Goal: Task Accomplishment & Management: Complete application form

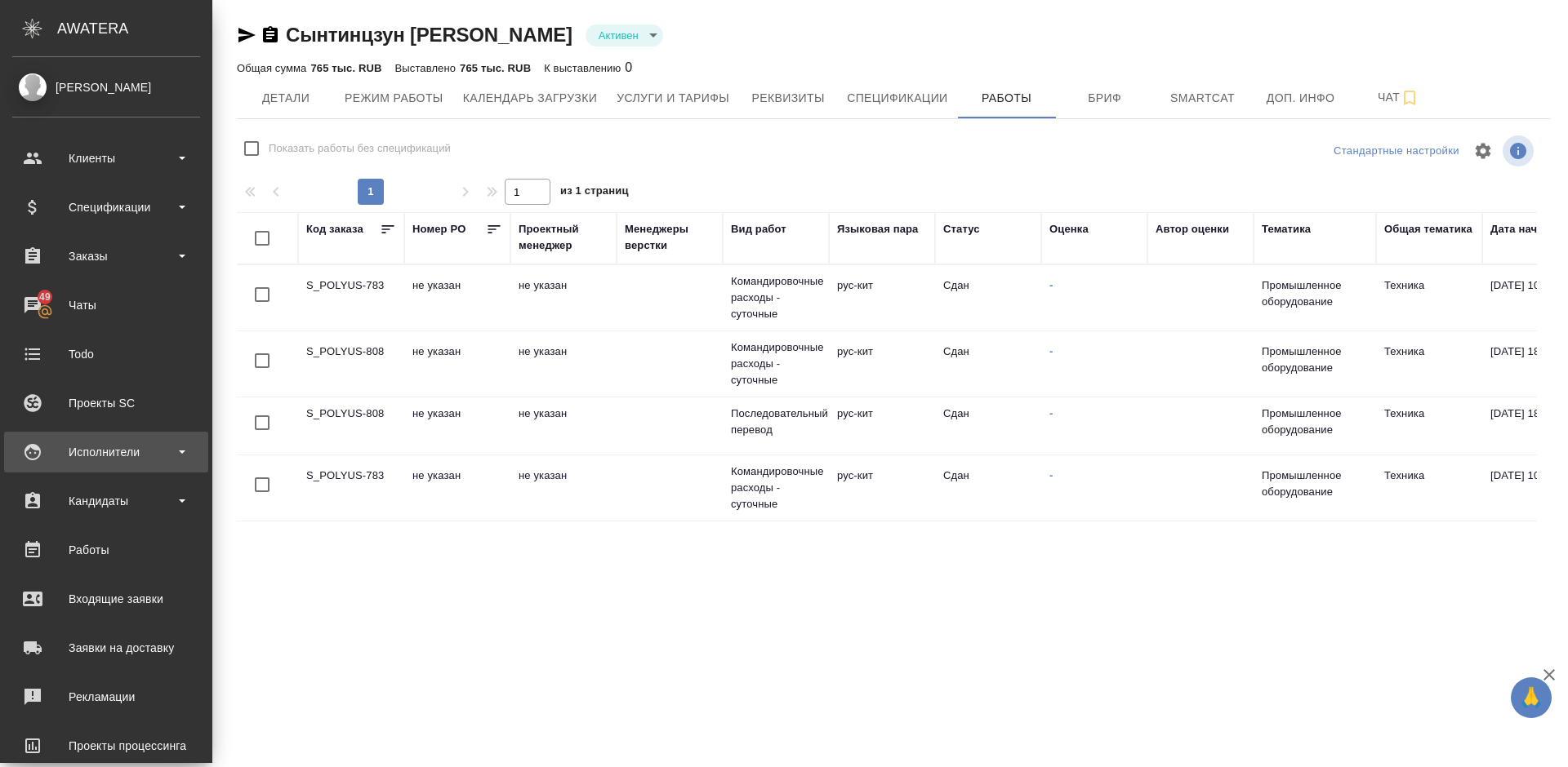
scroll to position [0, 849]
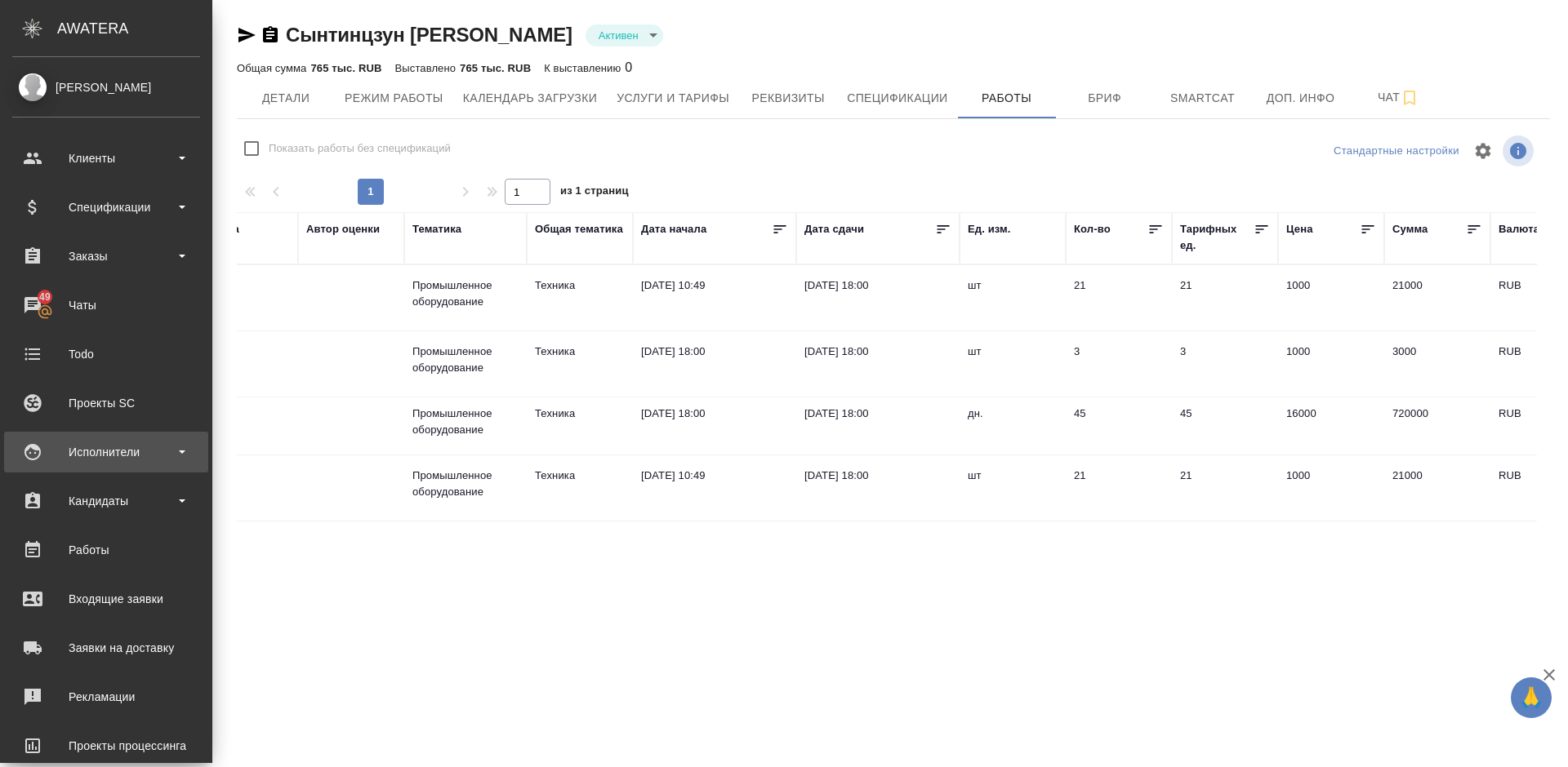
click at [132, 448] on div "Исполнители" at bounding box center [106, 453] width 188 height 25
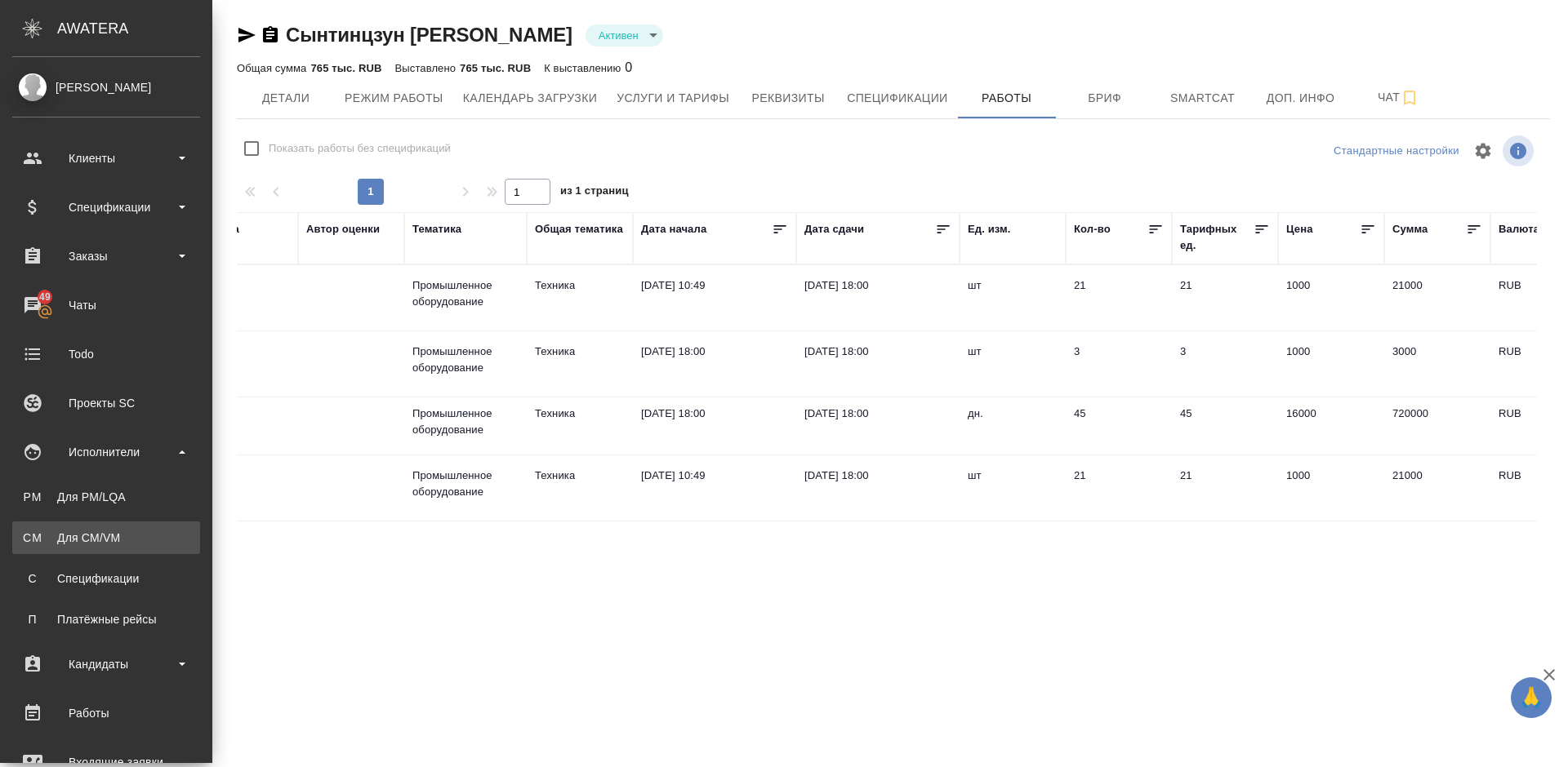
click at [149, 533] on div "Для CM/VM" at bounding box center [106, 538] width 171 height 16
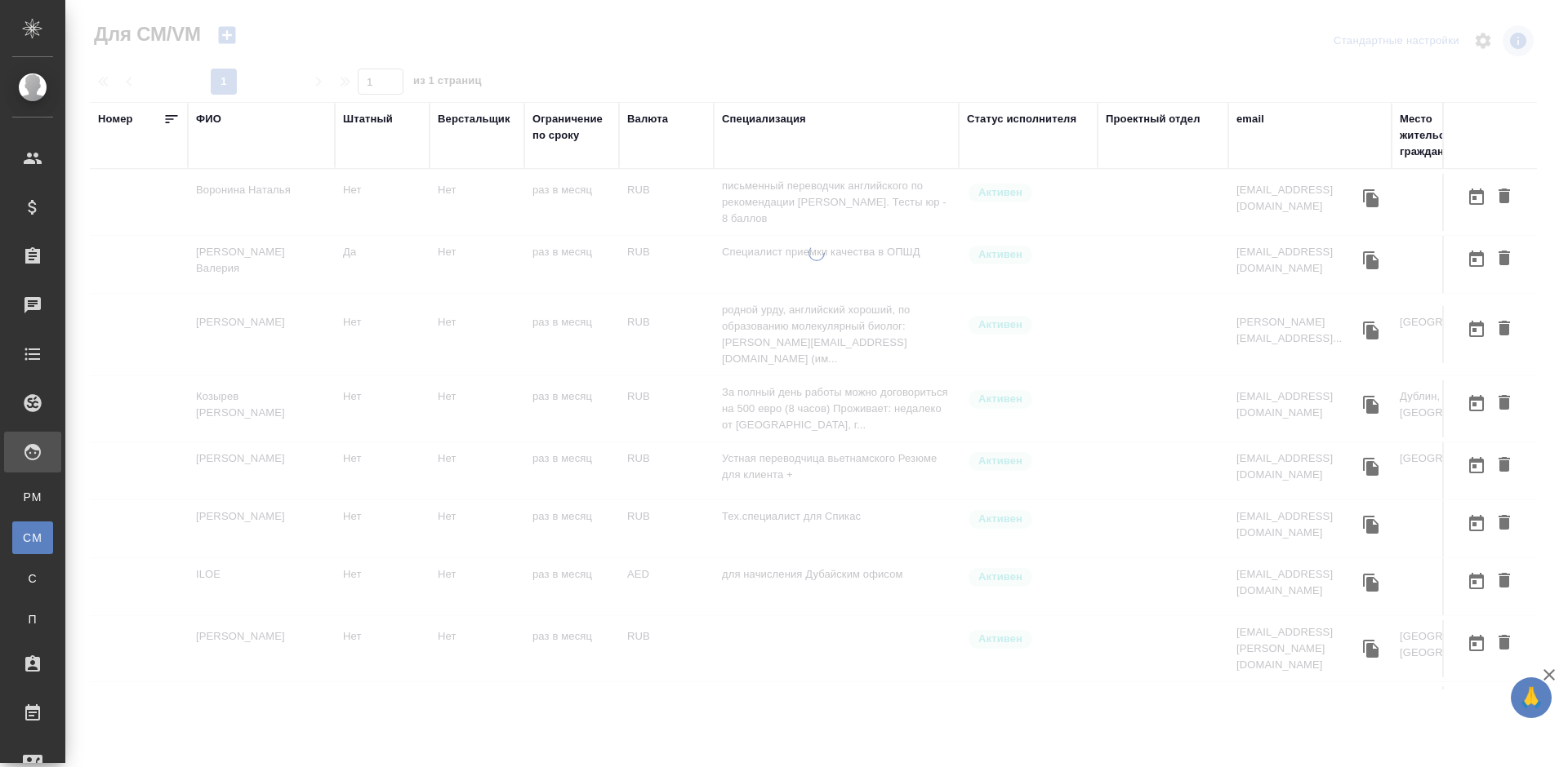
click at [229, 35] on icon "button" at bounding box center [227, 35] width 23 height 23
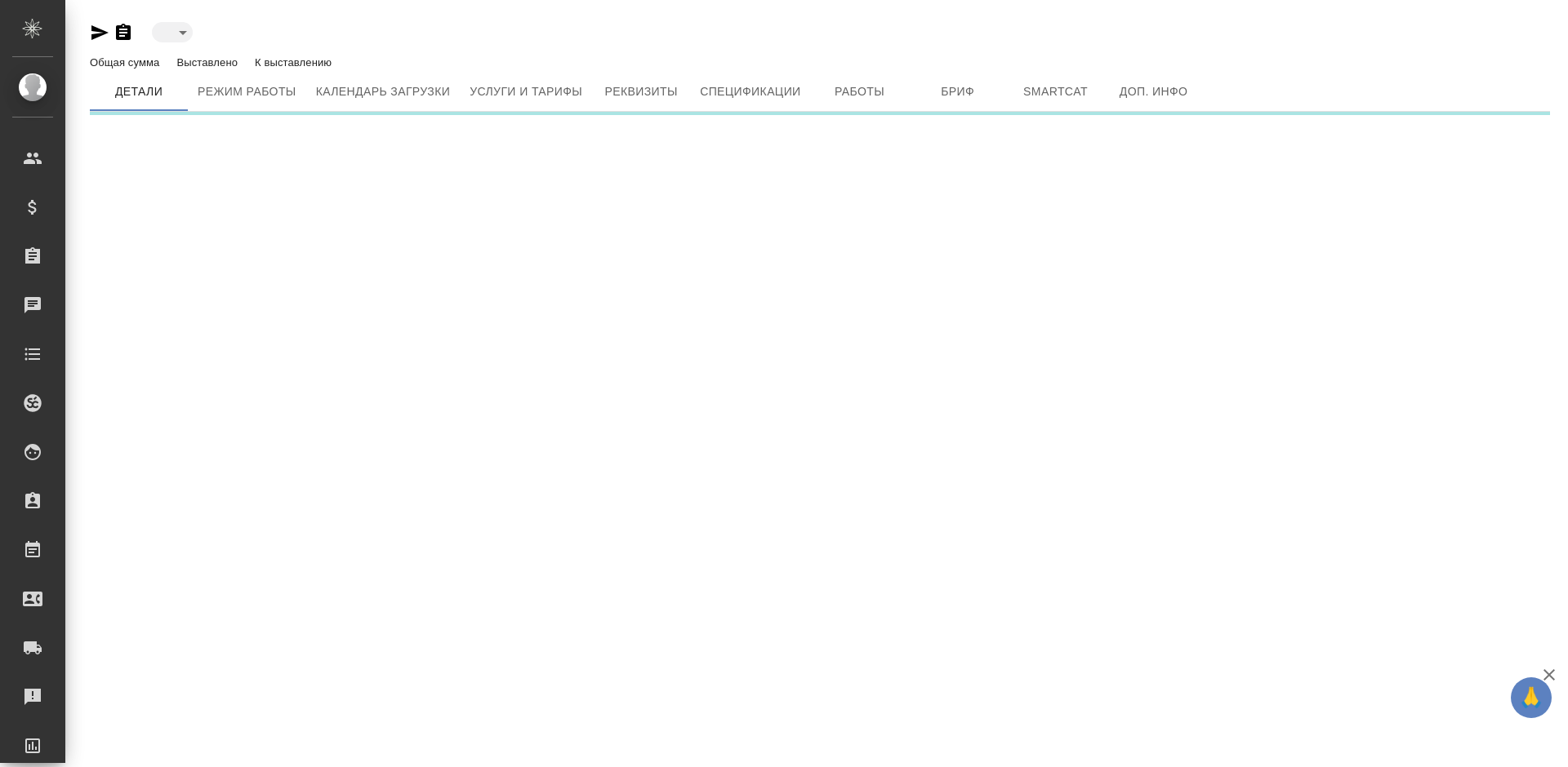
type input "created"
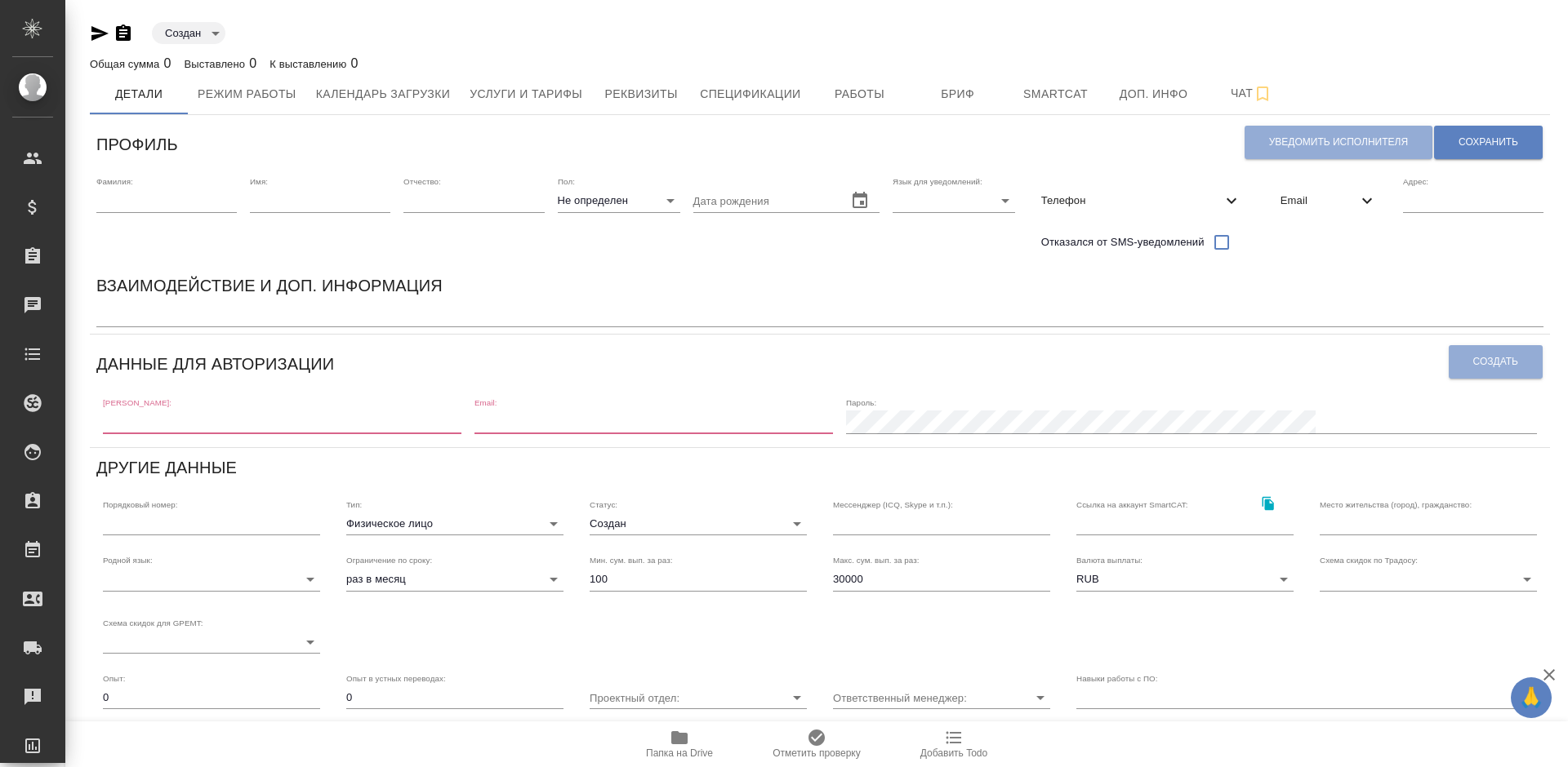
click at [158, 417] on input "text" at bounding box center [283, 422] width 358 height 23
paste input "dandelion.fenya@gmail.com"
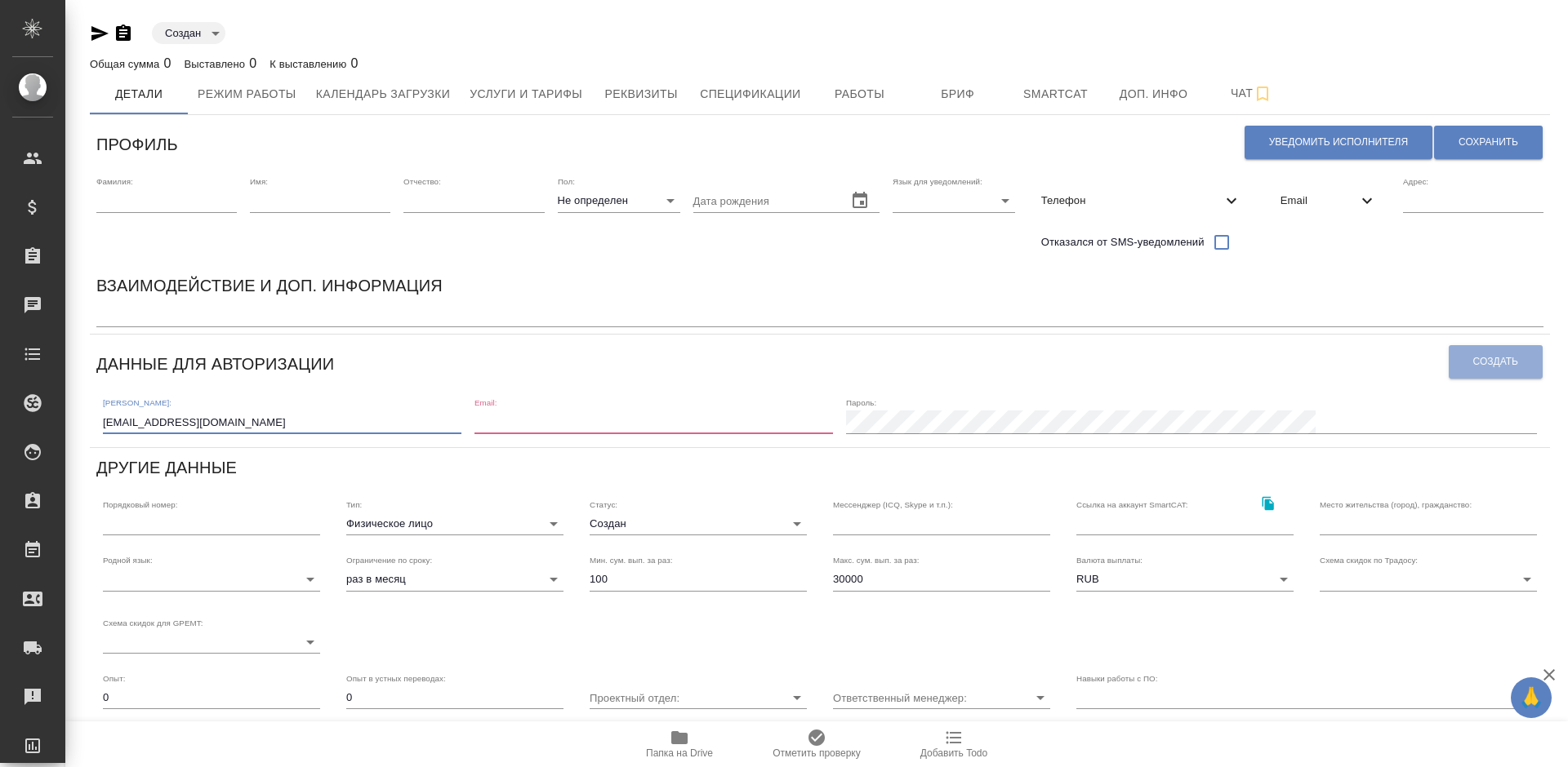
type input "dandelion.fenya@gmail.com"
paste input "dandelion.fenya@gmail.com"
click at [622, 421] on input "email" at bounding box center [653, 422] width 358 height 23
type input "dandelion.fenya@gmail.com"
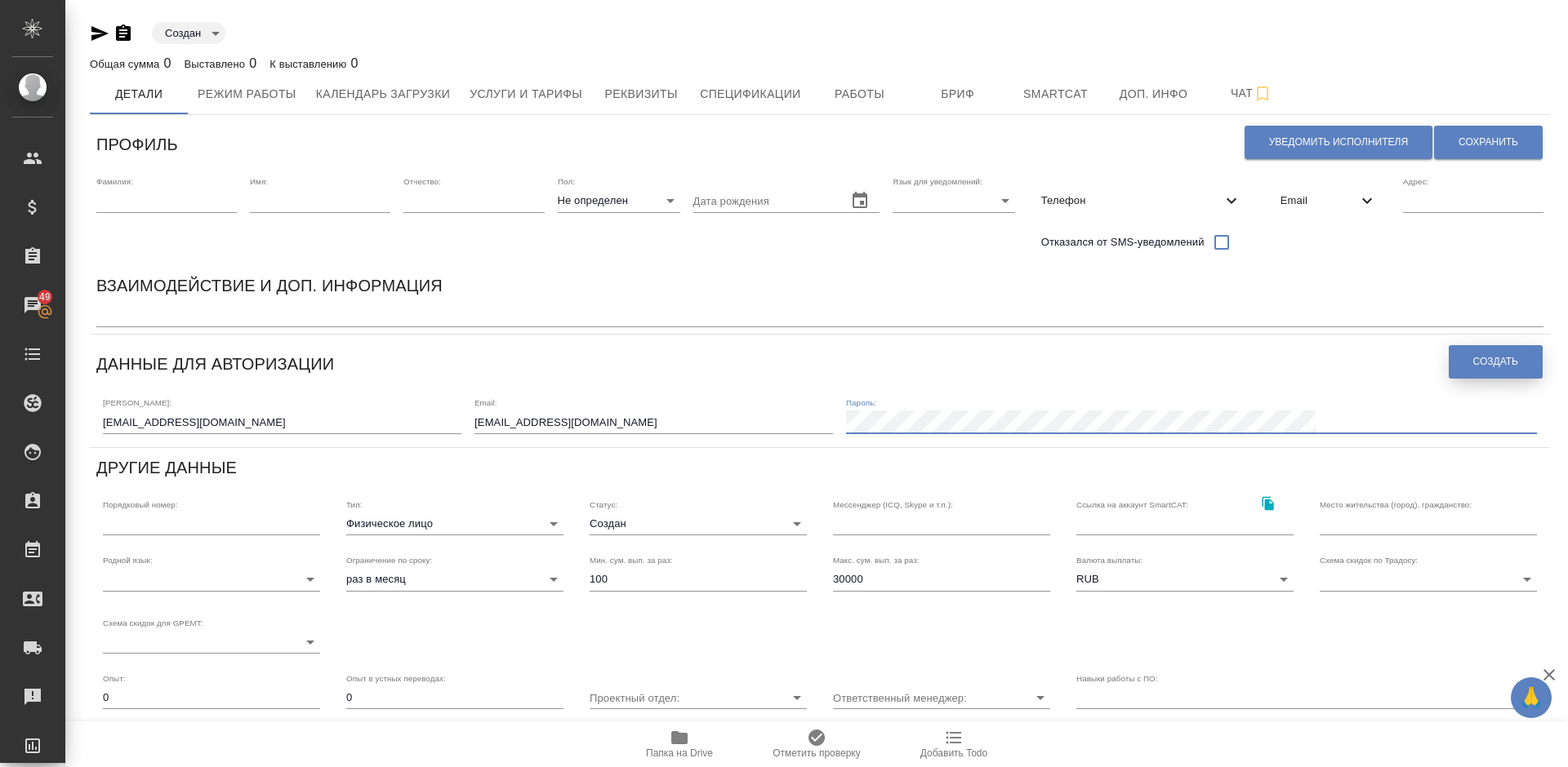
click at [1485, 358] on span "Создать" at bounding box center [1496, 362] width 45 height 14
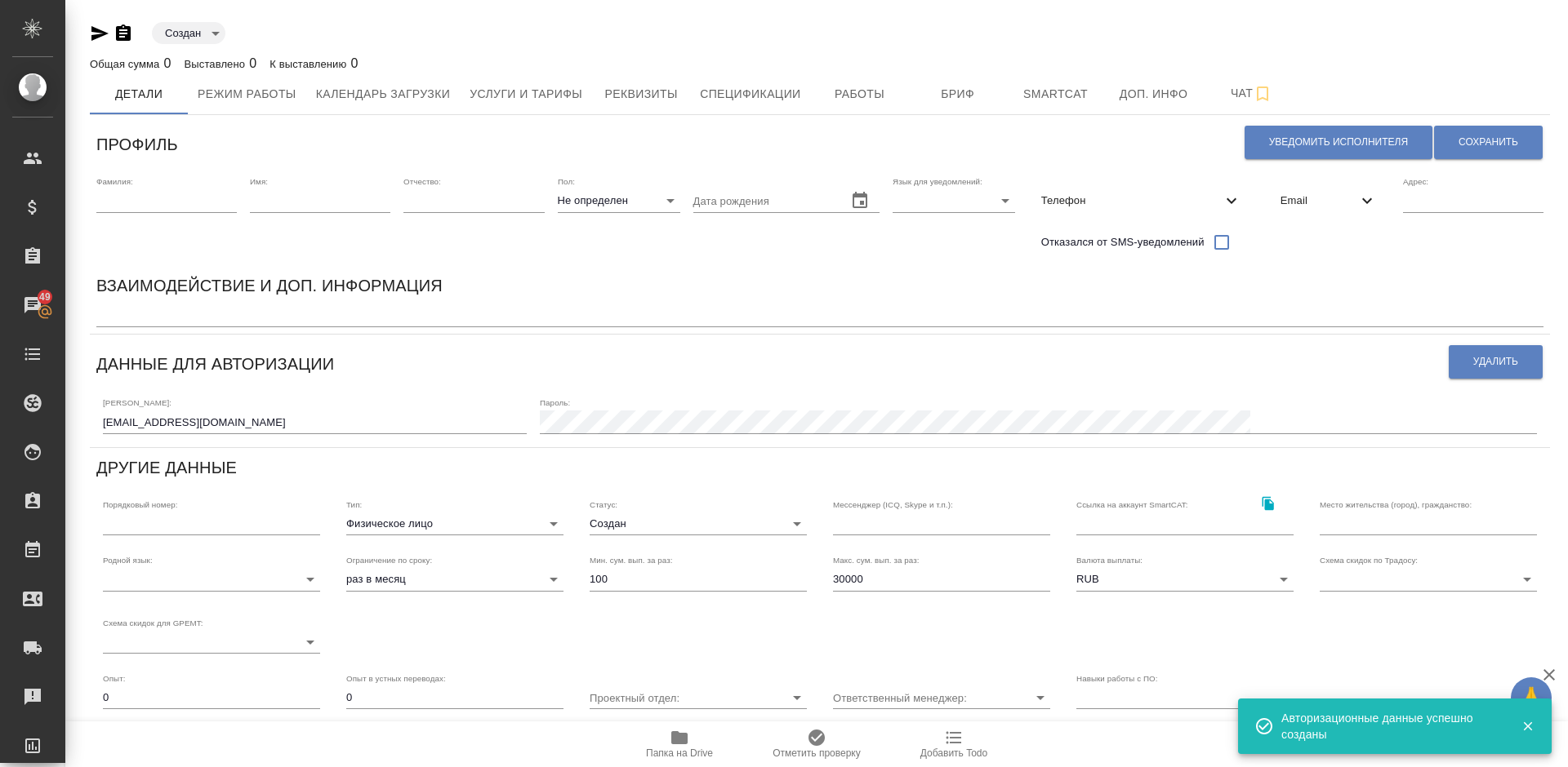
click at [865, 579] on input "30000" at bounding box center [941, 580] width 217 height 23
type input "3"
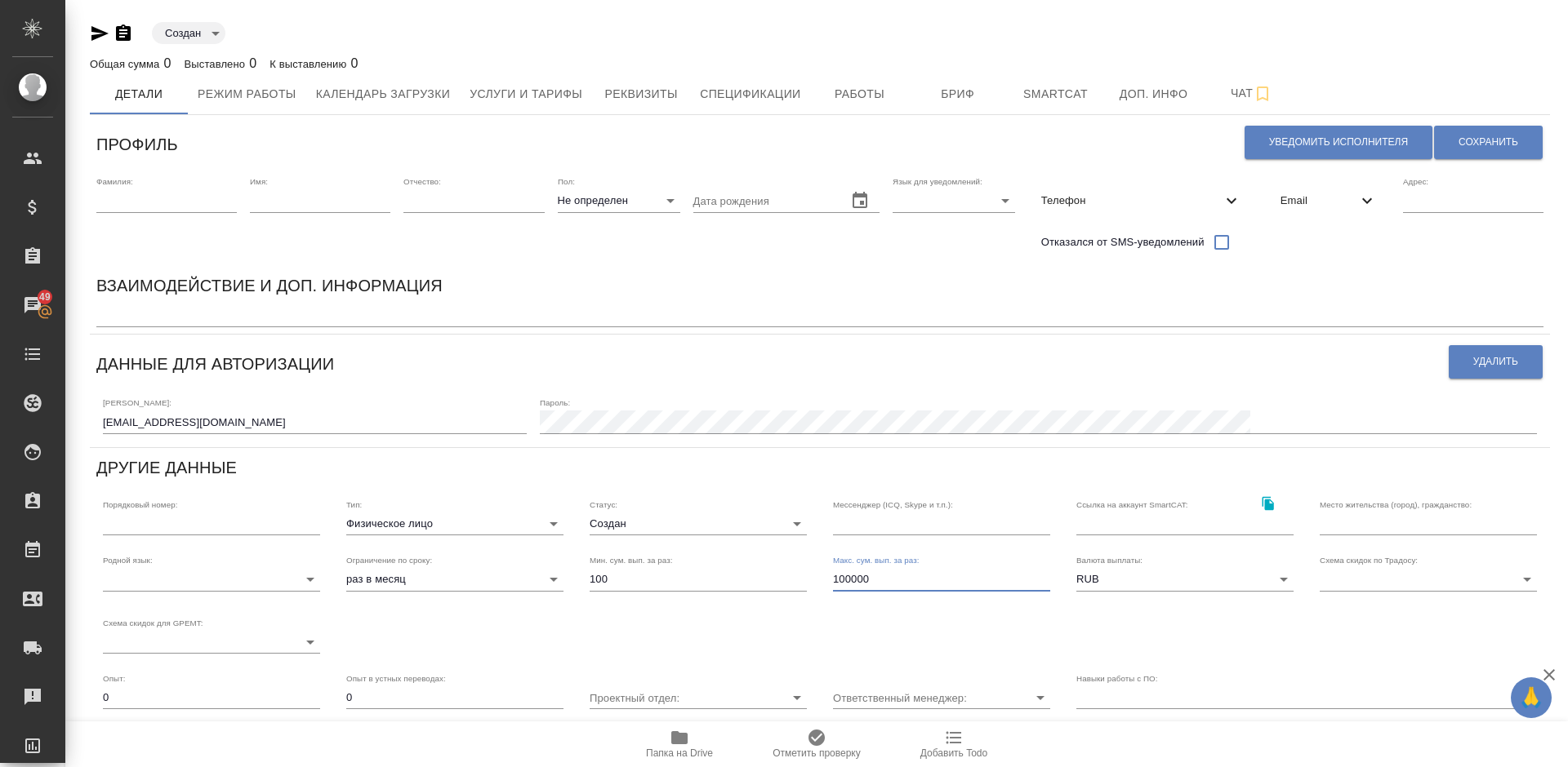
type input "100000"
click at [1338, 528] on input "text" at bounding box center [1429, 524] width 217 height 23
type input "Нанкин, Нижний Новгород, КНР"
click at [1485, 144] on span "Сохранить" at bounding box center [1489, 143] width 60 height 14
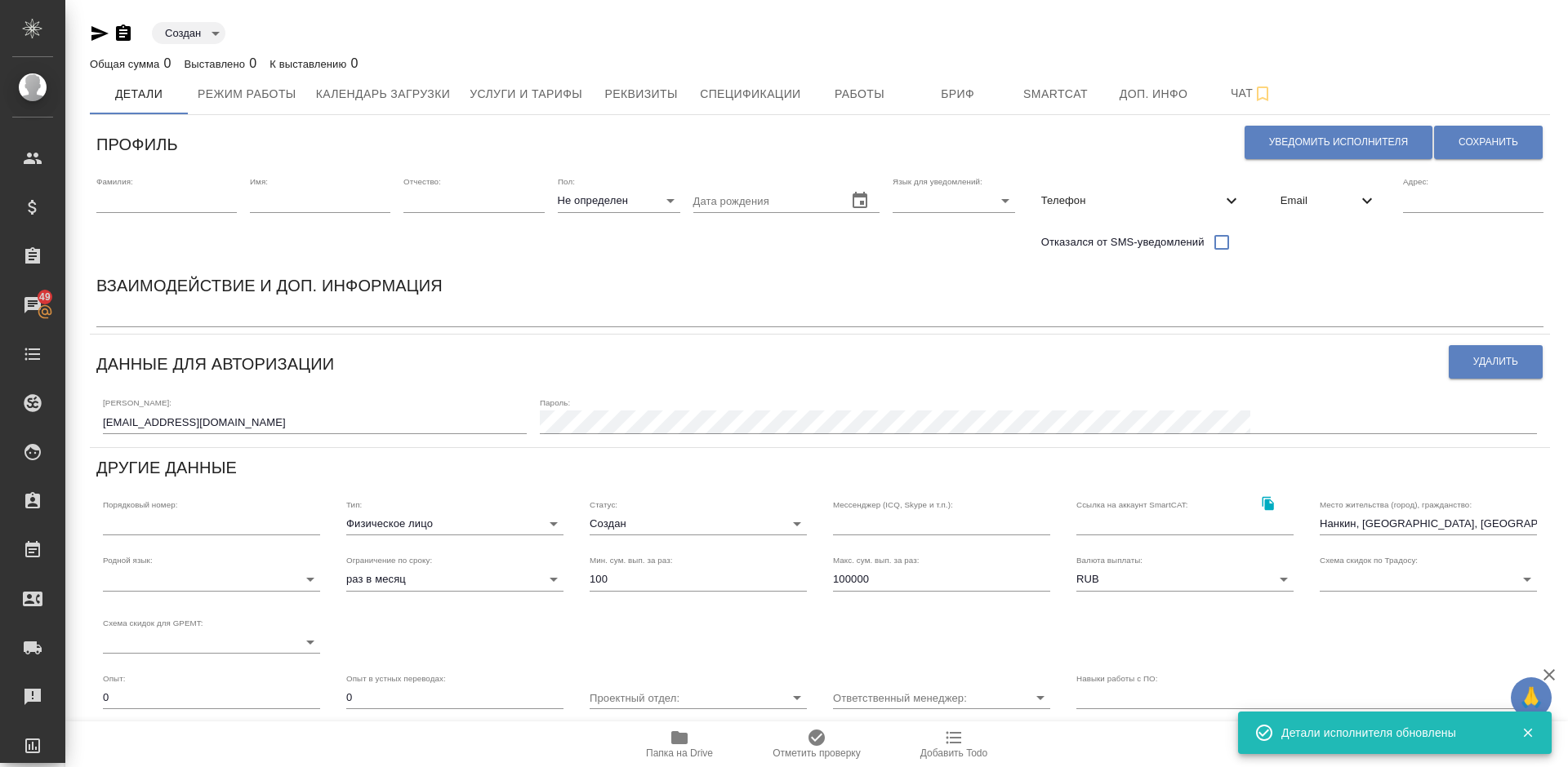
click at [264, 578] on body "🙏 .cls-1 fill:#fff; AWATERA Lazareva Anastasia Клиенты Спецификации Заказы 49 Ч…" at bounding box center [784, 383] width 1568 height 767
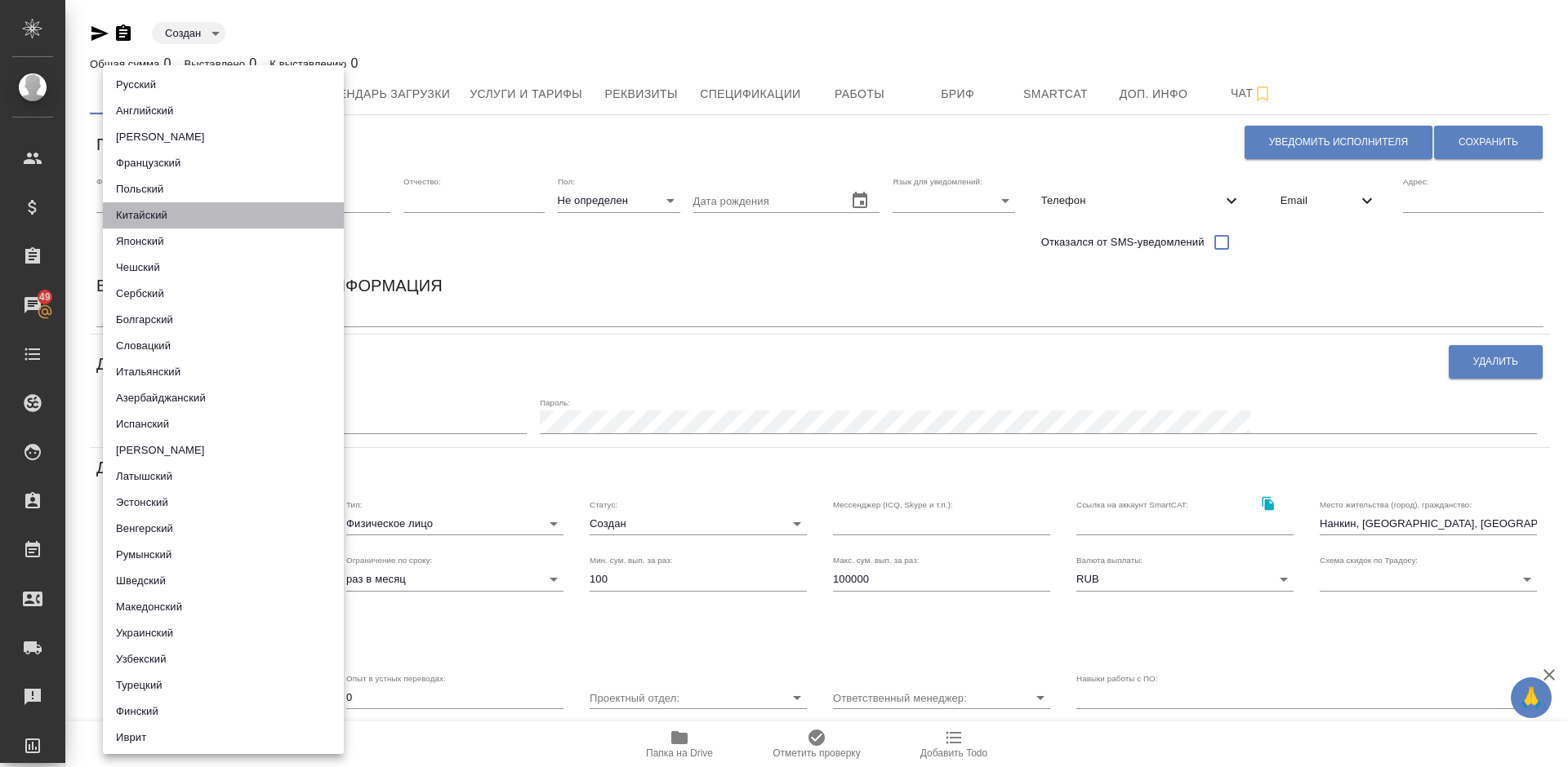
click at [237, 213] on li "Китайский" at bounding box center [223, 215] width 241 height 26
type input "5b23e16b512f265610b60601"
click at [523, 523] on div at bounding box center [784, 383] width 1568 height 767
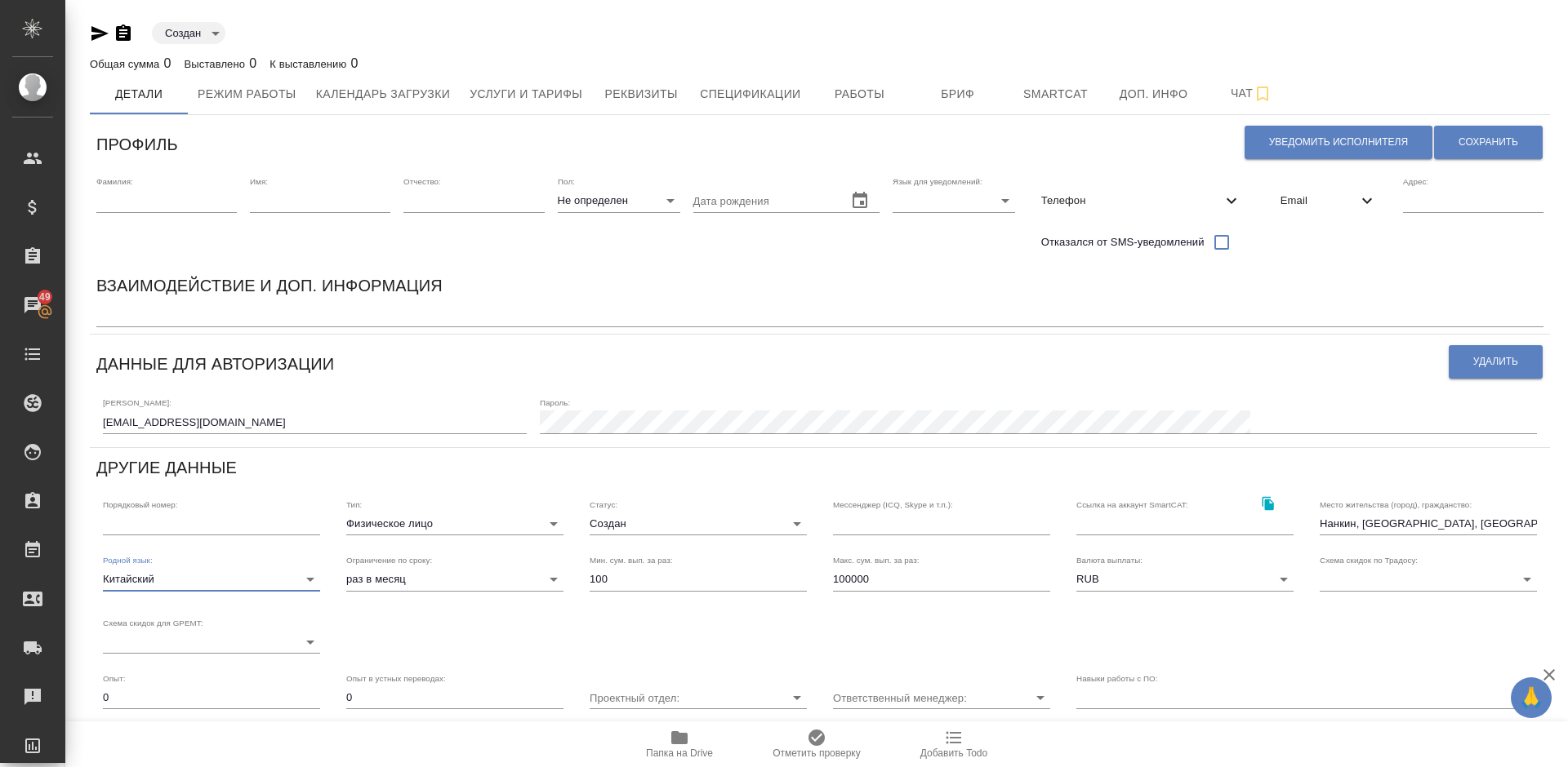
click at [511, 523] on body "🙏 .cls-1 fill:#fff; AWATERA Lazareva Anastasia Клиенты Спецификации Заказы 49 Ч…" at bounding box center [784, 383] width 1568 height 767
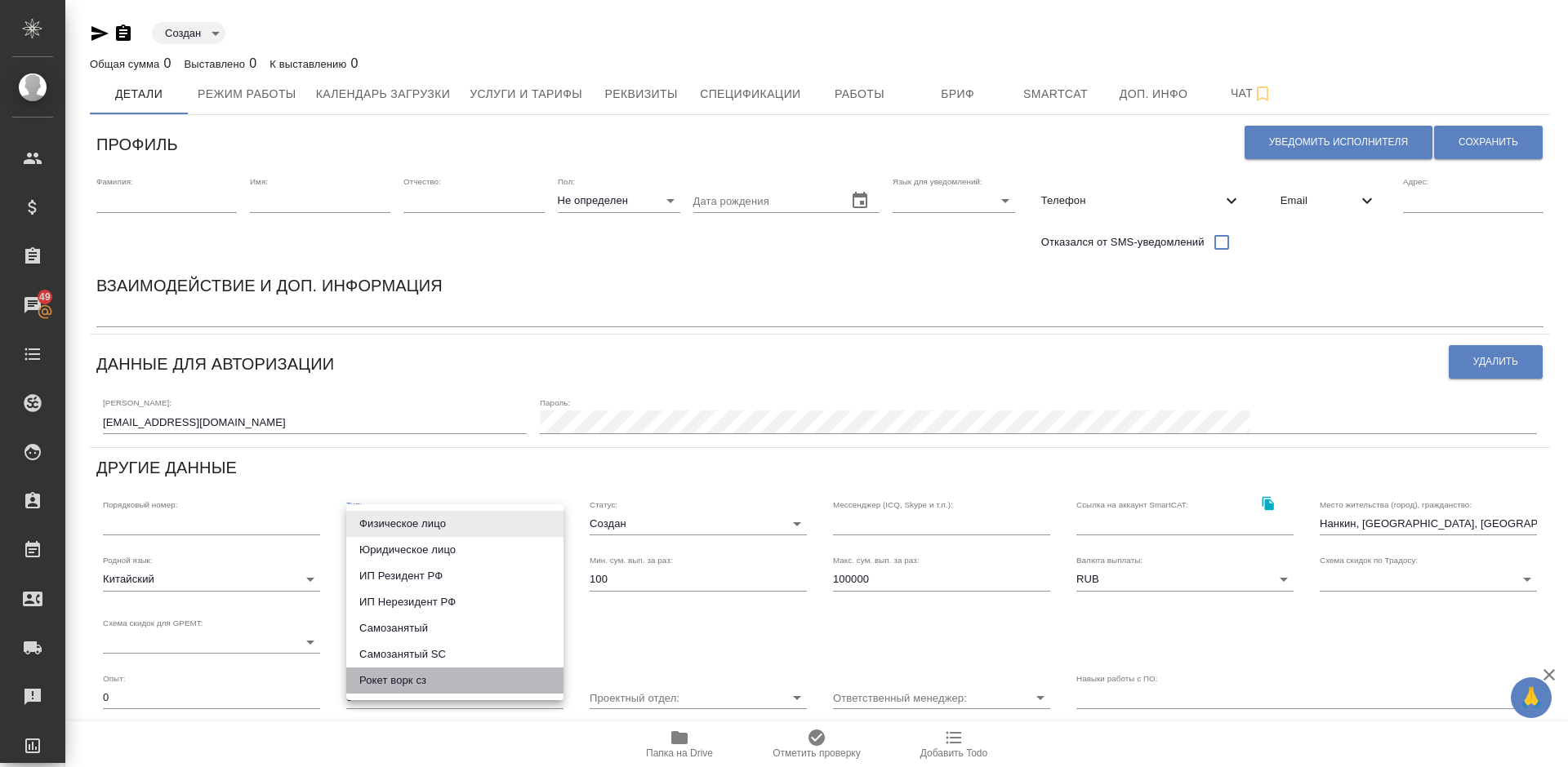
click at [439, 683] on li "Рокет ворк сз" at bounding box center [455, 681] width 217 height 26
type input "rocketWorkSelfEmployed"
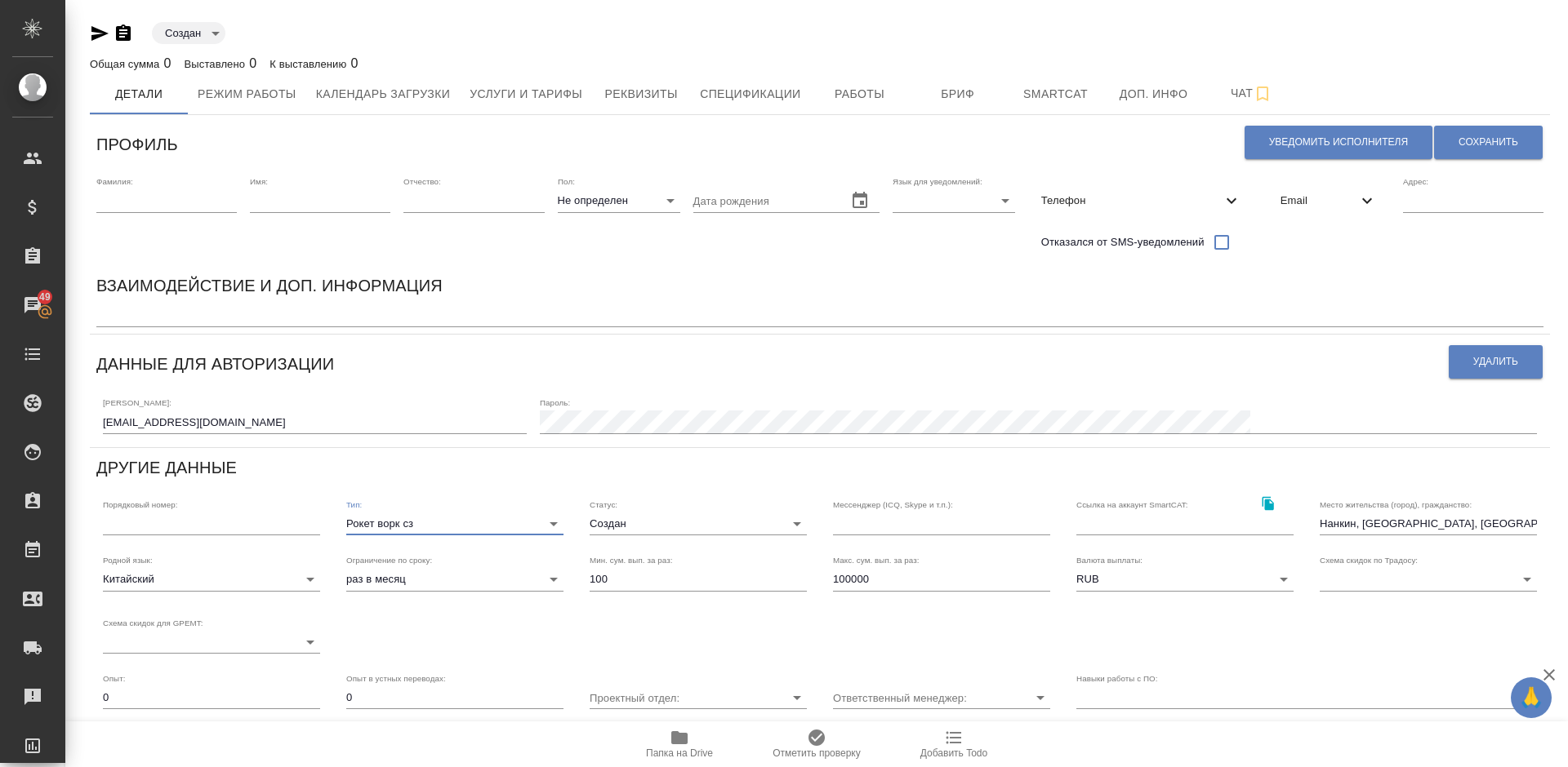
click at [672, 518] on body "🙏 .cls-1 fill:#fff; AWATERA Lazareva Anastasia Клиенты Спецификации Заказы 49 Ч…" at bounding box center [784, 383] width 1568 height 767
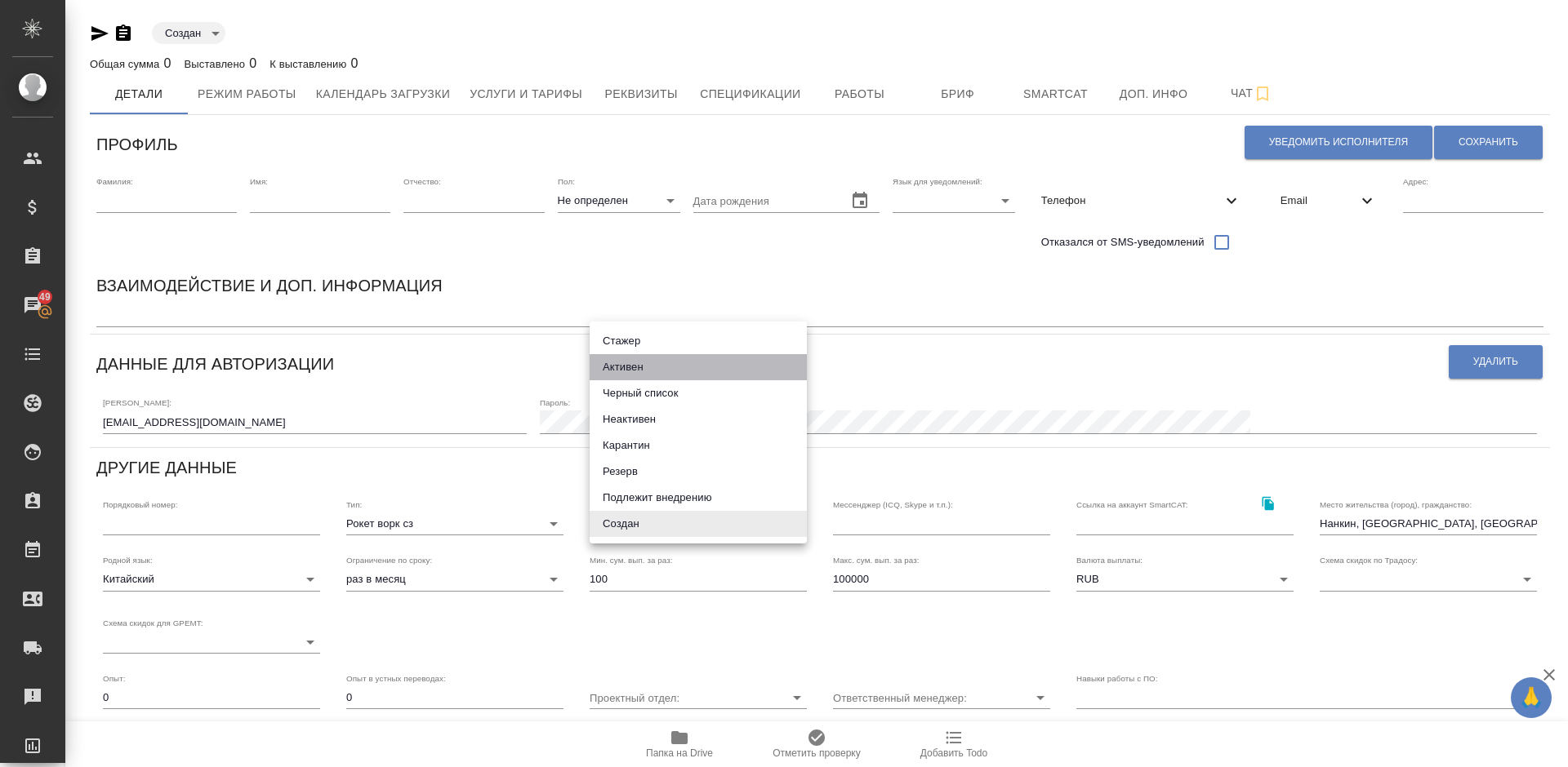
click at [652, 365] on li "Активен" at bounding box center [698, 367] width 217 height 26
type input "active"
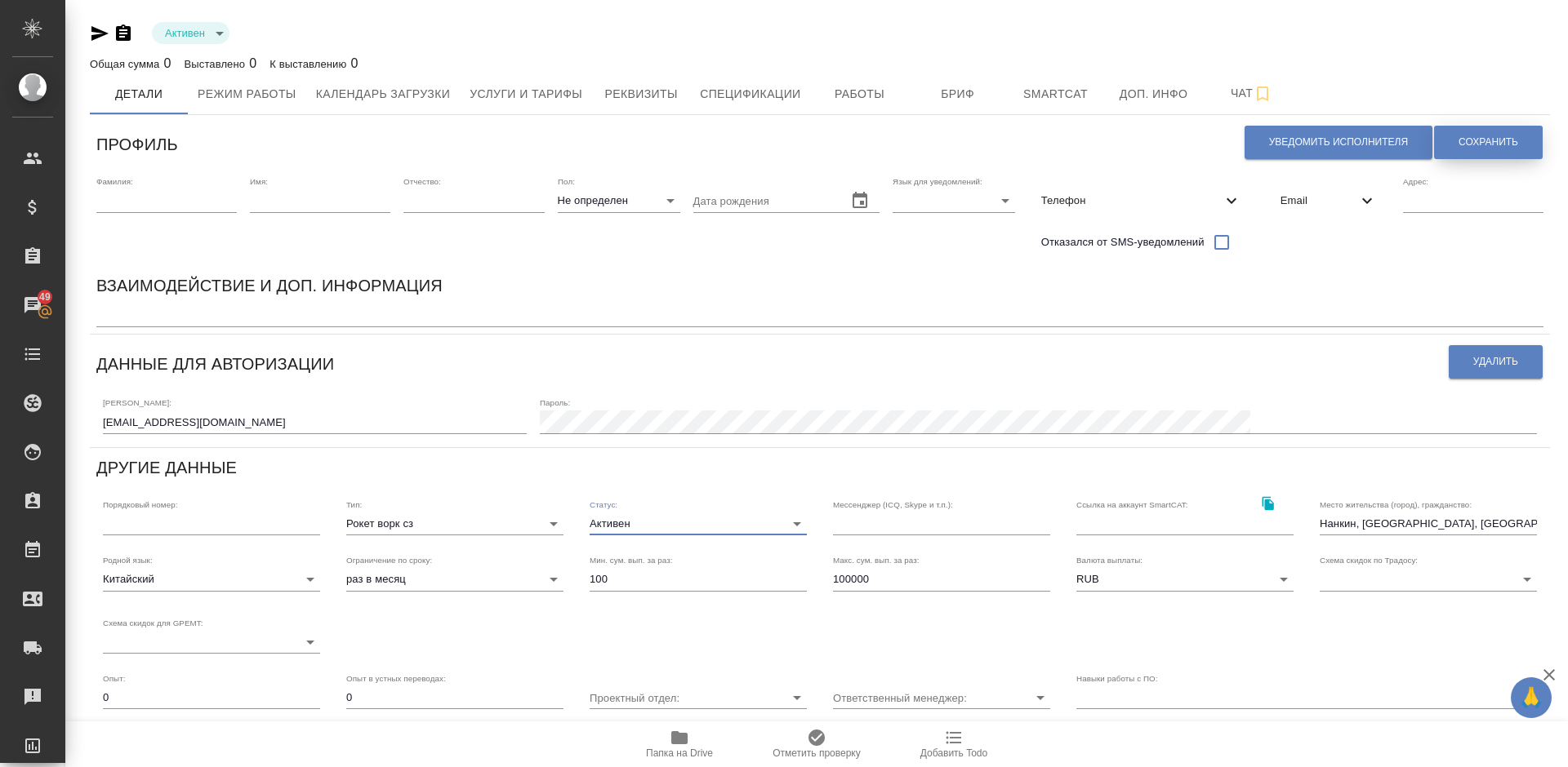
click at [1475, 140] on span "Сохранить" at bounding box center [1489, 143] width 60 height 14
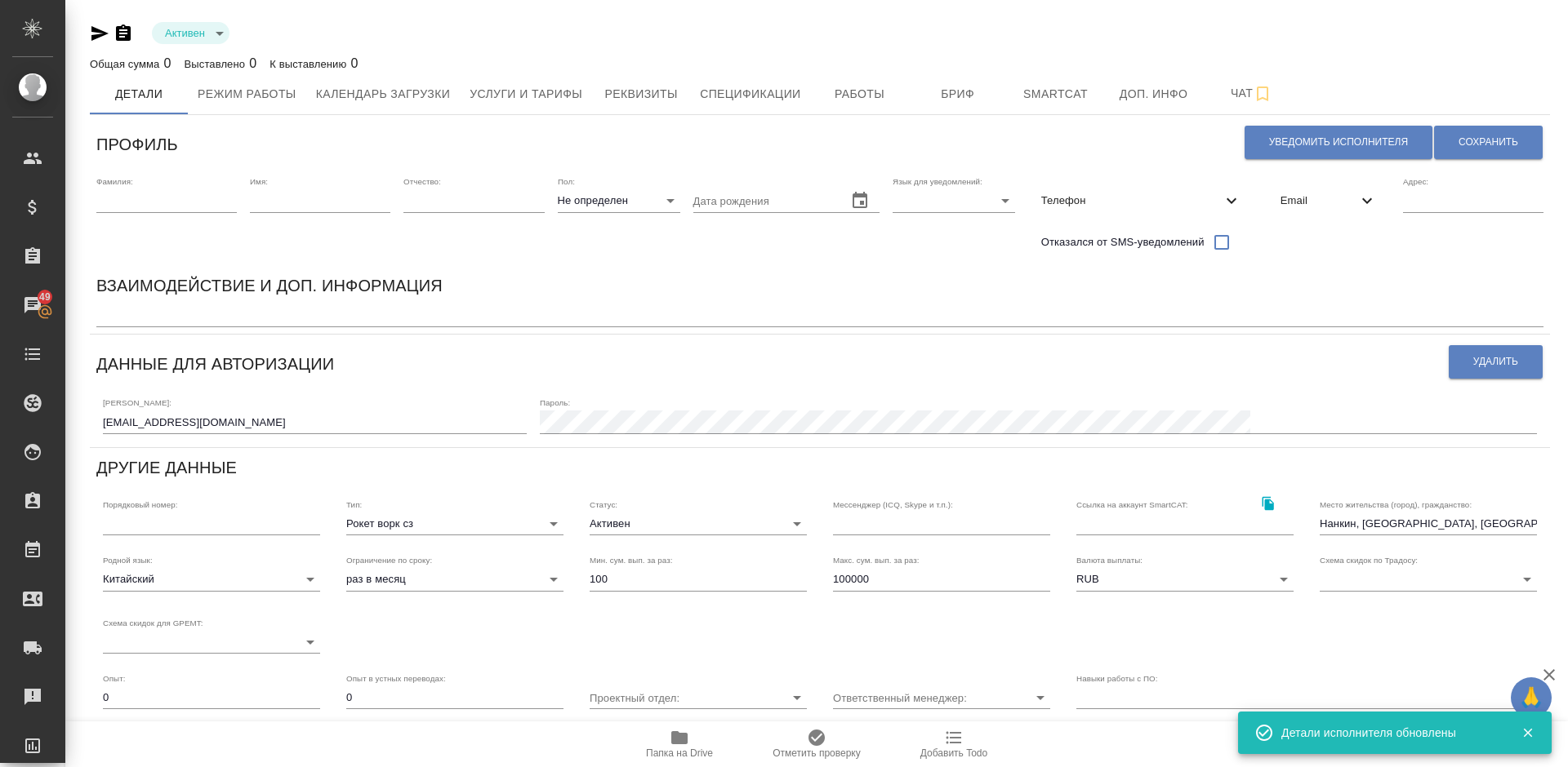
click at [1306, 197] on span "Email" at bounding box center [1318, 200] width 77 height 16
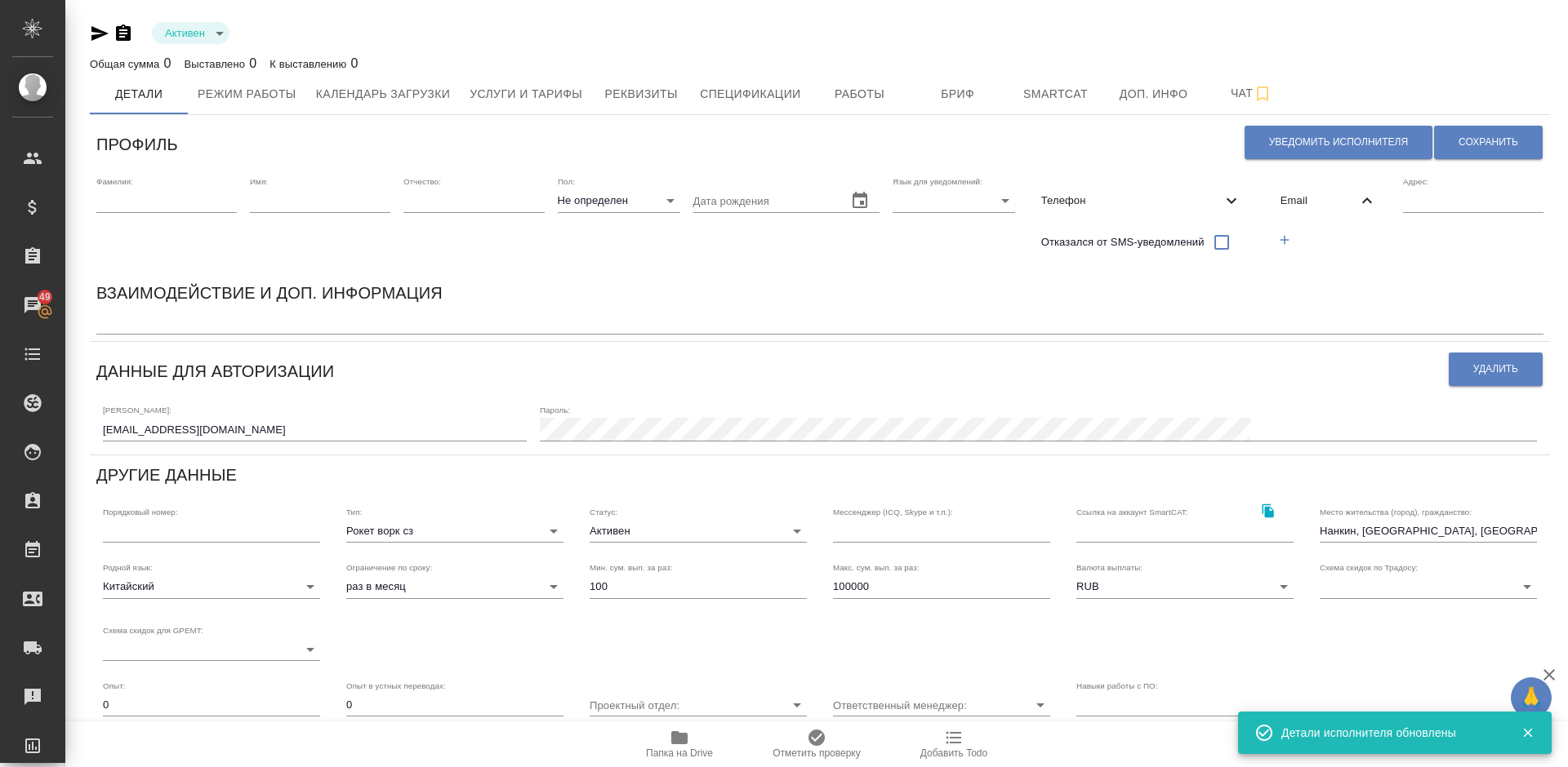
click at [1284, 233] on icon "button" at bounding box center [1285, 240] width 15 height 15
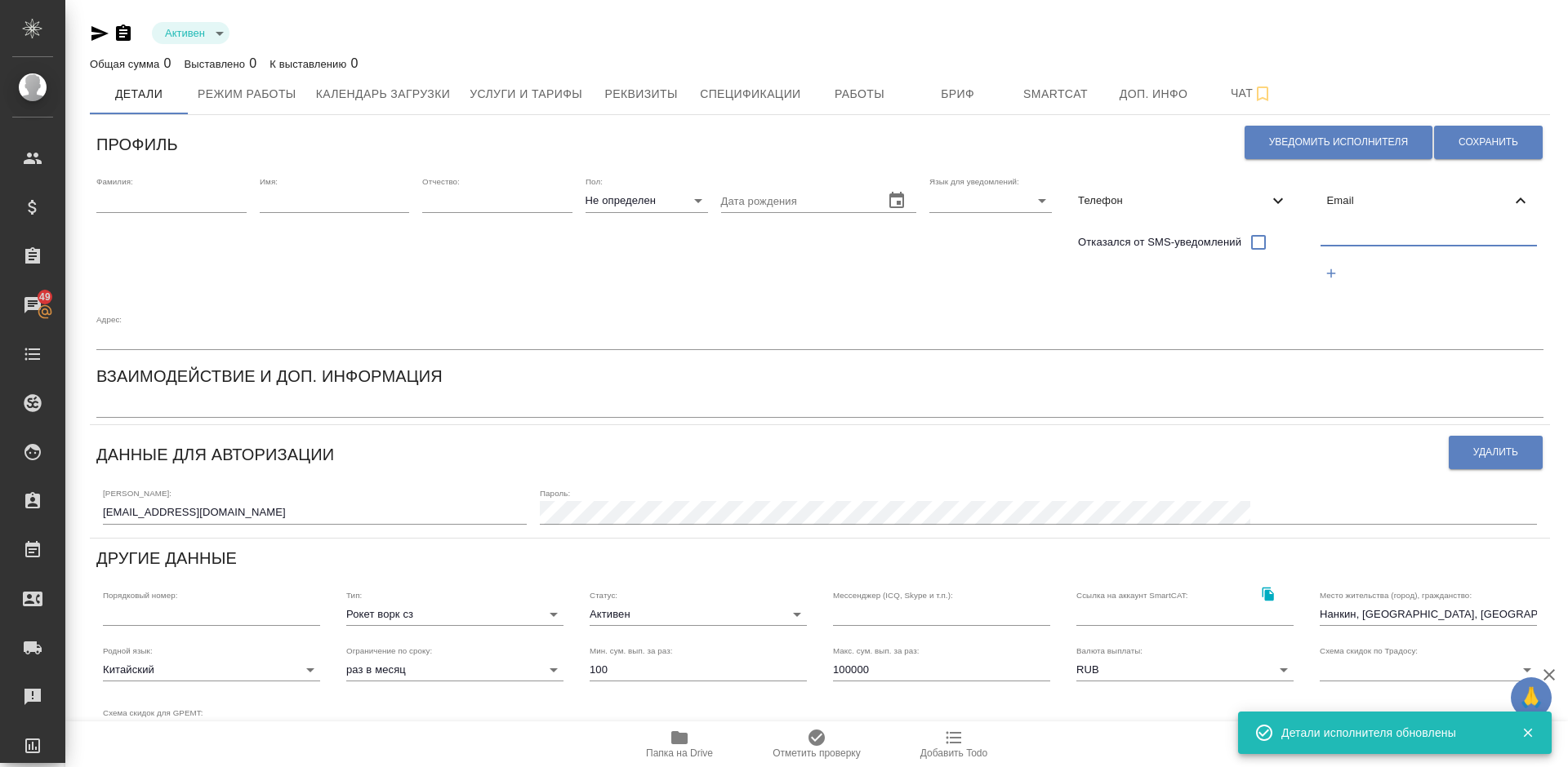
click at [1350, 237] on input "text" at bounding box center [1429, 235] width 217 height 20
paste input "dandelion.fenya@gmail.com"
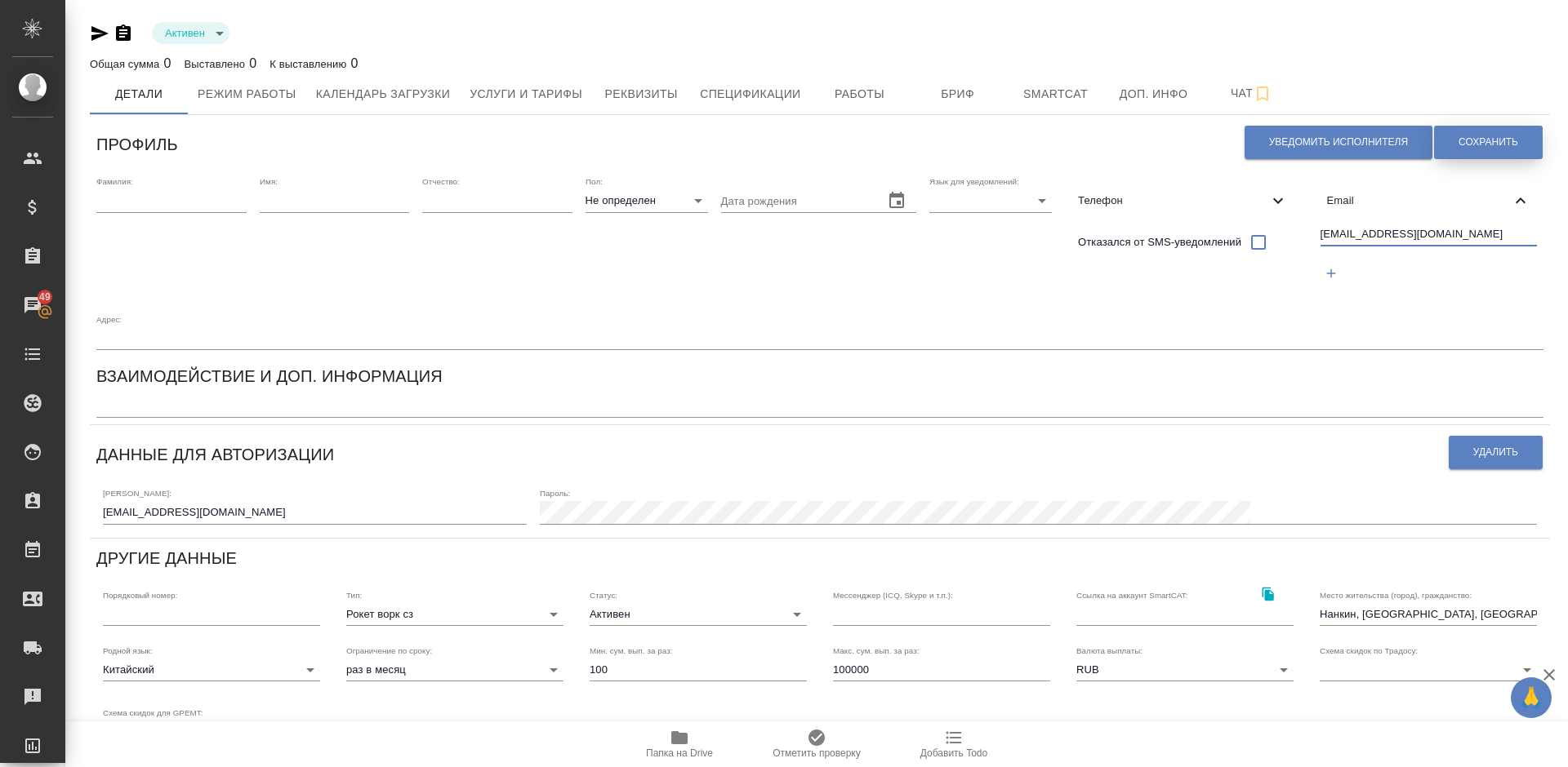
type input "dandelion.fenya@gmail.com"
click at [1478, 143] on span "Сохранить" at bounding box center [1489, 143] width 60 height 14
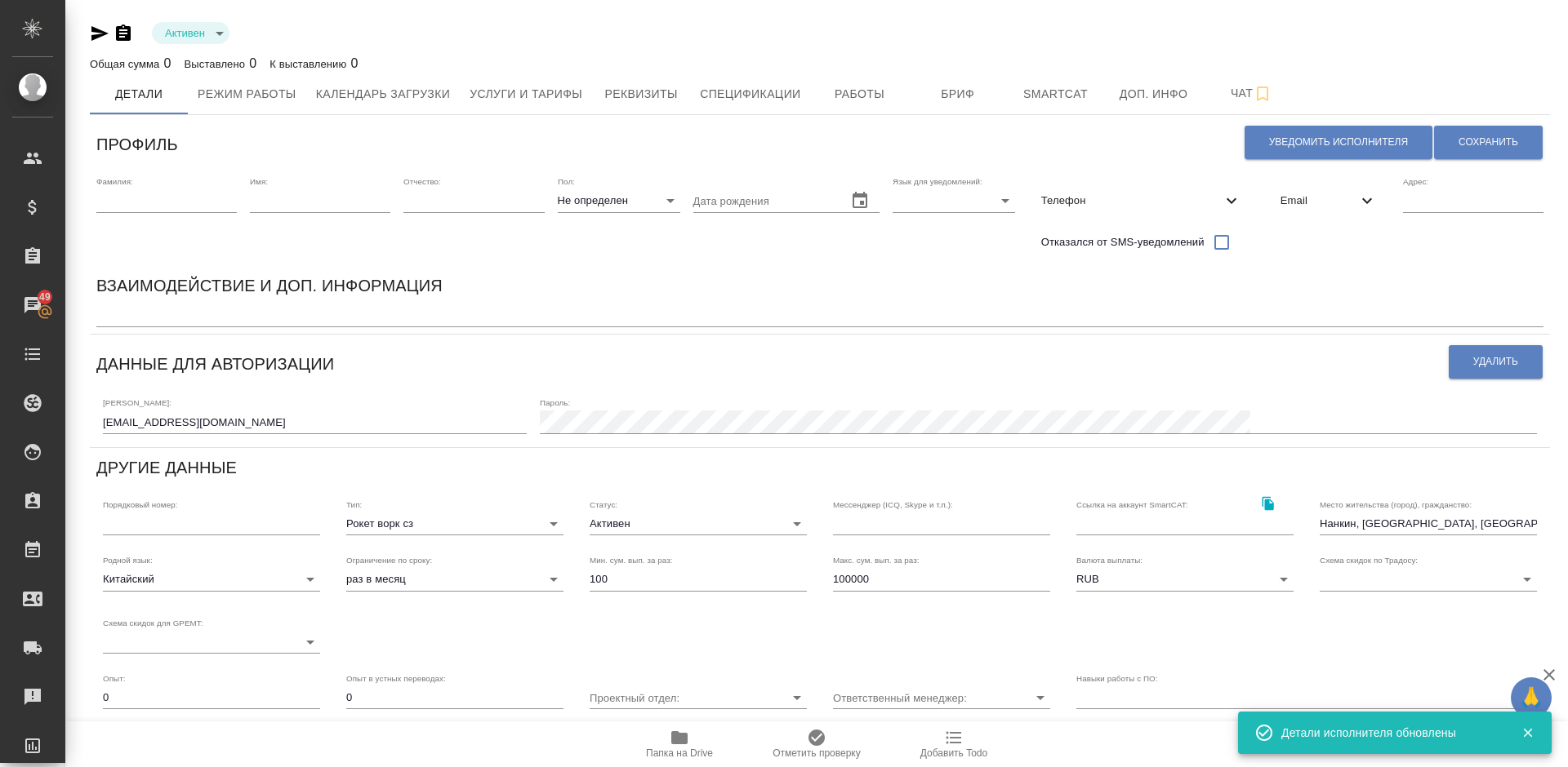
click at [1136, 194] on span "Телефон" at bounding box center [1131, 200] width 180 height 16
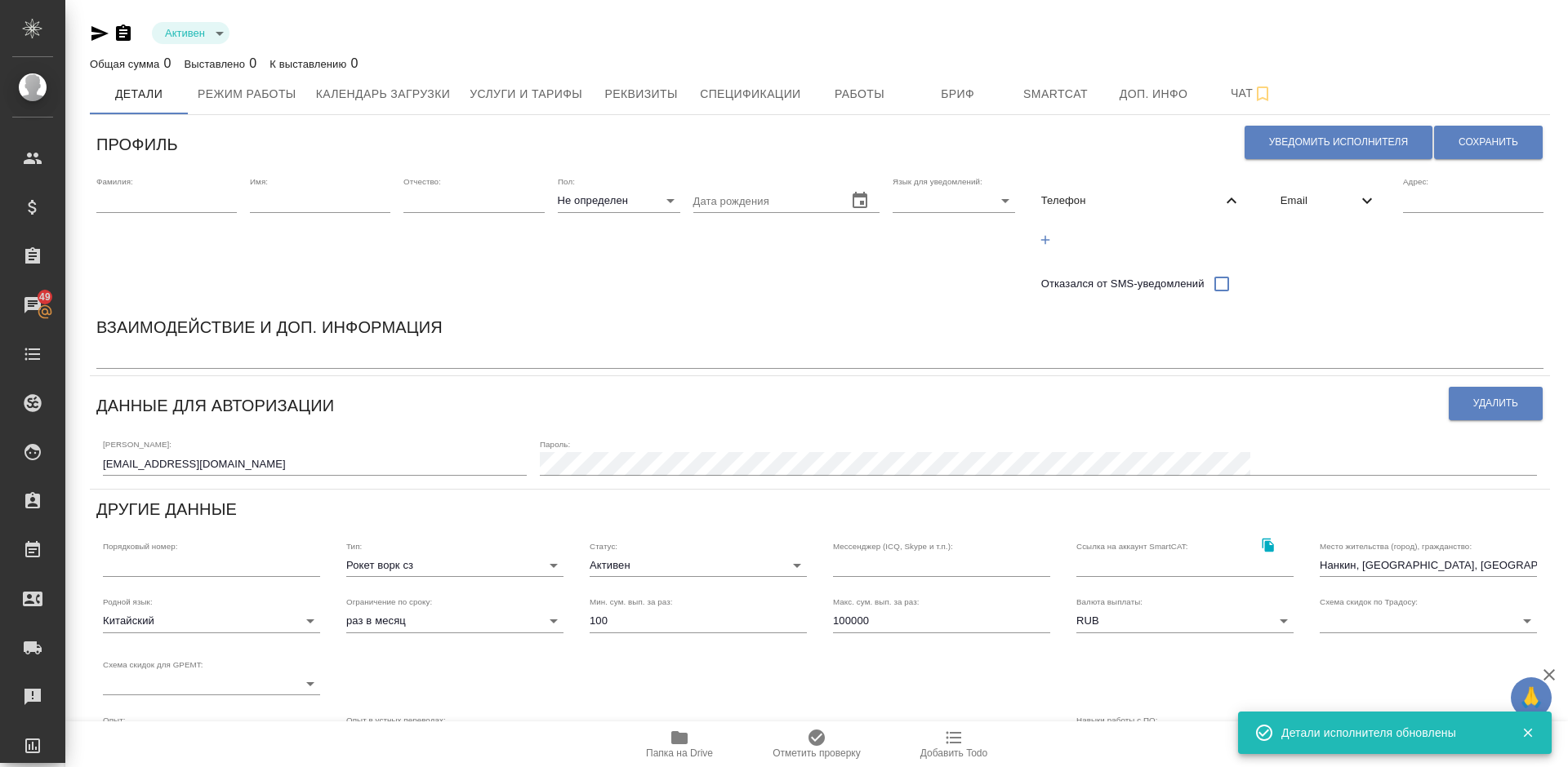
click at [1047, 240] on icon "button" at bounding box center [1045, 239] width 9 height 9
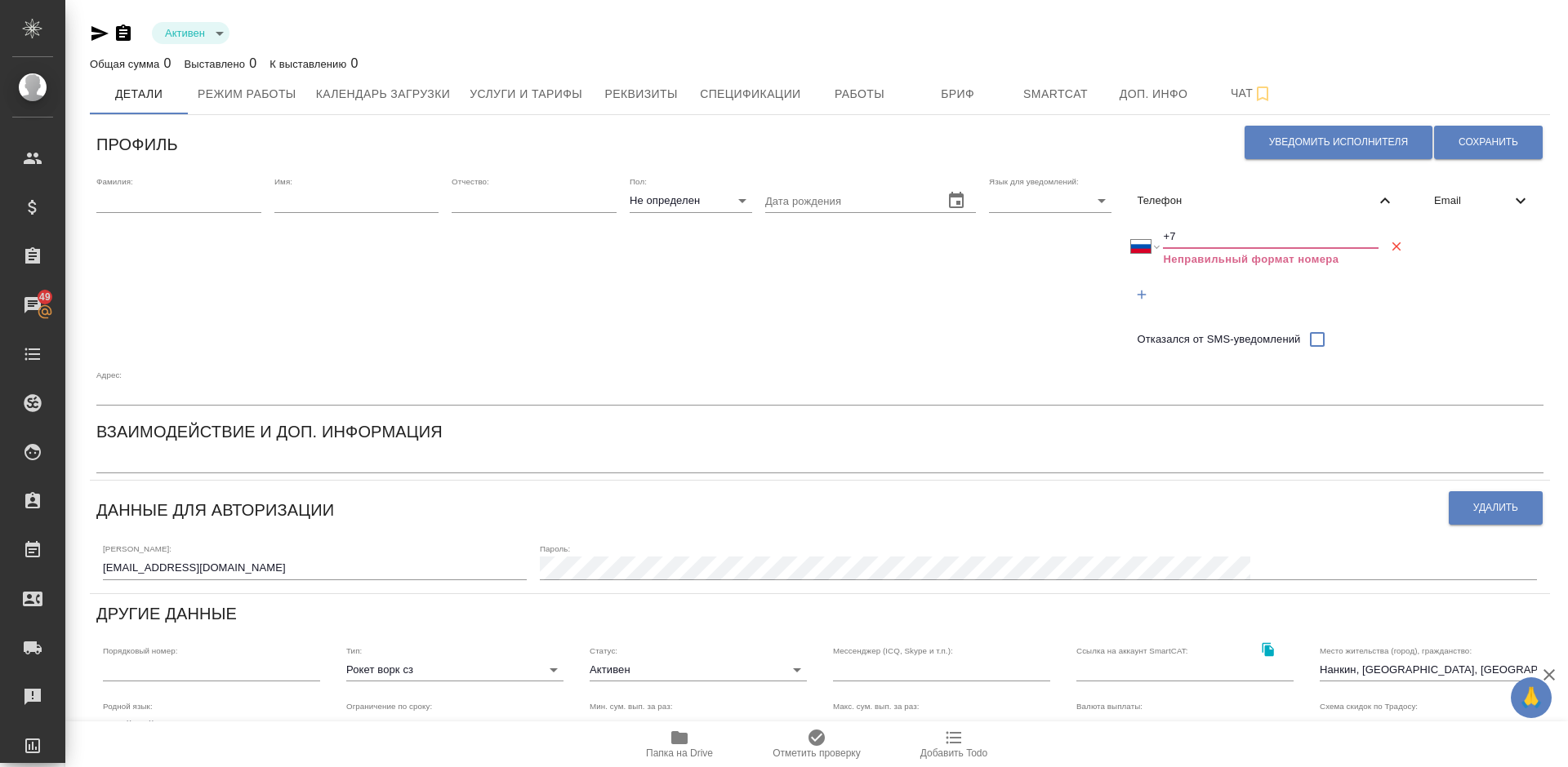
click at [1195, 235] on input "+7" at bounding box center [1270, 237] width 215 height 23
select select "ZZ"
type input "+"
paste input "+7 904 632 84 78"
select select "RU"
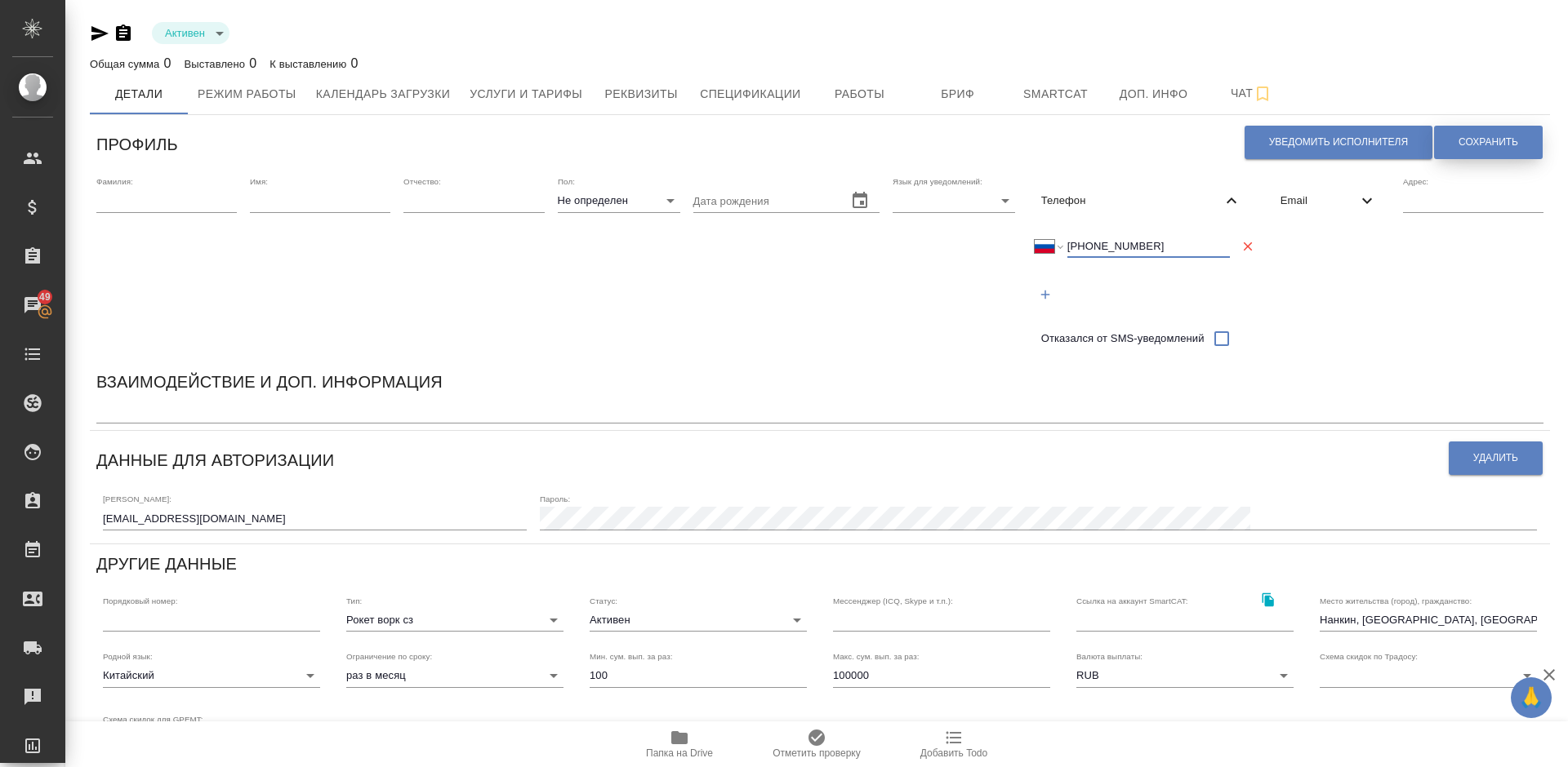
type input "+7 904 632 84 78"
click at [1496, 149] on span "Сохранить" at bounding box center [1489, 143] width 60 height 14
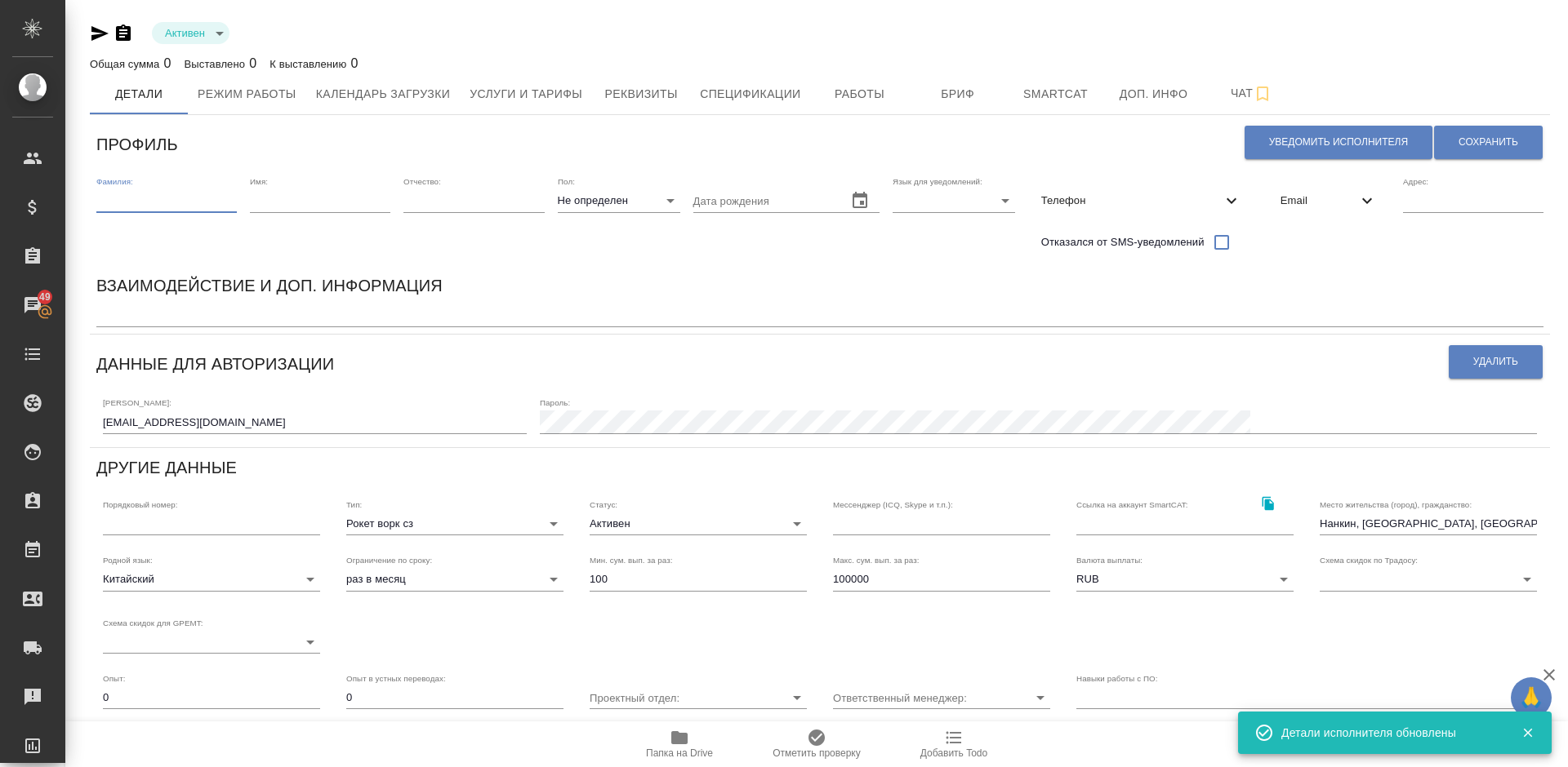
click at [153, 207] on input "text" at bounding box center [166, 201] width 140 height 23
paste input "Чжу"
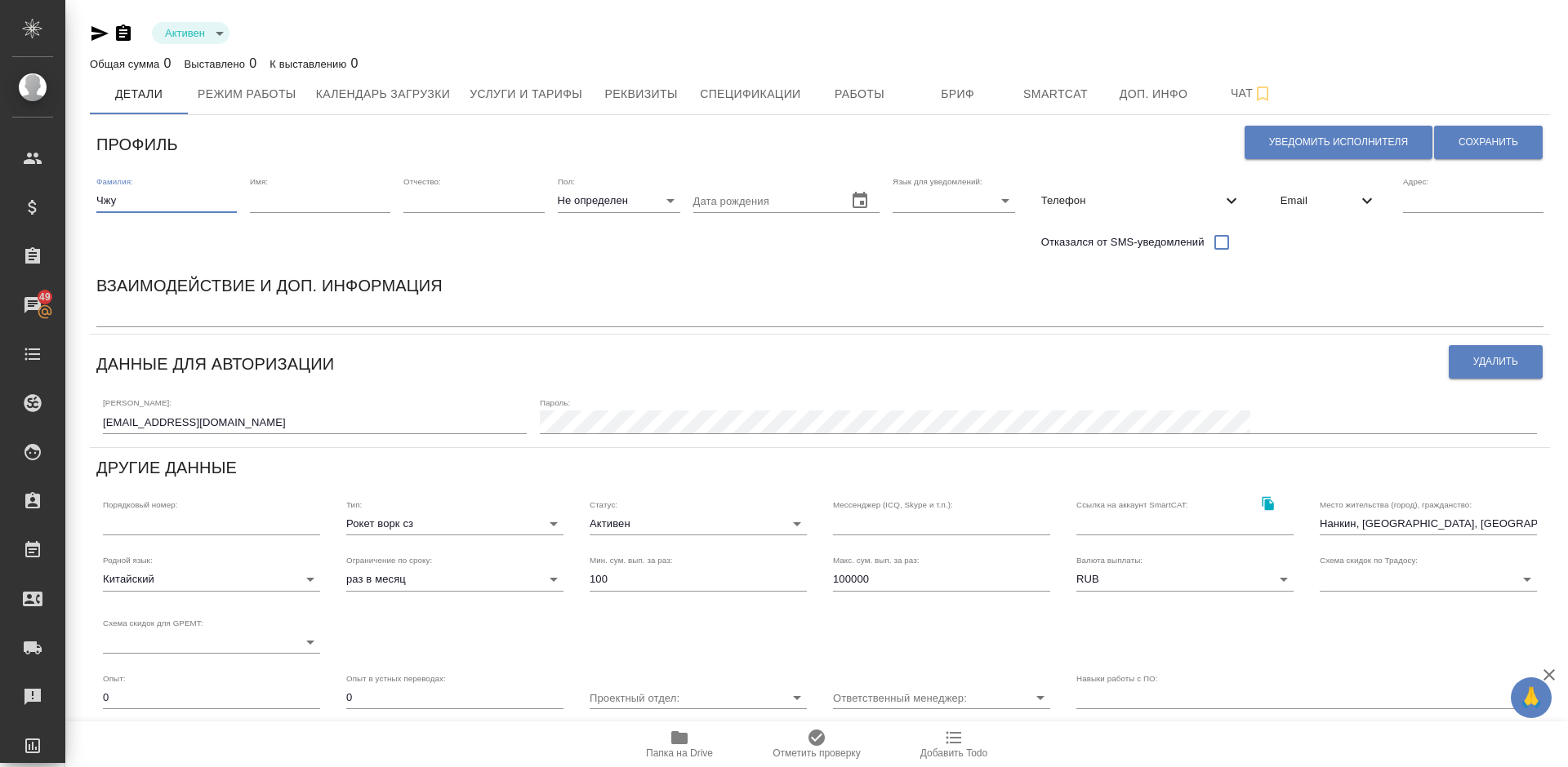
type input "Чжу"
click at [275, 207] on input "text" at bounding box center [320, 201] width 140 height 23
paste input "Феньтинь"
type input "Феньтинь"
click at [609, 201] on body "🙏 .cls-1 fill:#fff; AWATERA Lazareva Anastasia Клиенты Спецификации Заказы 49 Ч…" at bounding box center [784, 383] width 1568 height 767
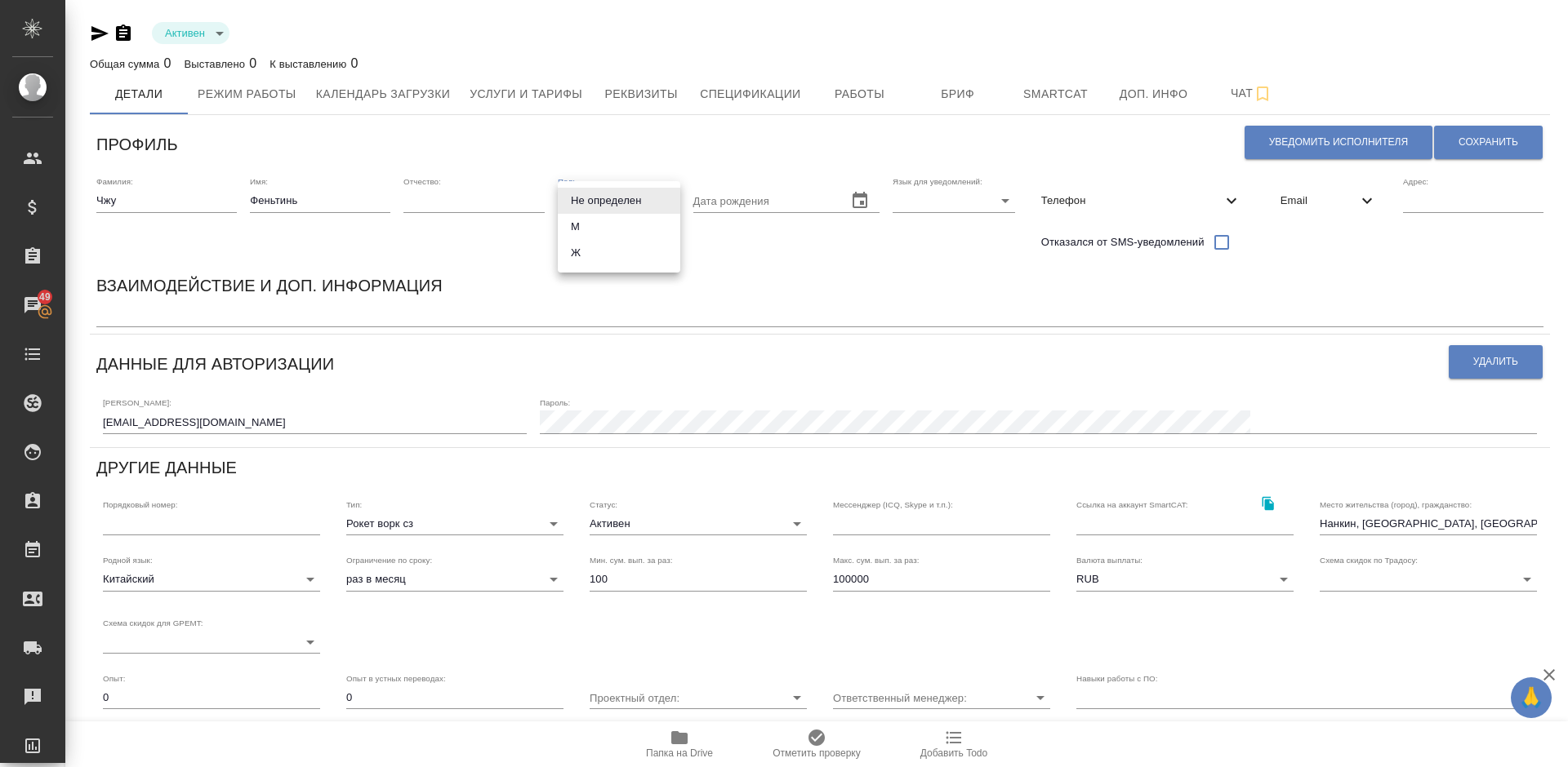
click at [609, 261] on li "Ж" at bounding box center [619, 253] width 123 height 26
type input "female"
click at [1481, 134] on button "Сохранить" at bounding box center [1488, 142] width 109 height 34
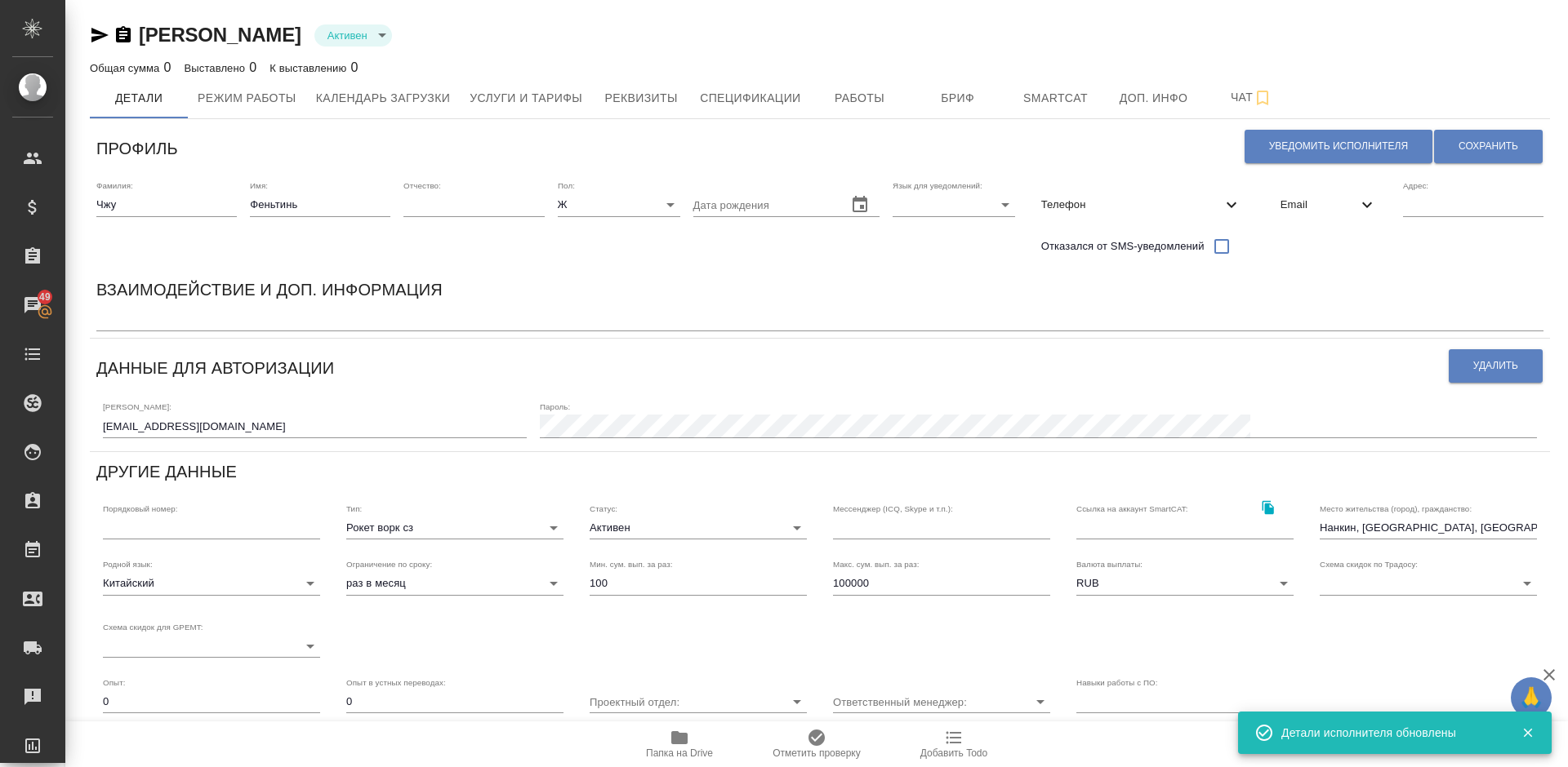
click at [166, 324] on textarea at bounding box center [819, 320] width 1447 height 12
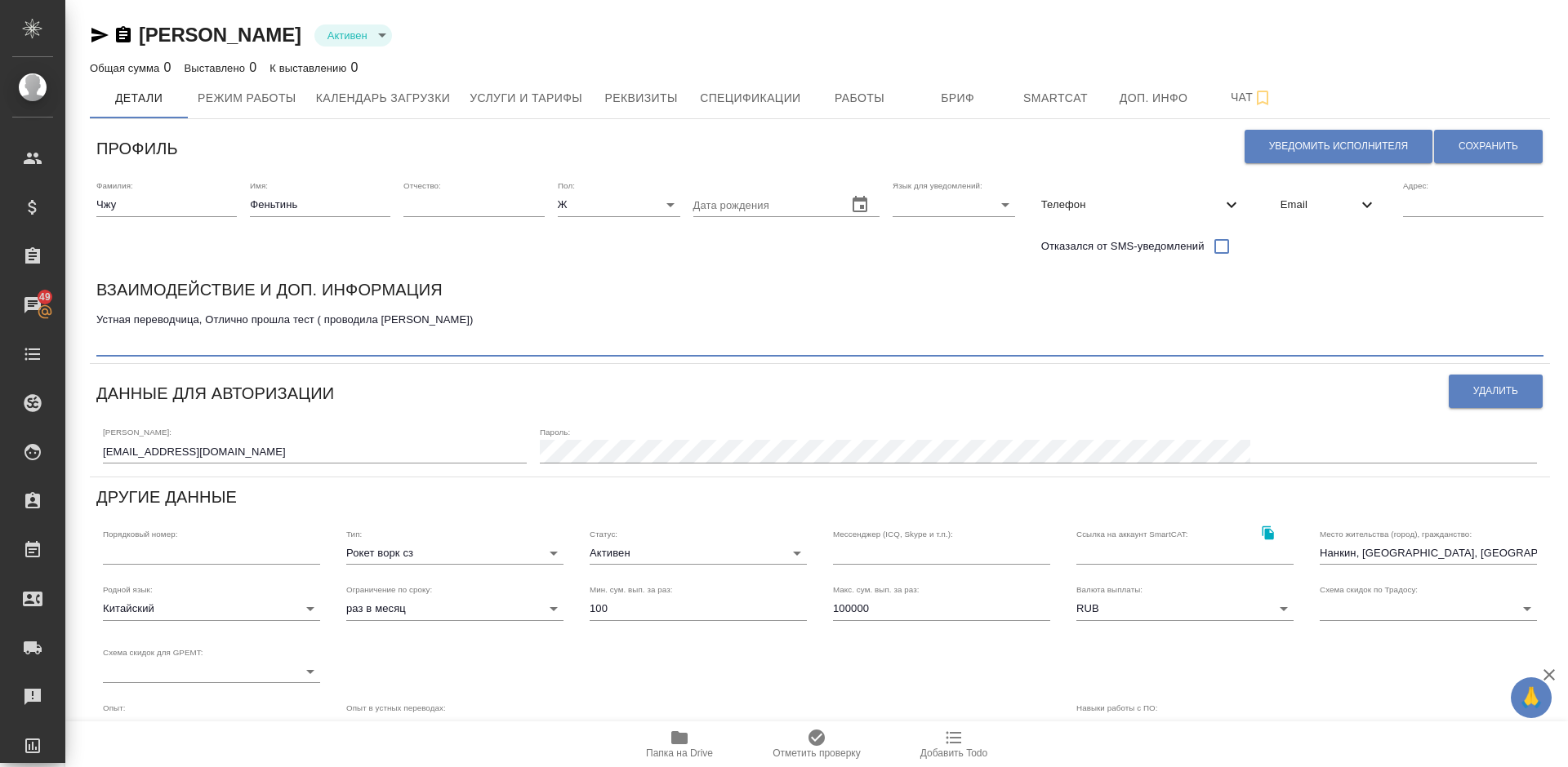
paste textarea "Русал заводы - да Русал простые переговоры - да Русал топ - да Другие клиенты -…"
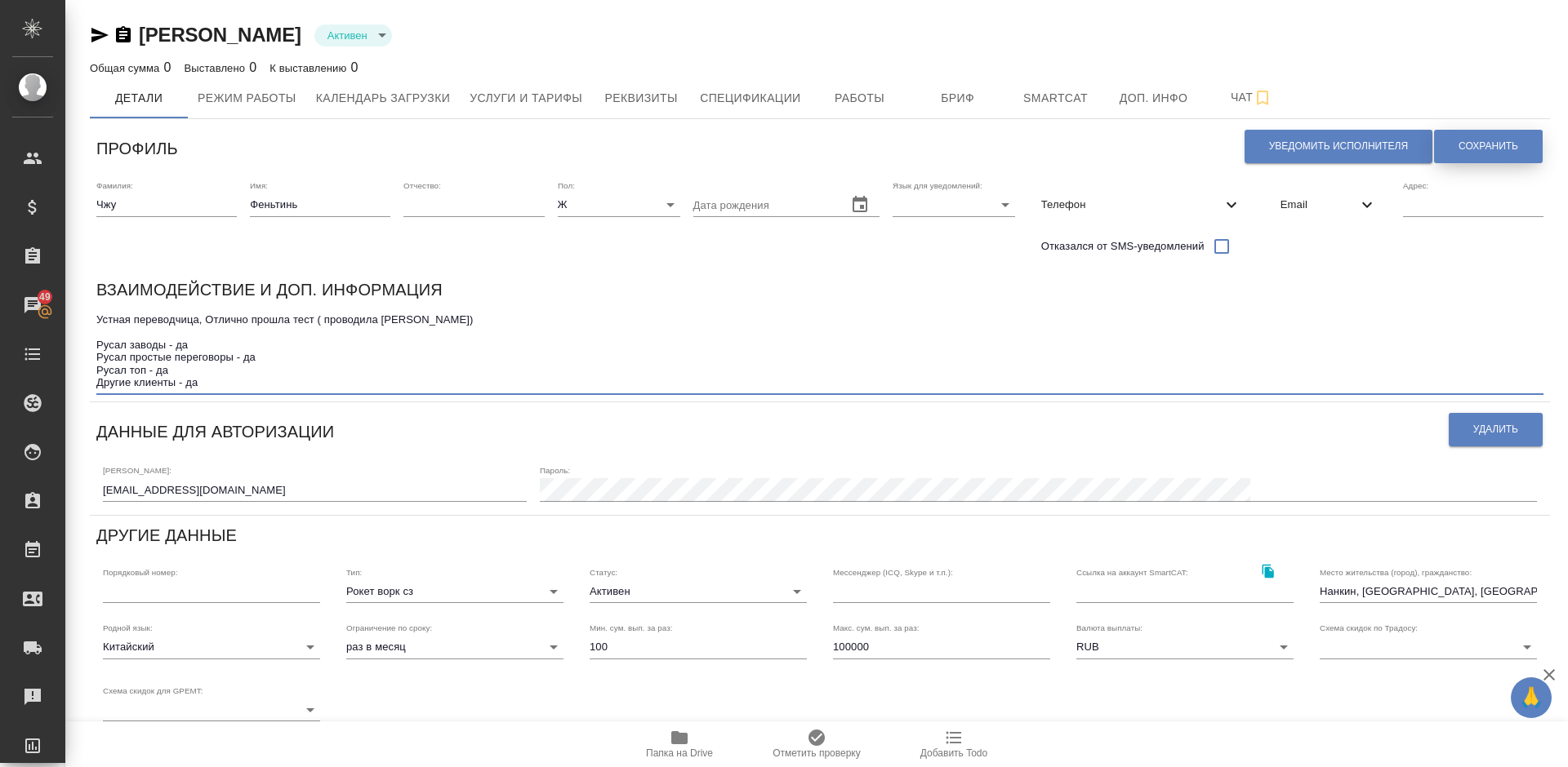
type textarea "Устная переводчица, Отлично прошла тест ( проводила Янченко) Русал заводы - да …"
click at [1482, 147] on span "Сохранить" at bounding box center [1489, 147] width 60 height 14
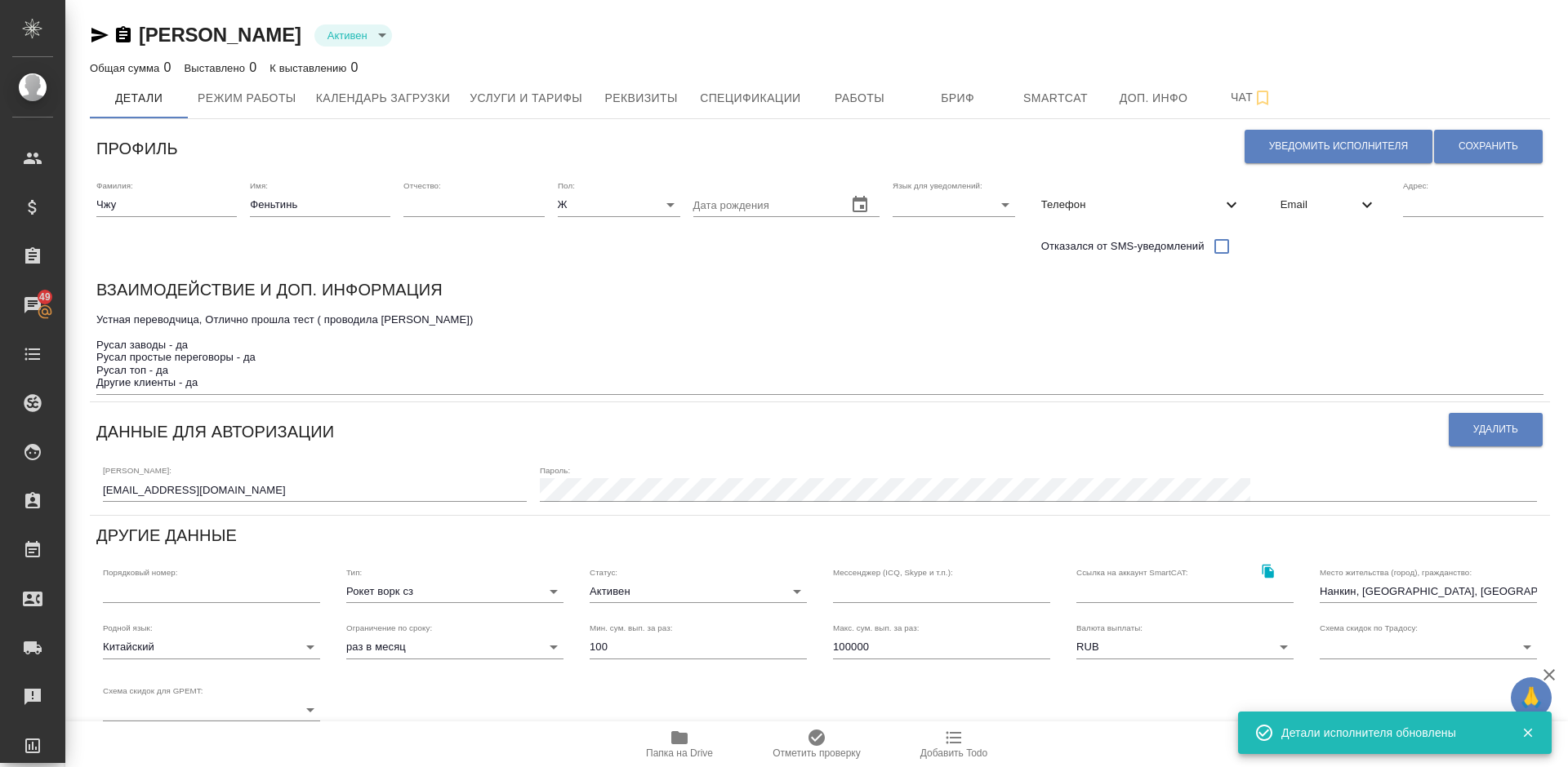
click at [229, 381] on textarea "Устная переводчица, Отлично прошла тест ( проводила Янченко) Русал заводы - да …" at bounding box center [819, 351] width 1447 height 76
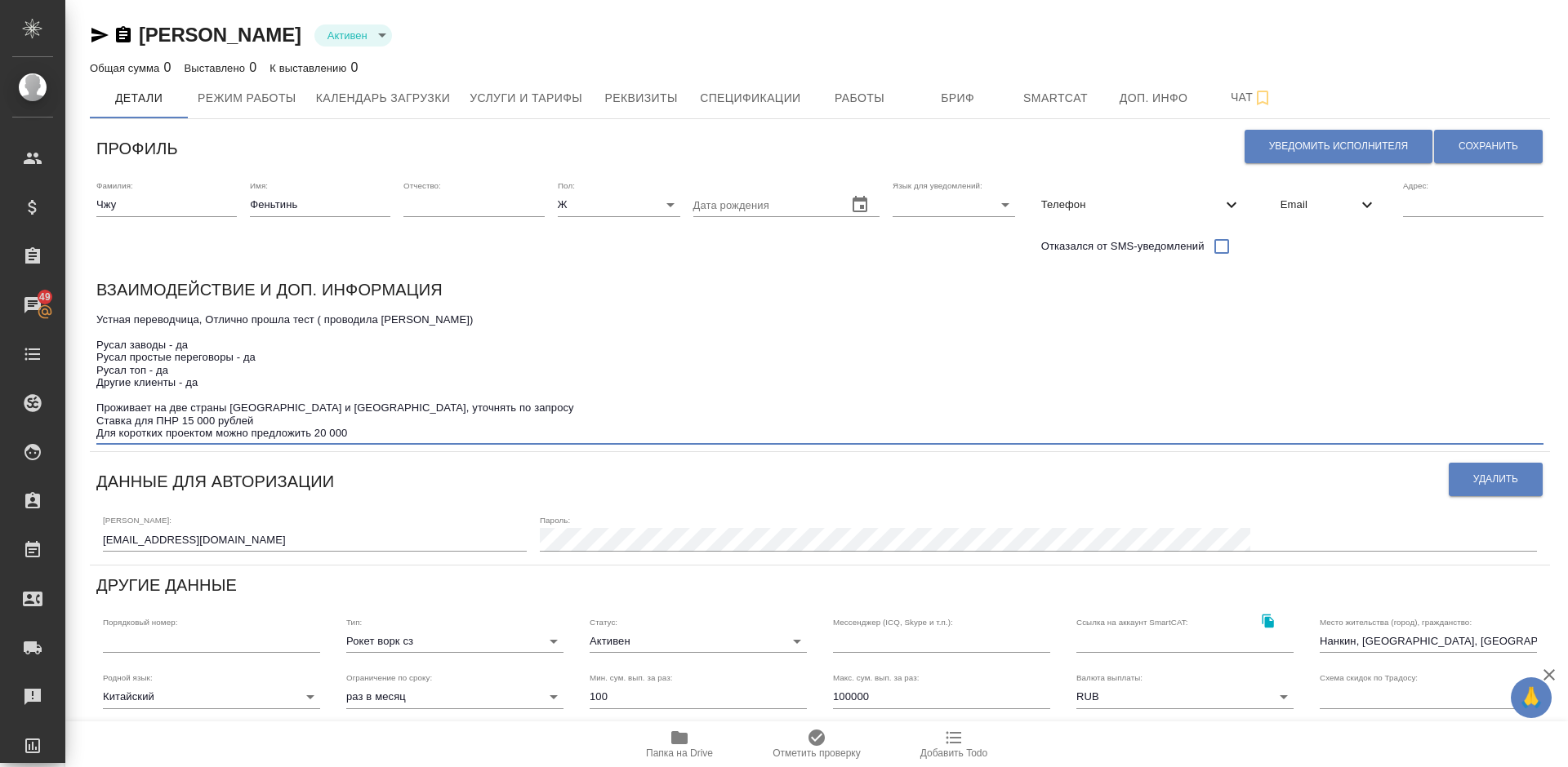
click at [318, 432] on textarea "Устная переводчица, Отлично прошла тест ( проводила Янченко) Русал заводы - да …" at bounding box center [819, 376] width 1447 height 125
click at [316, 432] on textarea "Устная переводчица, Отлично прошла тест ( проводила Янченко) Русал заводы - да …" at bounding box center [819, 376] width 1447 height 125
click at [321, 430] on textarea "Устная переводчица, Отлично прошла тест ( проводила Янченко) Русал заводы - да …" at bounding box center [819, 376] width 1447 height 125
click at [324, 432] on textarea "Устная переводчица, Отлично прошла тест ( проводила Янченко) Русал заводы - да …" at bounding box center [819, 376] width 1447 height 125
click at [344, 432] on textarea "Устная переводчица, Отлично прошла тест ( проводила Янченко) Русал заводы - да …" at bounding box center [819, 376] width 1447 height 125
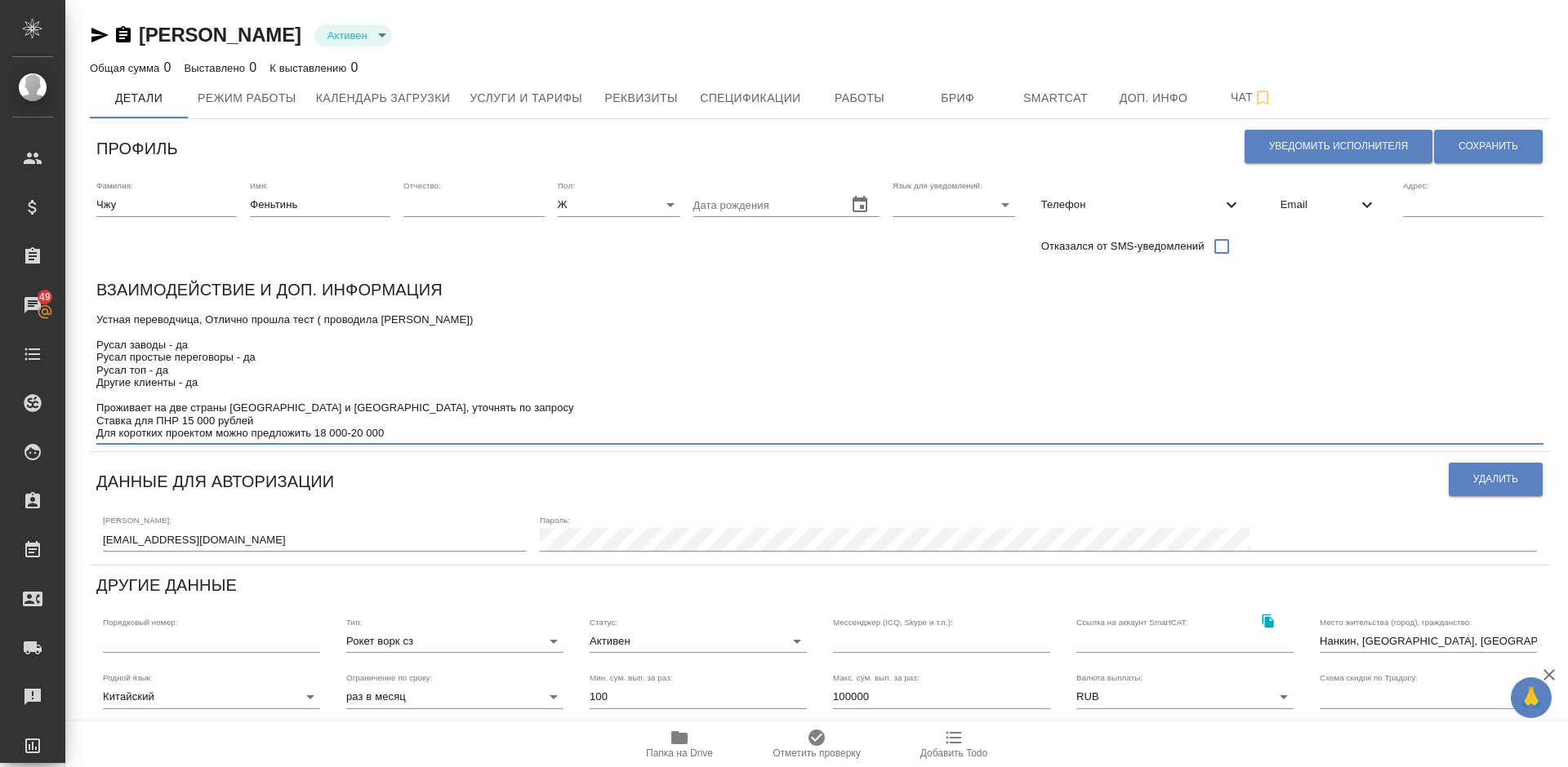
click at [395, 430] on textarea "Устная переводчица, Отлично прошла тест ( проводила Янченко) Русал заводы - да …" at bounding box center [819, 376] width 1447 height 125
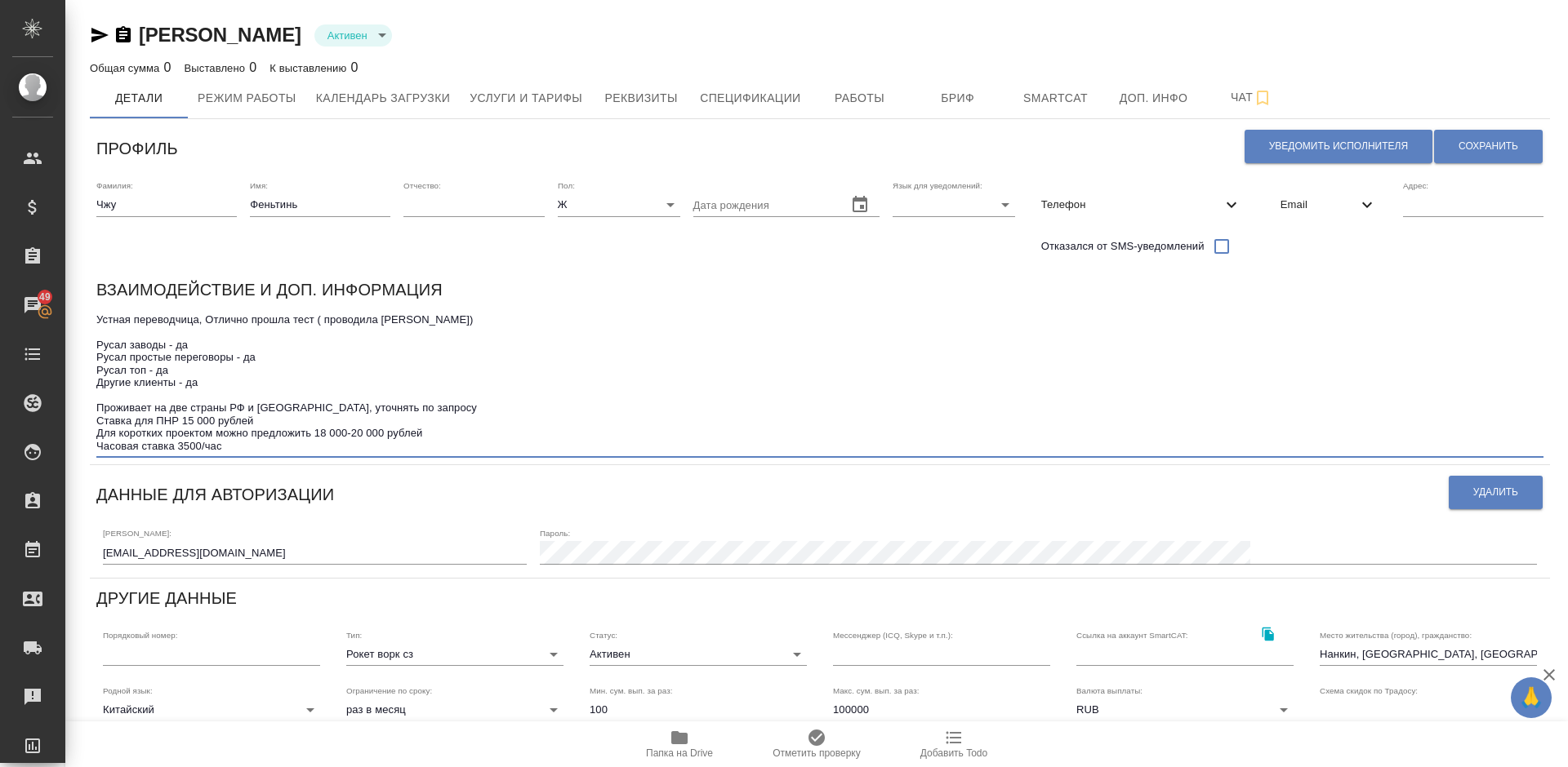
click at [433, 435] on textarea "Устная переводчица, Отлично прошла тест ( проводила Янченко) Русал заводы - да …" at bounding box center [819, 382] width 1447 height 139
click at [244, 444] on textarea "Устная переводчица, Отлично прошла тест ( проводила Янченко) Русал заводы - да …" at bounding box center [819, 382] width 1447 height 139
type textarea "Устная переводчица, Отлично прошла тест ( проводила Янченко) Русал заводы - да …"
click at [1511, 138] on button "Сохранить" at bounding box center [1488, 147] width 109 height 34
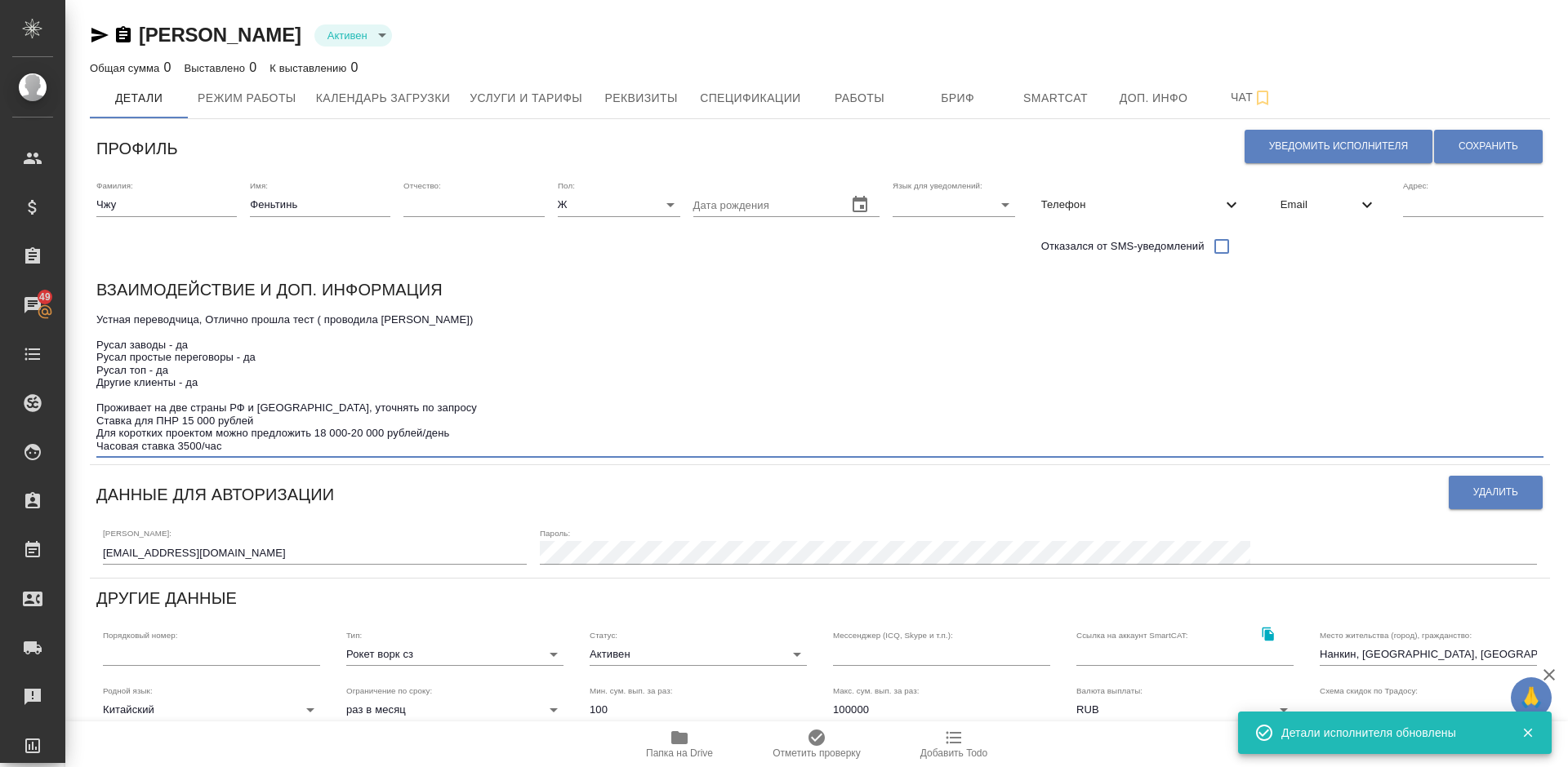
click at [237, 441] on textarea "Устная переводчица, Отлично прошла тест ( проводила Янченко) Русал заводы - да …" at bounding box center [819, 382] width 1447 height 139
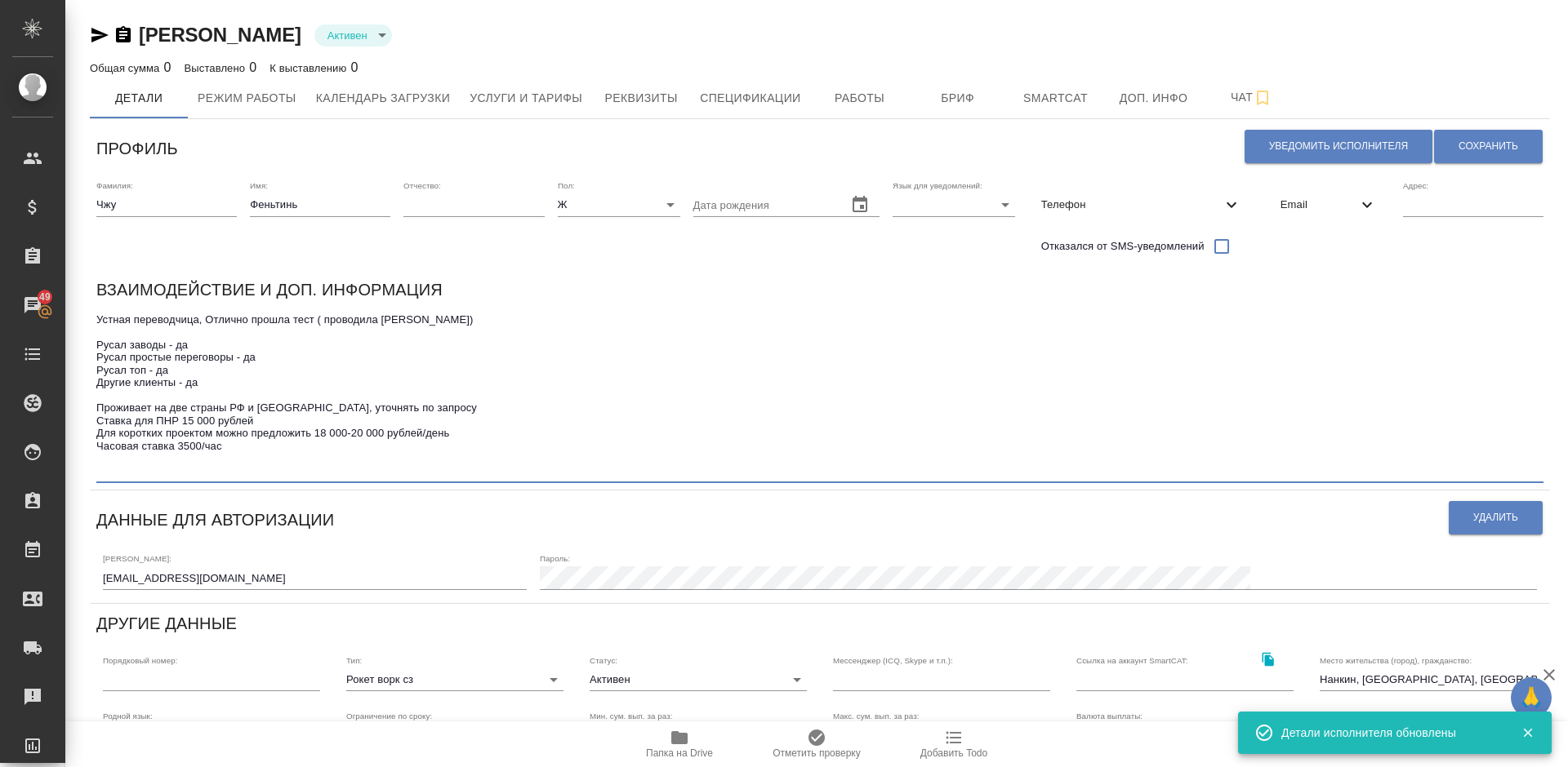
paste textarea "@Fenya_dandelion"
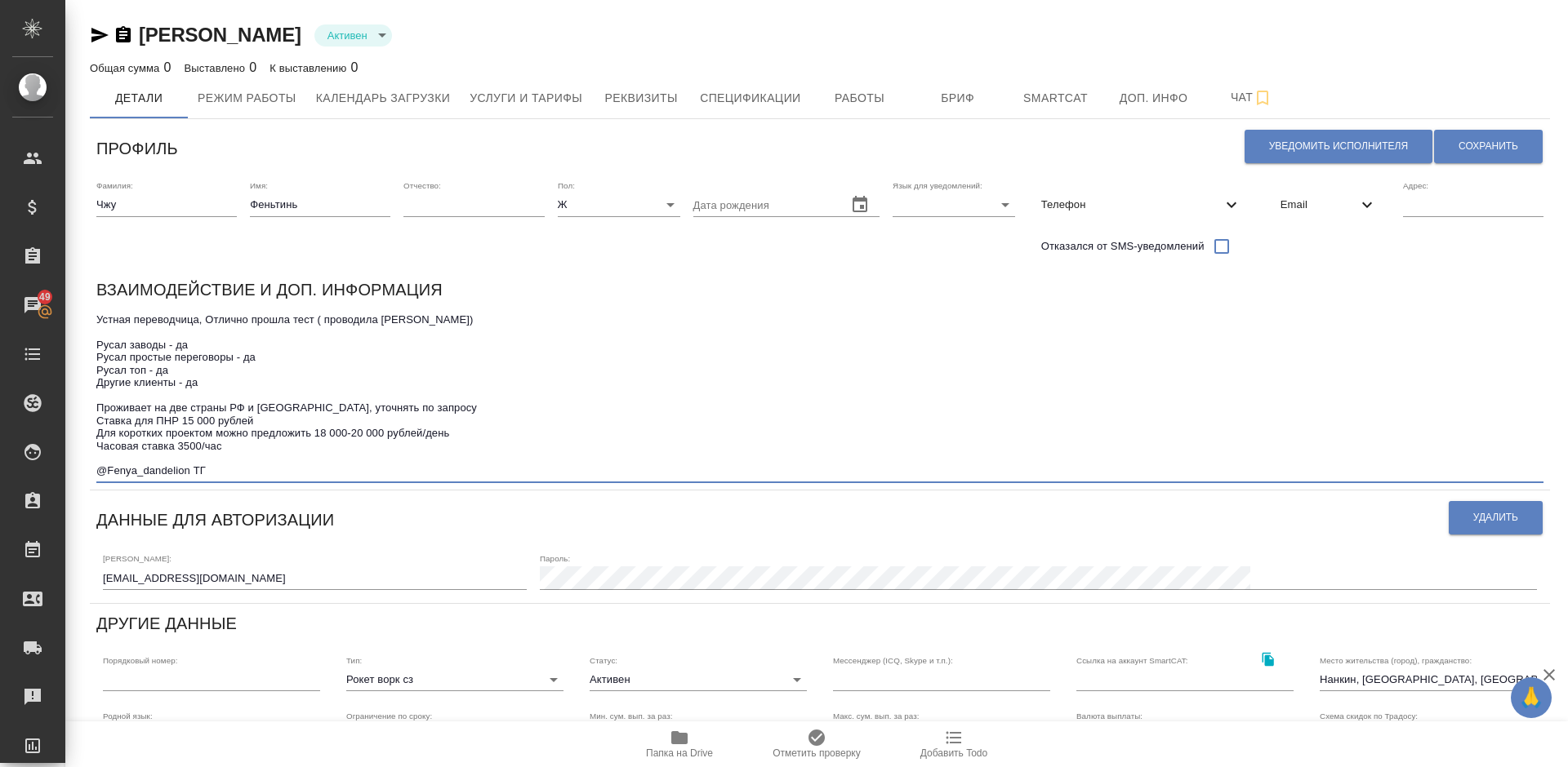
click at [437, 323] on textarea "Устная переводчица, Отлично прошла тест ( проводила Янченко) Русал заводы - да …" at bounding box center [819, 395] width 1447 height 164
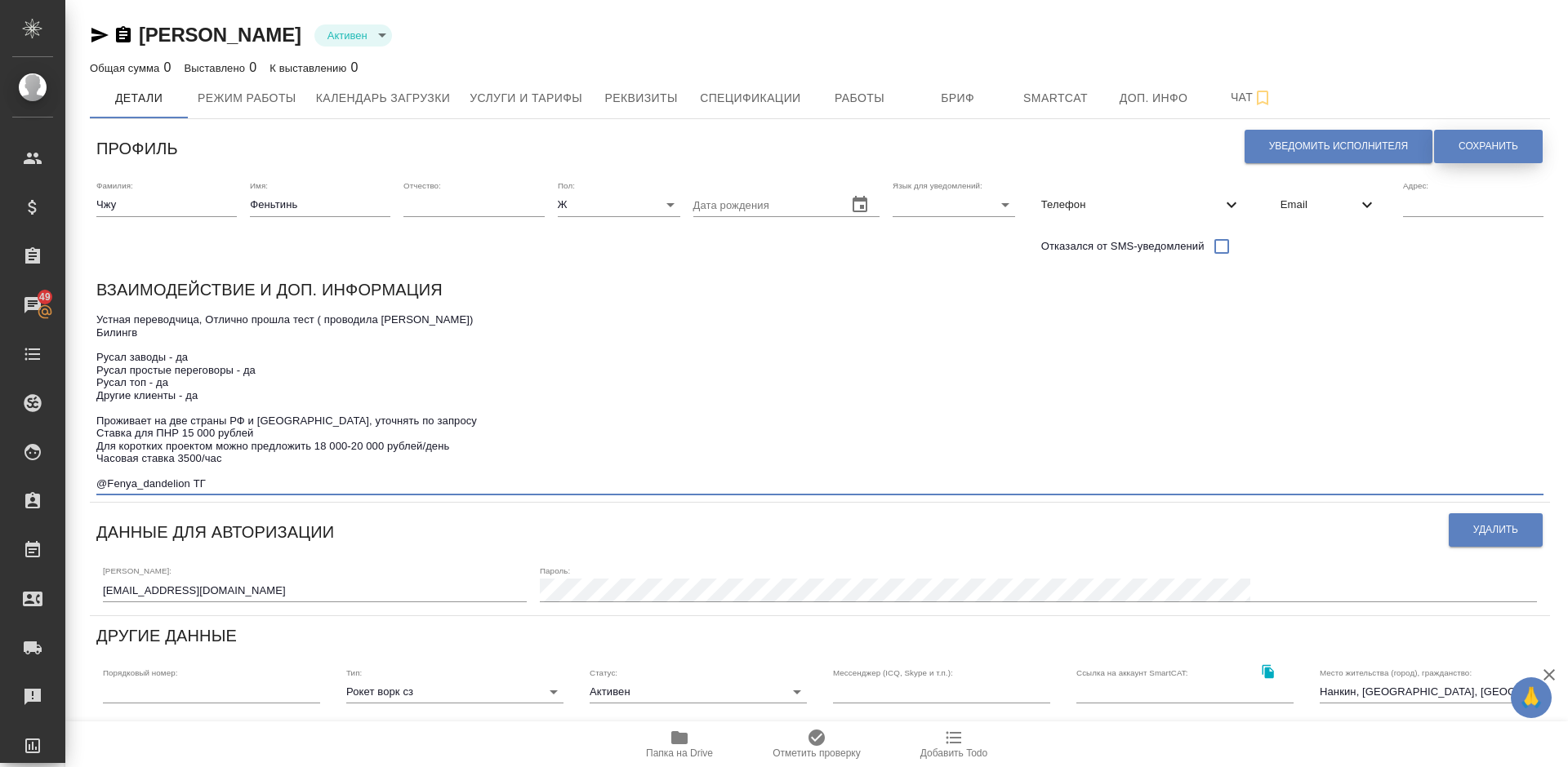
type textarea "Устная переводчица, Отлично прошла тест ( проводила Янченко) Билингв Русал заво…"
click at [1481, 153] on span "Сохранить" at bounding box center [1489, 147] width 60 height 14
click at [260, 431] on textarea "Устная переводчица, Отлично прошла тест ( проводила Янченко) Билингв Русал заво…" at bounding box center [819, 402] width 1447 height 177
type textarea "Устная переводчица, Отлично прошла тест ( проводила Янченко) Билингв Русал заво…"
click at [1479, 147] on span "Сохранить" at bounding box center [1489, 147] width 60 height 14
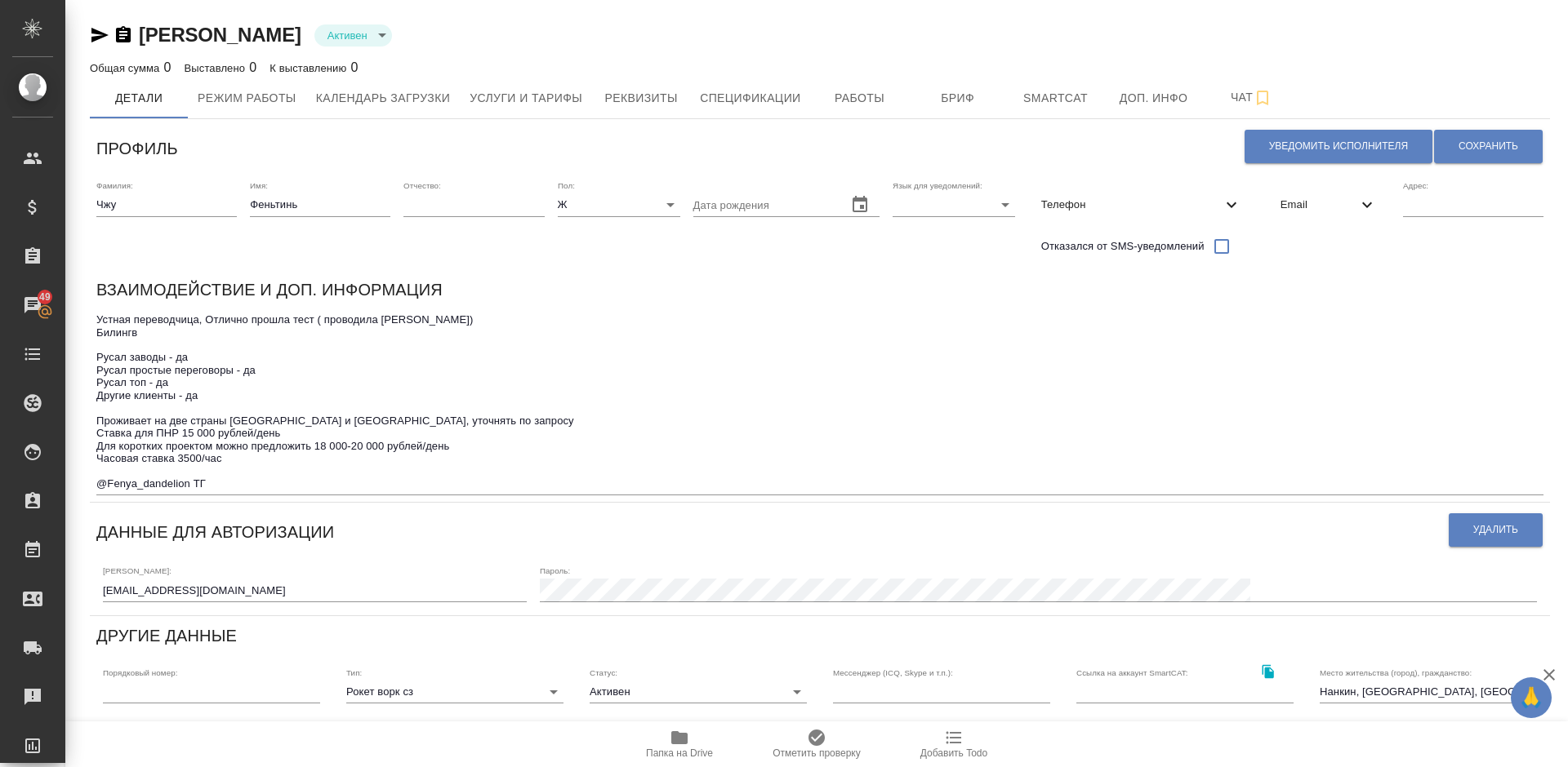
click at [235, 484] on textarea "Устная переводчица, Отлично прошла тест ( проводила Янченко) Билингв Русал заво…" at bounding box center [819, 402] width 1447 height 177
click at [238, 461] on textarea "Устная переводчица, Отлично прошла тест ( проводила Янченко) Билингв Русал заво…" at bounding box center [819, 402] width 1447 height 177
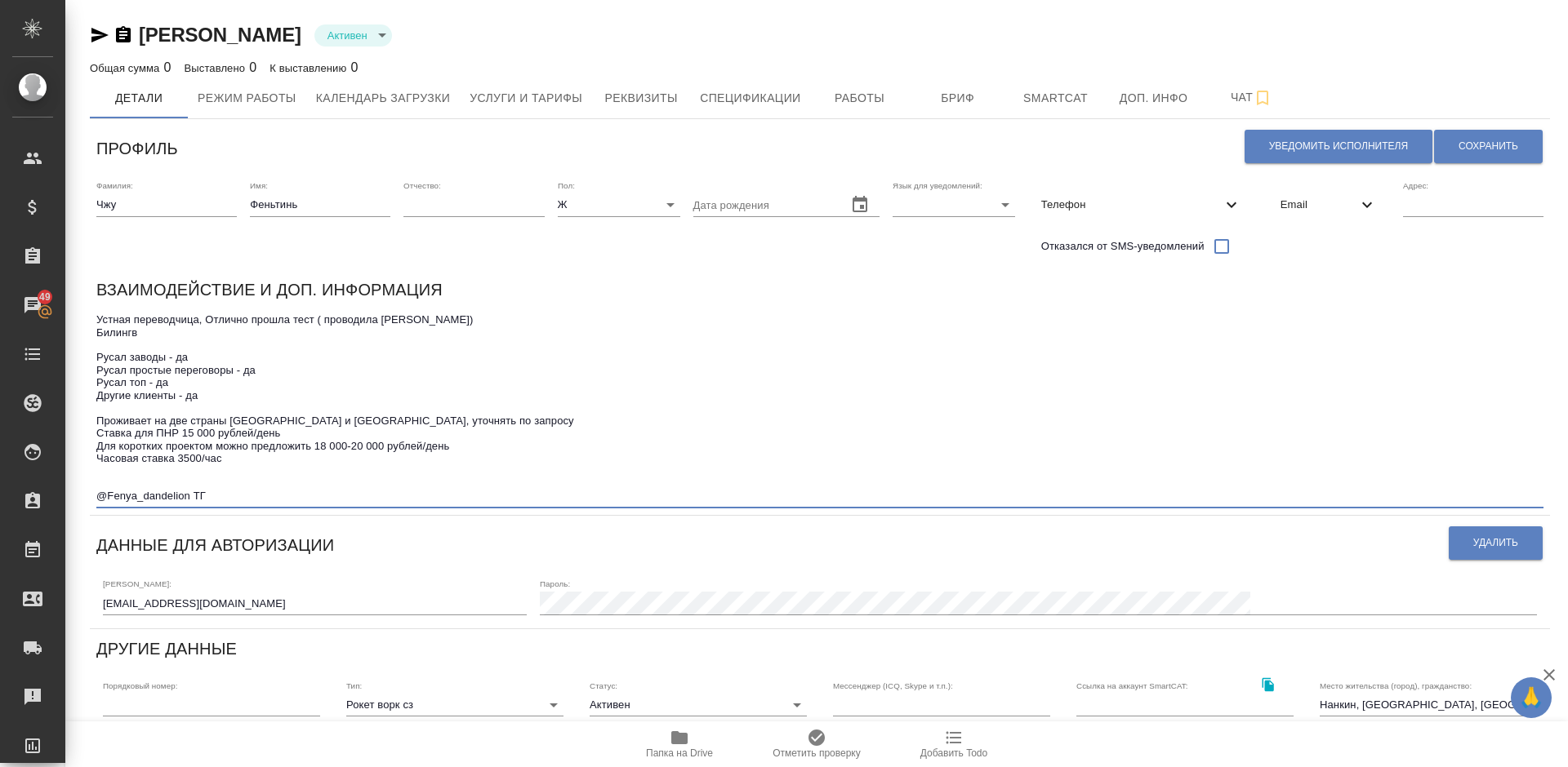
type textarea "Устная переводчица, Отлично прошла тест ( проводила Янченко) Билингв Русал заво…"
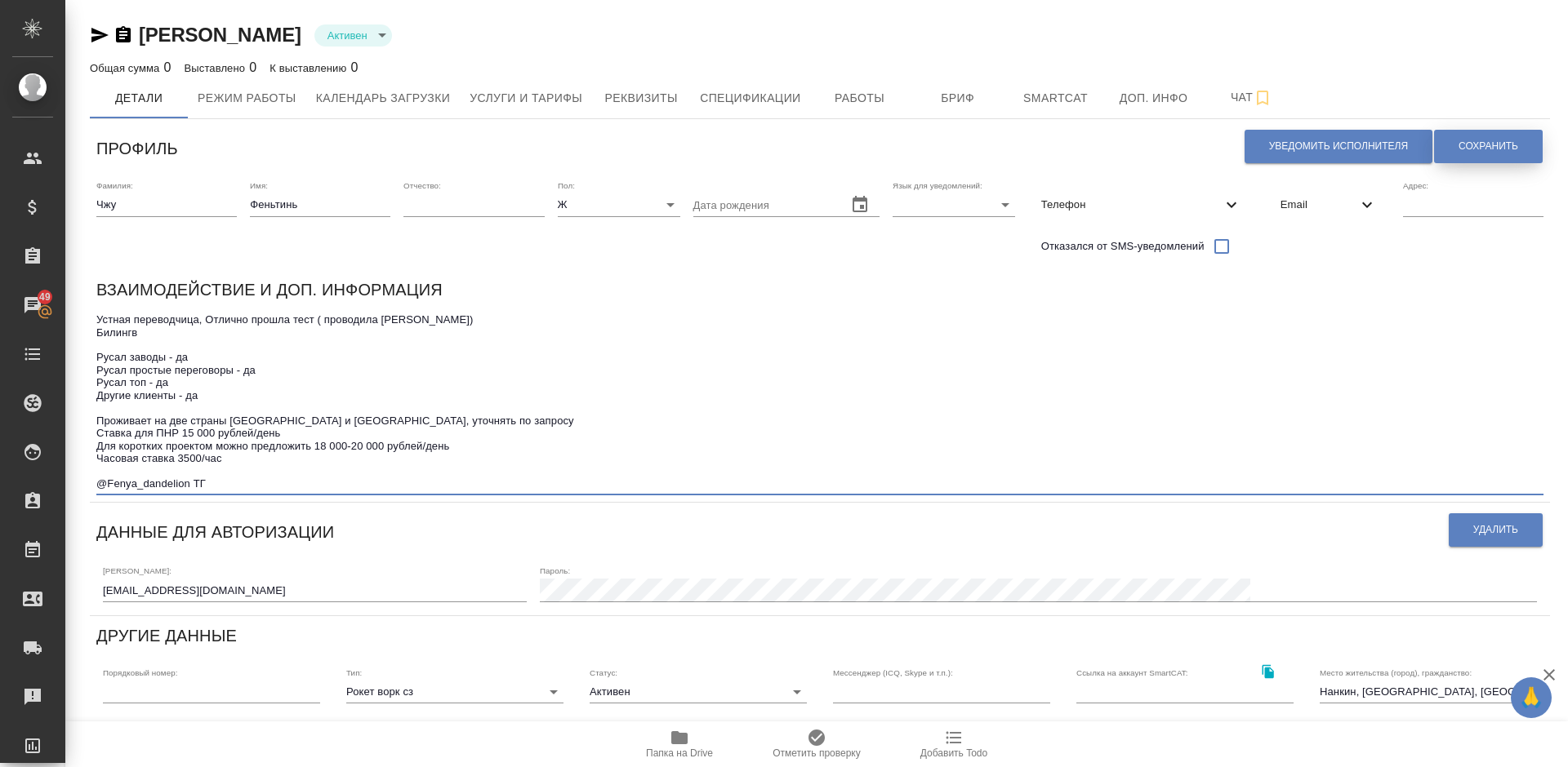
click at [1485, 145] on span "Сохранить" at bounding box center [1489, 147] width 60 height 14
click at [458, 447] on textarea "Устная переводчица, Отлично прошла тест ( проводила Янченко) Билингв Русал заво…" at bounding box center [819, 402] width 1447 height 177
type textarea "Устная переводчица, Отлично прошла тест ( проводила Янченко) Билингв Русал заво…"
click at [1462, 147] on span "Сохранить" at bounding box center [1489, 147] width 60 height 14
click at [551, 102] on span "Услуги и тарифы" at bounding box center [526, 98] width 113 height 20
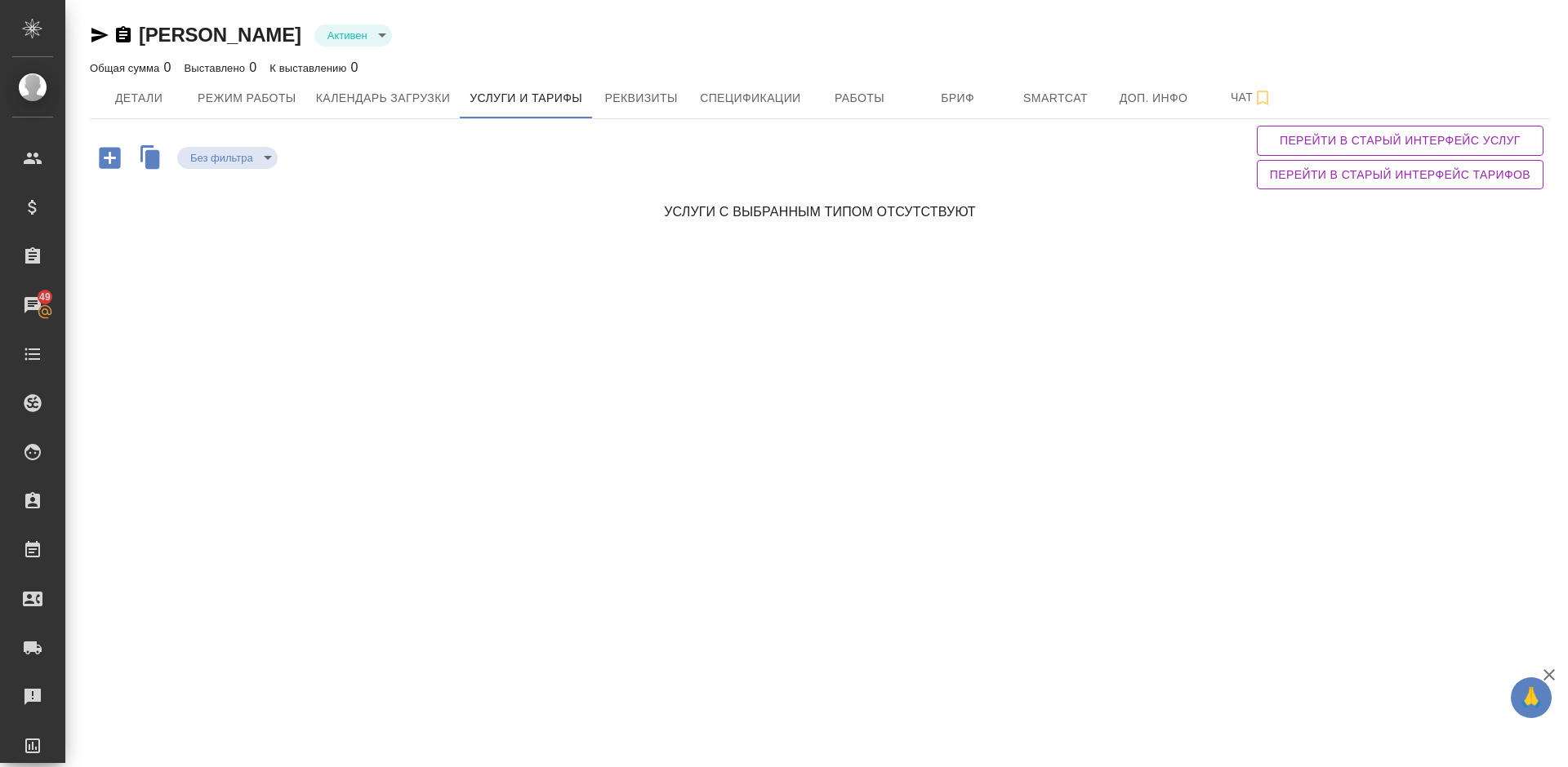
click at [106, 161] on icon "button" at bounding box center [109, 157] width 21 height 21
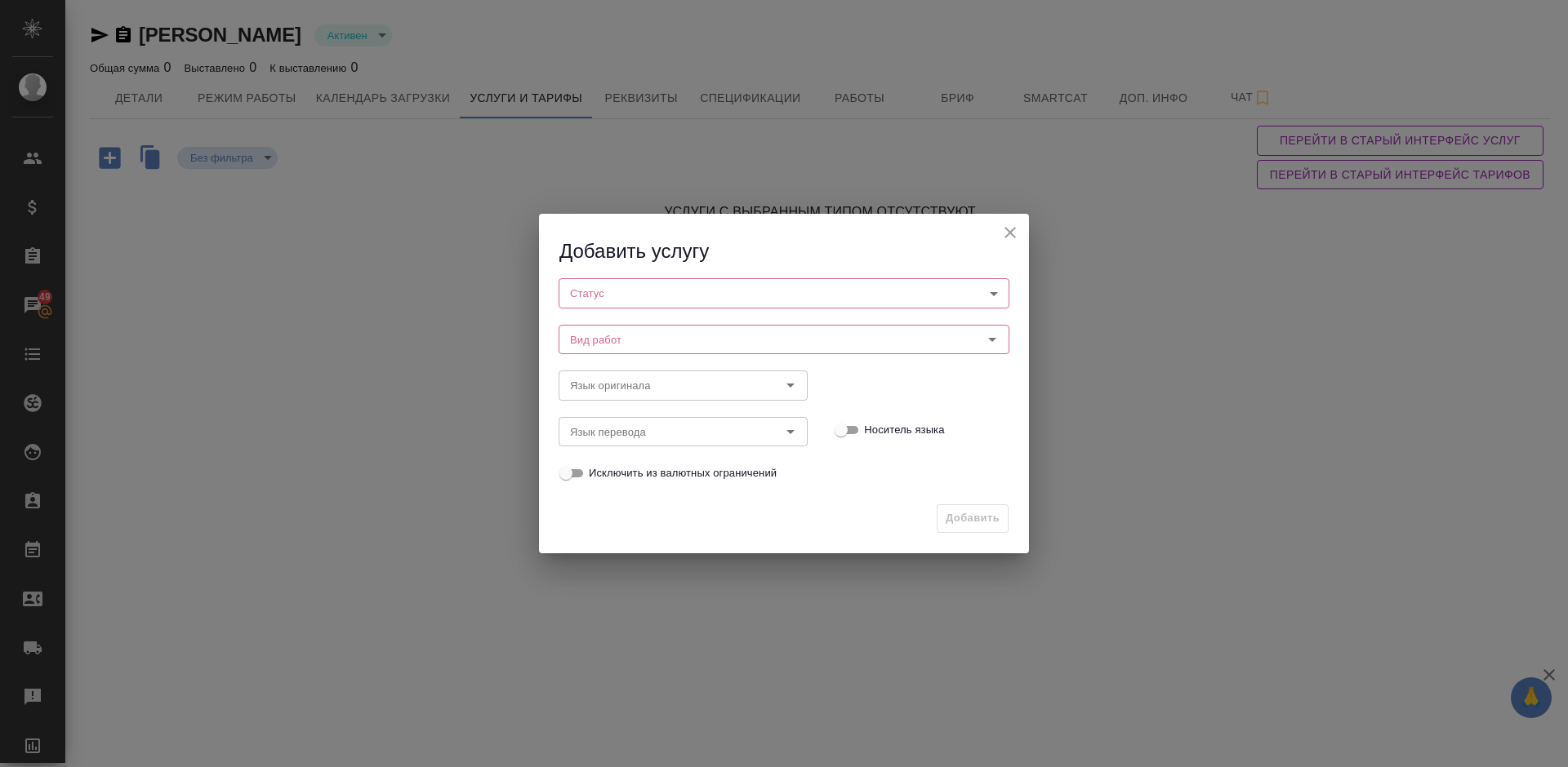
click at [605, 292] on body "🙏 .cls-1 fill:#fff; AWATERA Lazareva Anastasia Клиенты Спецификации Заказы 49 Ч…" at bounding box center [784, 383] width 1568 height 767
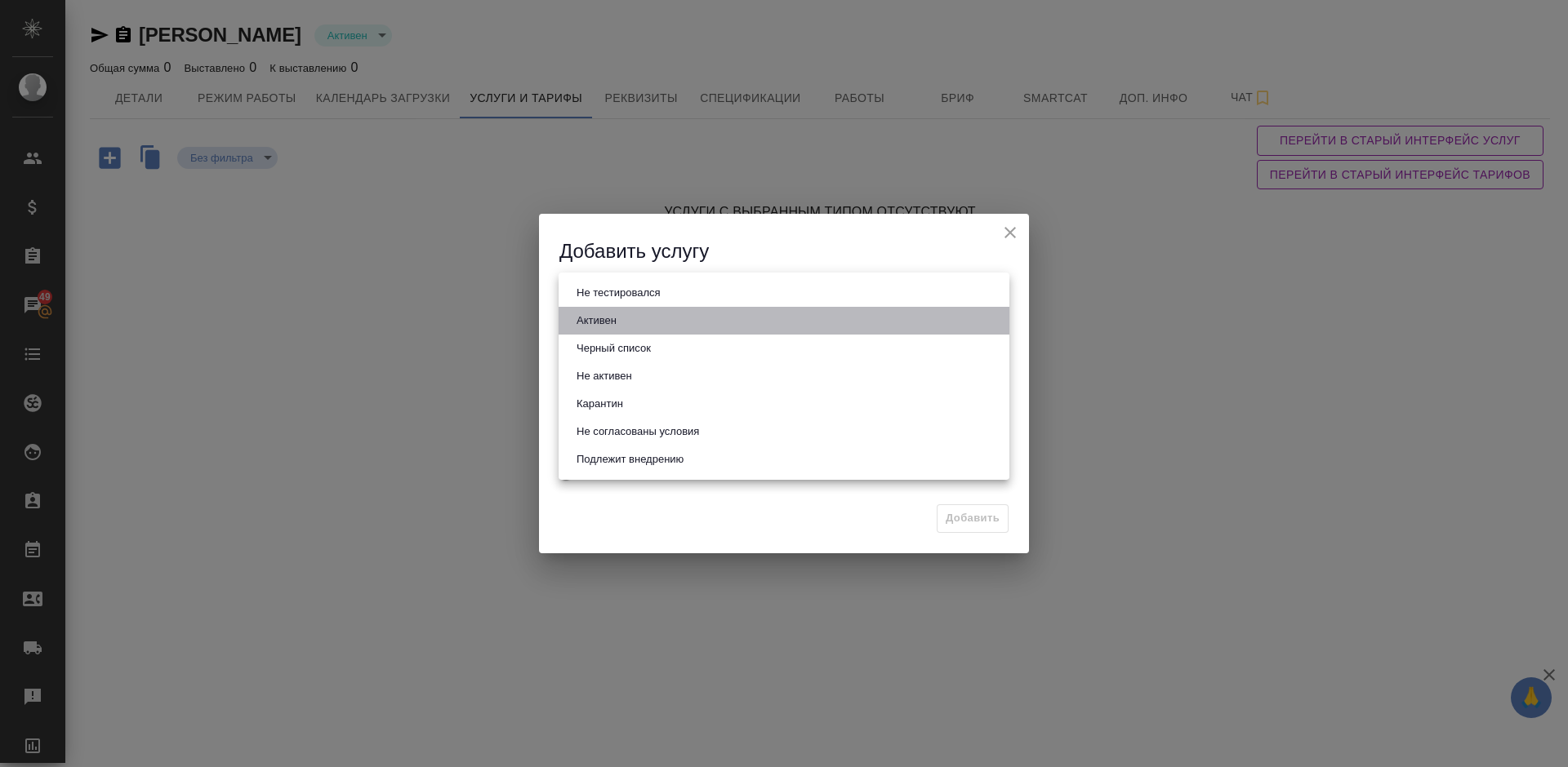
click at [607, 316] on button "Активен" at bounding box center [596, 320] width 49 height 18
type input "active"
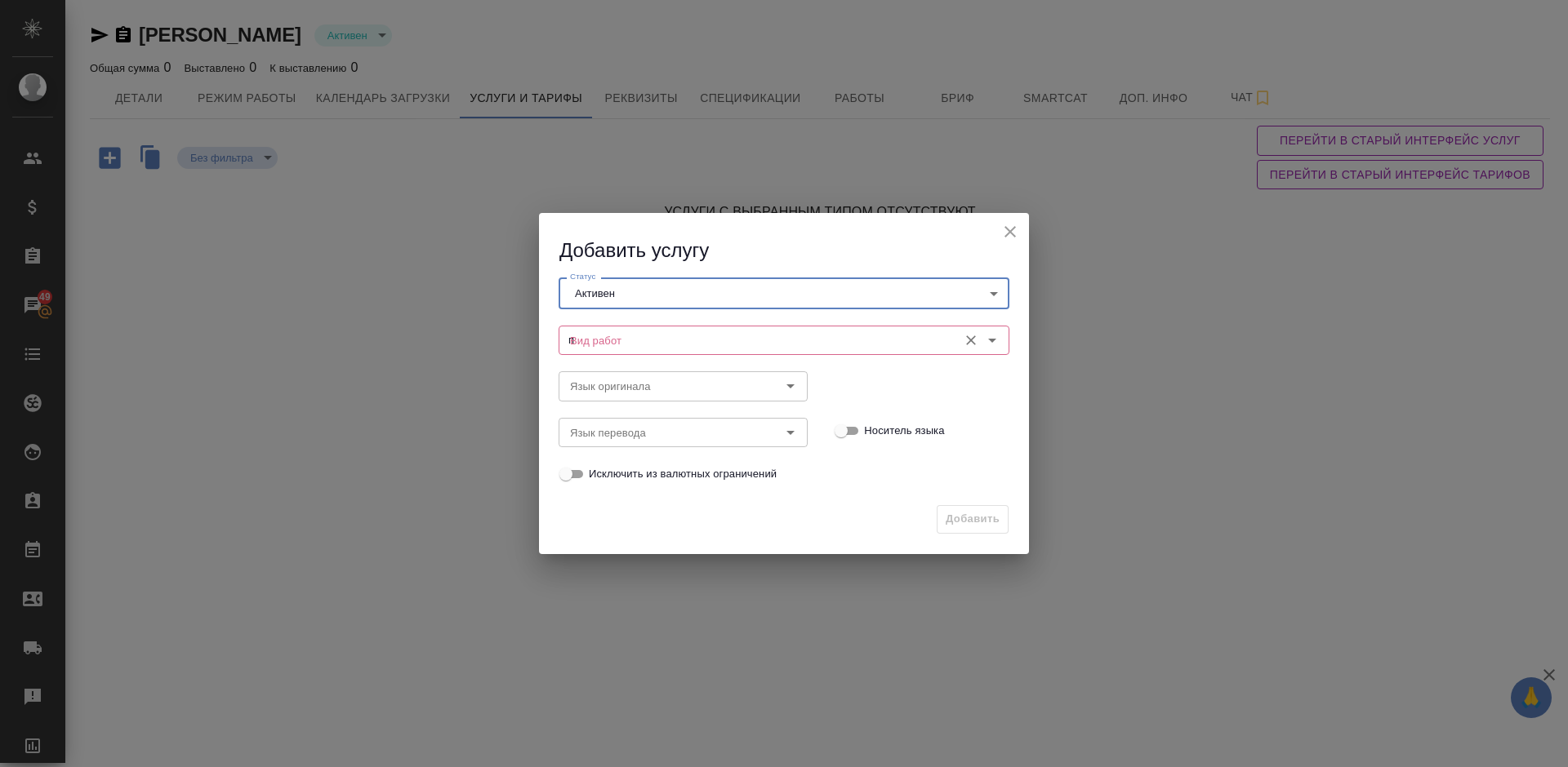
click at [647, 338] on input "п" at bounding box center [756, 341] width 386 height 19
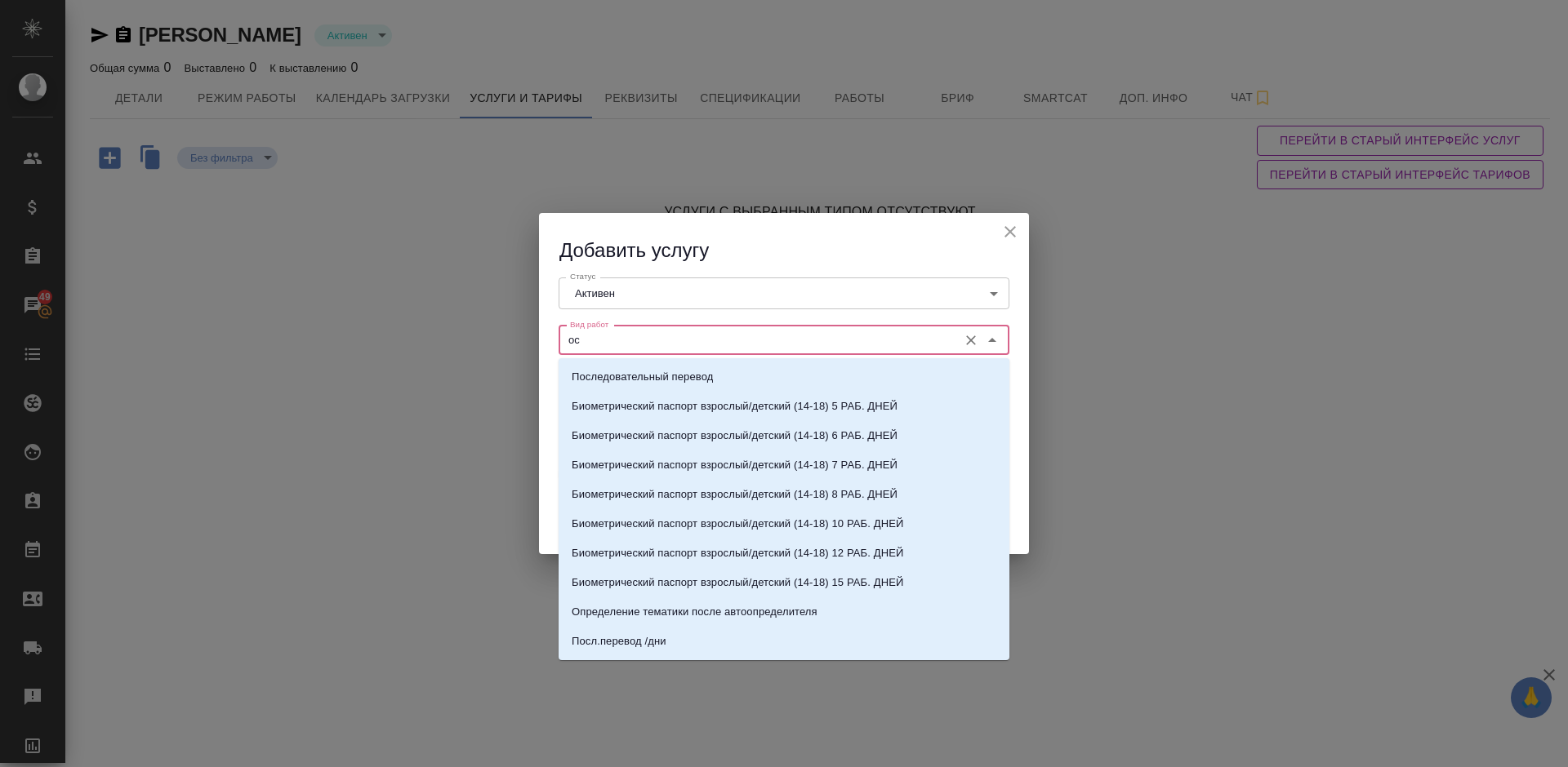
type input "о"
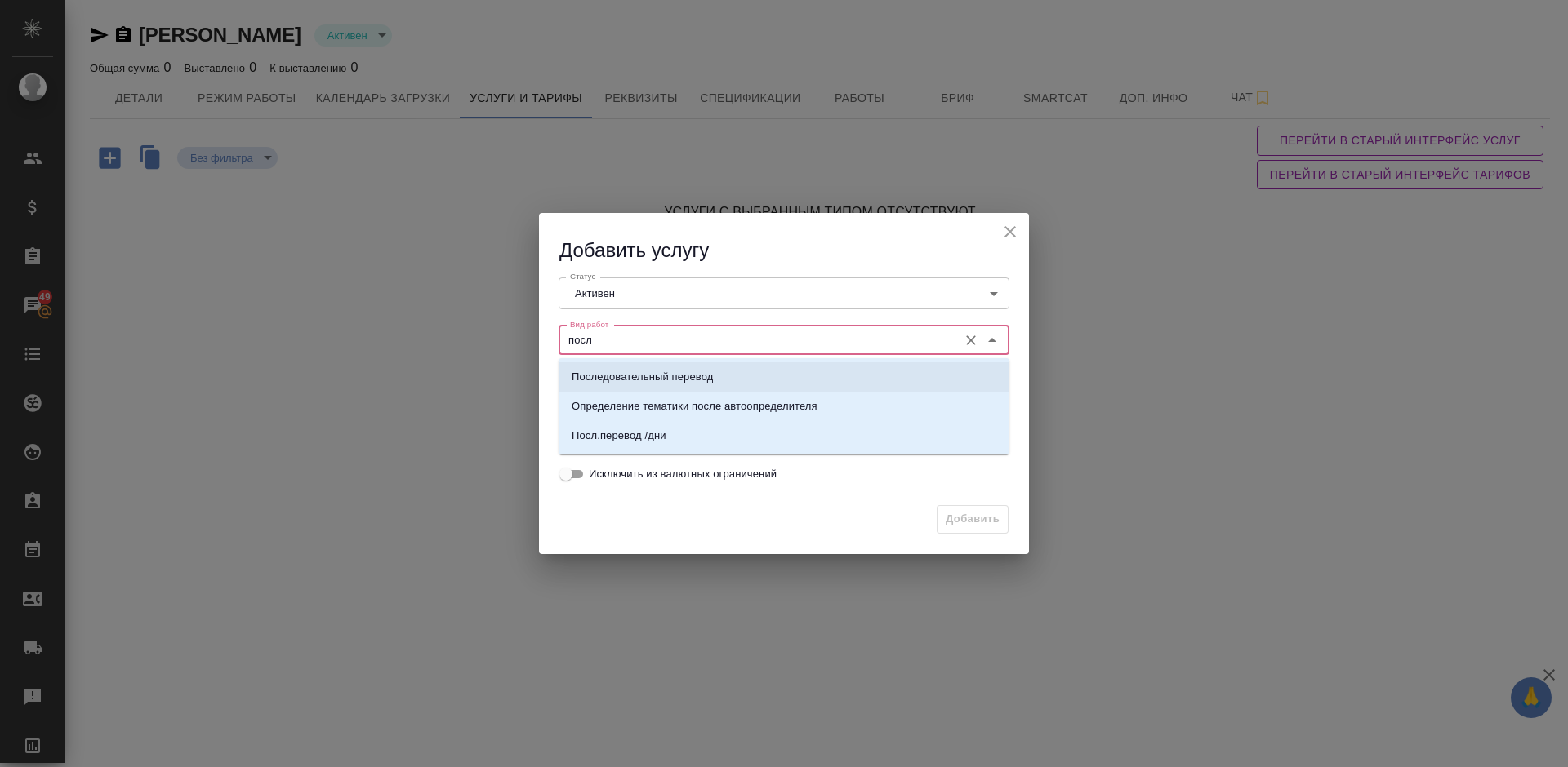
click at [667, 374] on p "Последовательный перевод" at bounding box center [642, 377] width 141 height 16
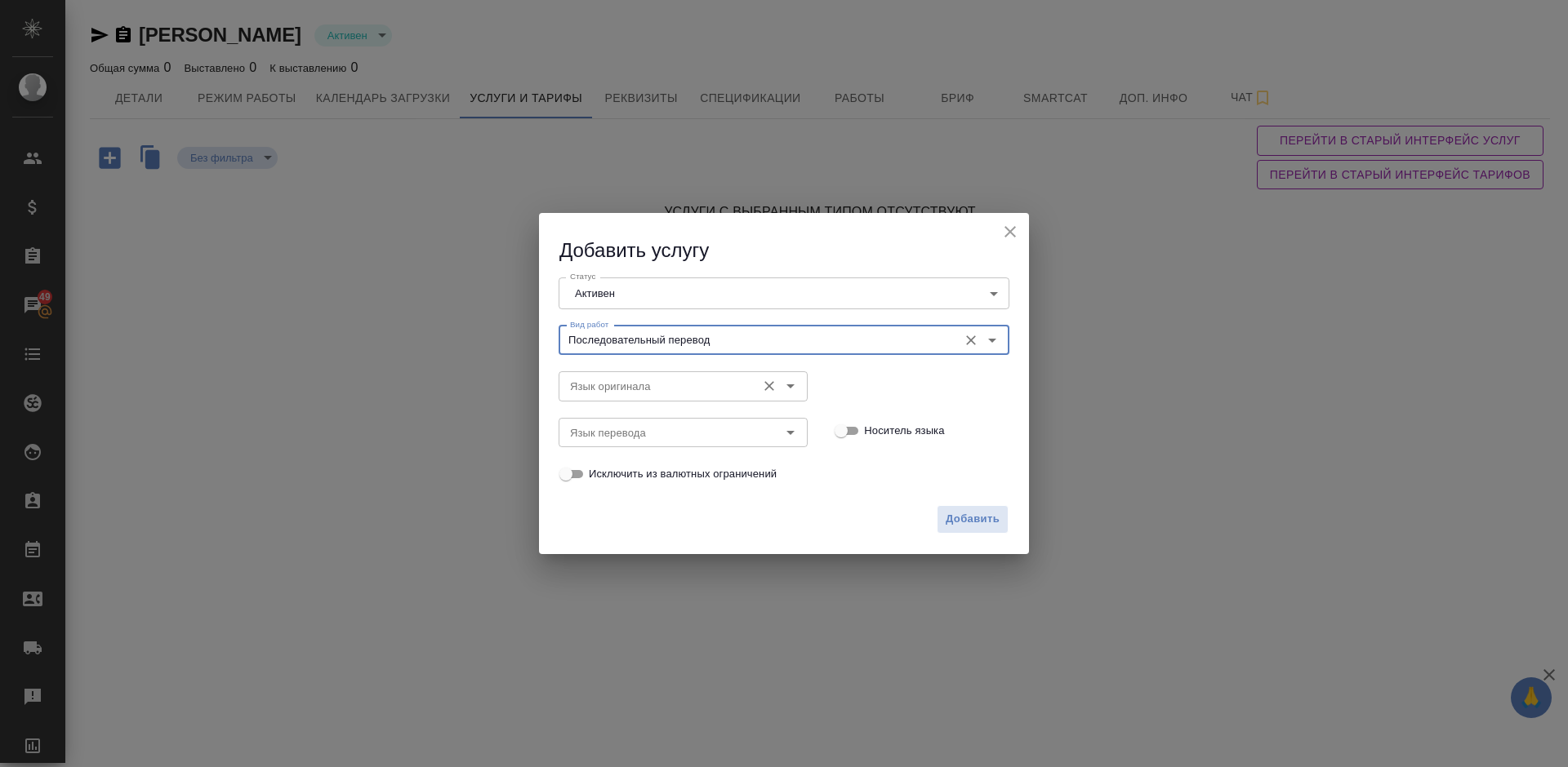
type input "Последовательный перевод"
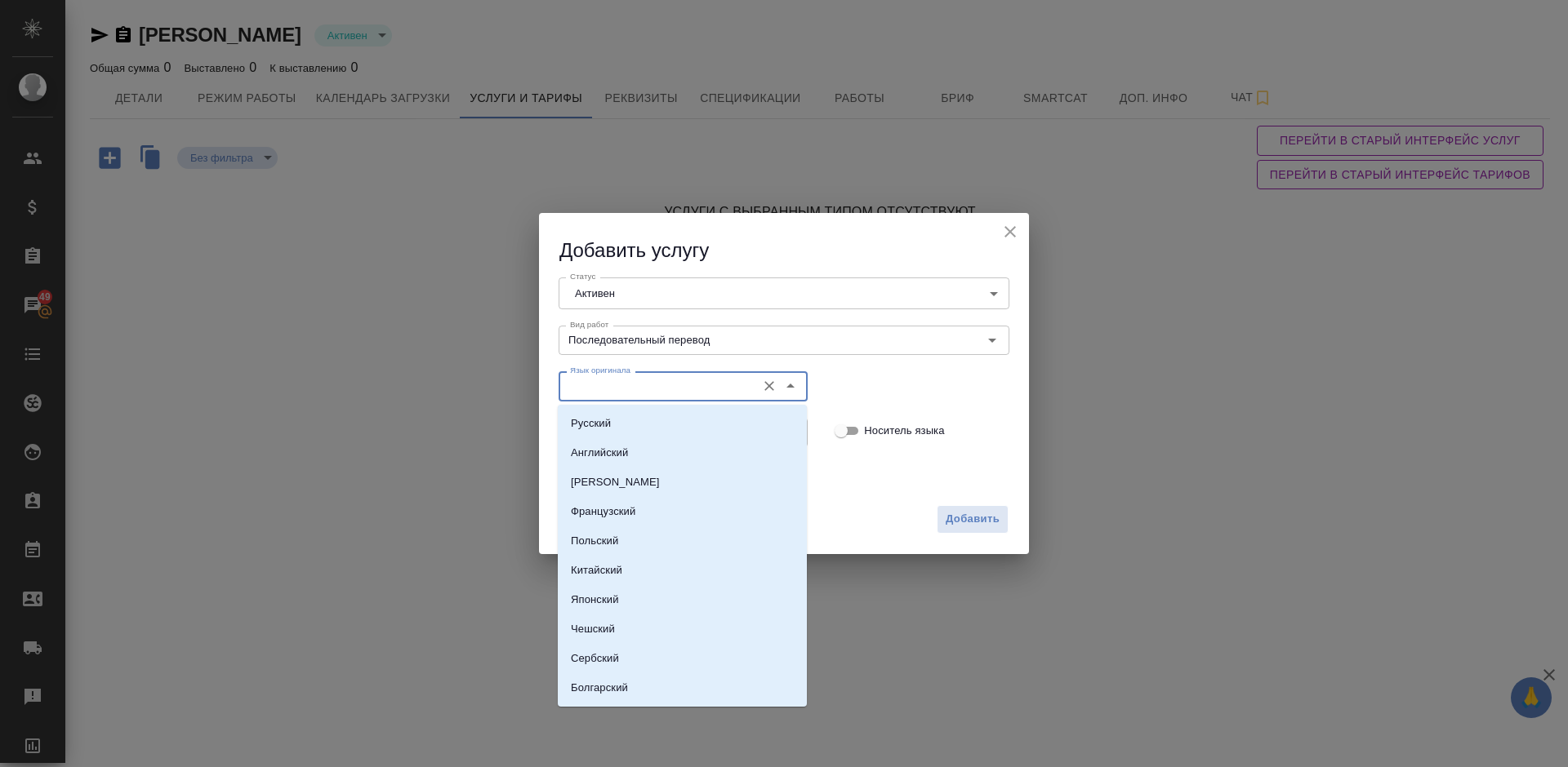
click at [622, 386] on input "Язык оригинала" at bounding box center [655, 386] width 185 height 19
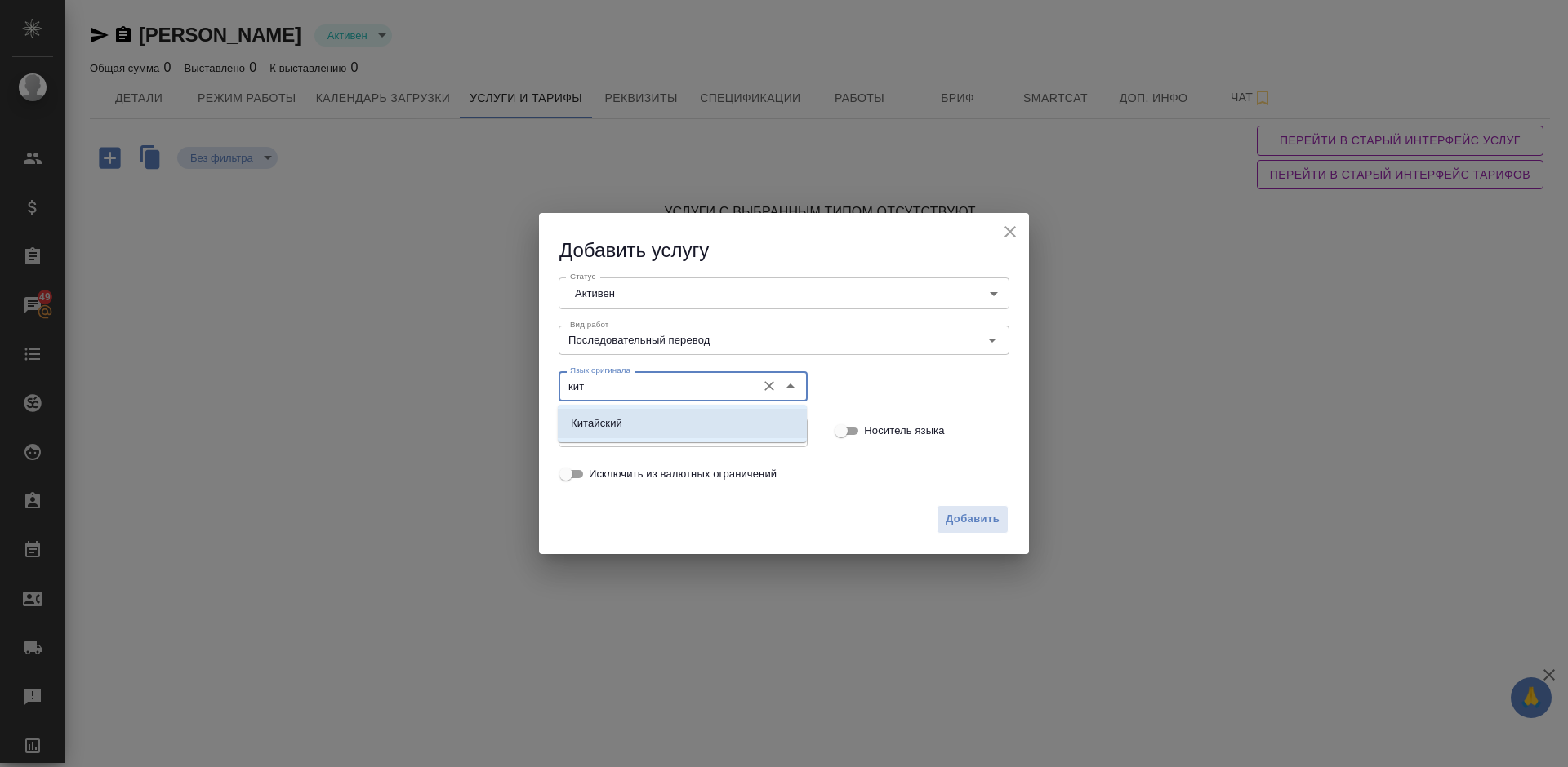
click at [645, 426] on li "Китайский" at bounding box center [682, 423] width 249 height 29
type input "Китайский"
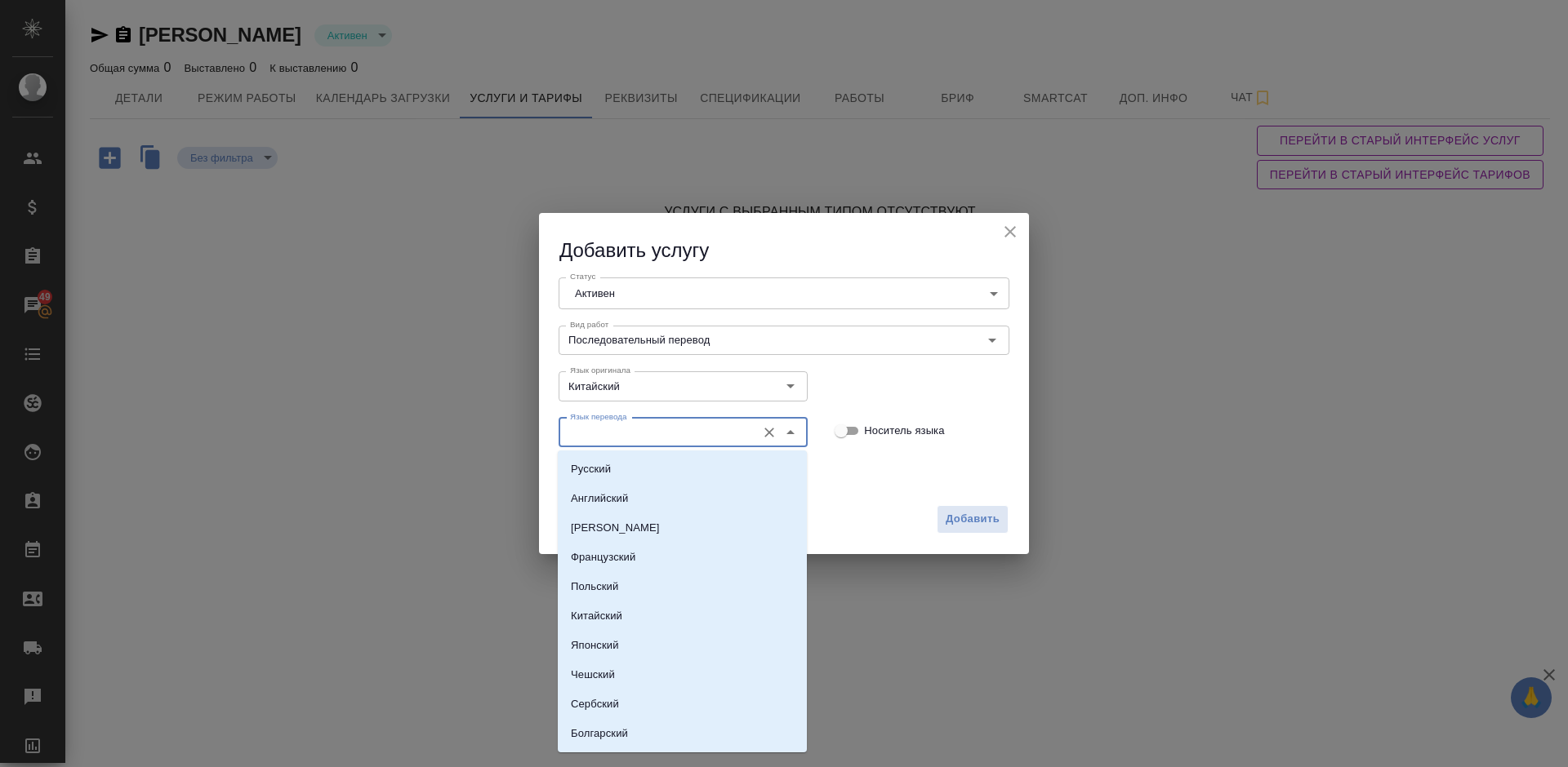
click at [619, 425] on input "Язык перевода" at bounding box center [655, 432] width 185 height 19
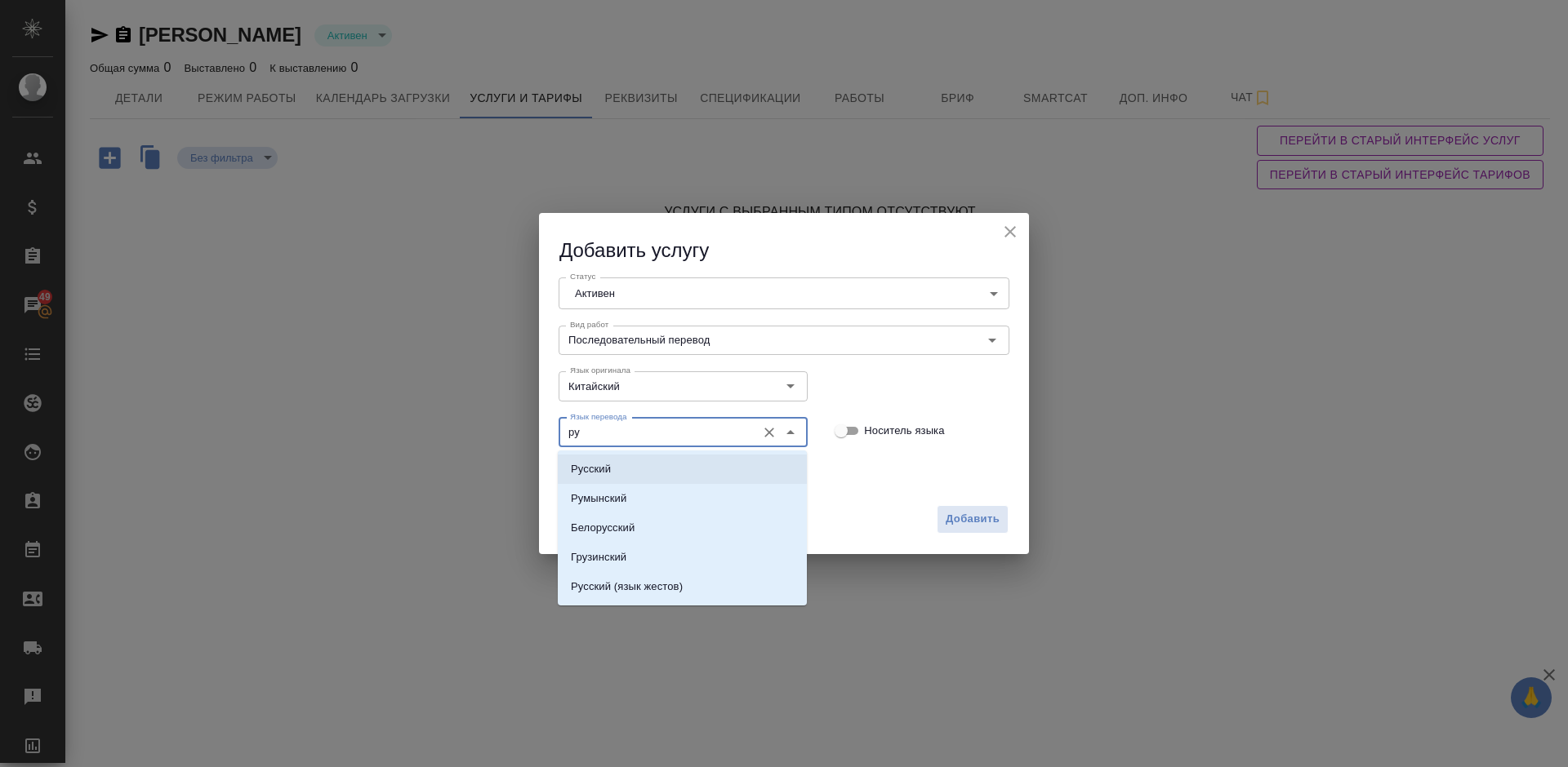
click at [622, 474] on li "Русский" at bounding box center [682, 469] width 249 height 29
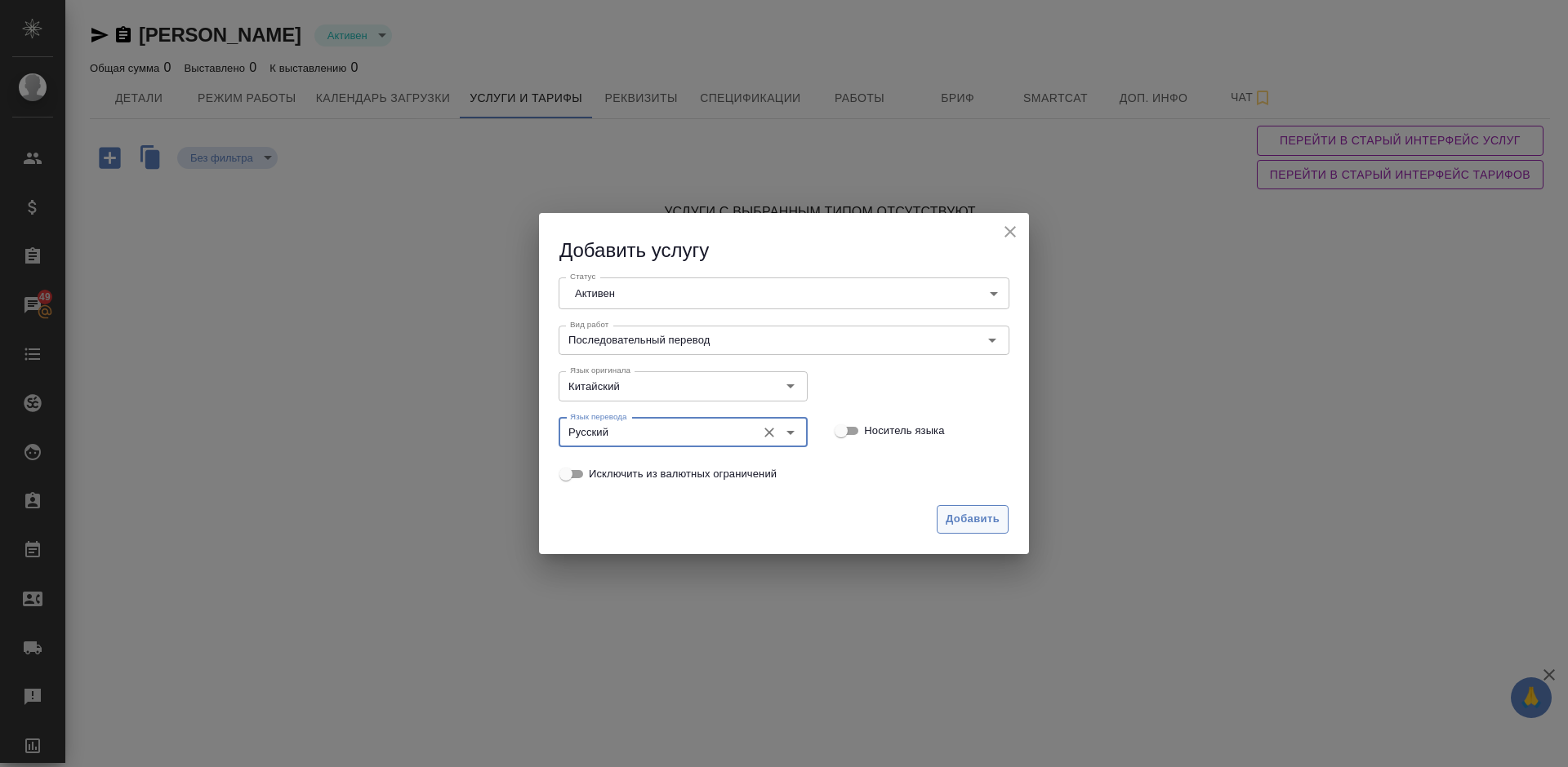
type input "Русский"
click at [963, 510] on span "Добавить" at bounding box center [972, 519] width 54 height 19
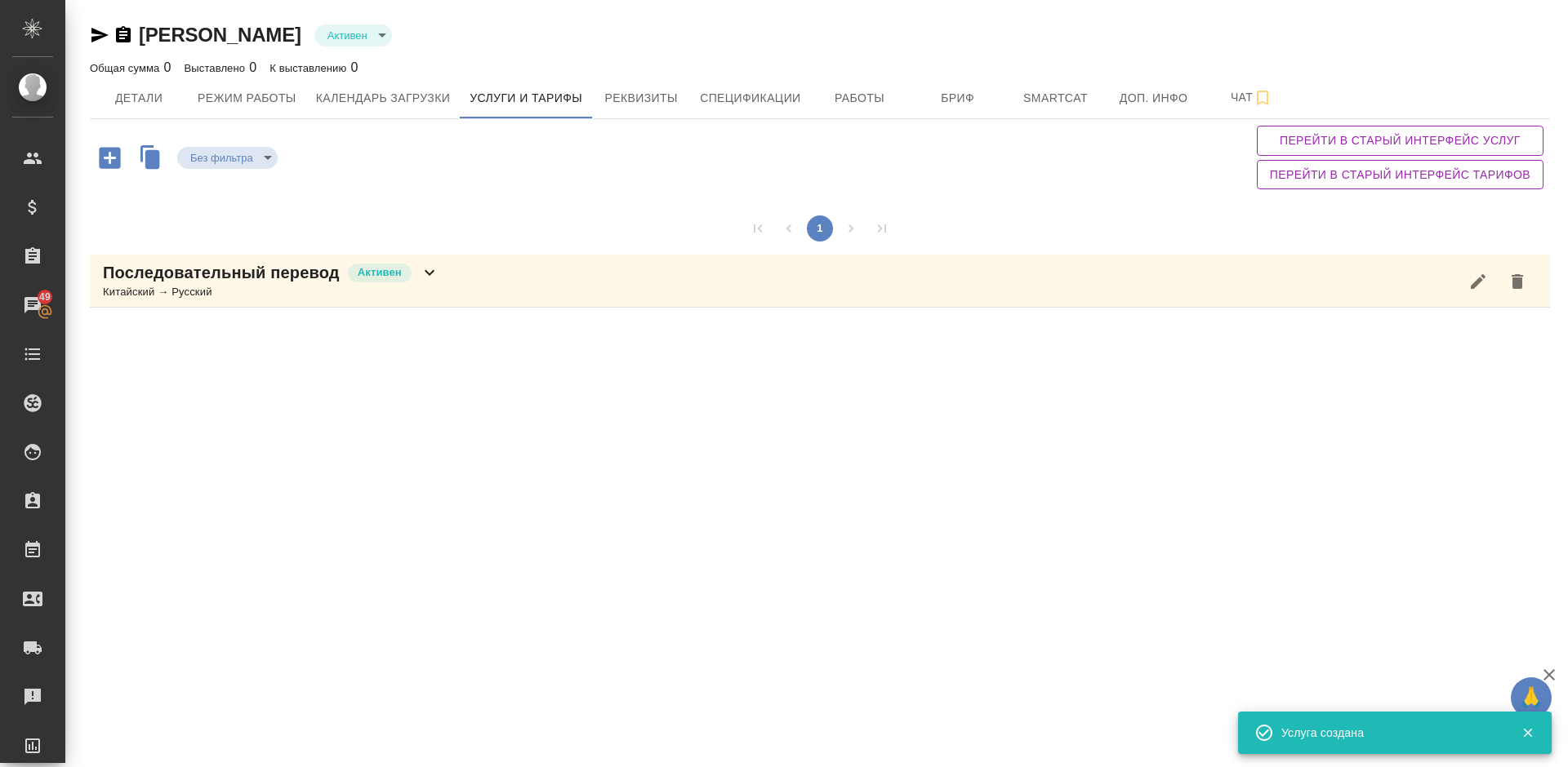
click at [109, 158] on icon "button" at bounding box center [109, 158] width 28 height 28
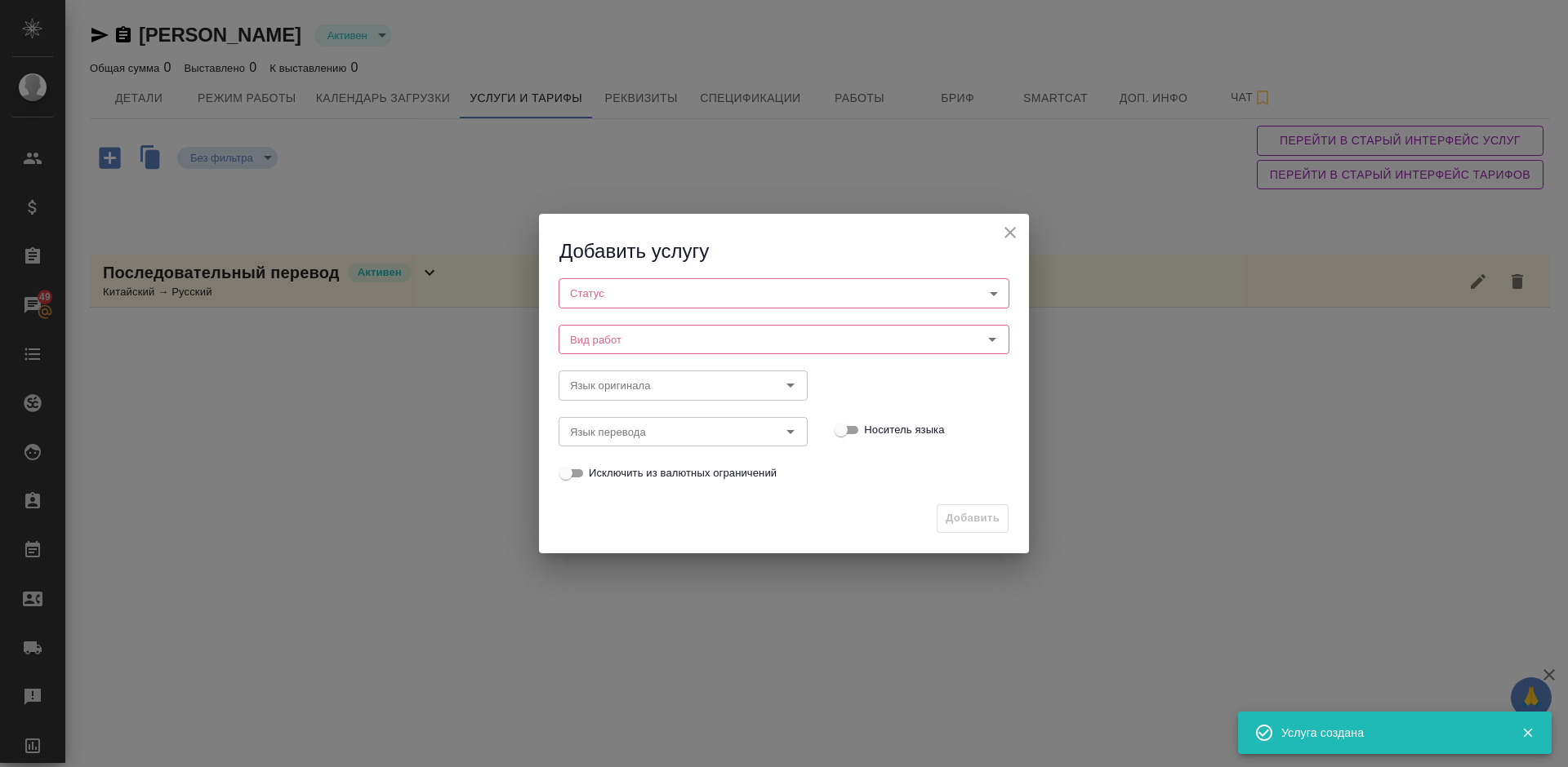
click at [704, 290] on body "🙏 .cls-1 fill:#fff; AWATERA Lazareva Anastasia Клиенты Спецификации Заказы 49 Ч…" at bounding box center [784, 383] width 1568 height 767
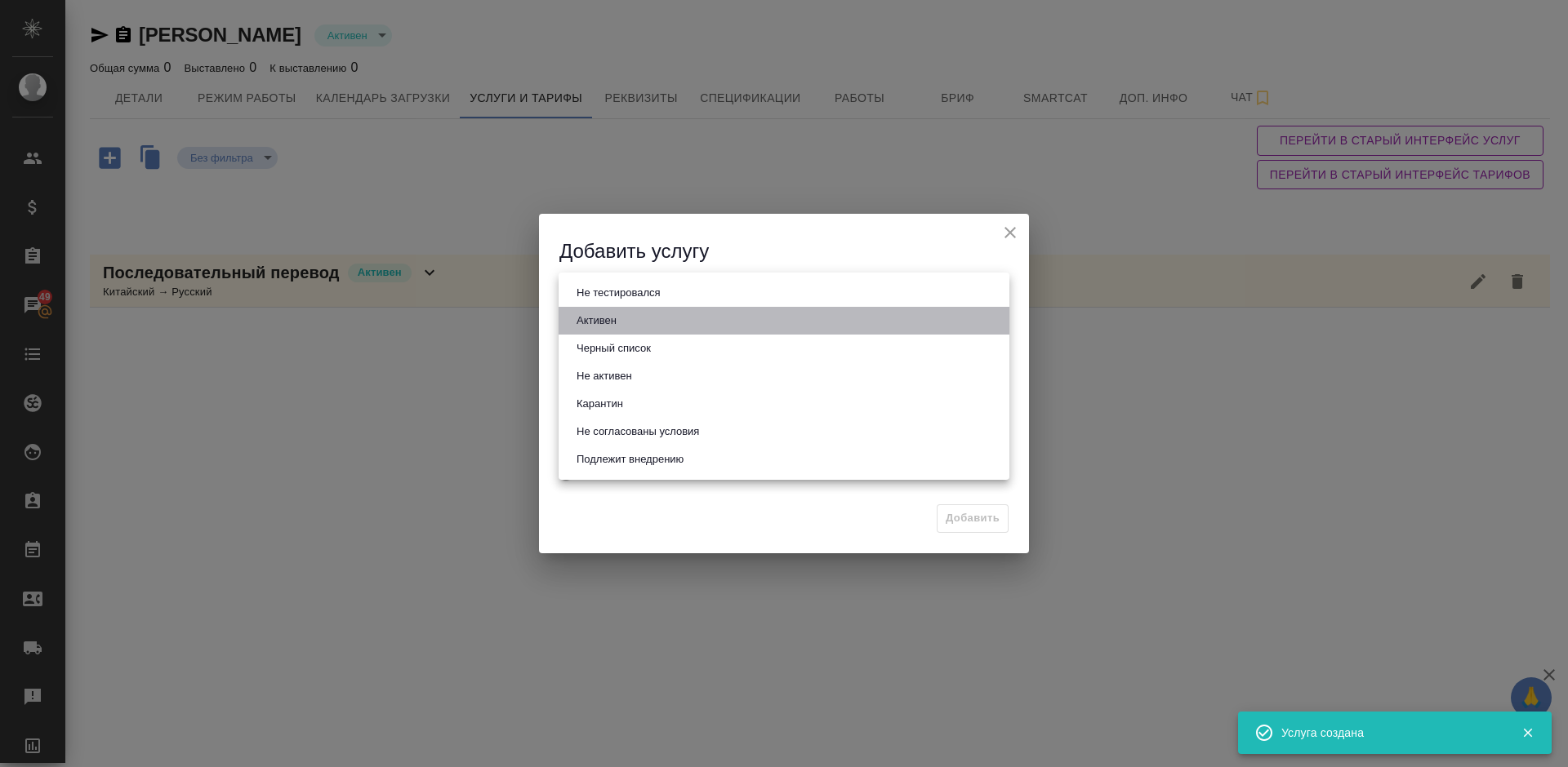
click at [612, 324] on button "Активен" at bounding box center [596, 320] width 49 height 18
type input "active"
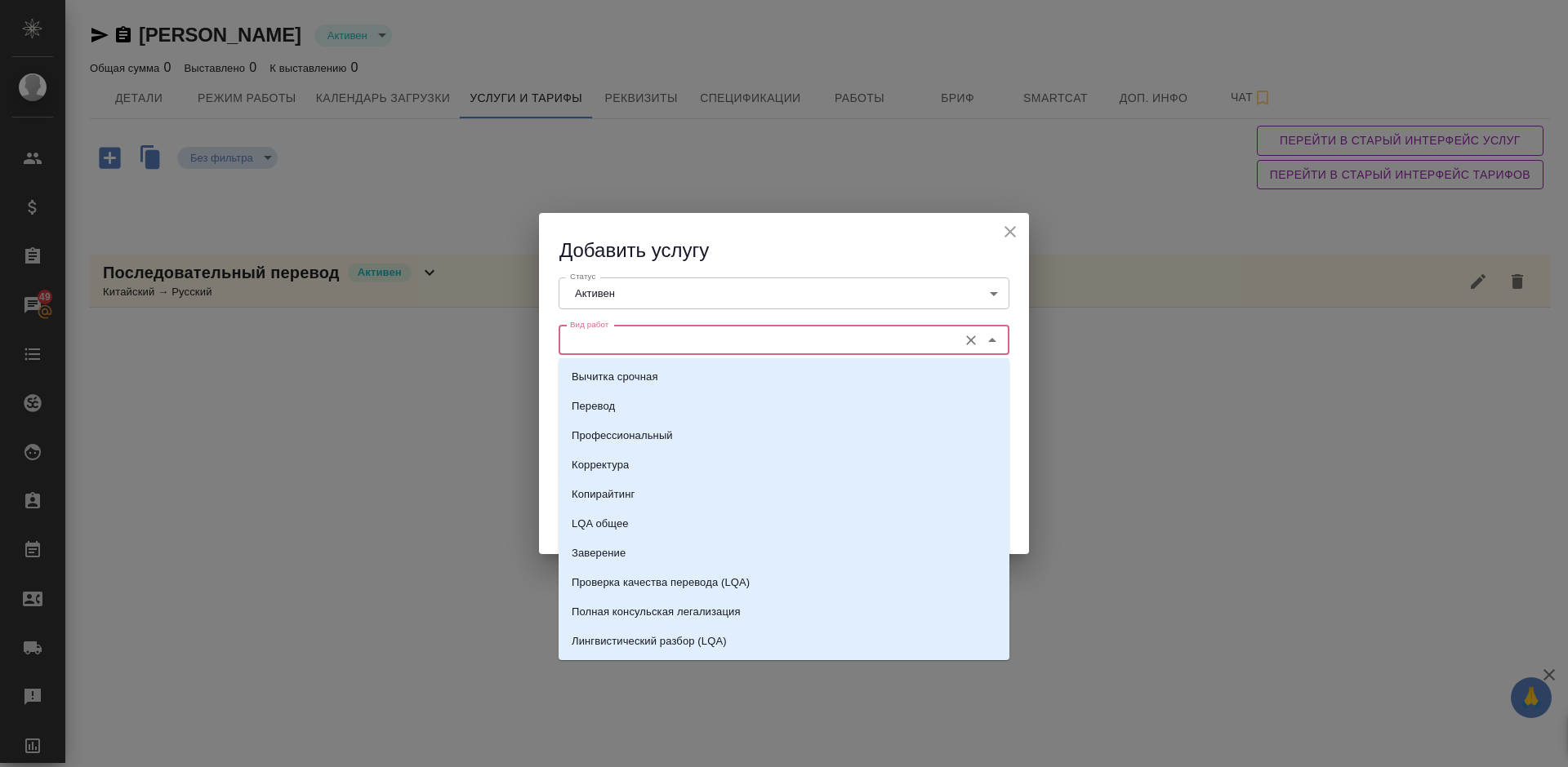
click at [656, 345] on input "Вид работ" at bounding box center [756, 341] width 386 height 19
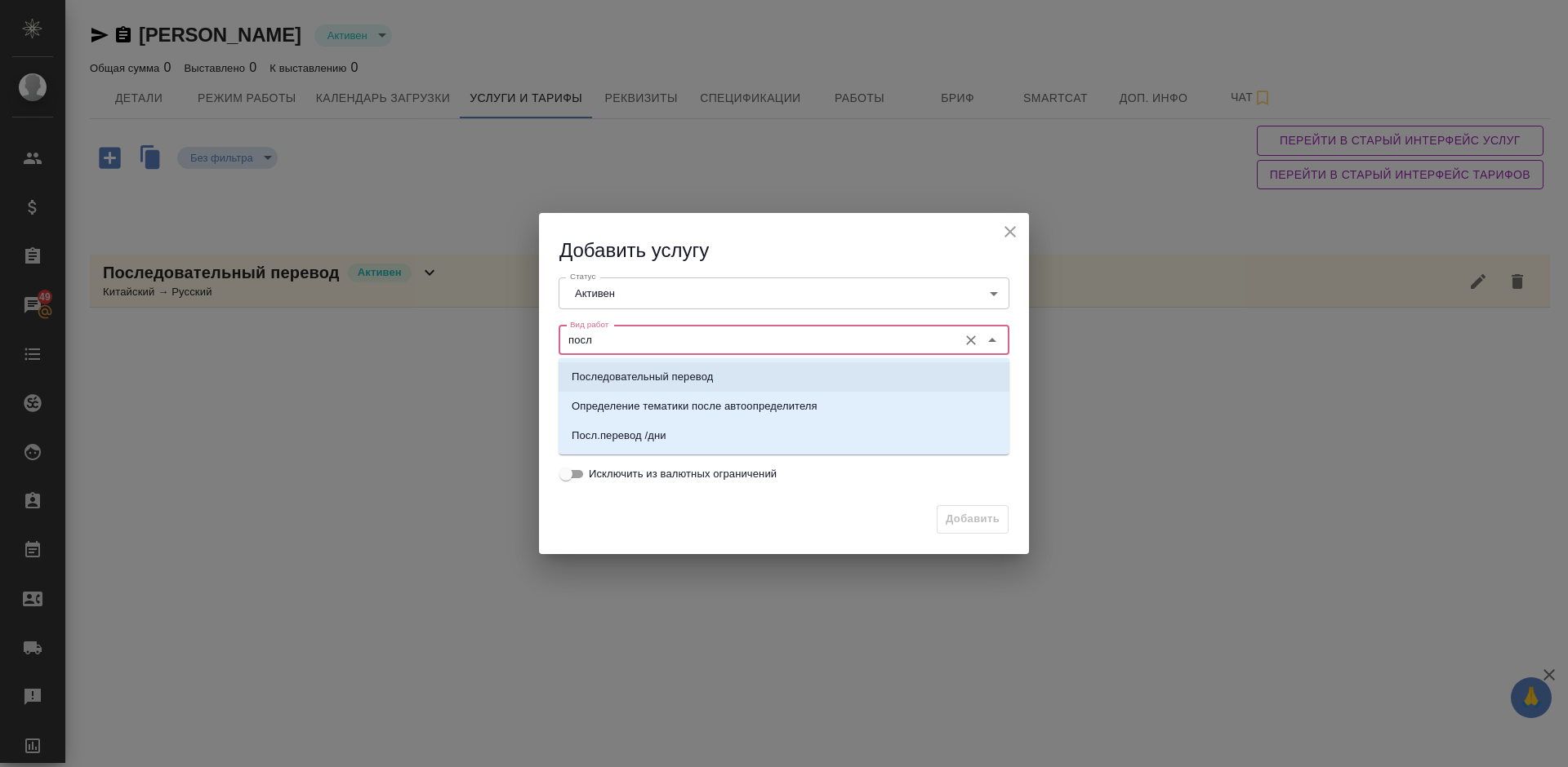
click at [679, 374] on p "Последовательный перевод" at bounding box center [642, 377] width 141 height 16
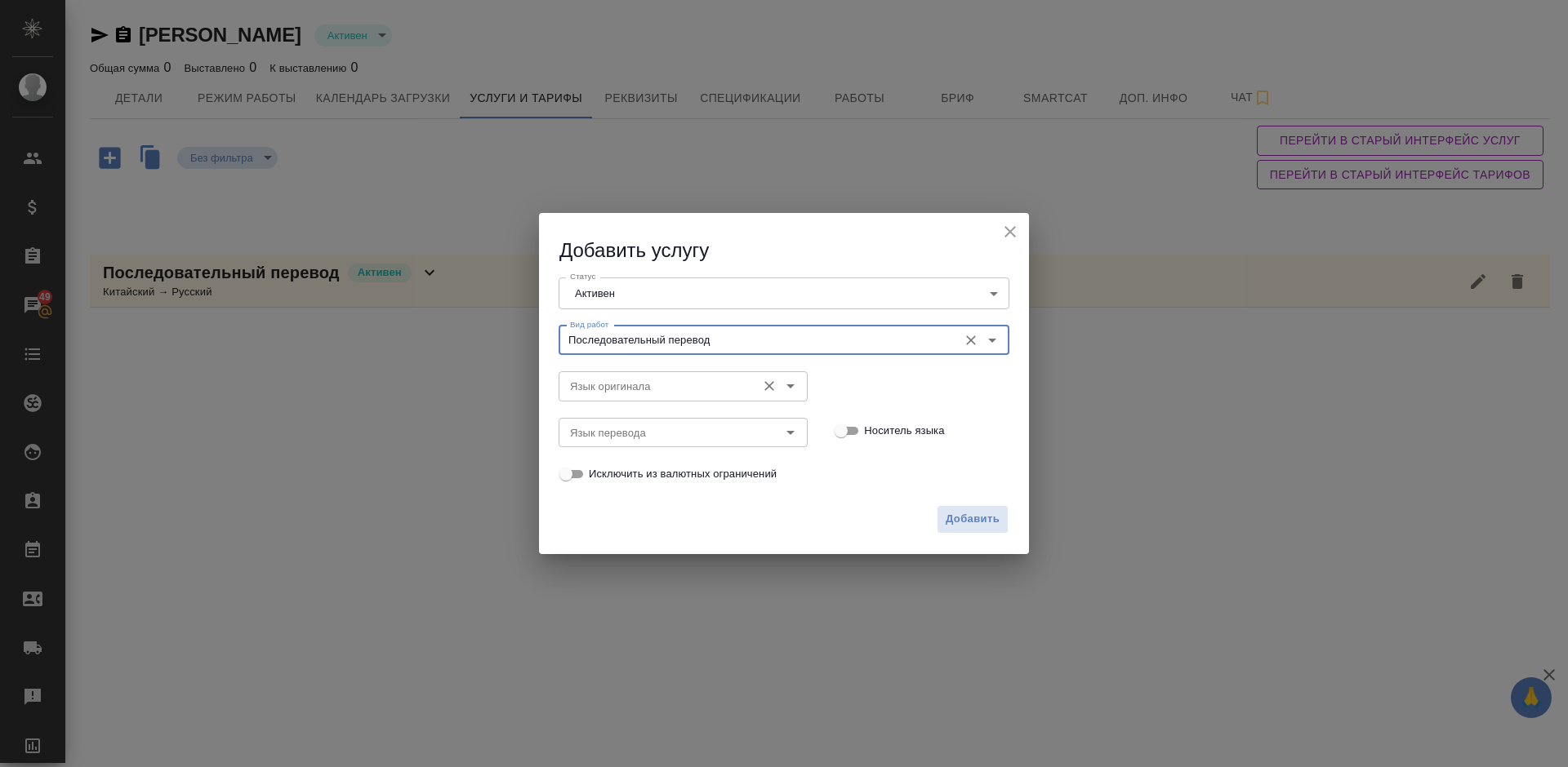
type input "Последовательный перевод"
click at [614, 390] on input "Язык оригинала" at bounding box center [655, 386] width 185 height 19
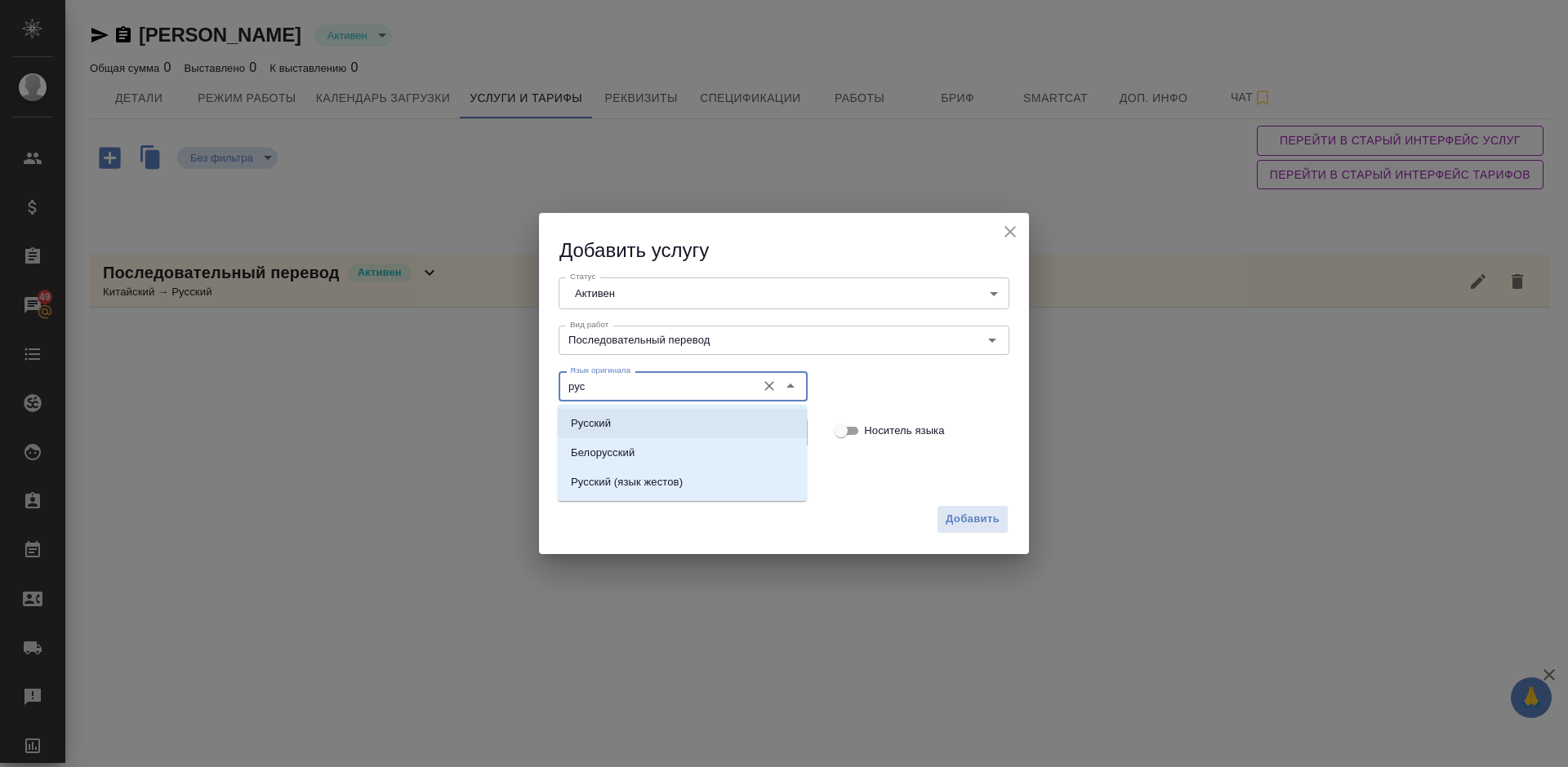
click at [627, 422] on li "Русский" at bounding box center [682, 423] width 249 height 29
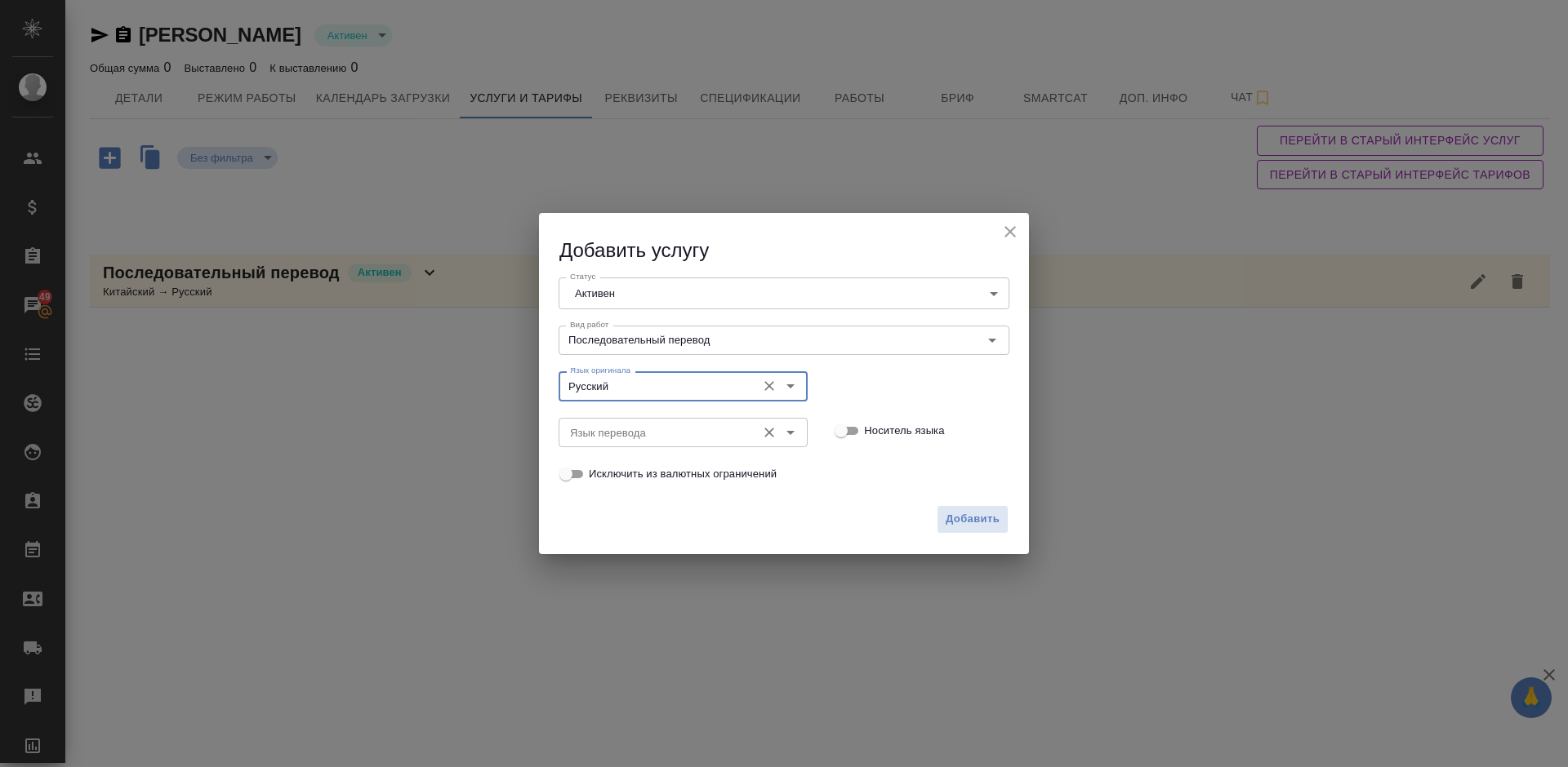
type input "Русский"
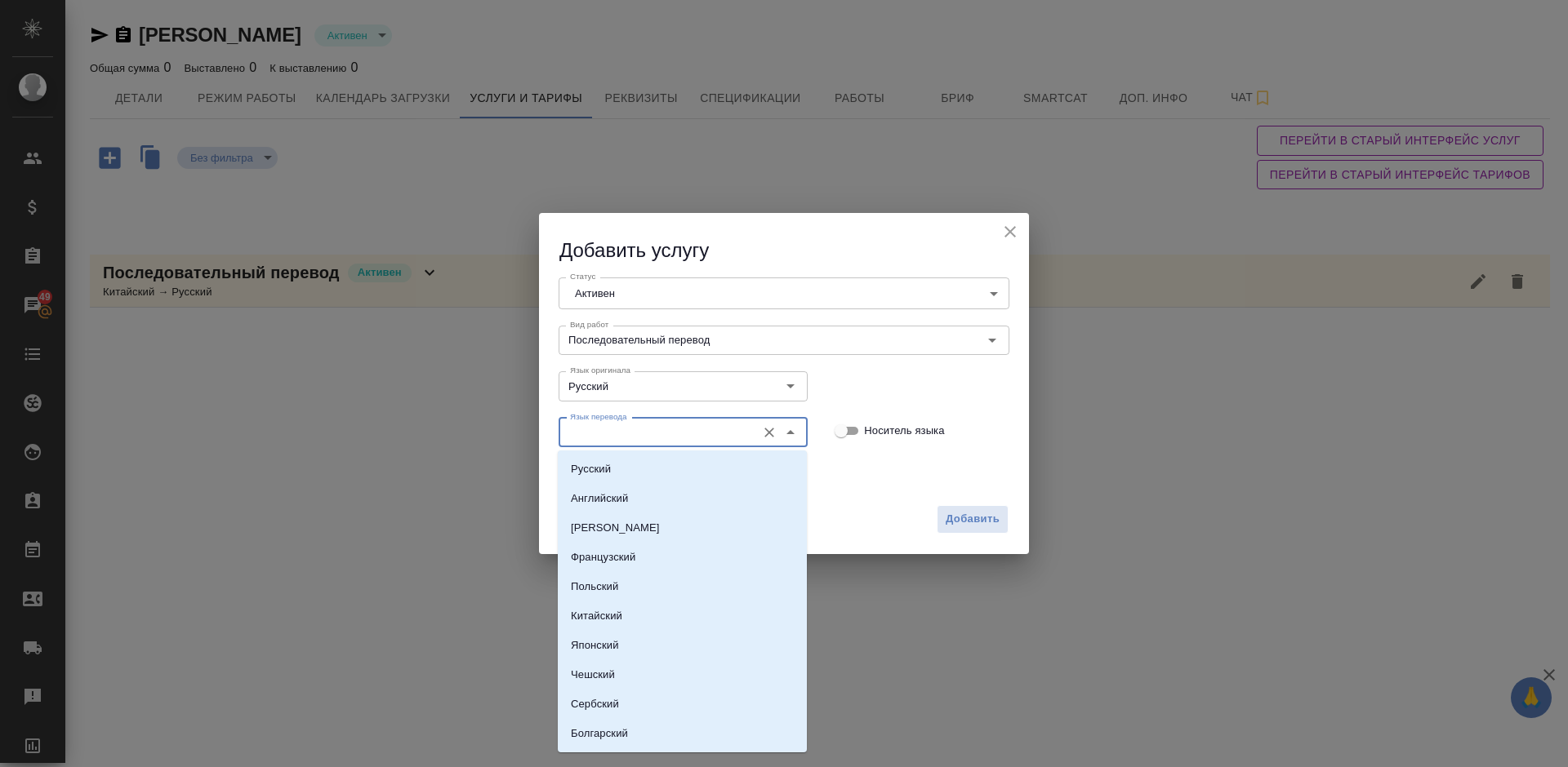
click at [638, 427] on input "Язык перевода" at bounding box center [655, 432] width 185 height 19
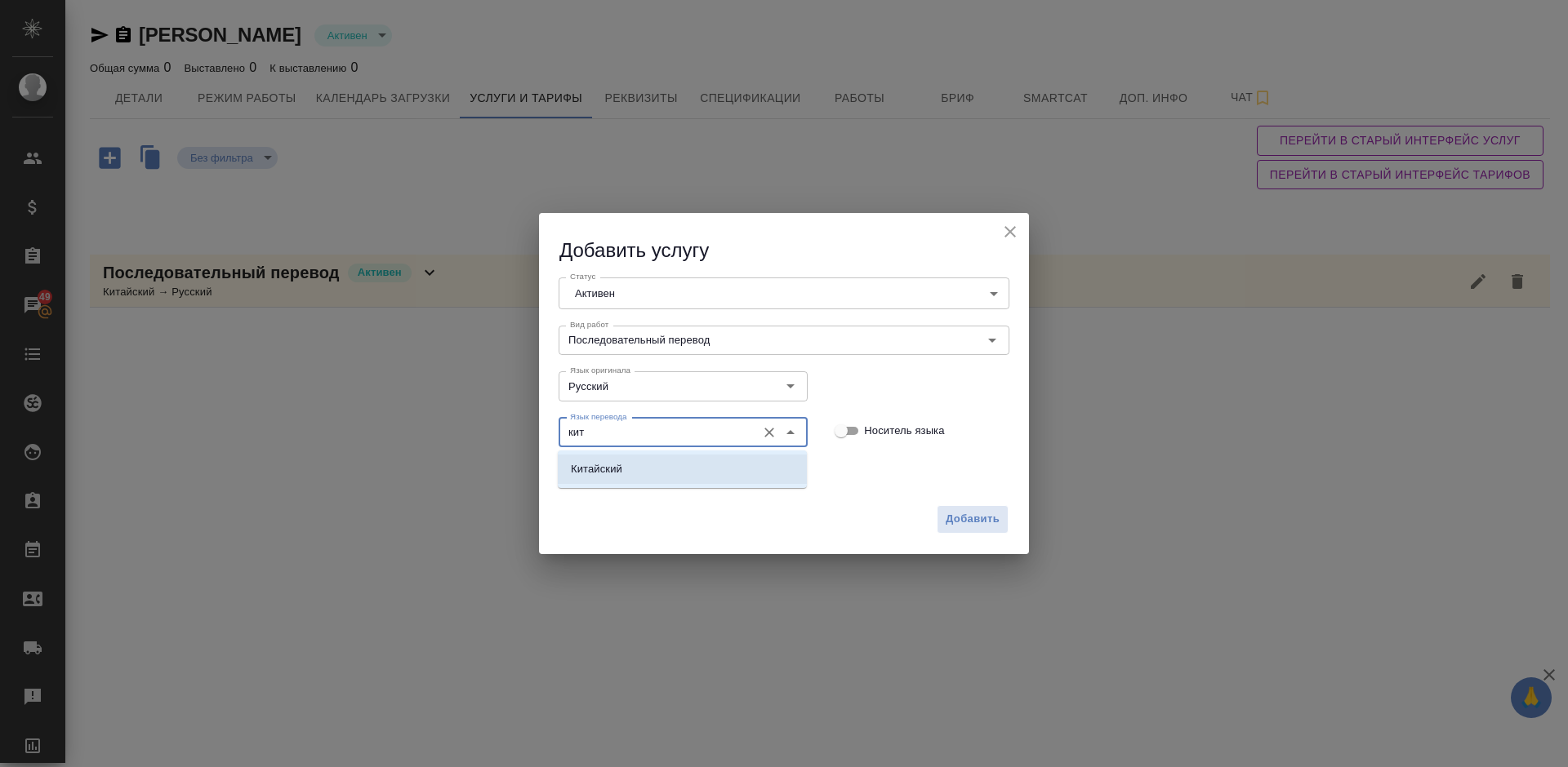
click at [708, 481] on li "Китайский" at bounding box center [682, 469] width 249 height 29
type input "Китайский"
click at [855, 432] on input "Носитель языка" at bounding box center [841, 431] width 59 height 19
checkbox input "true"
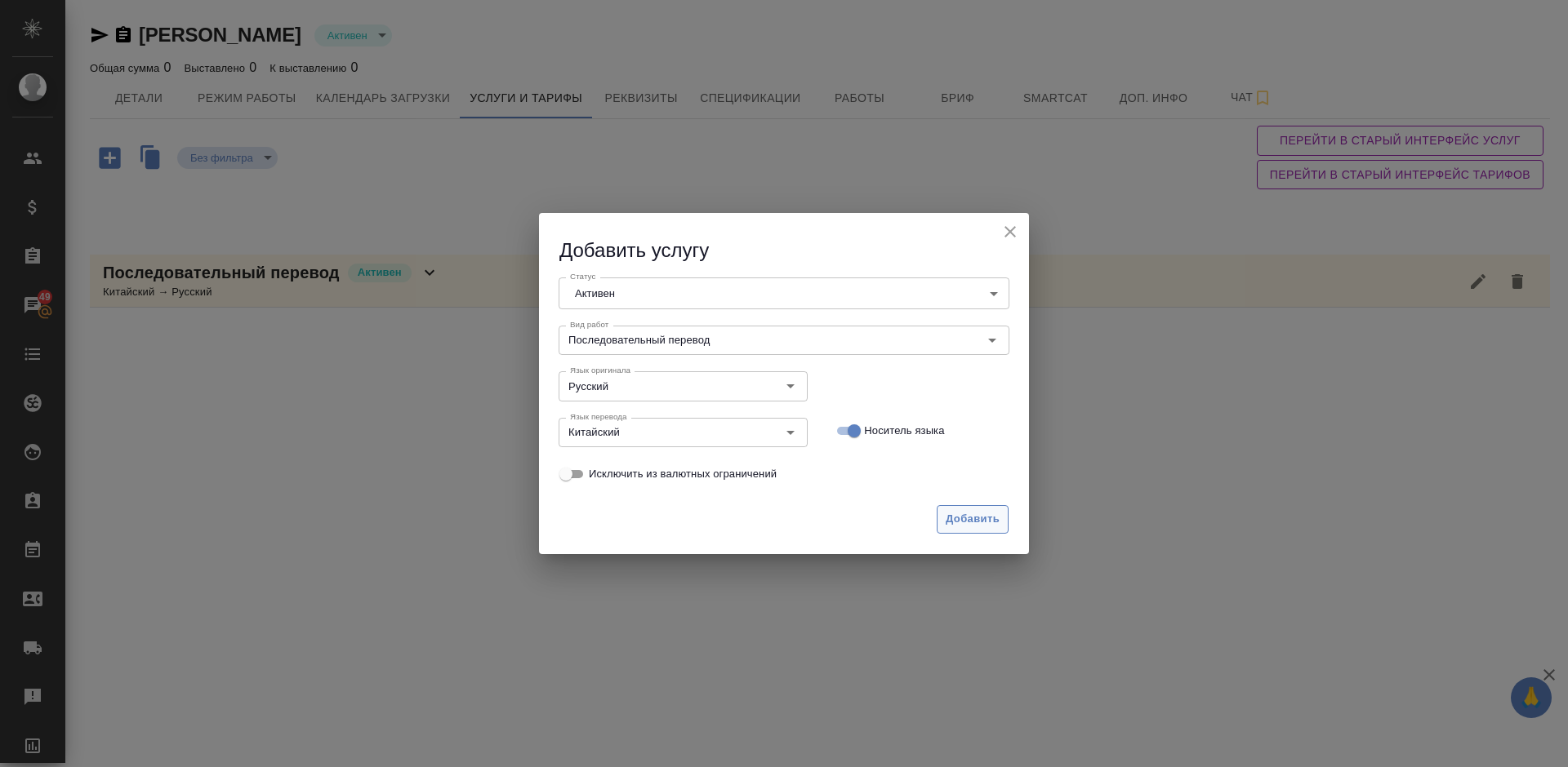
click at [975, 521] on span "Добавить" at bounding box center [972, 519] width 54 height 19
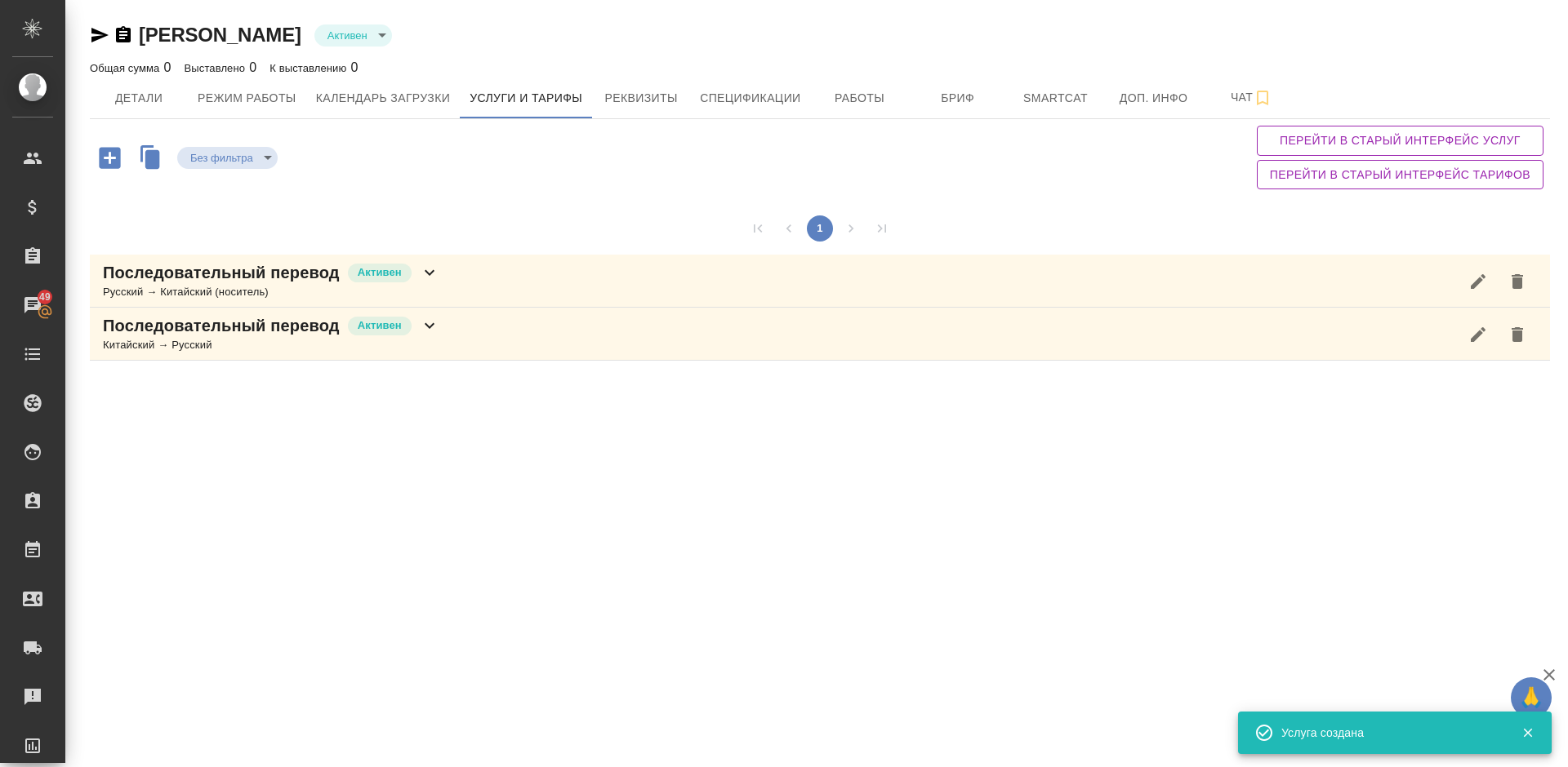
click at [472, 288] on div "Последовательный перевод Активен Русский → Китайский (носитель)" at bounding box center [820, 282] width 1460 height 53
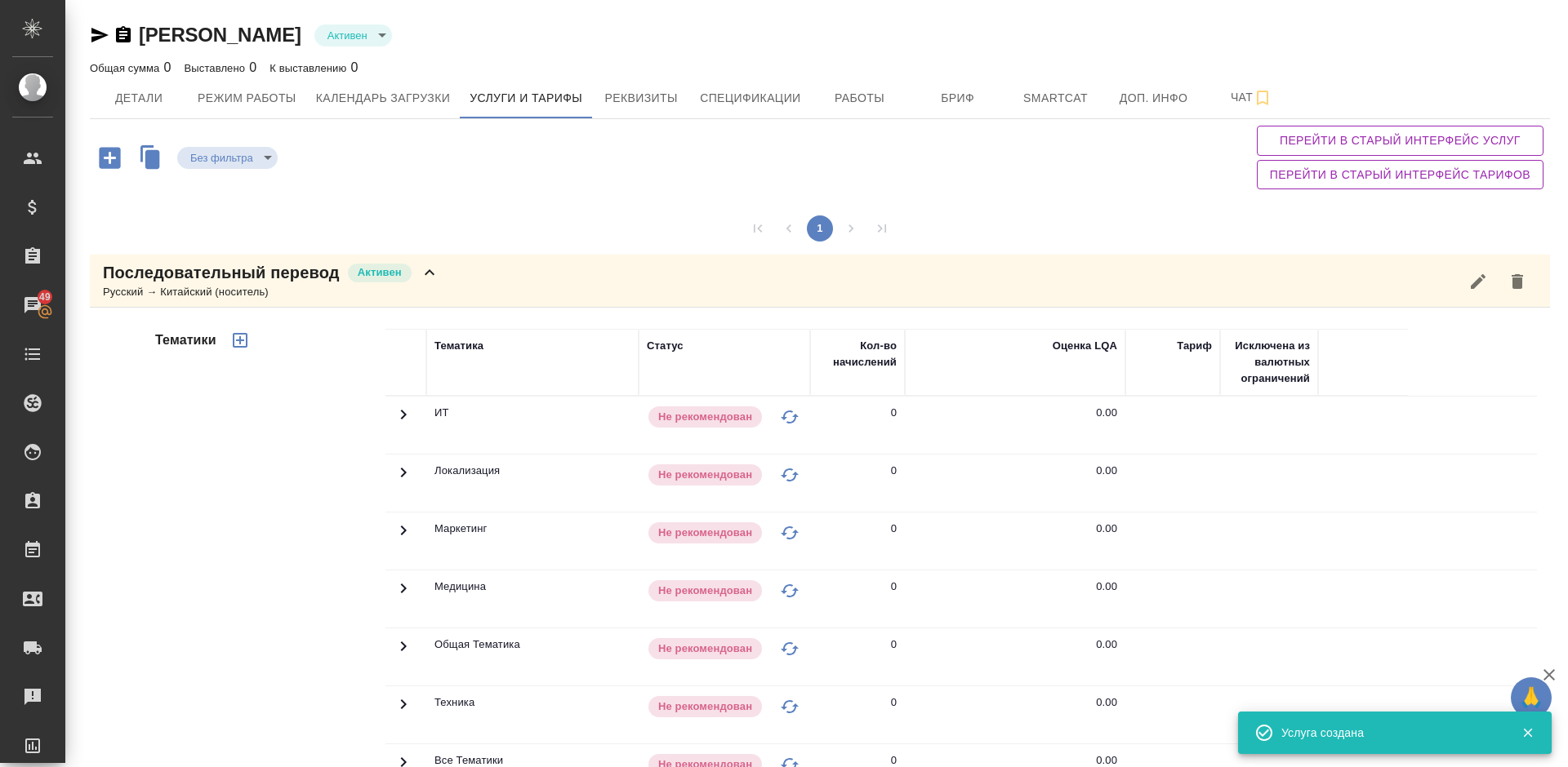
click at [321, 567] on div "Тематики" at bounding box center [268, 590] width 234 height 546
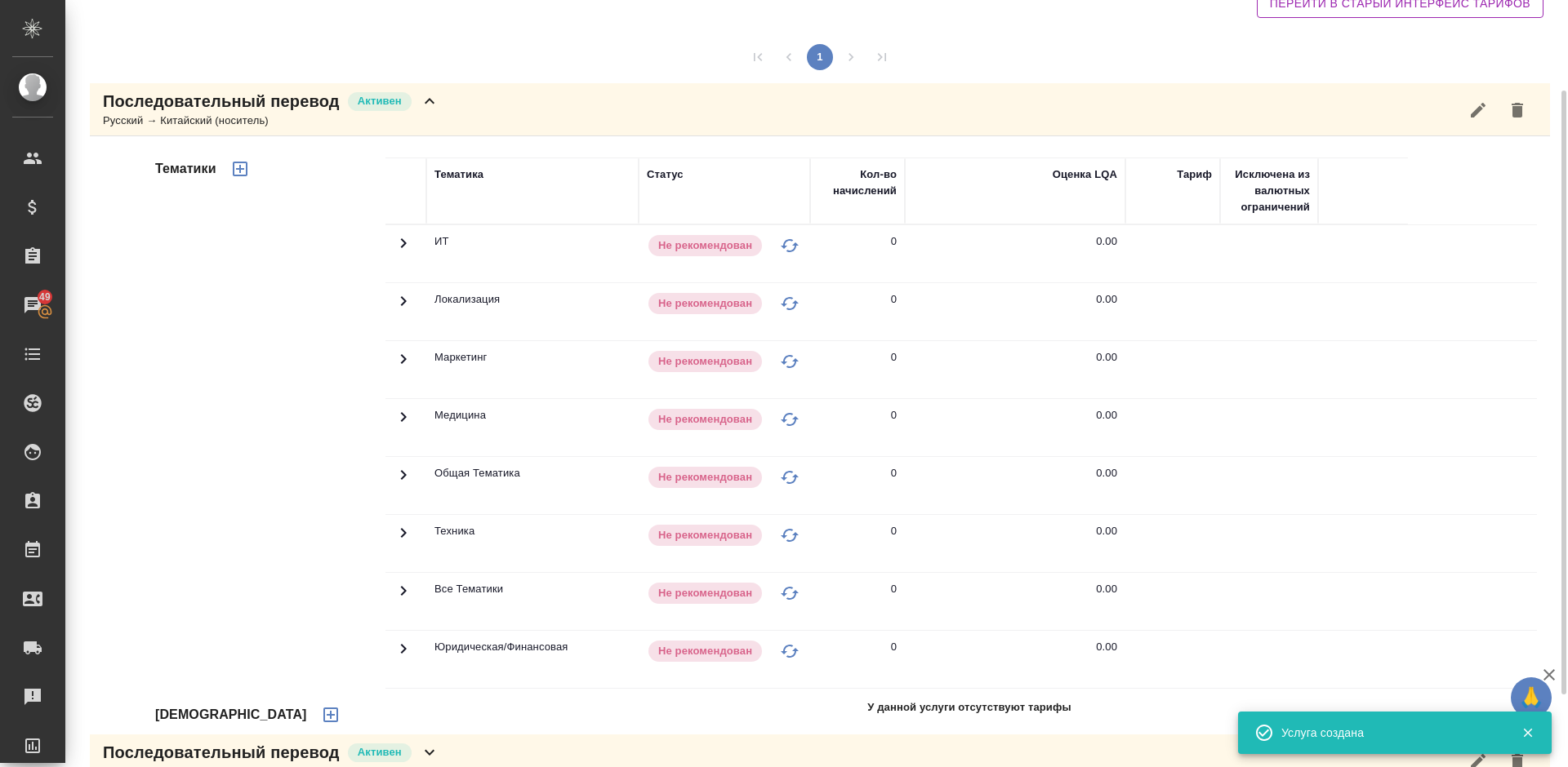
scroll to position [207, 0]
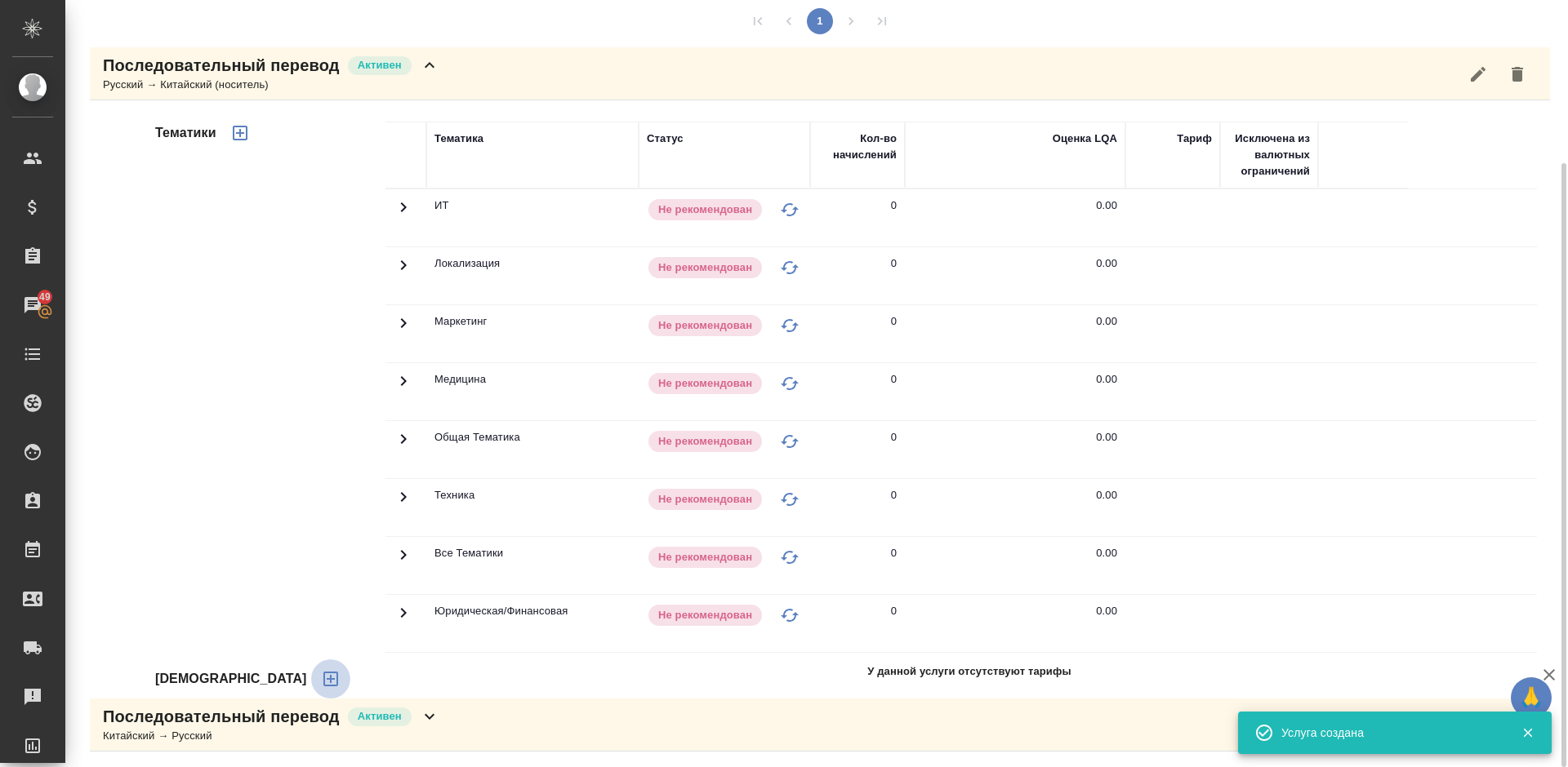
click at [321, 677] on icon "button" at bounding box center [331, 679] width 19 height 19
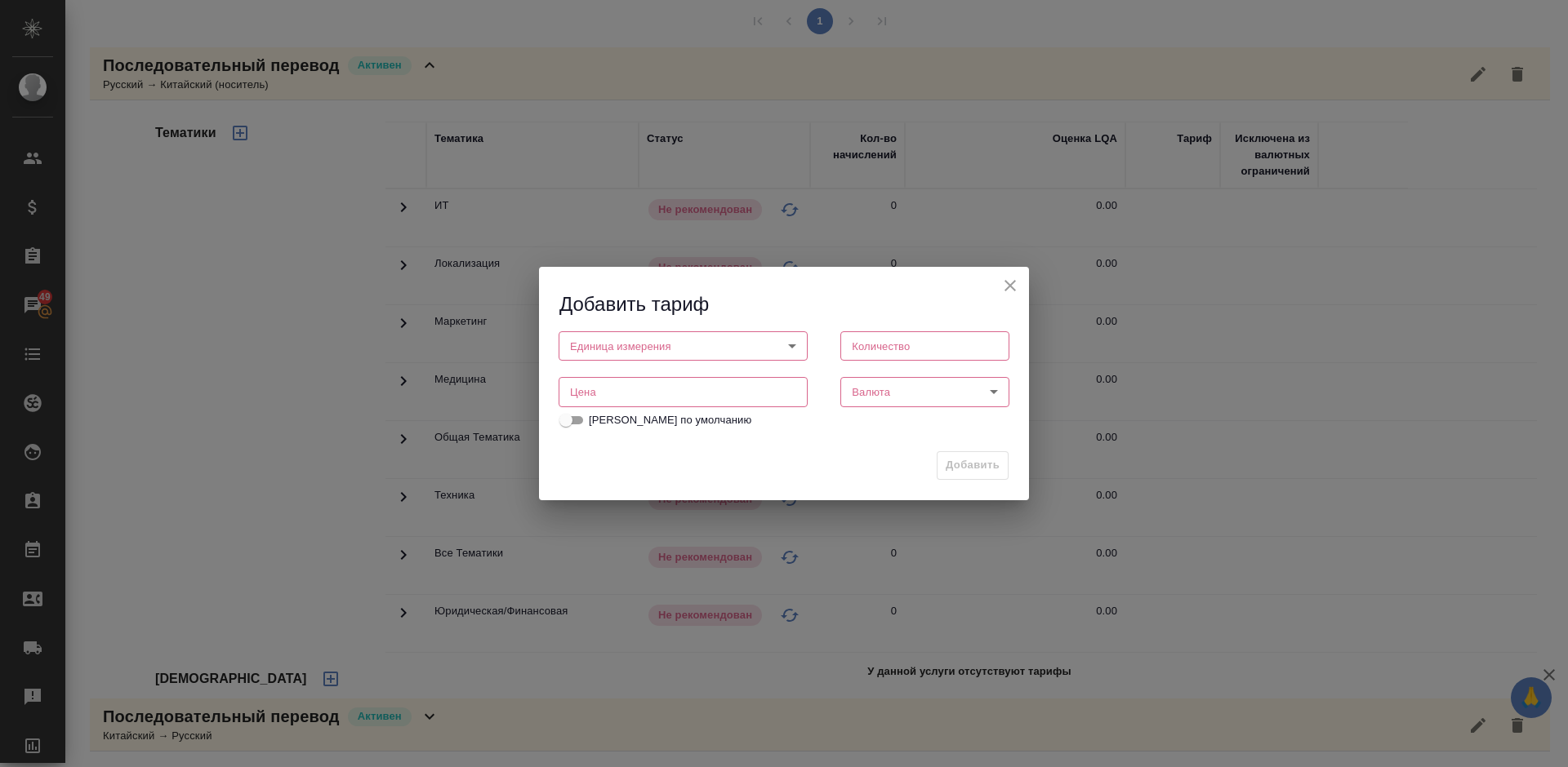
click at [697, 337] on body "🙏 .cls-1 fill:#fff; AWATERA Lazareva Anastasia Клиенты Спецификации Заказы 49 Ч…" at bounding box center [784, 383] width 1568 height 767
drag, startPoint x: 640, startPoint y: 365, endPoint x: 631, endPoint y: 349, distance: 18.4
click at [631, 349] on ul "дн. час" at bounding box center [683, 360] width 249 height 69
click at [628, 343] on li "дн." at bounding box center [683, 345] width 249 height 27
type input "5a8b1489cc6b4906c91bfd8a"
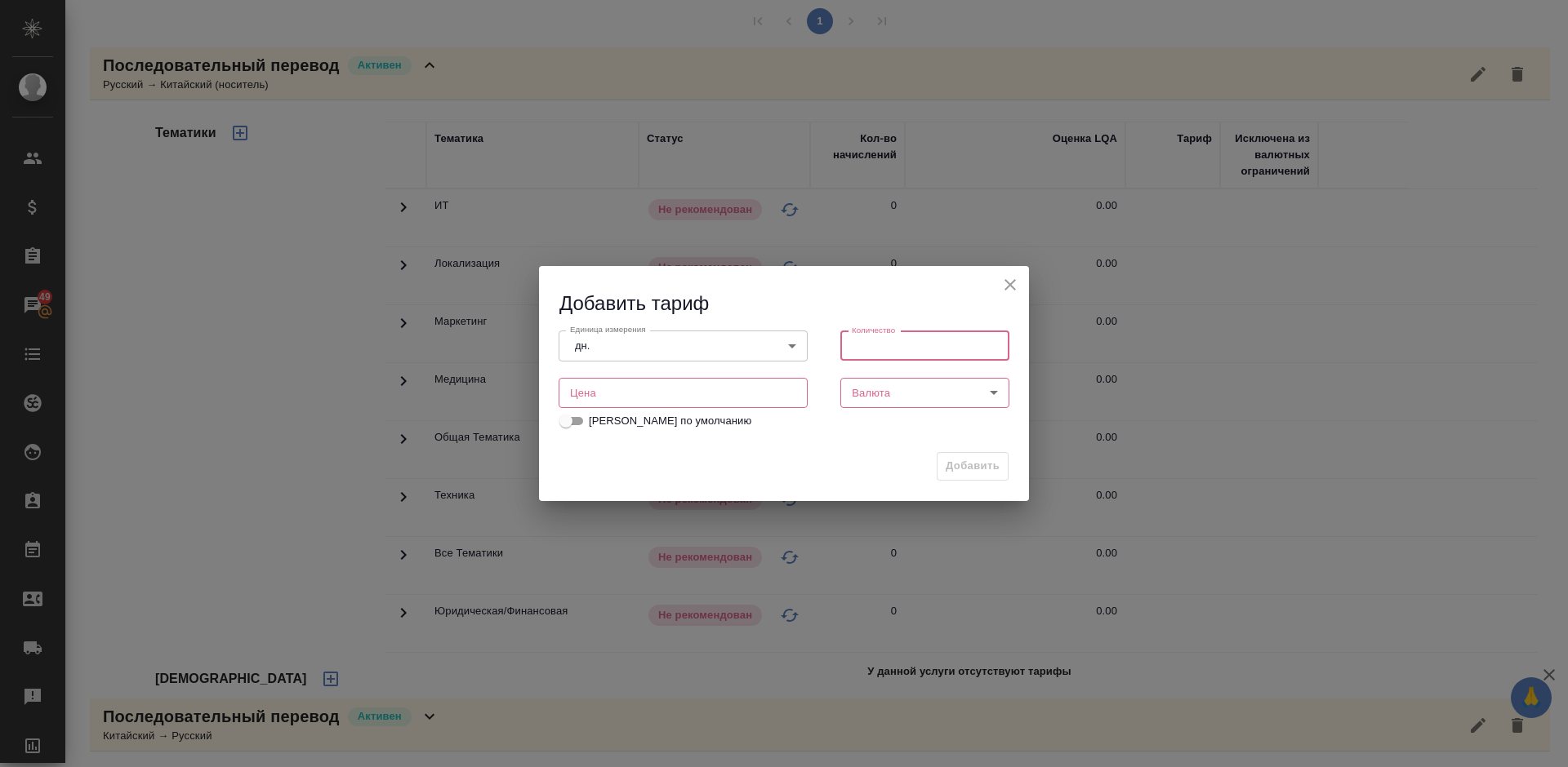
click at [876, 342] on input "number" at bounding box center [924, 346] width 169 height 29
type input "1"
click at [624, 396] on input "number" at bounding box center [683, 392] width 249 height 29
type input "18000"
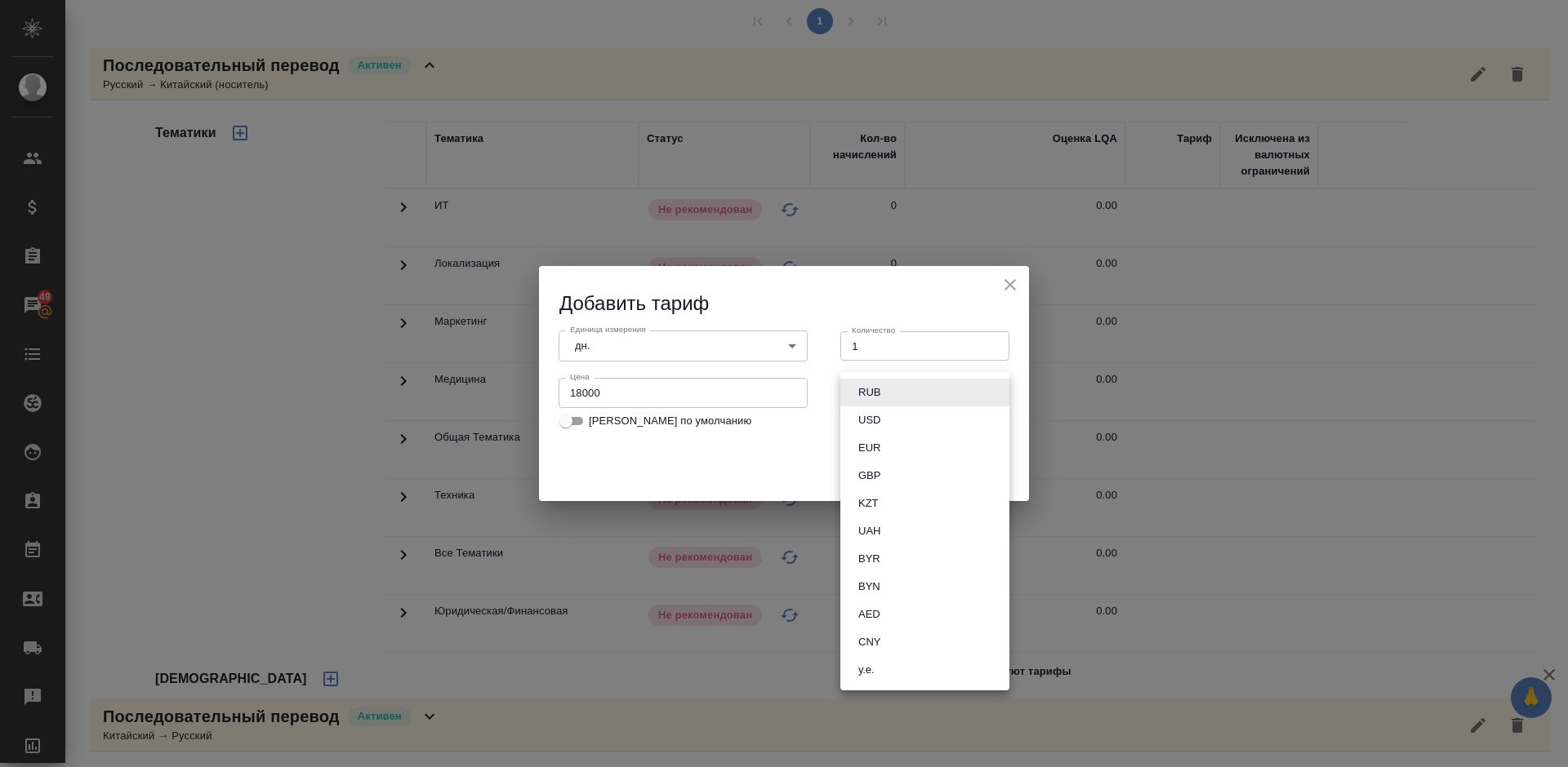
click at [886, 392] on body "🙏 .cls-1 fill:#fff; AWATERA Lazareva Anastasia Клиенты Спецификации Заказы 49 Ч…" at bounding box center [784, 383] width 1568 height 767
click at [876, 389] on button "RUB" at bounding box center [870, 393] width 32 height 18
type input "RUB"
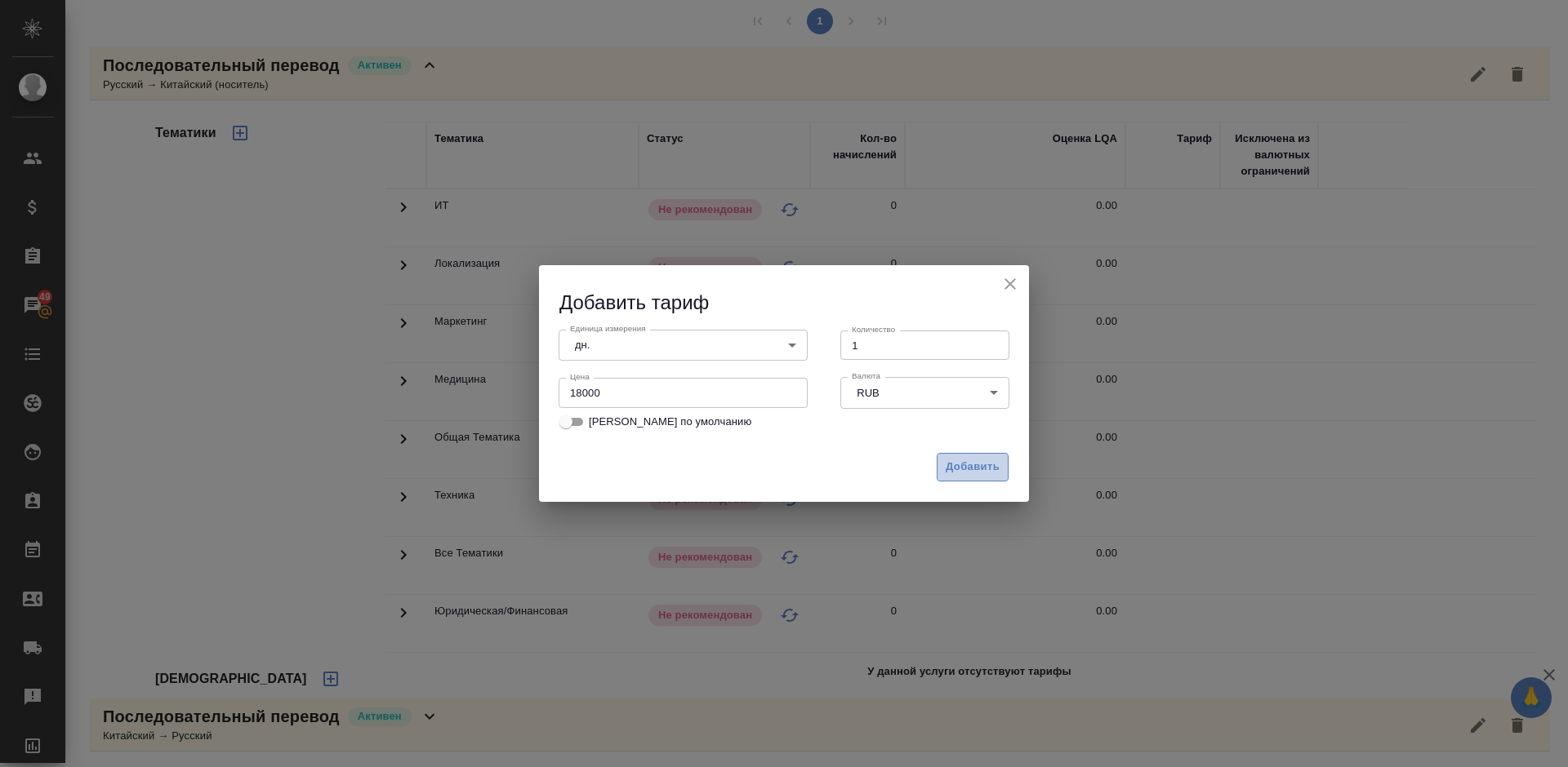
click at [964, 457] on button "Добавить" at bounding box center [972, 467] width 72 height 28
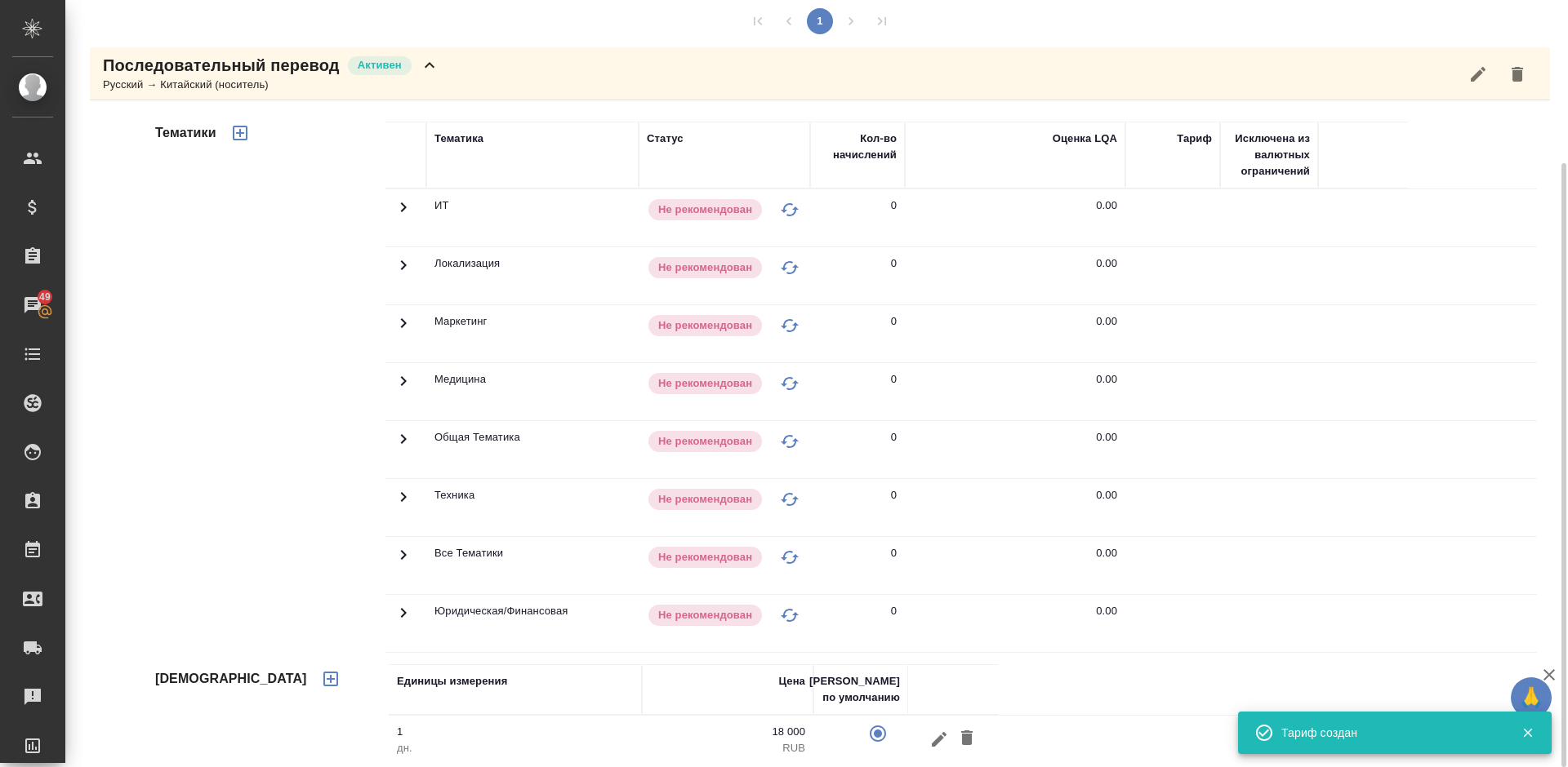
click at [242, 132] on icon "button" at bounding box center [240, 133] width 19 height 19
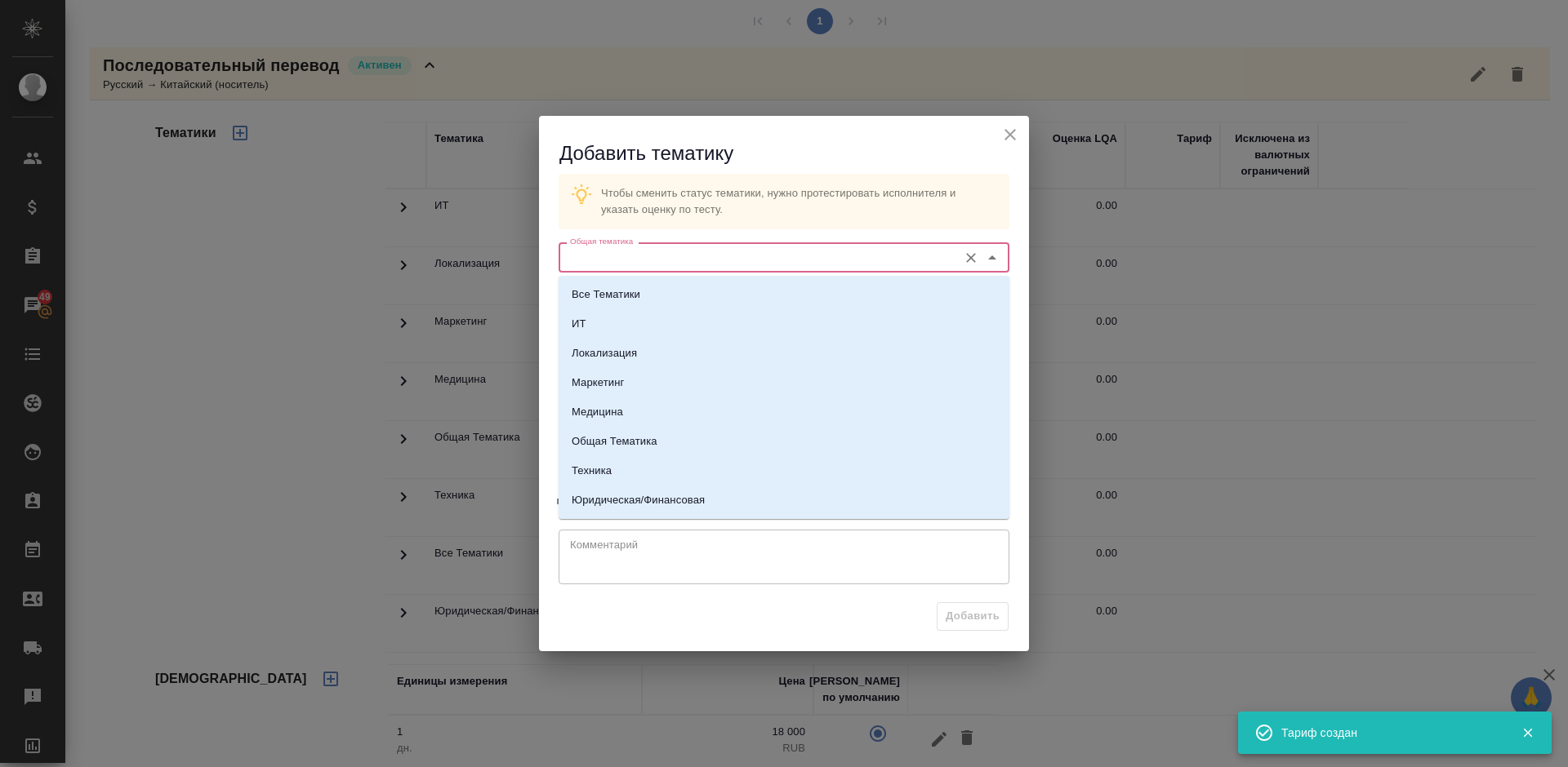
click at [682, 262] on input "Общая тематика" at bounding box center [756, 257] width 386 height 19
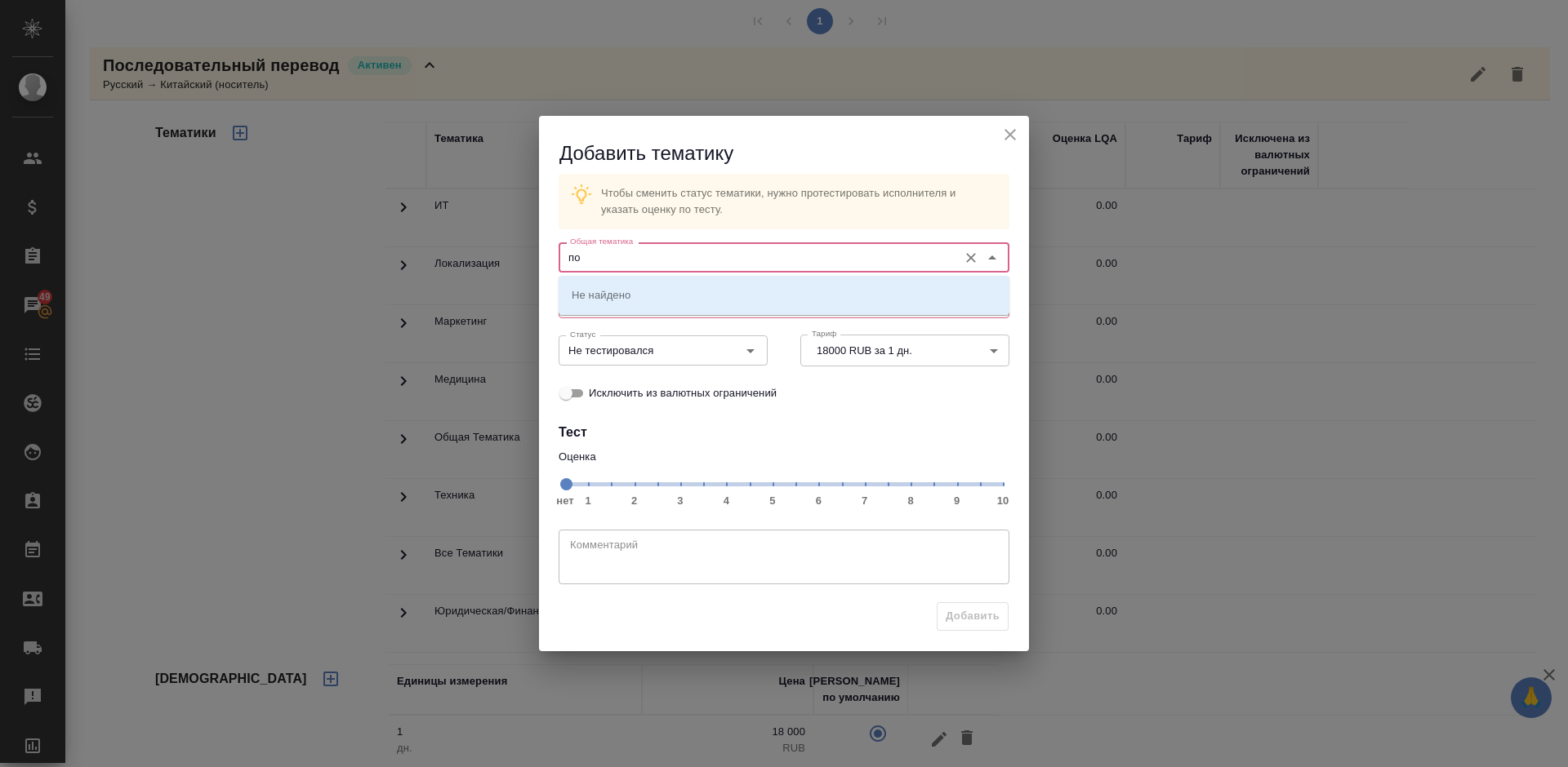
type input "п"
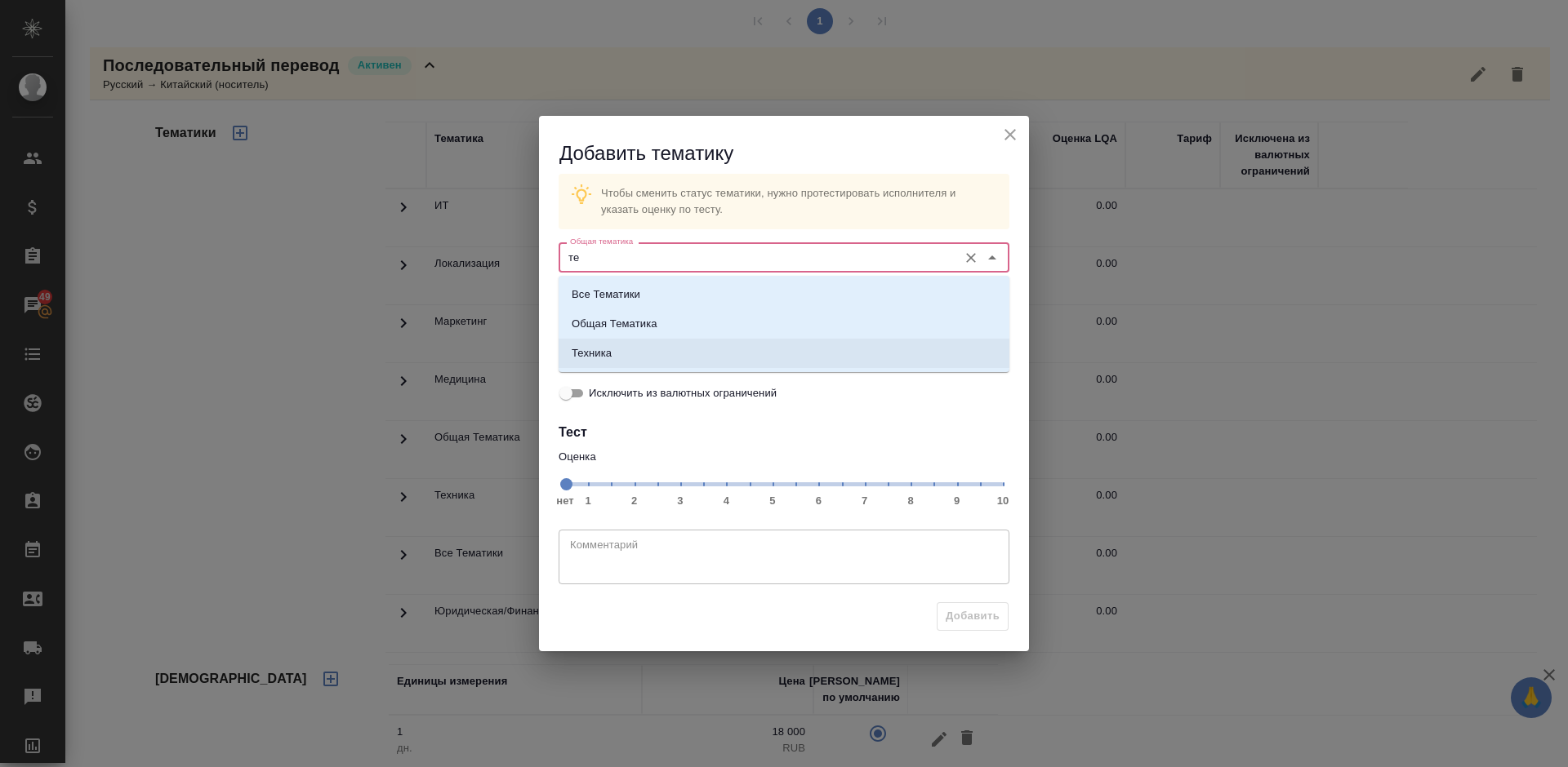
click at [684, 350] on li "Техника" at bounding box center [784, 353] width 451 height 29
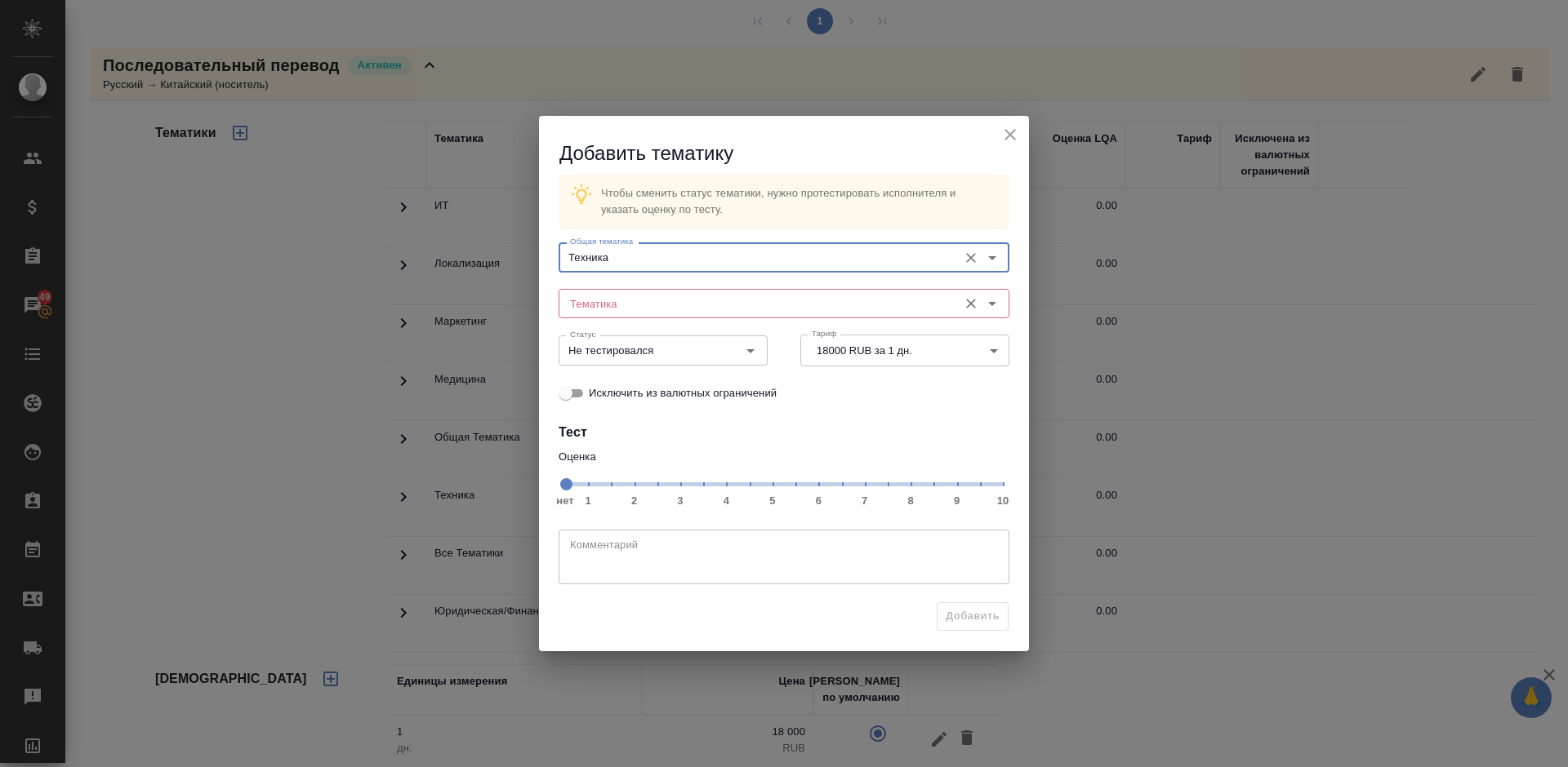
type input "Техника"
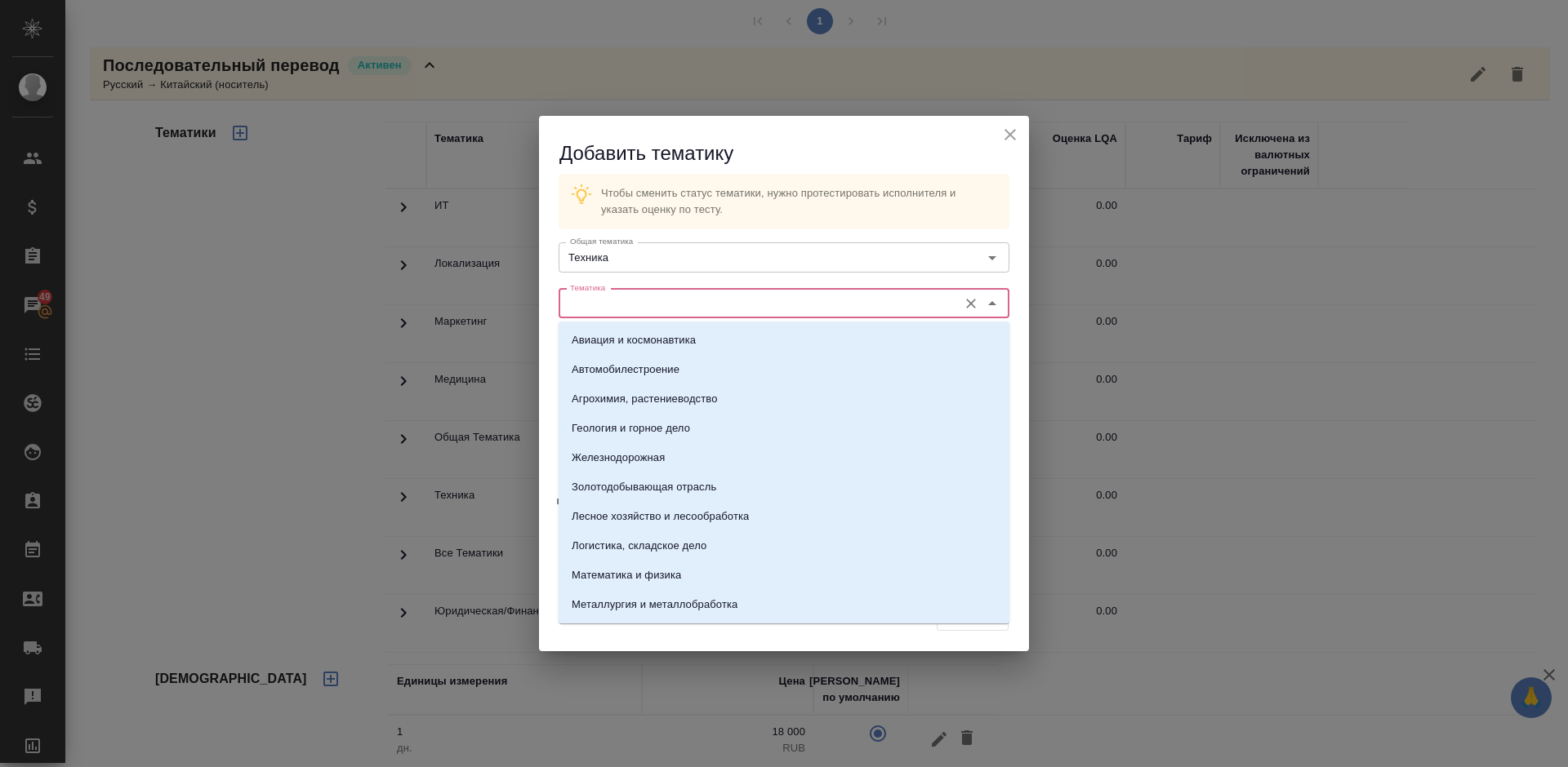
click at [645, 305] on input "Тематика" at bounding box center [756, 304] width 386 height 19
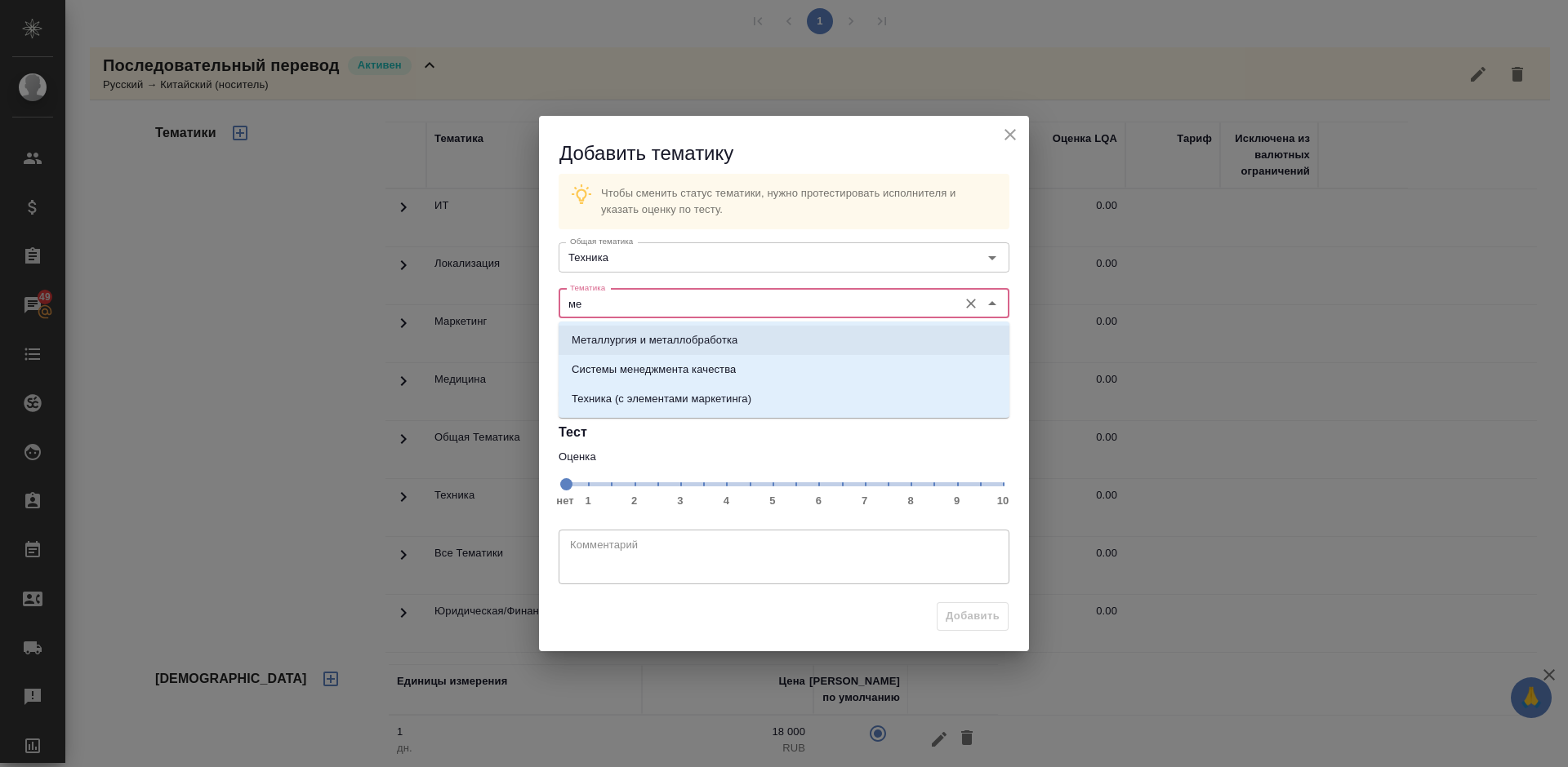
click at [660, 344] on p "Металлургия и металлобработка" at bounding box center [654, 340] width 166 height 16
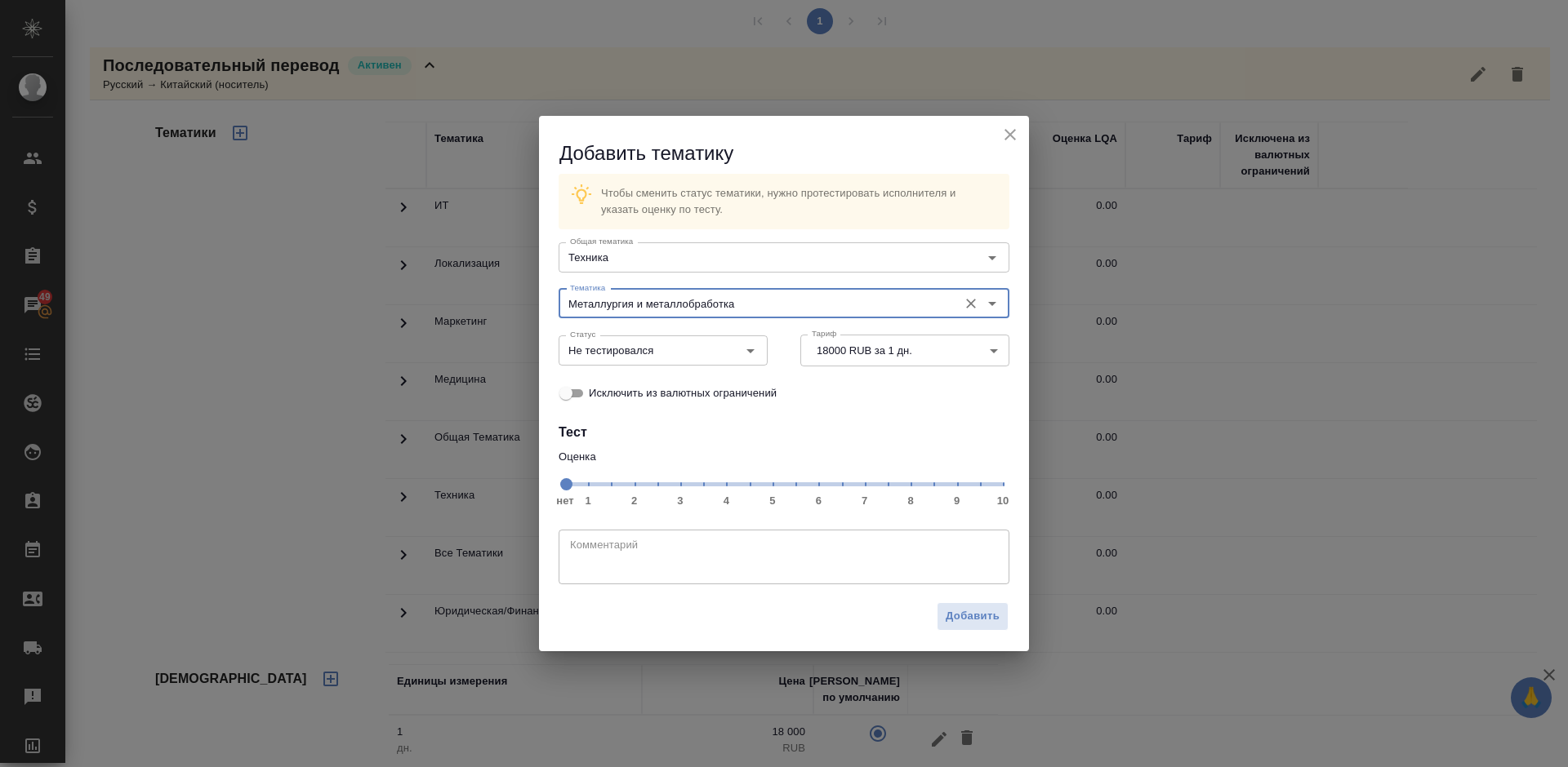
type input "Металлургия и металлобработка"
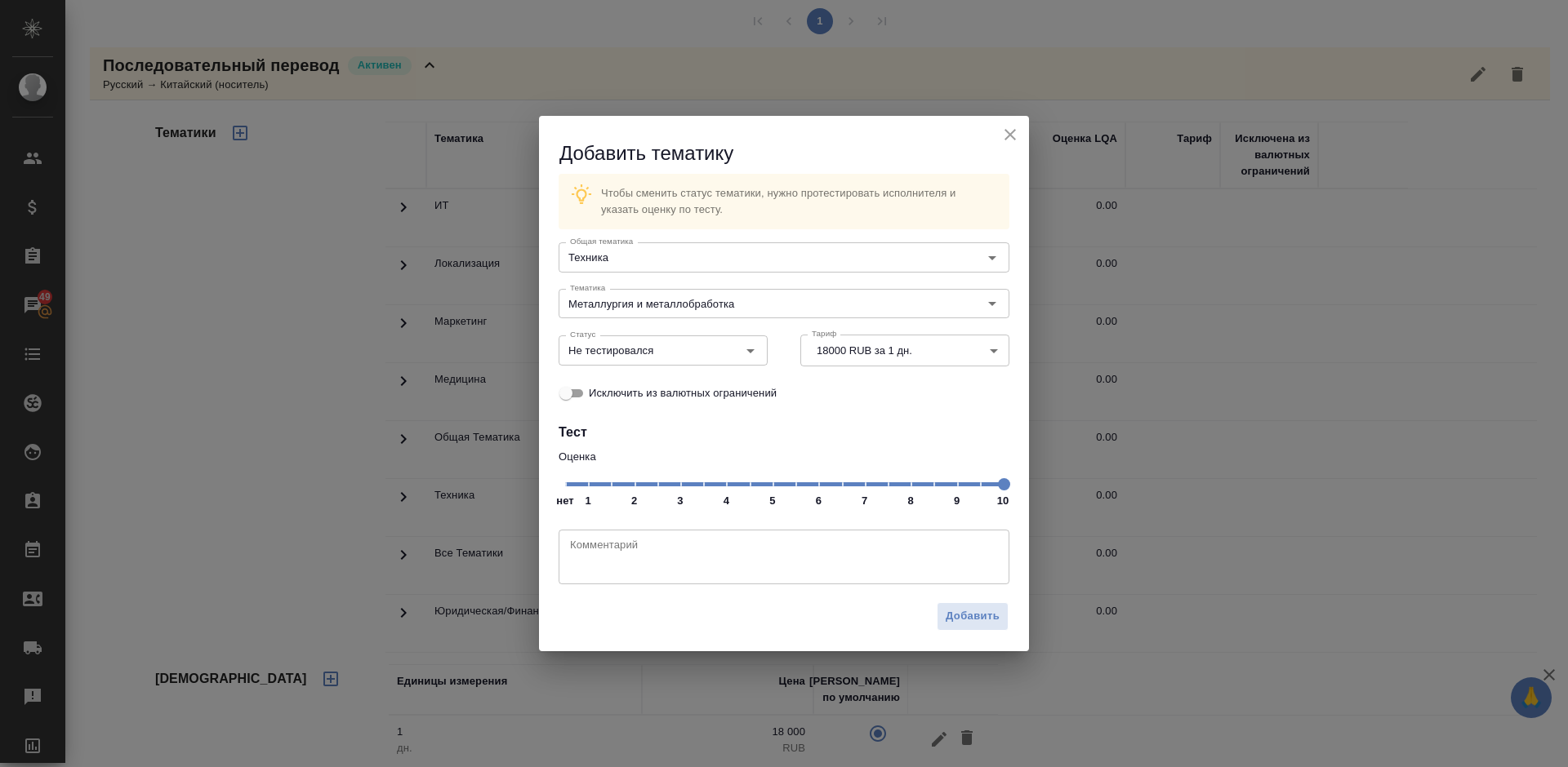
drag, startPoint x: 566, startPoint y: 488, endPoint x: 1009, endPoint y: 485, distance: 443.0
click at [1009, 485] on span at bounding box center [1004, 485] width 12 height 12
click at [702, 358] on input "Не тестировался" at bounding box center [636, 350] width 145 height 19
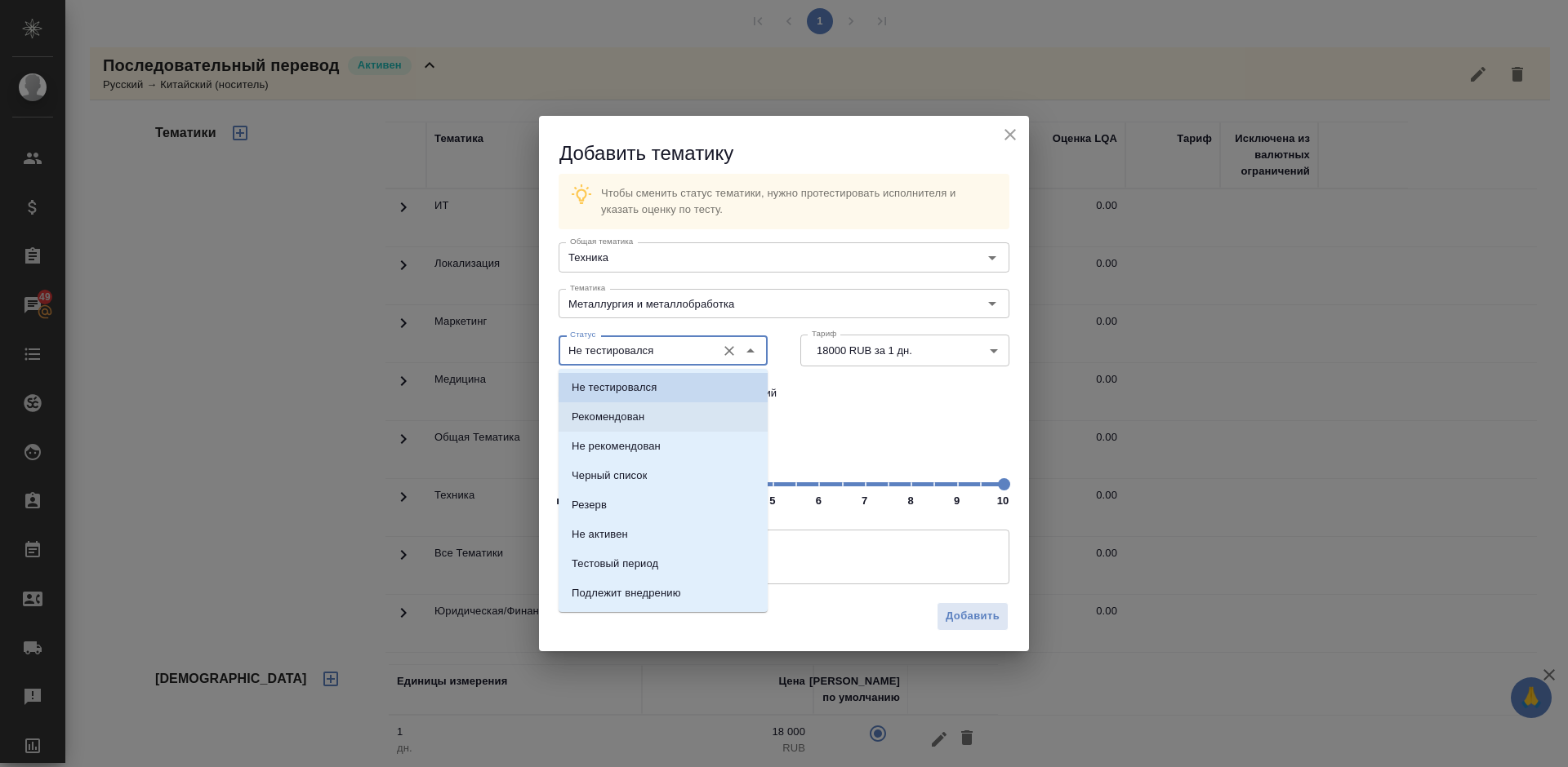
click at [649, 410] on li "Рекомендован" at bounding box center [663, 417] width 209 height 29
type input "Рекомендован"
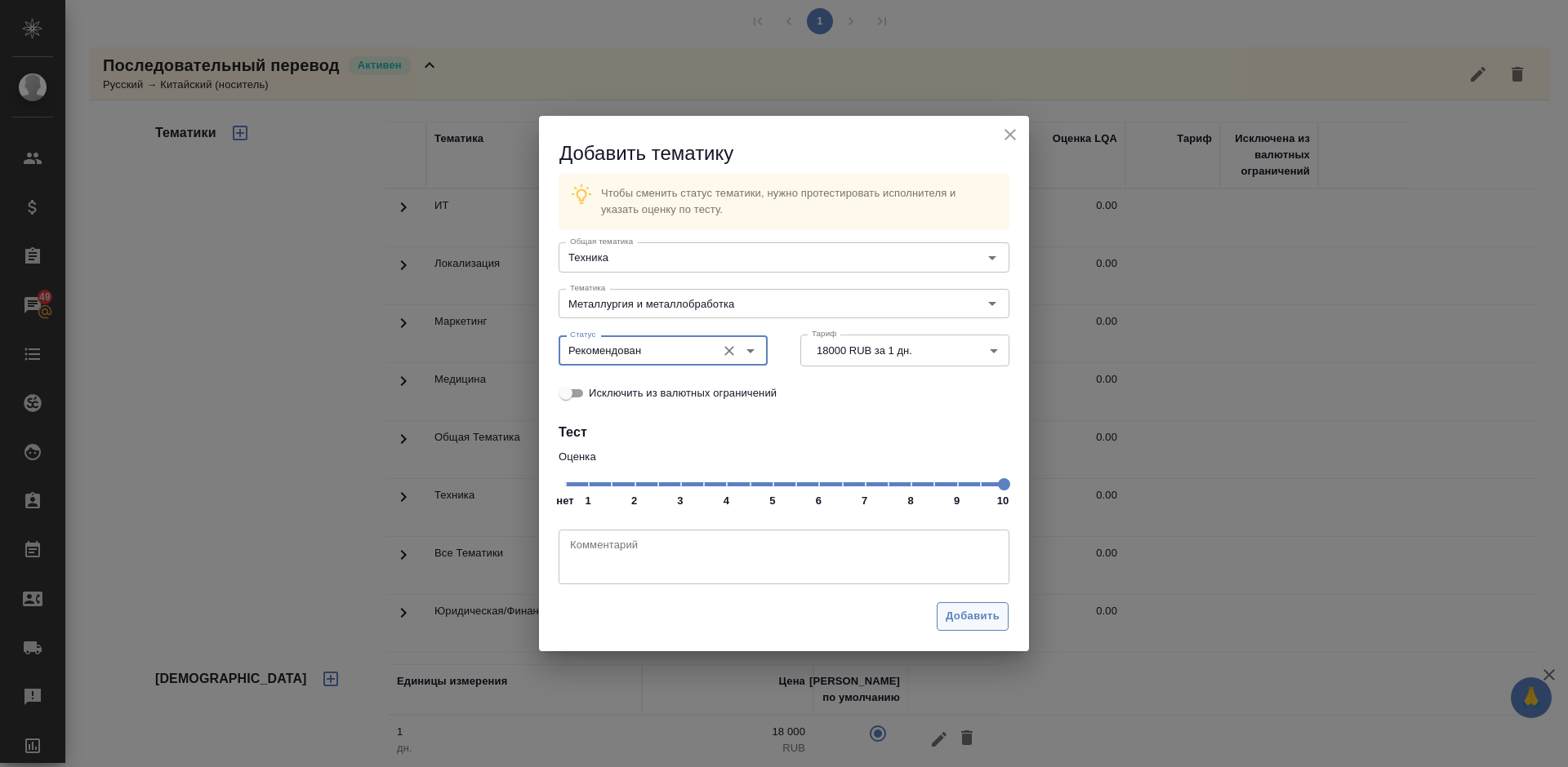
click at [967, 616] on span "Добавить" at bounding box center [972, 616] width 54 height 19
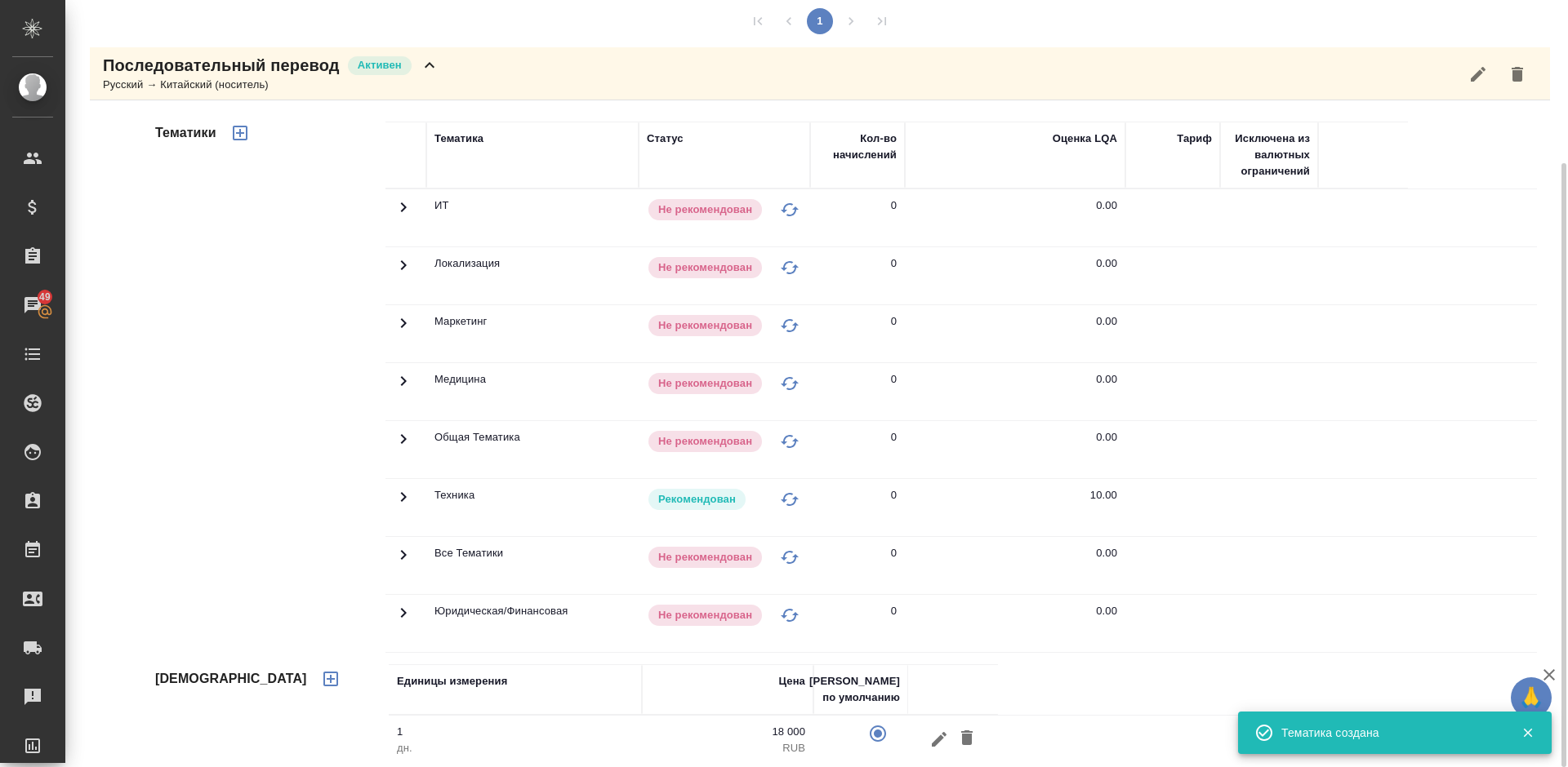
click at [445, 73] on div "Последовательный перевод Активен Русский → Китайский (носитель)" at bounding box center [820, 74] width 1460 height 53
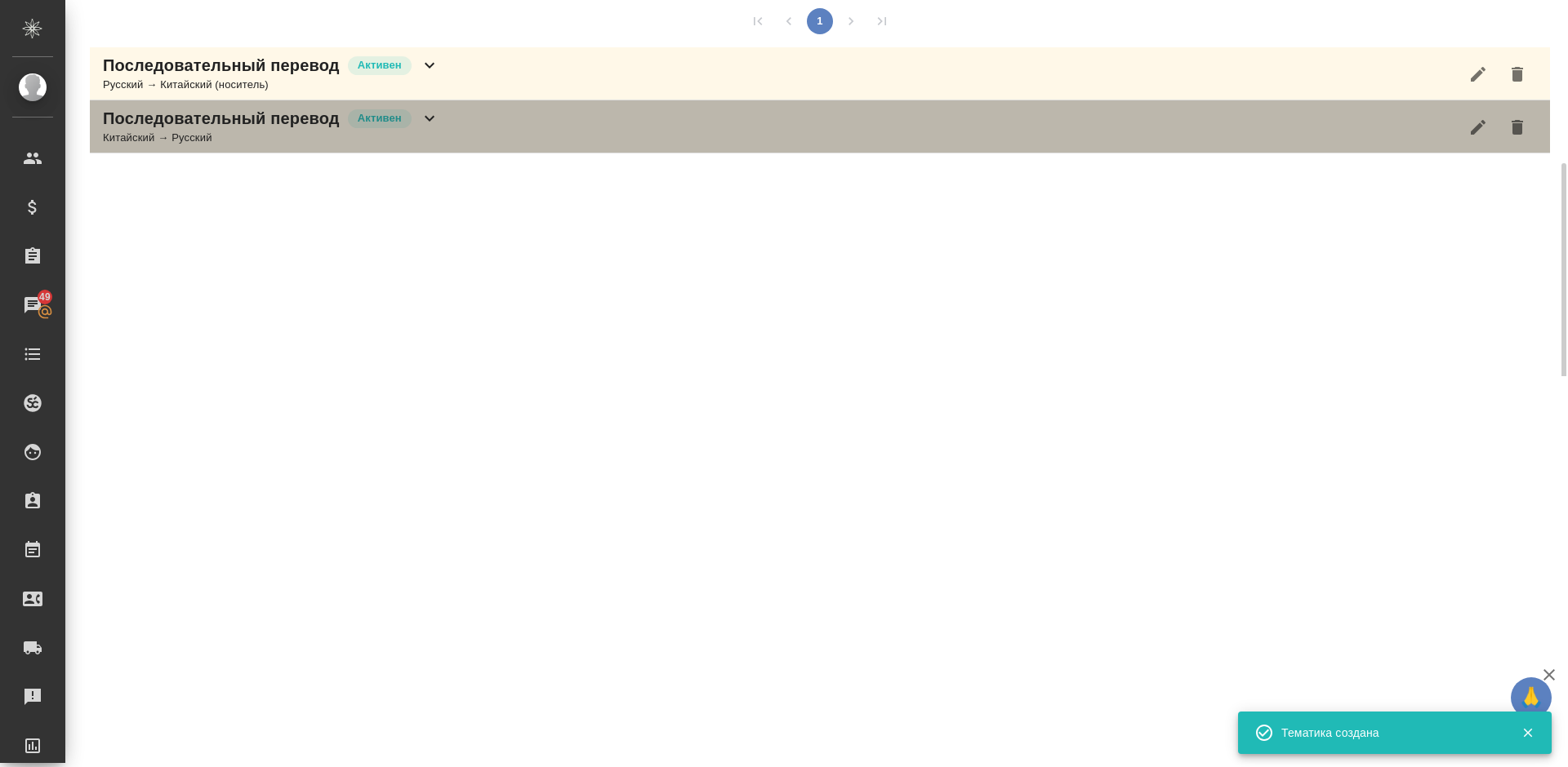
click at [458, 127] on div "Последовательный перевод Активен Китайский → Русский" at bounding box center [820, 127] width 1460 height 53
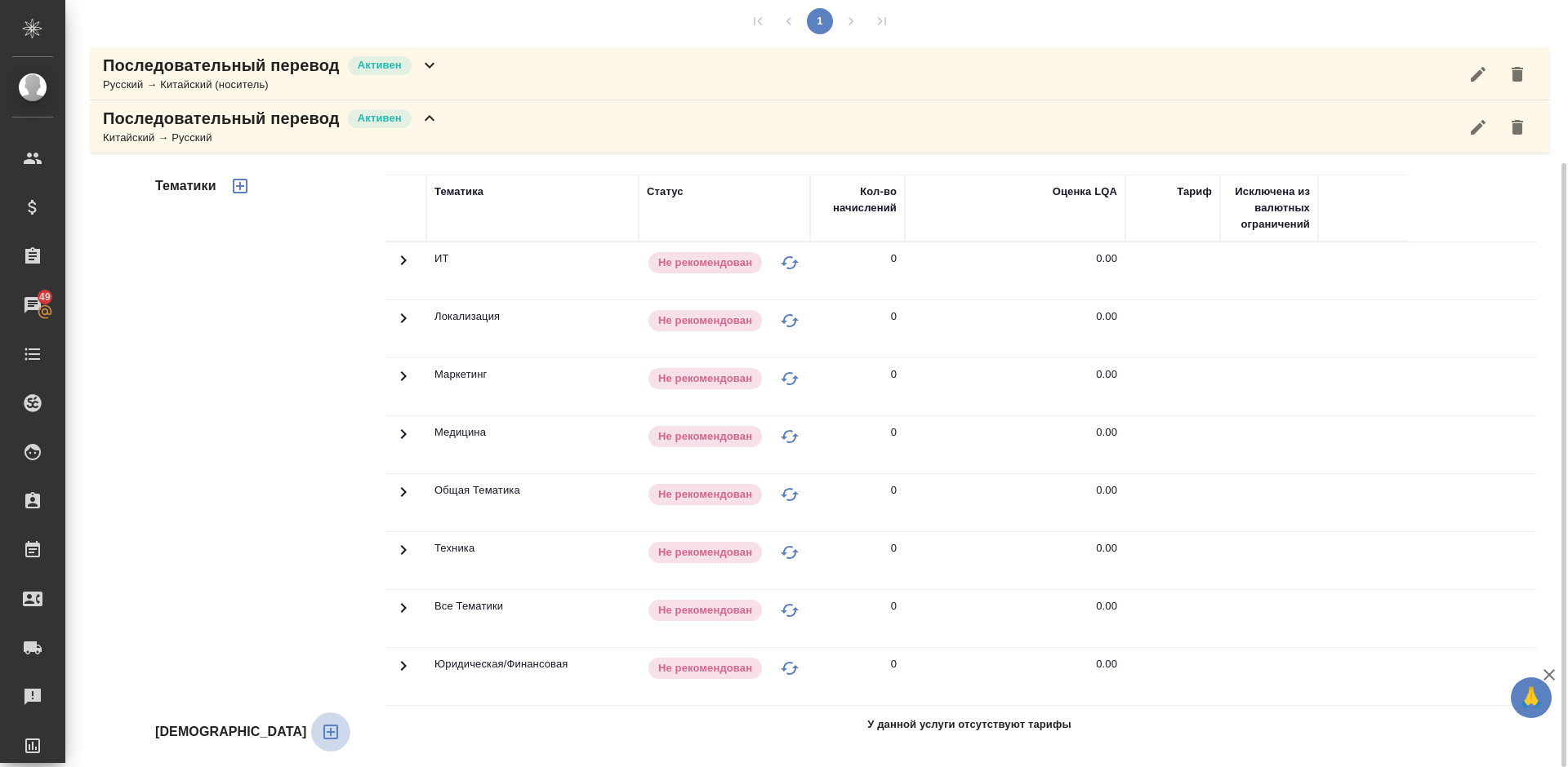
click at [321, 729] on icon "button" at bounding box center [331, 733] width 19 height 19
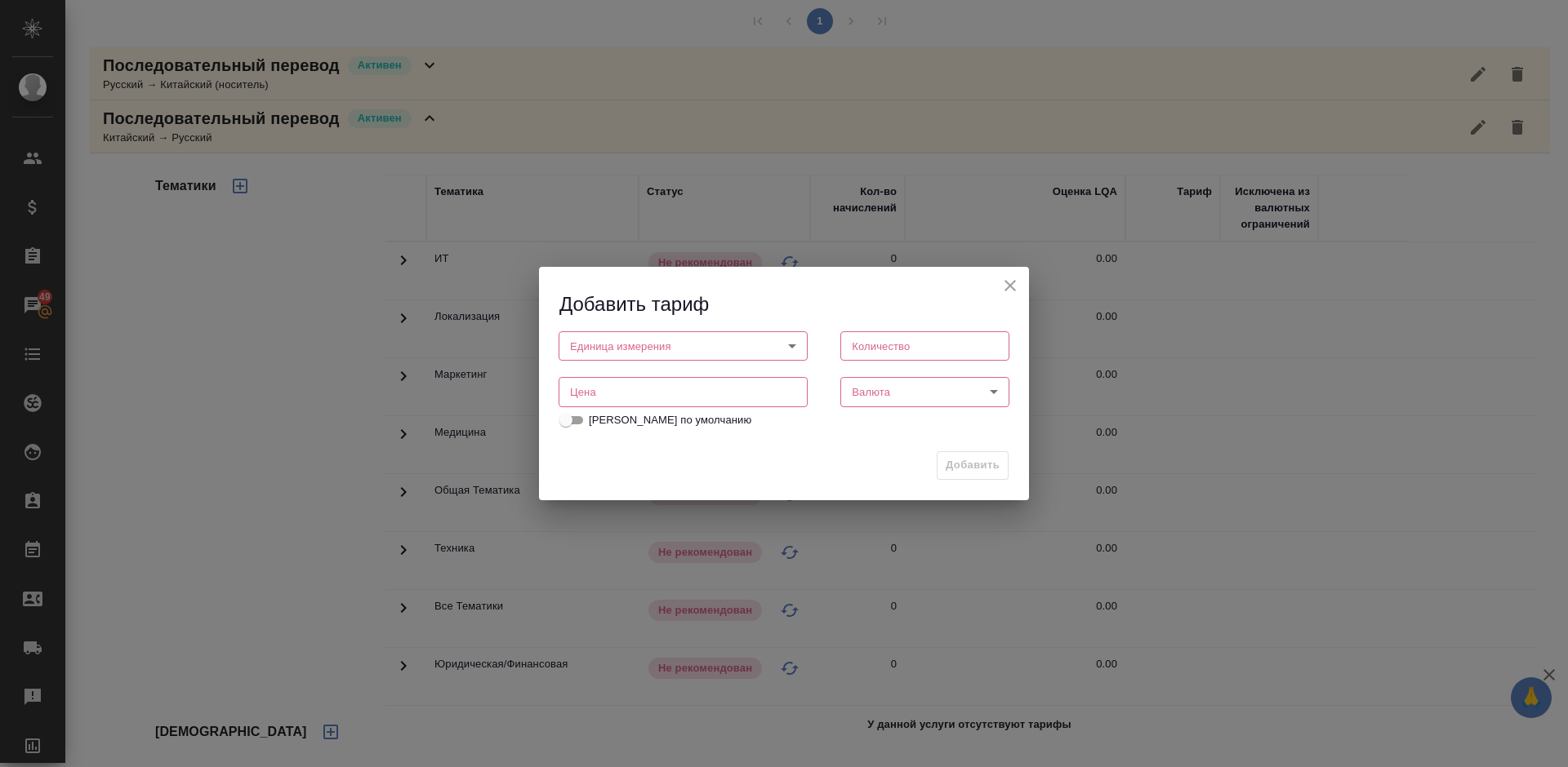
click at [622, 349] on body "🙏 .cls-1 fill:#fff; AWATERA Lazareva Anastasia Клиенты Спецификации Заказы 49 Ч…" at bounding box center [784, 383] width 1568 height 767
click at [622, 373] on li "час" at bounding box center [683, 373] width 249 height 27
click at [615, 342] on body "🙏 .cls-1 fill:#fff; AWATERA Lazareva Anastasia Клиенты Спецификации Заказы 49 Ч…" at bounding box center [784, 383] width 1568 height 767
click at [611, 321] on li "дн." at bounding box center [683, 318] width 249 height 27
type input "5a8b1489cc6b4906c91bfd8a"
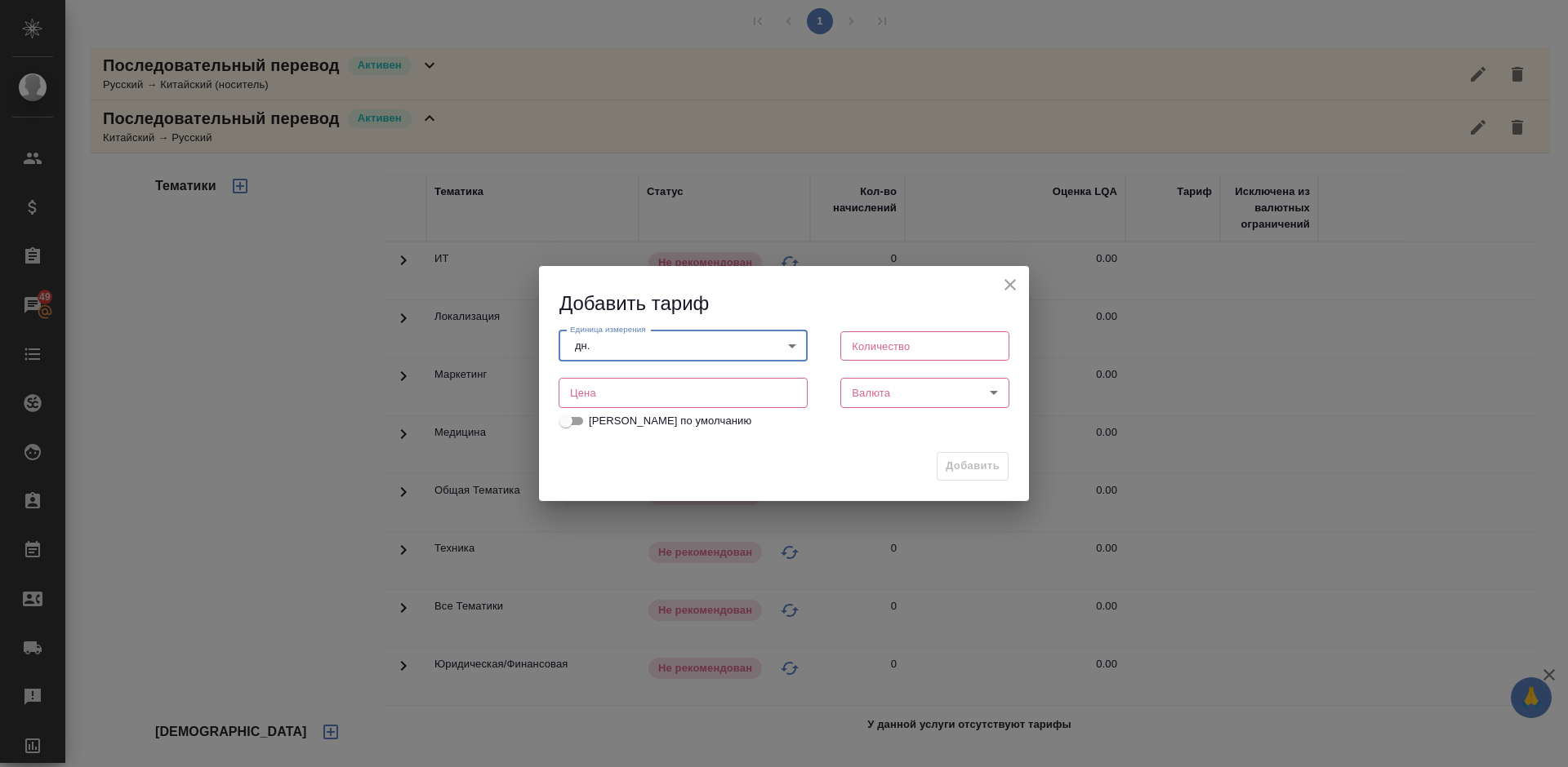
click at [876, 349] on input "number" at bounding box center [924, 346] width 169 height 29
type input "1"
click at [741, 400] on input "number" at bounding box center [683, 392] width 249 height 29
type input "18000"
click at [928, 387] on body "🙏 .cls-1 fill:#fff; AWATERA Lazareva Anastasia Клиенты Спецификации Заказы 49 Ч…" at bounding box center [784, 383] width 1568 height 767
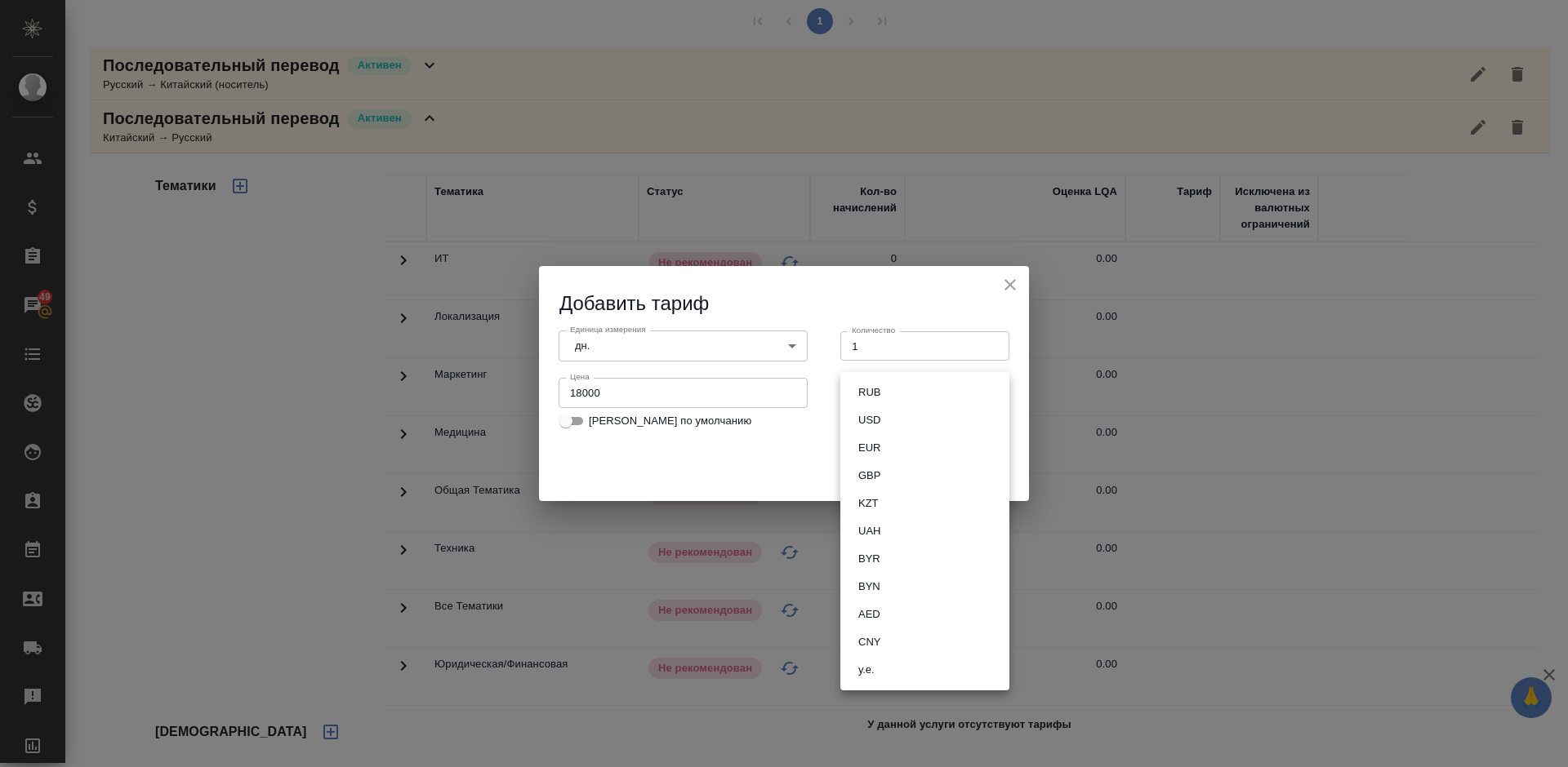
click at [877, 386] on button "RUB" at bounding box center [870, 393] width 32 height 18
type input "RUB"
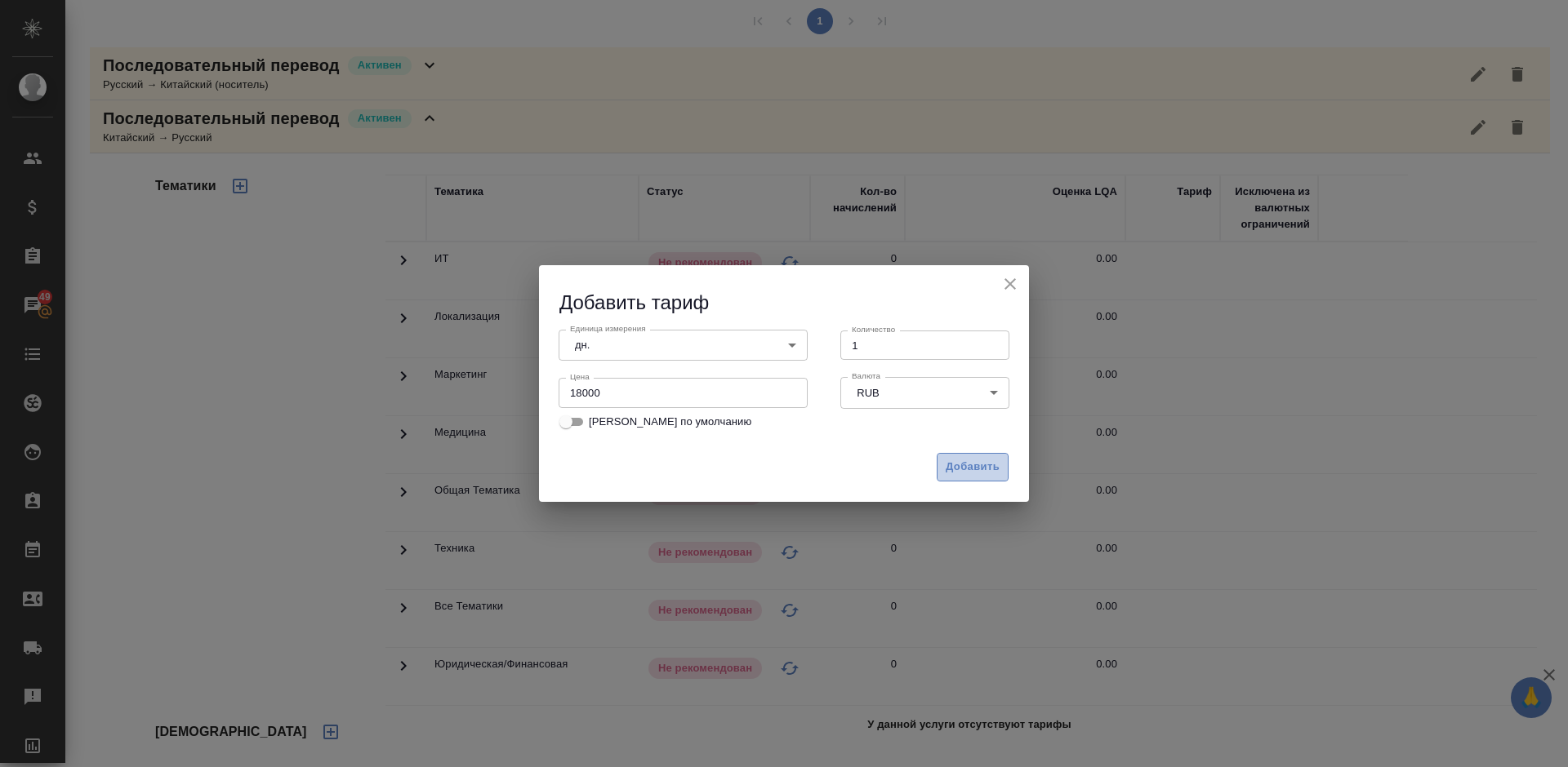
click at [962, 461] on span "Добавить" at bounding box center [972, 467] width 54 height 19
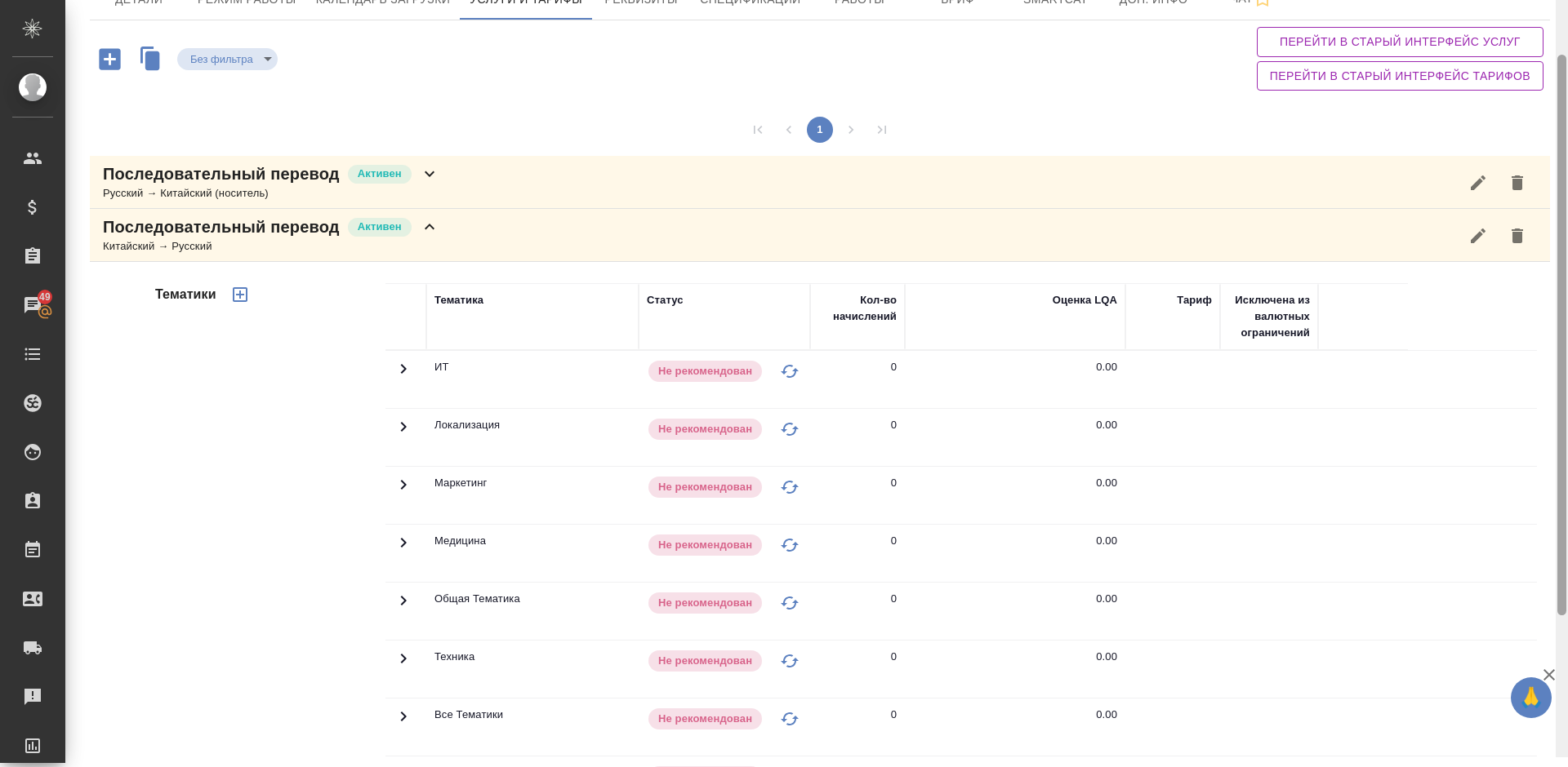
scroll to position [89, 0]
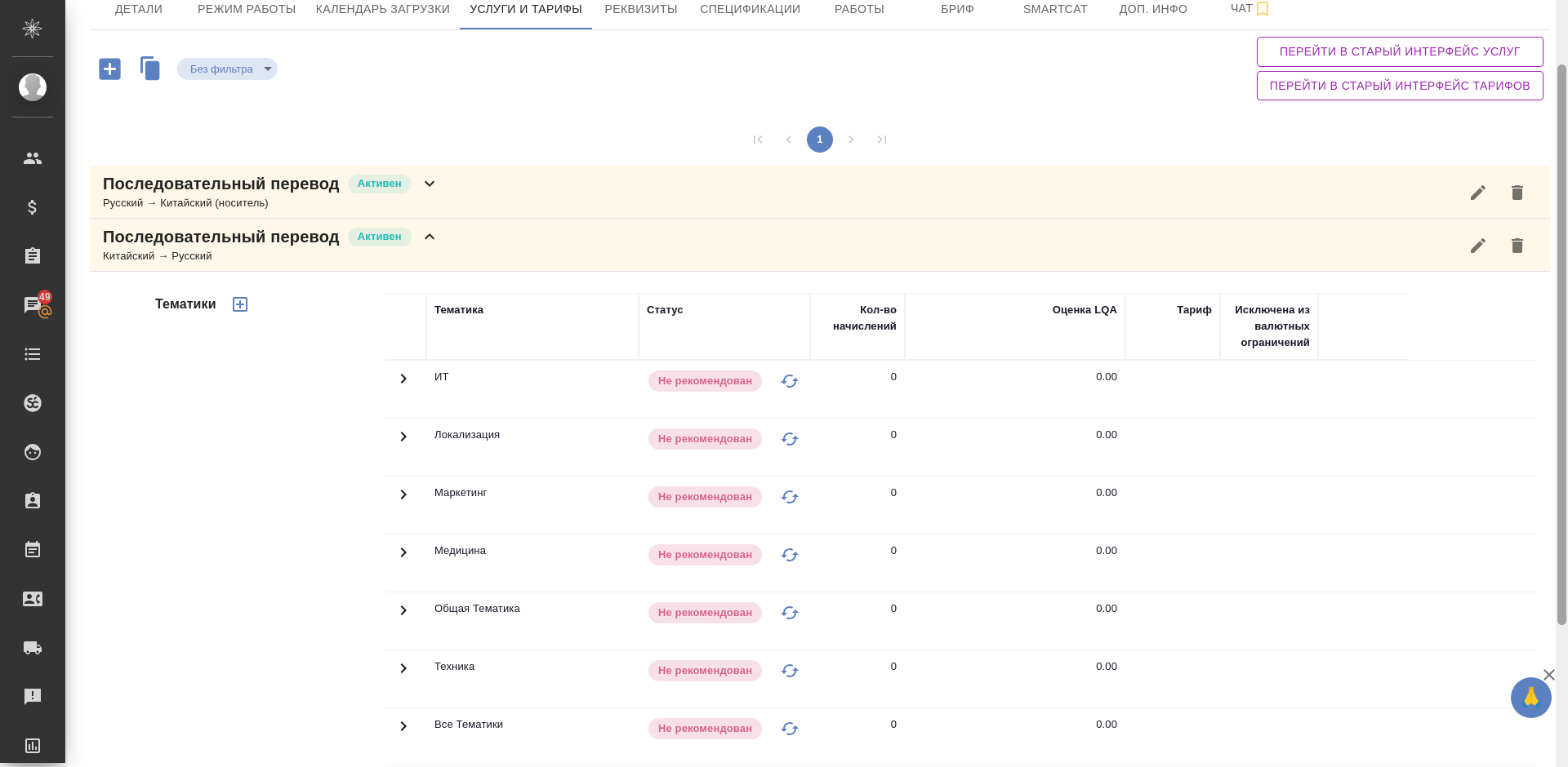
drag, startPoint x: 1562, startPoint y: 304, endPoint x: 1567, endPoint y: 211, distance: 93.1
click at [1567, 211] on div at bounding box center [1562, 383] width 12 height 767
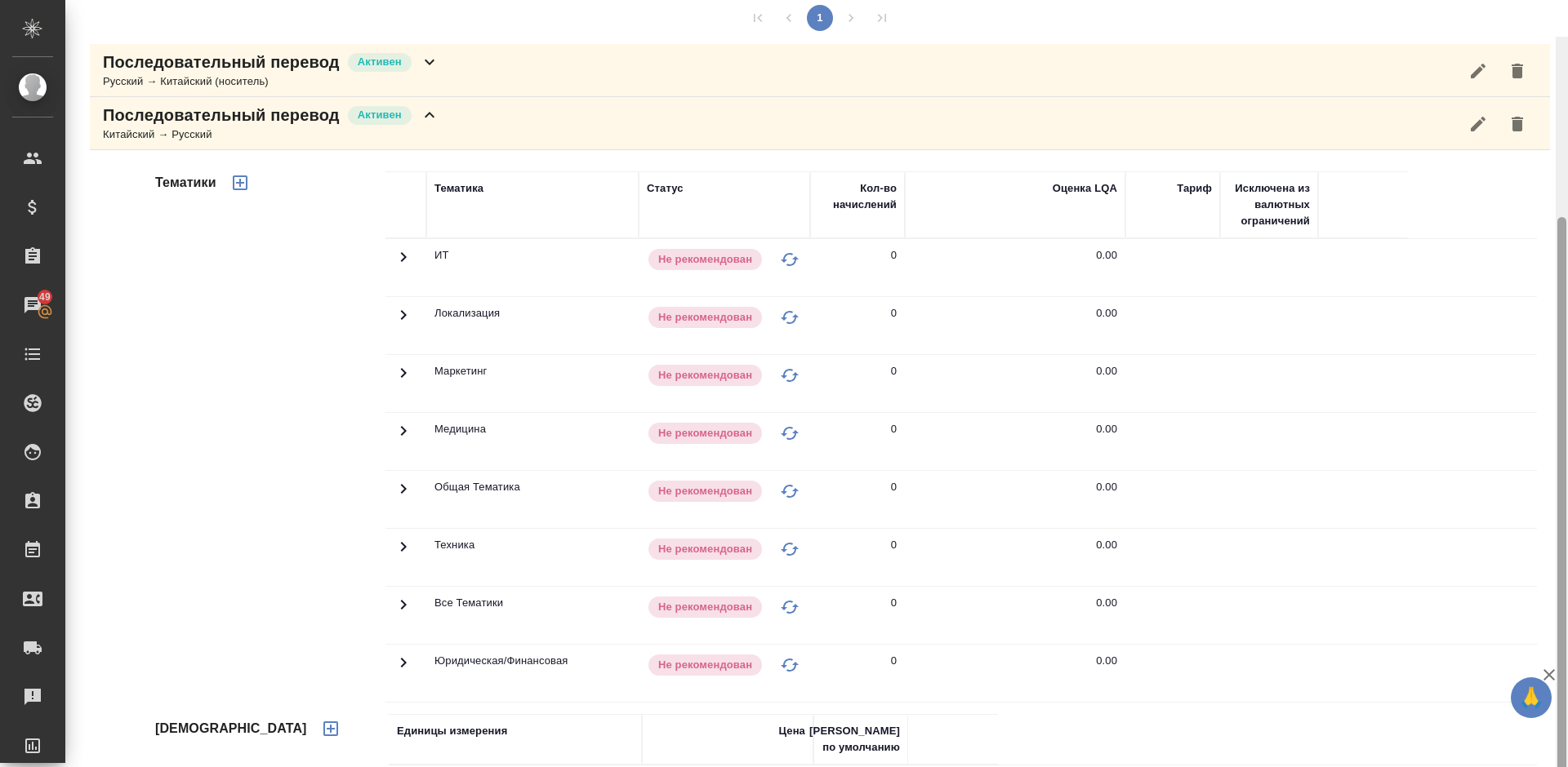
scroll to position [183, 0]
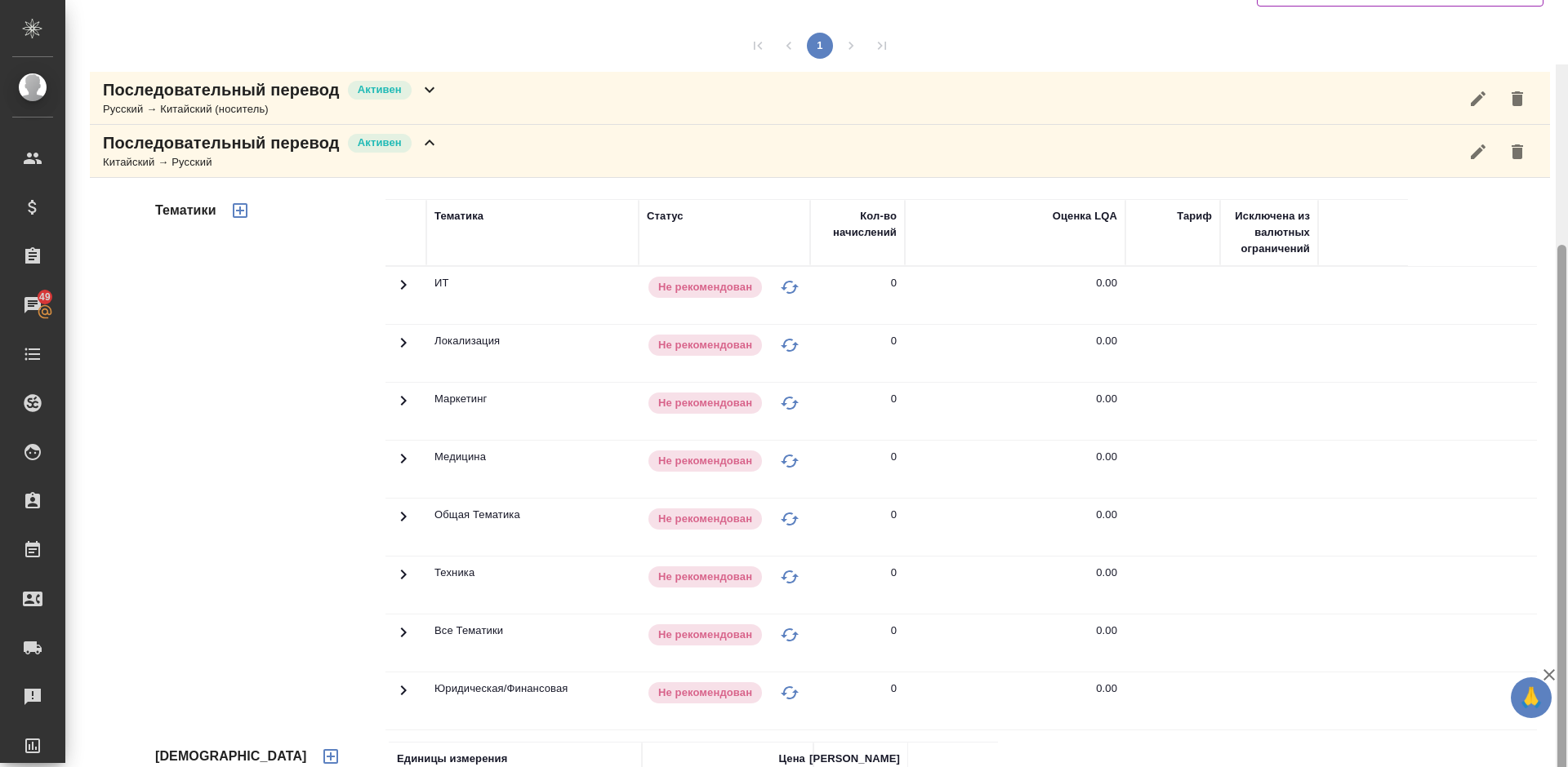
drag, startPoint x: 1563, startPoint y: 199, endPoint x: 1565, endPoint y: 267, distance: 68.0
click at [1565, 267] on div at bounding box center [1562, 524] width 9 height 560
click at [242, 204] on icon "button" at bounding box center [240, 210] width 15 height 15
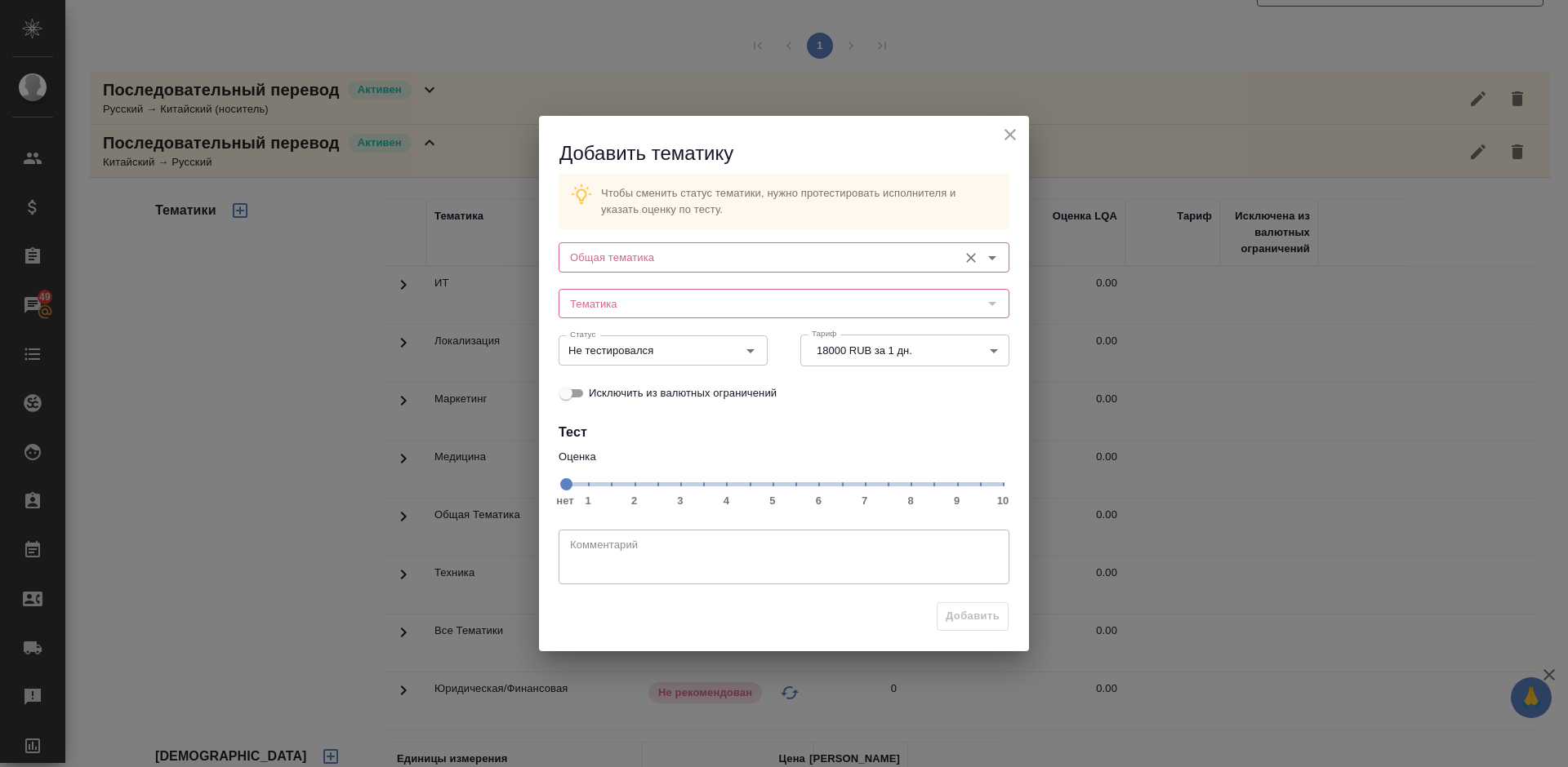
click at [694, 260] on input "Общая тематика" at bounding box center [756, 257] width 386 height 19
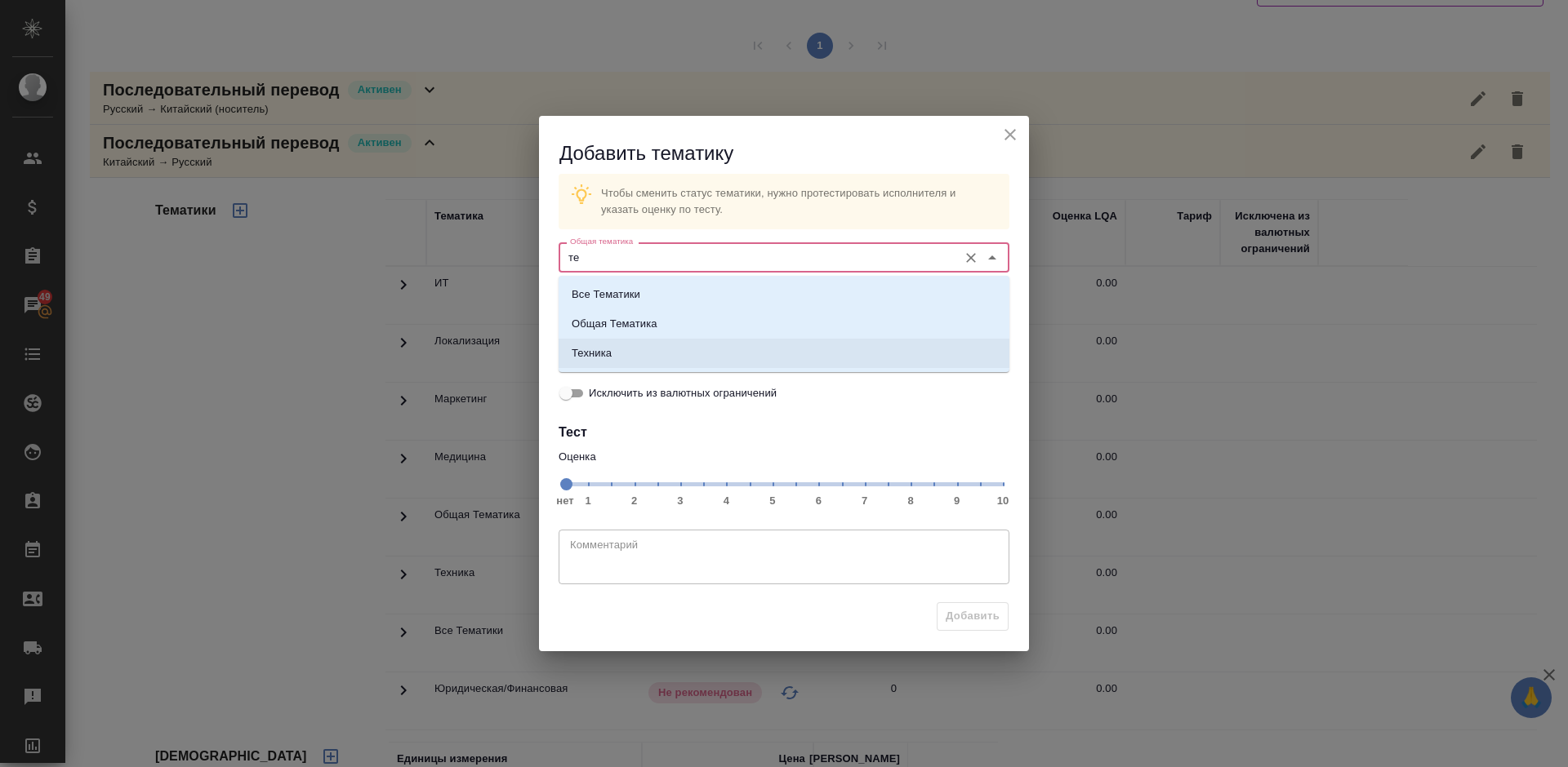
click at [683, 347] on li "Техника" at bounding box center [784, 353] width 451 height 29
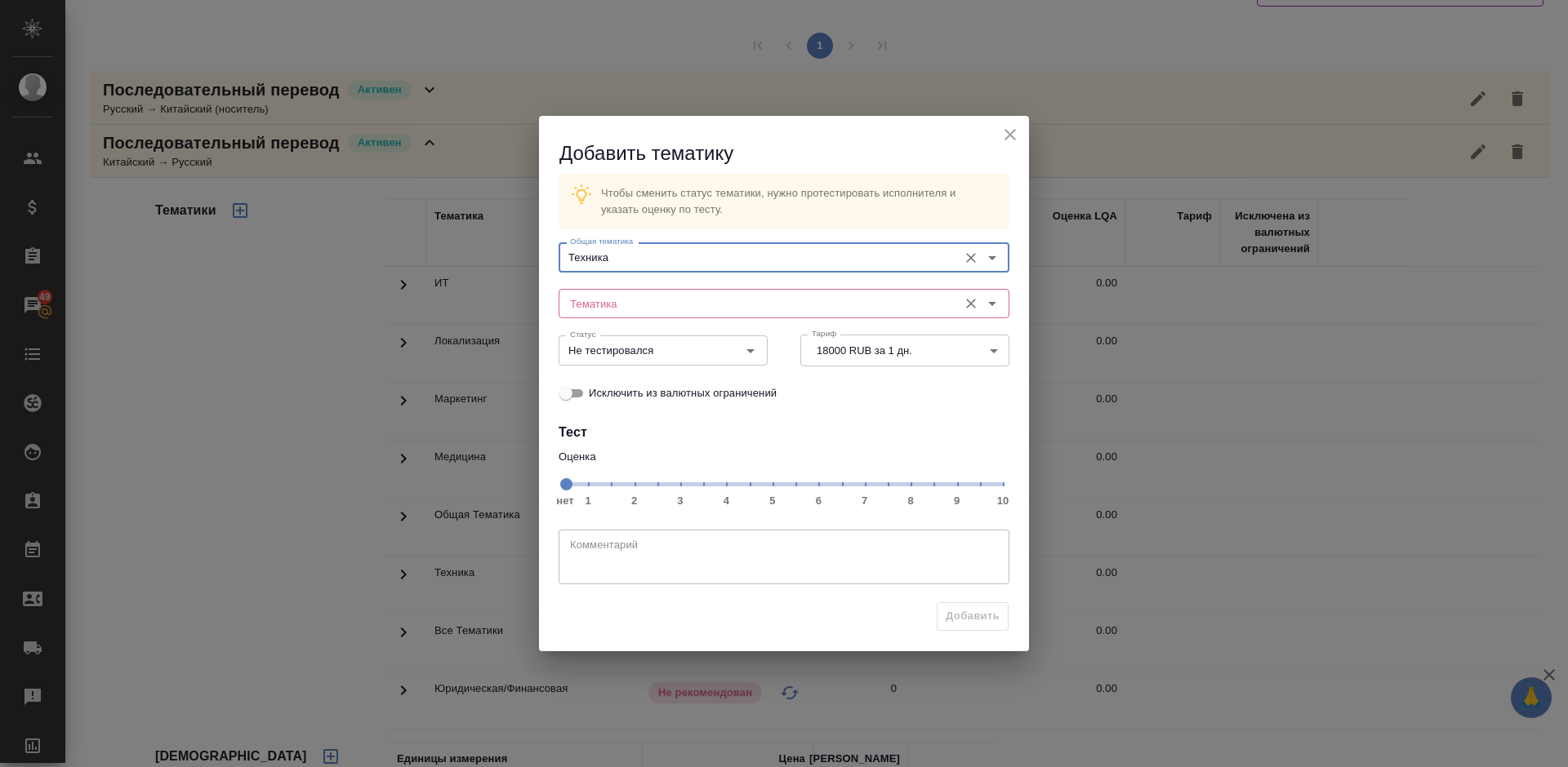
type input "Техника"
click at [650, 310] on input "Тематика" at bounding box center [756, 304] width 386 height 19
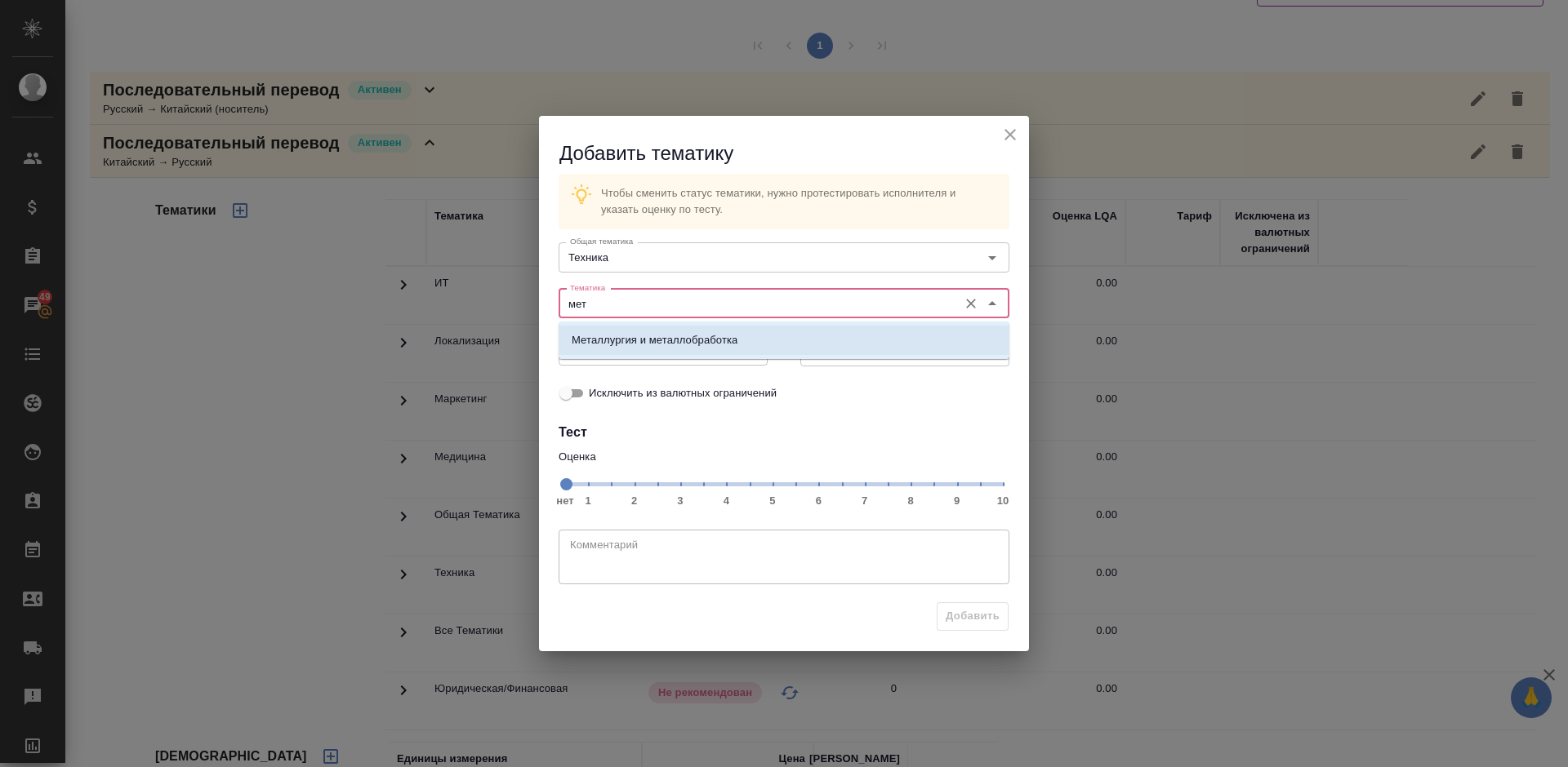
click at [665, 327] on li "Металлургия и металлобработка" at bounding box center [784, 340] width 451 height 29
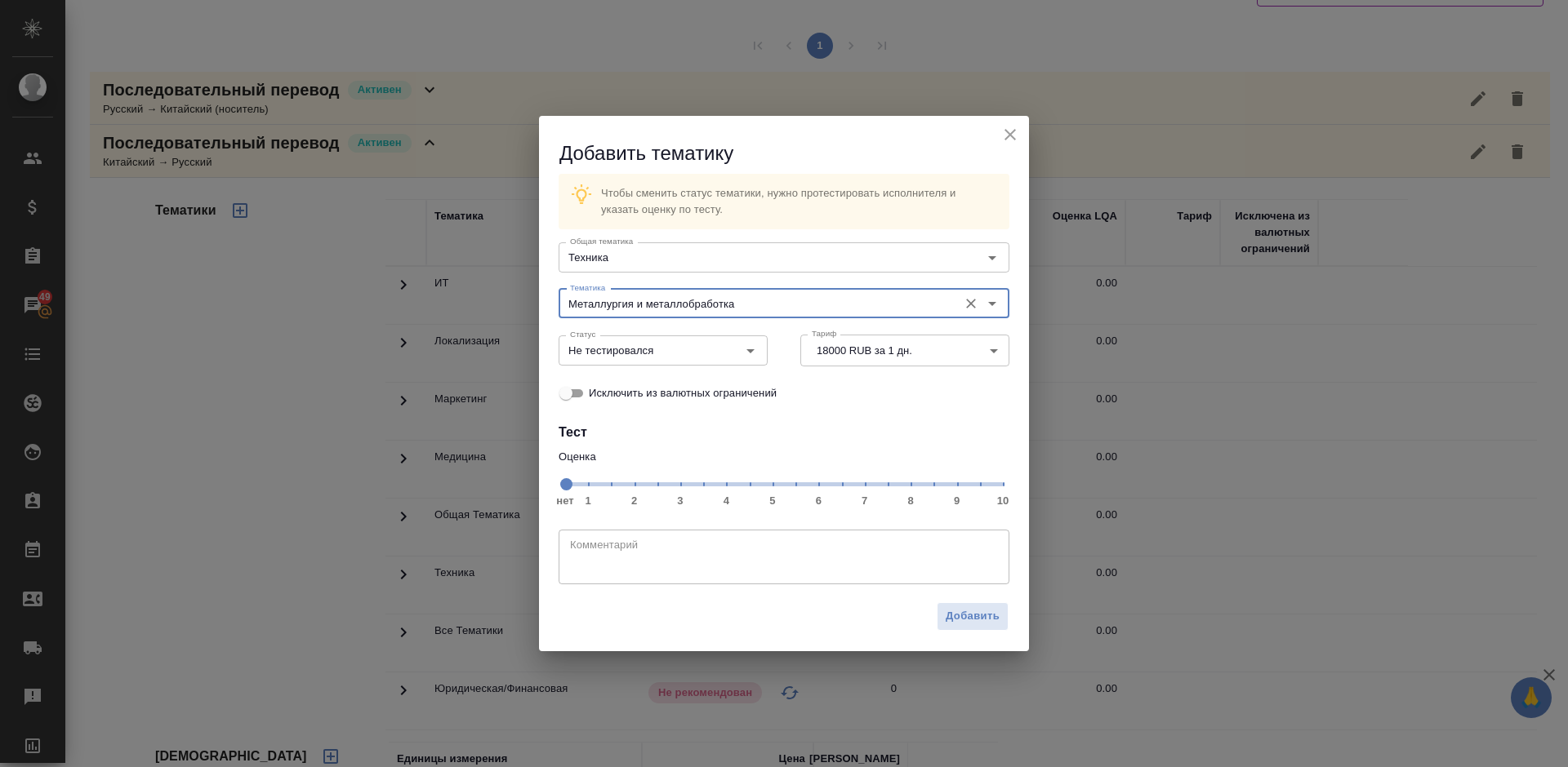
type input "Металлургия и металлобработка"
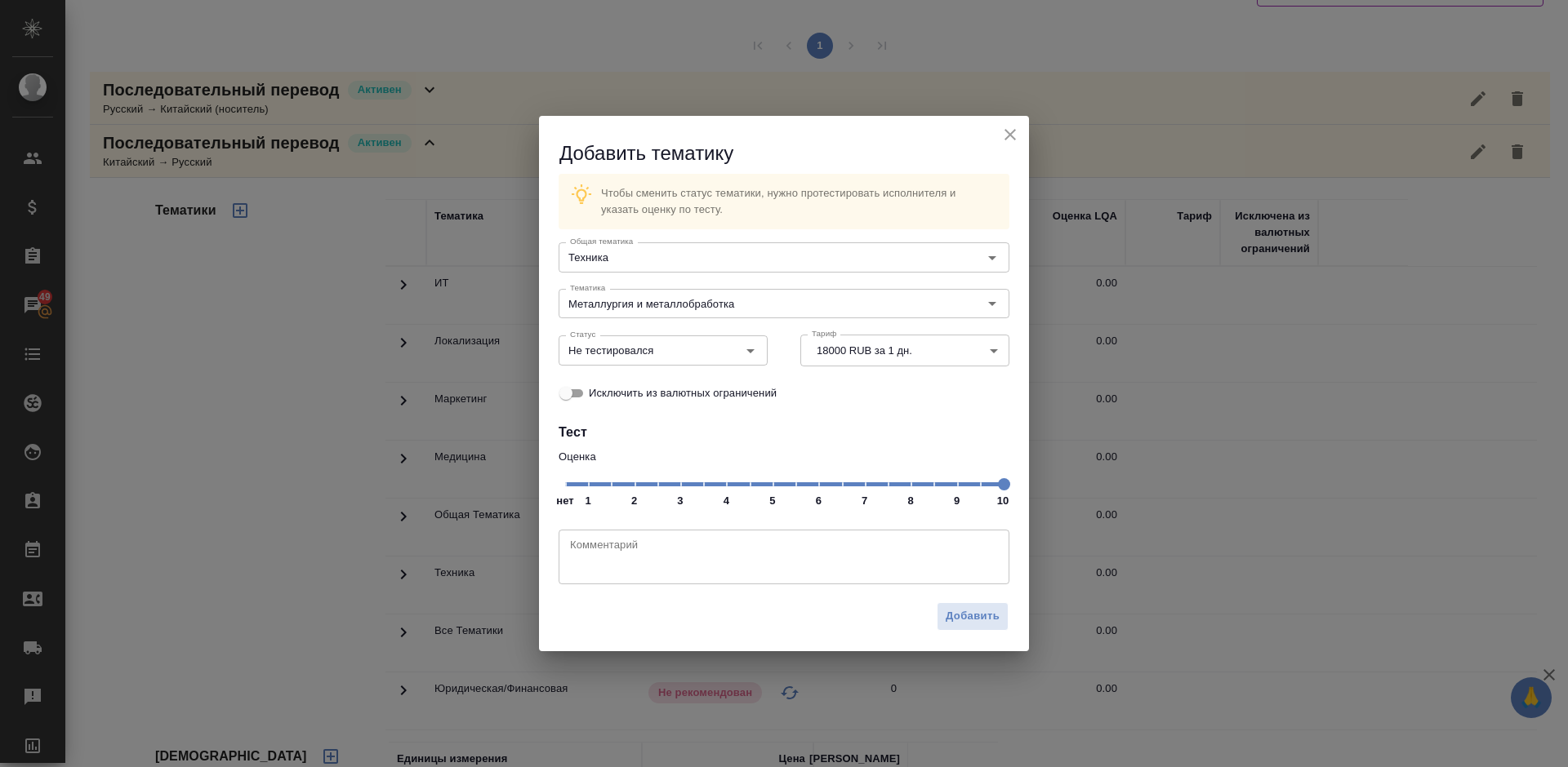
drag, startPoint x: 562, startPoint y: 485, endPoint x: 1024, endPoint y: 492, distance: 462.1
click at [1024, 492] on div "Оценка нет 1 2 3 4 5 6 7 8 9 10" at bounding box center [784, 477] width 484 height 91
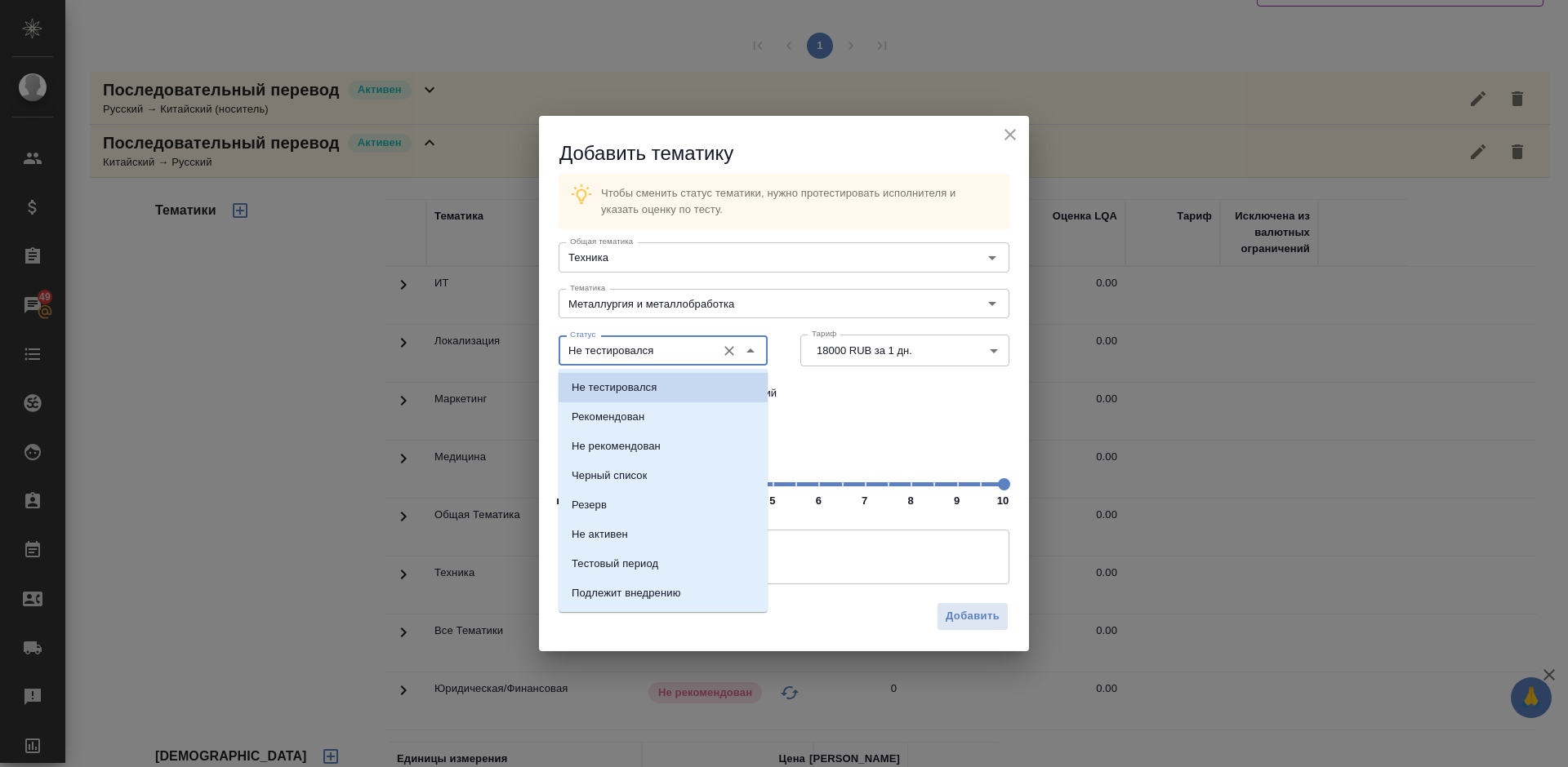
click at [669, 347] on input "Не тестировался" at bounding box center [636, 350] width 145 height 19
click at [651, 411] on li "Рекомендован" at bounding box center [663, 417] width 209 height 29
type input "Рекомендован"
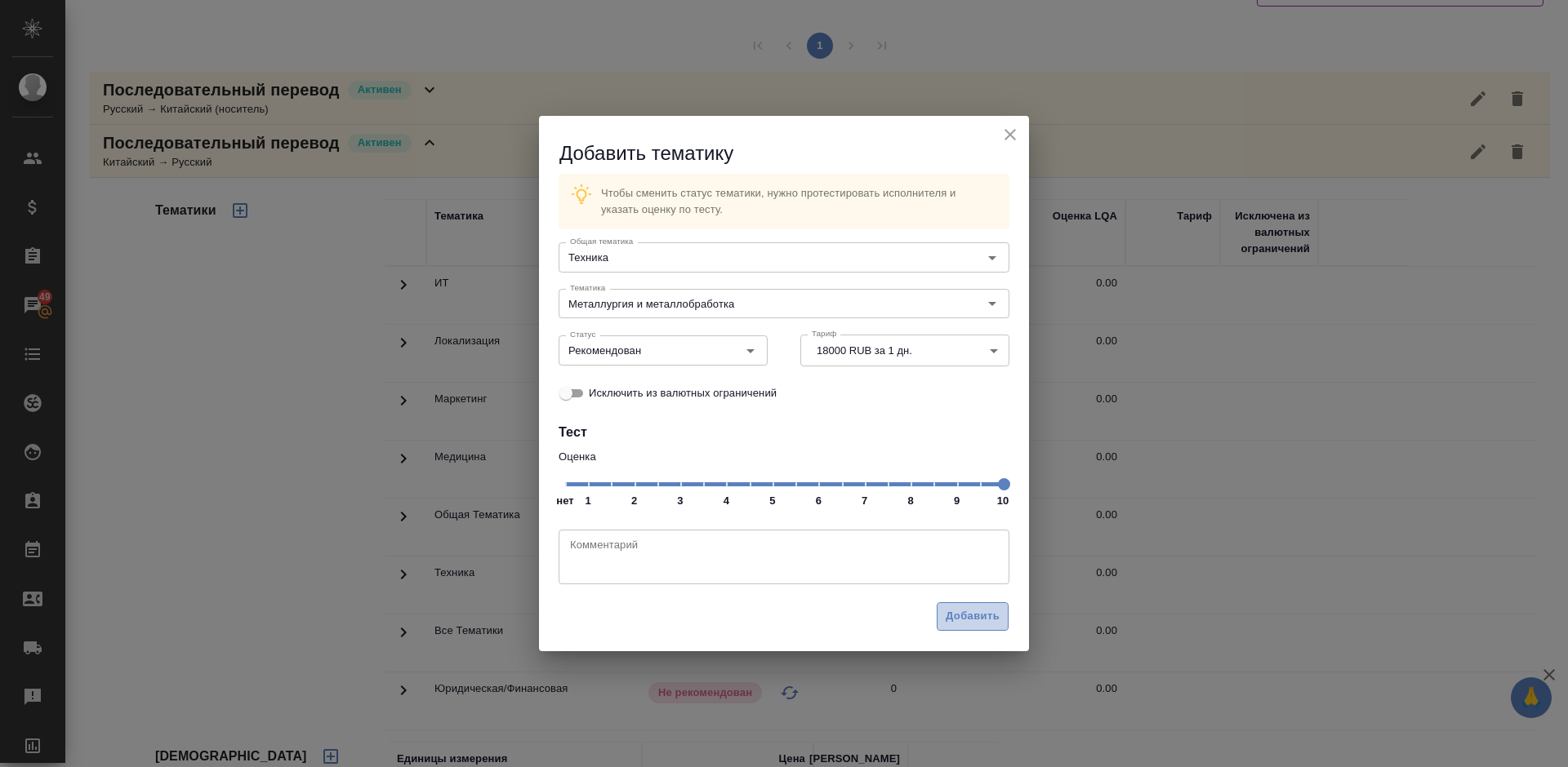
click at [974, 619] on span "Добавить" at bounding box center [972, 616] width 54 height 19
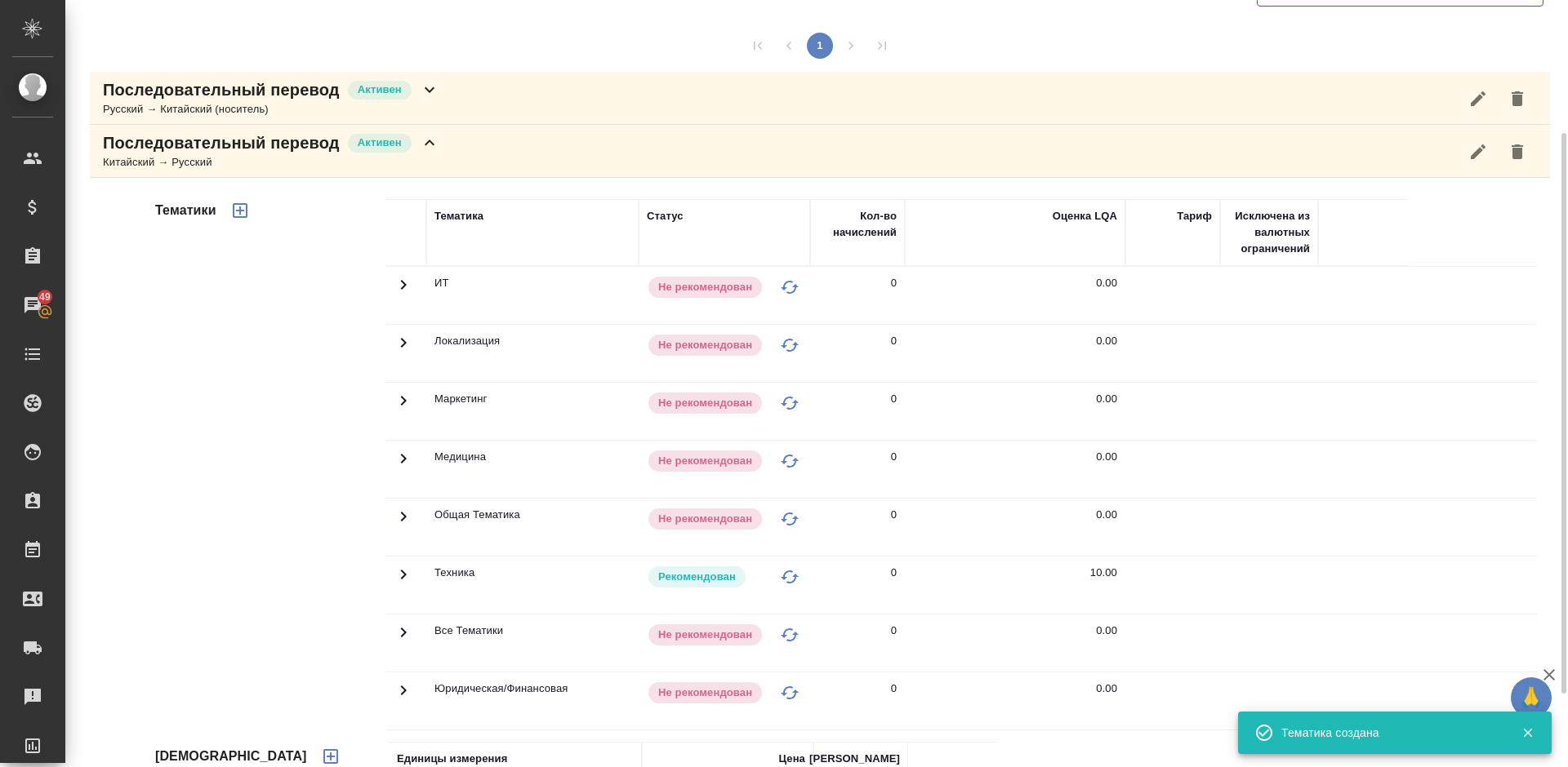
click at [464, 162] on div "Последовательный перевод Активен Китайский → Русский" at bounding box center [820, 152] width 1460 height 53
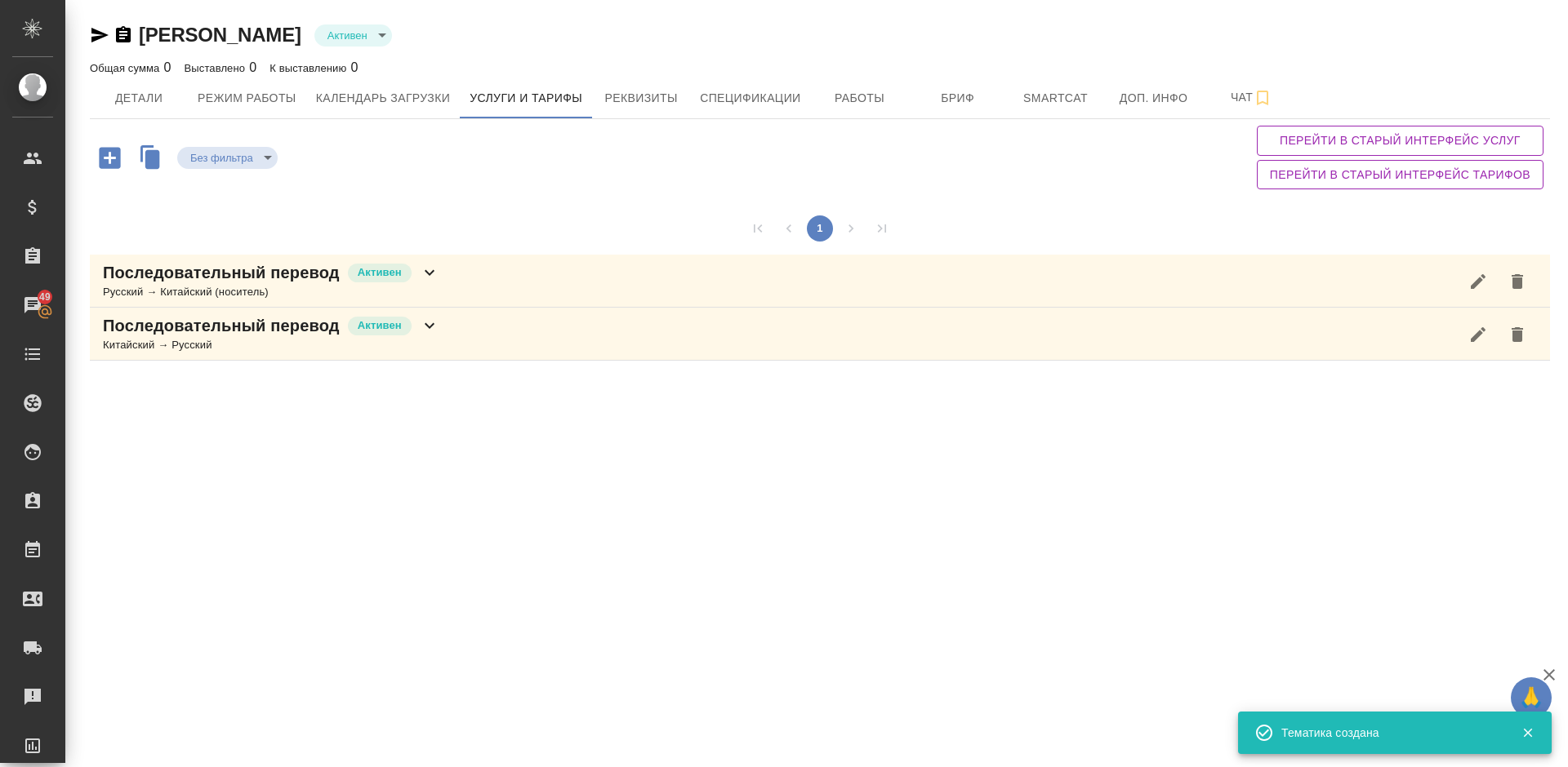
scroll to position [0, 0]
drag, startPoint x: 1565, startPoint y: 227, endPoint x: 1564, endPoint y: 38, distance: 189.0
click at [1564, 38] on div "Чжу Феньтинь Активен active Общая сумма 0 Выставлено 0 К выставлению 0 Детали Р…" at bounding box center [817, 188] width 1503 height 376
click at [126, 104] on span "Детали" at bounding box center [139, 98] width 79 height 20
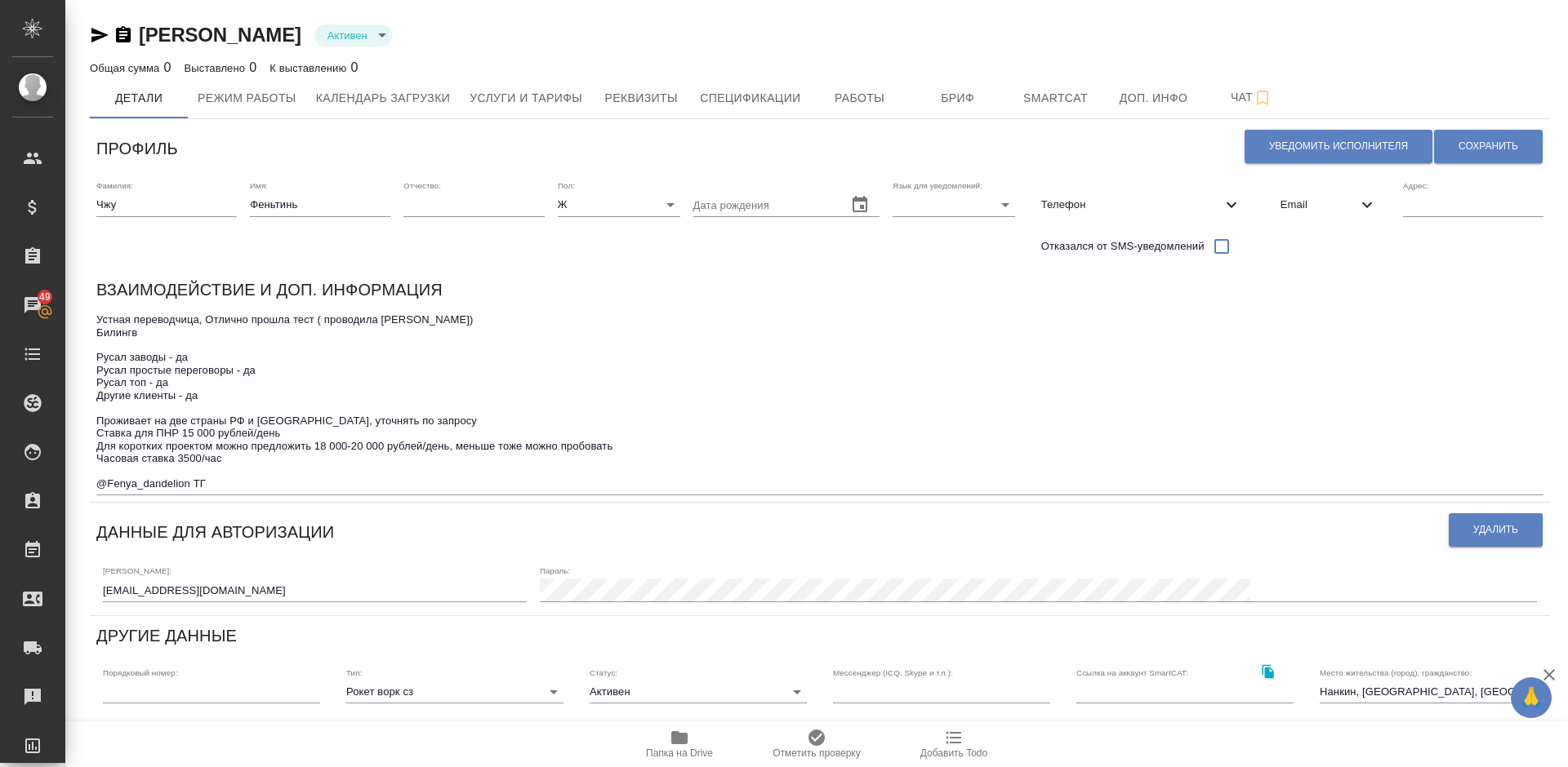
click at [308, 447] on textarea "Устная переводчица, Отлично прошла тест ( проводила Янченко) Билингв Русал заво…" at bounding box center [819, 402] width 1447 height 177
click at [321, 445] on textarea "Устная переводчица, Отлично прошла тест ( проводила Янченко) Билингв Русал заво…" at bounding box center [819, 402] width 1447 height 177
drag, startPoint x: 611, startPoint y: 447, endPoint x: 473, endPoint y: 447, distance: 138.0
click at [473, 447] on textarea "Устная переводчица, Отлично прошла тест ( проводила Янченко) Билингв Русал заво…" at bounding box center [819, 402] width 1447 height 177
type textarea "Устная переводчица, Отлично прошла тест ( проводила Янченко) Билингв Русал заво…"
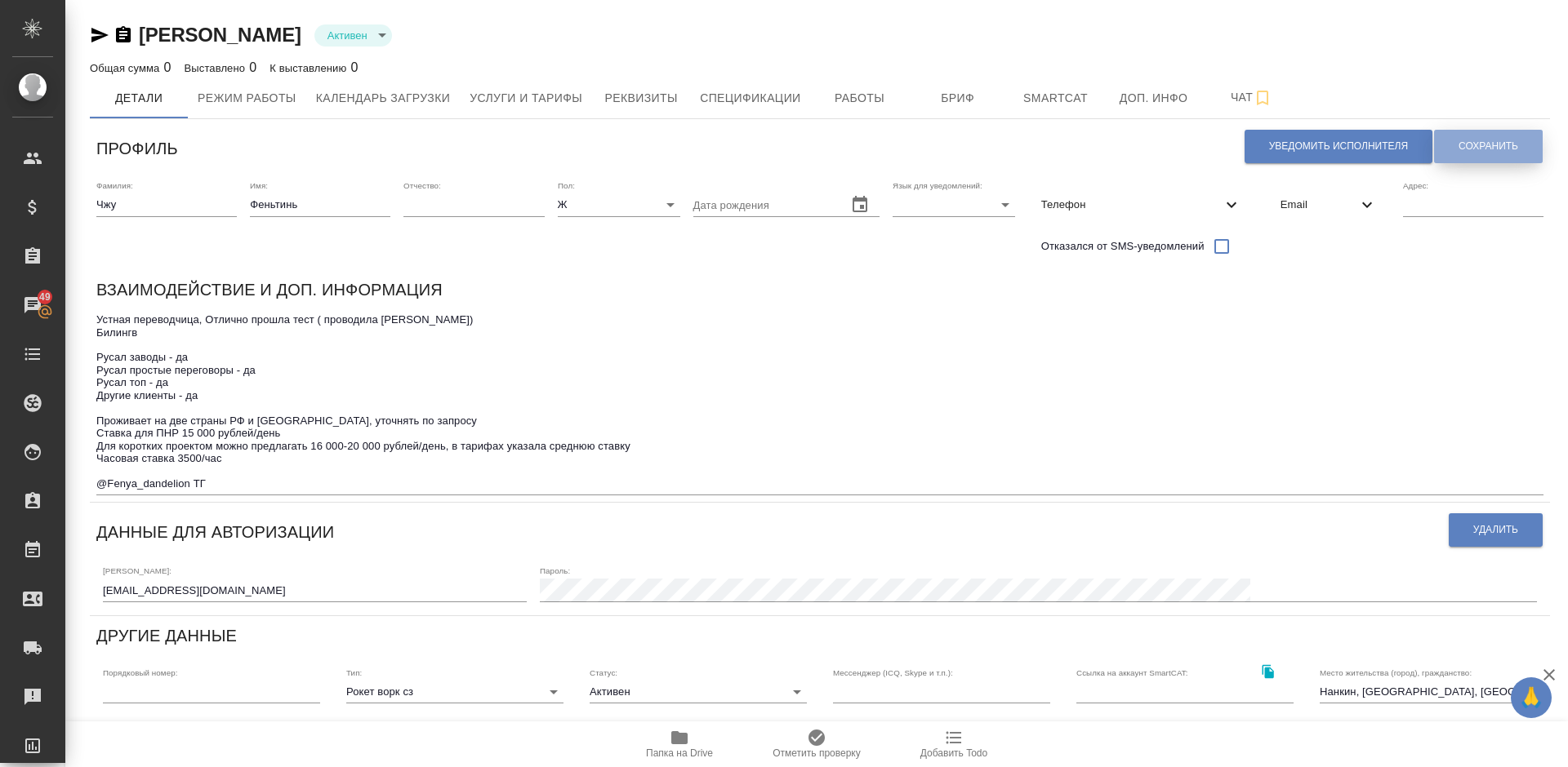
click at [1474, 139] on span "Сохранить" at bounding box center [1489, 147] width 60 height 14
drag, startPoint x: 212, startPoint y: 484, endPoint x: 101, endPoint y: 484, distance: 111.0
click at [101, 484] on textarea "Устная переводчица, Отлично прошла тест ( проводила Янченко) Билингв Русал заво…" at bounding box center [819, 402] width 1447 height 177
click at [877, 696] on input "text" at bounding box center [941, 692] width 217 height 23
paste input "@Fenya_dandelion ТГ"
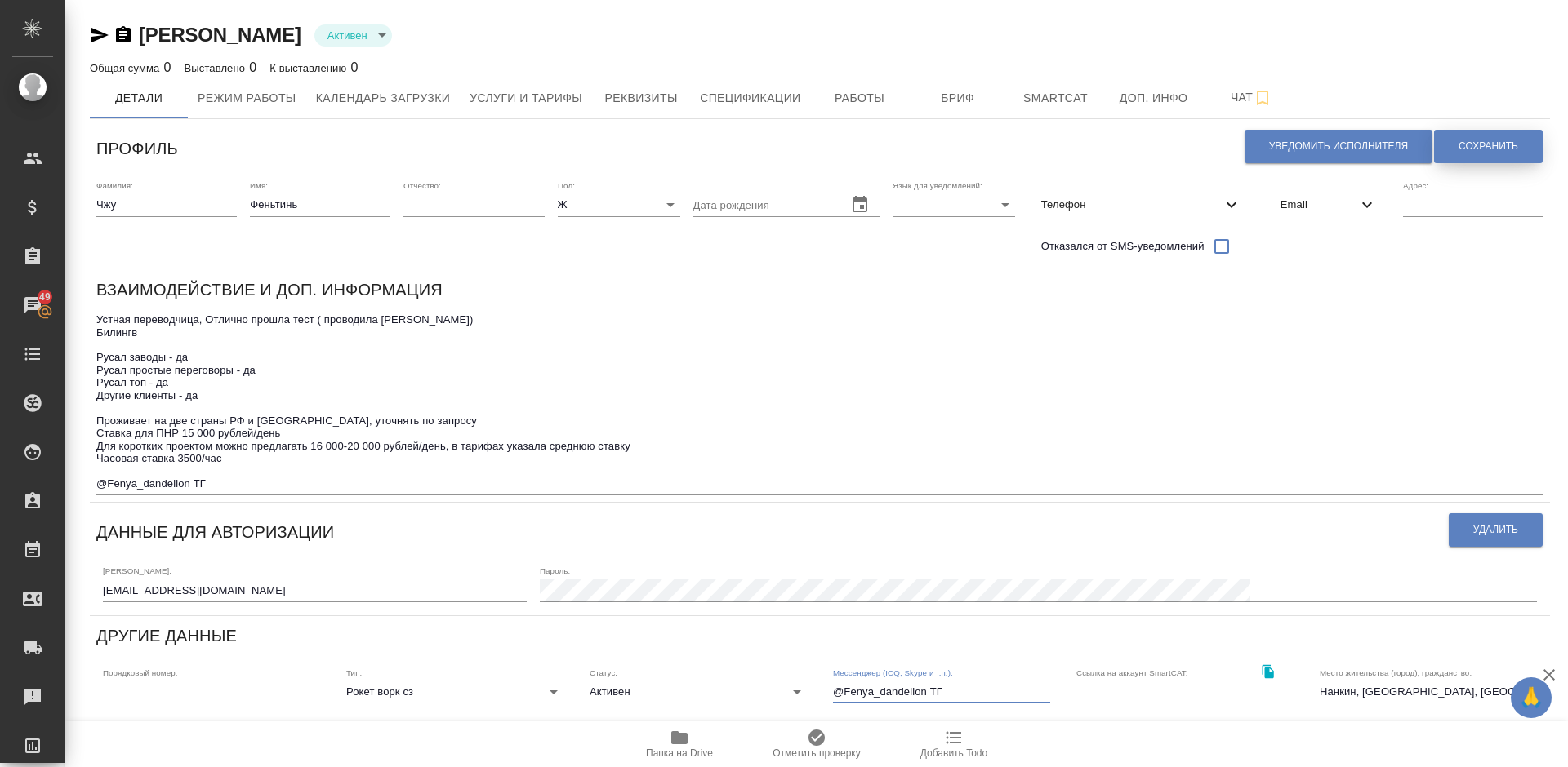
type input "@Fenya_dandelion ТГ"
click at [1478, 142] on span "Сохранить" at bounding box center [1489, 147] width 60 height 14
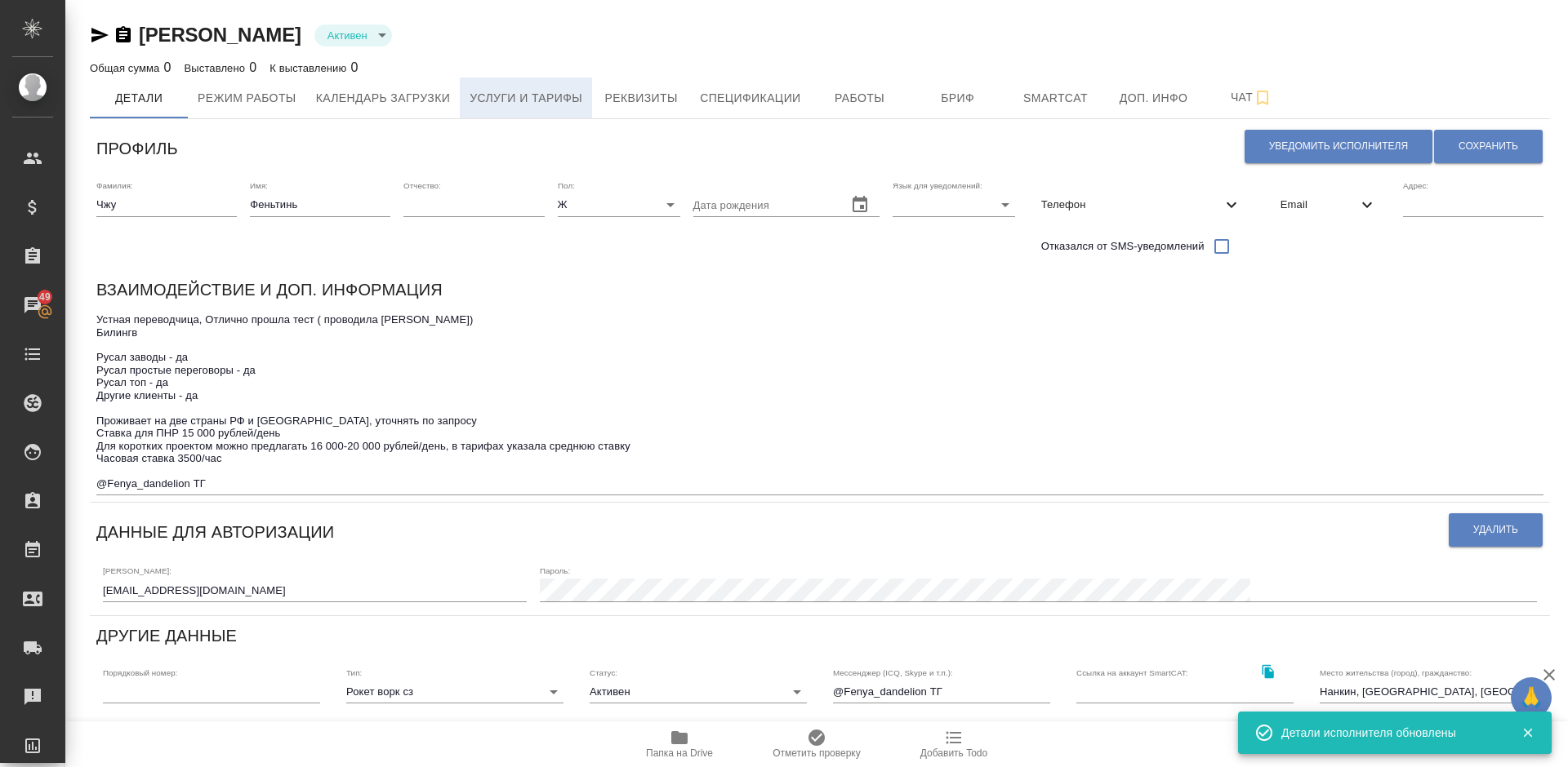
click at [565, 103] on span "Услуги и тарифы" at bounding box center [526, 98] width 113 height 20
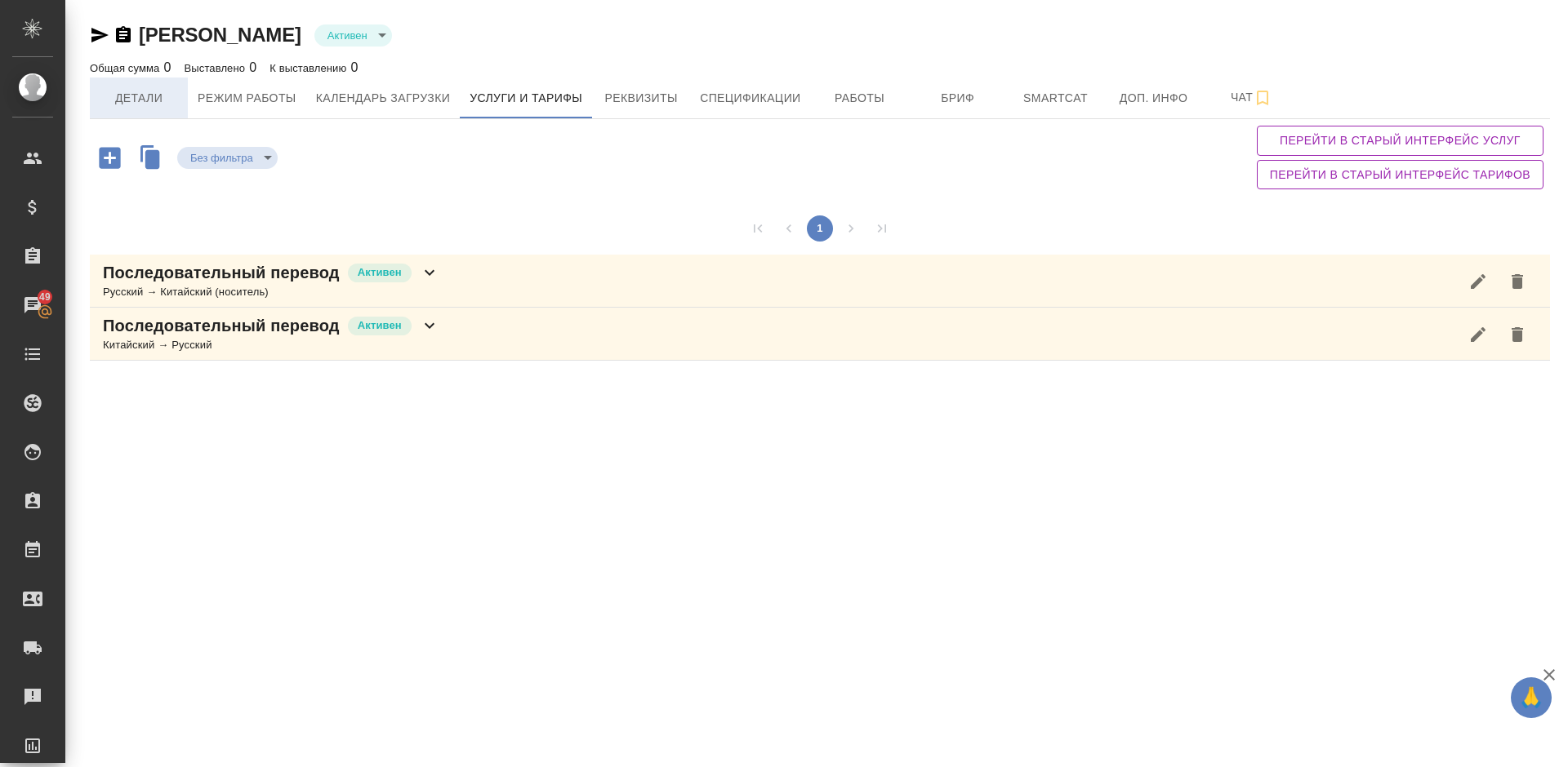
click at [159, 103] on span "Детали" at bounding box center [139, 98] width 79 height 20
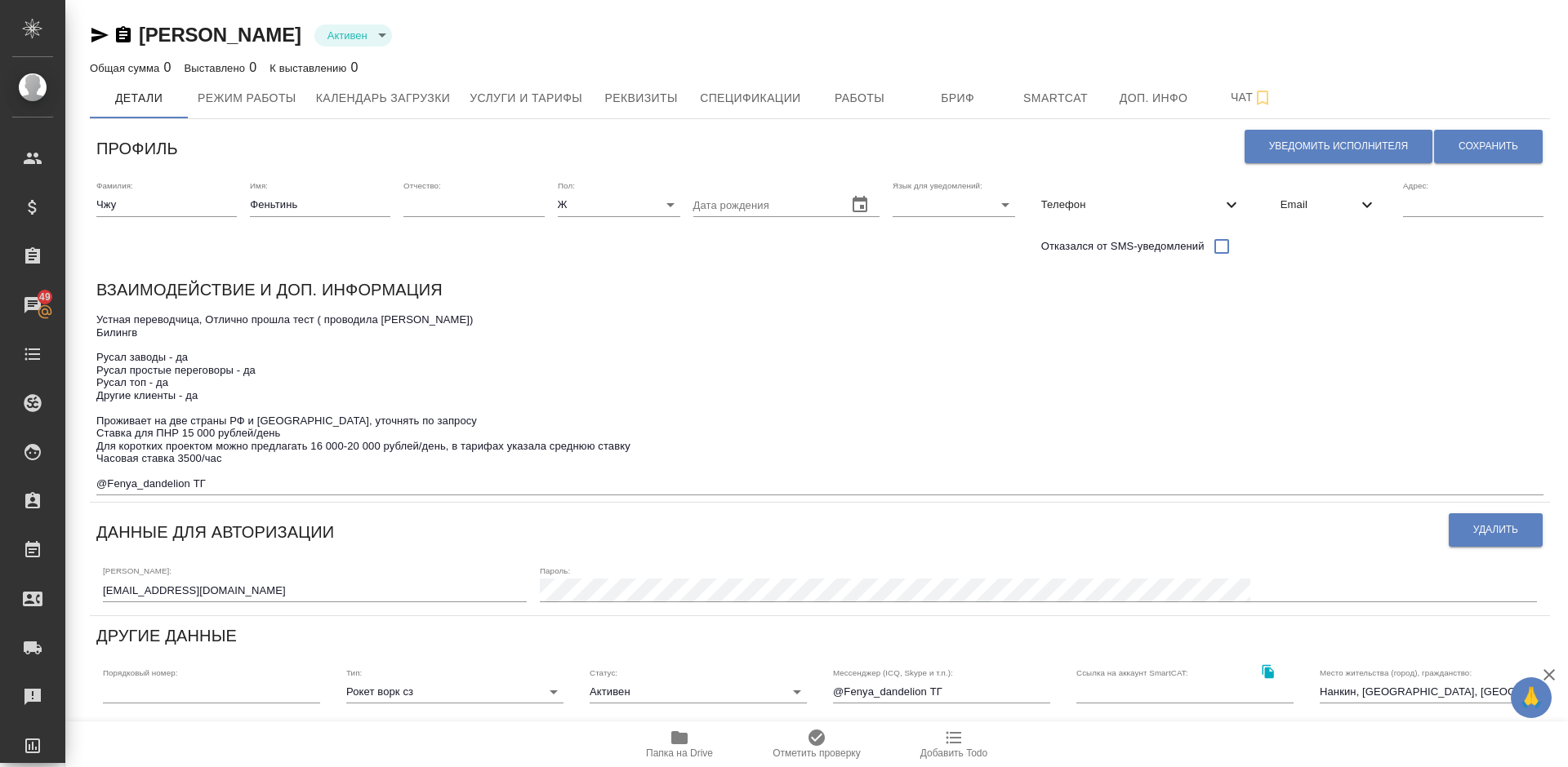
click at [1167, 279] on div "Взаимодействие и доп. информация" at bounding box center [819, 293] width 1447 height 32
click at [326, 320] on textarea "Устная переводчица, Отлично прошла тест ( проводила Янченко) Билингв Русал заво…" at bounding box center [819, 402] width 1447 height 177
type textarea "Устная переводчица, Отлично прошла тест (проводила Янченко) Билингв Русал завод…"
click at [1471, 145] on span "Сохранить" at bounding box center [1489, 147] width 60 height 14
click at [1294, 213] on span "Email" at bounding box center [1318, 205] width 77 height 16
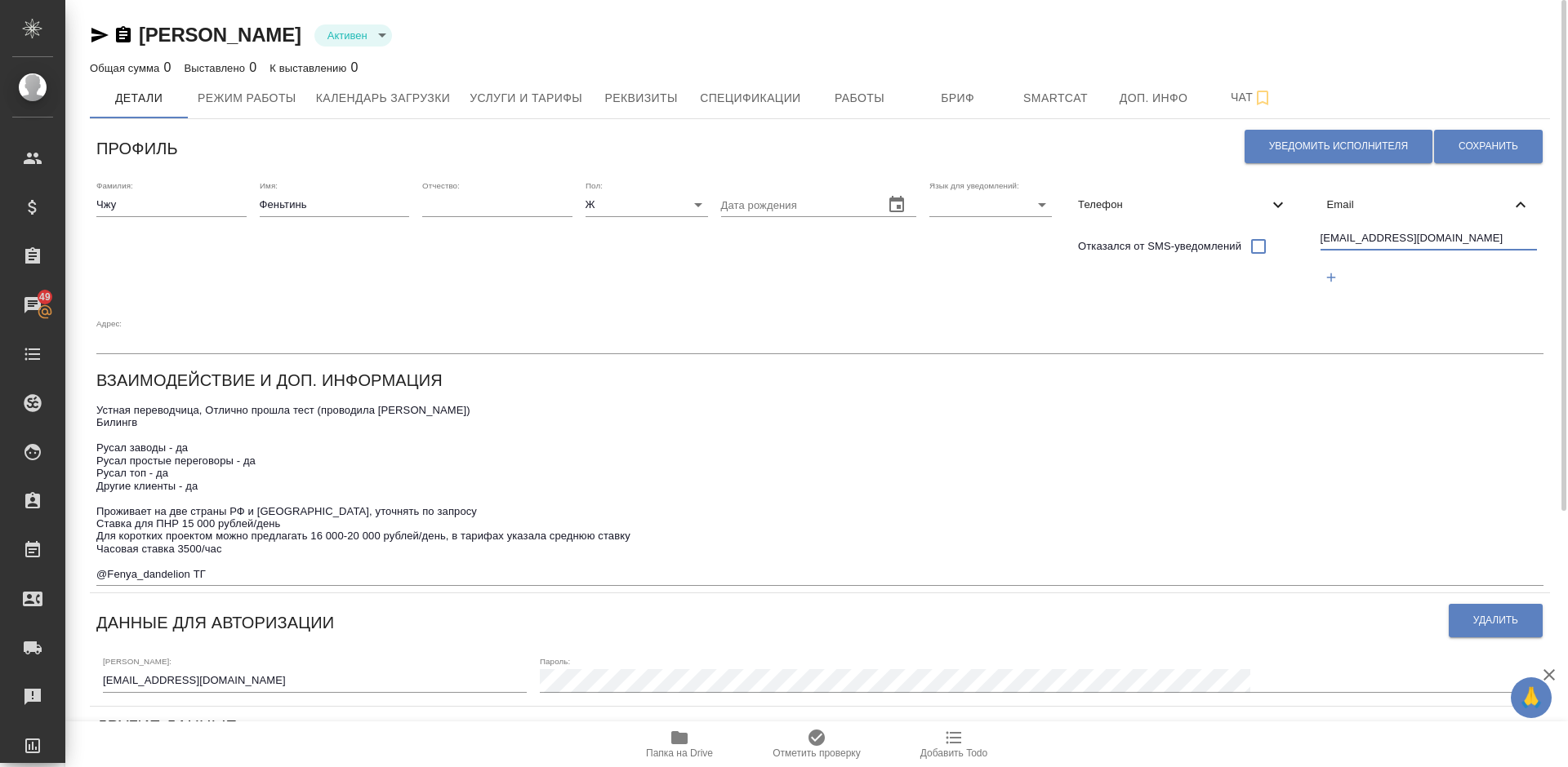
drag, startPoint x: 1457, startPoint y: 234, endPoint x: 1325, endPoint y: 236, distance: 132.0
click at [1325, 236] on input "dandelion.fenya@gmail.com" at bounding box center [1429, 239] width 217 height 20
click at [677, 744] on icon "button" at bounding box center [679, 738] width 16 height 13
click at [680, 739] on icon "button" at bounding box center [679, 738] width 16 height 13
click at [1304, 140] on span "Уведомить исполнителя" at bounding box center [1338, 147] width 139 height 14
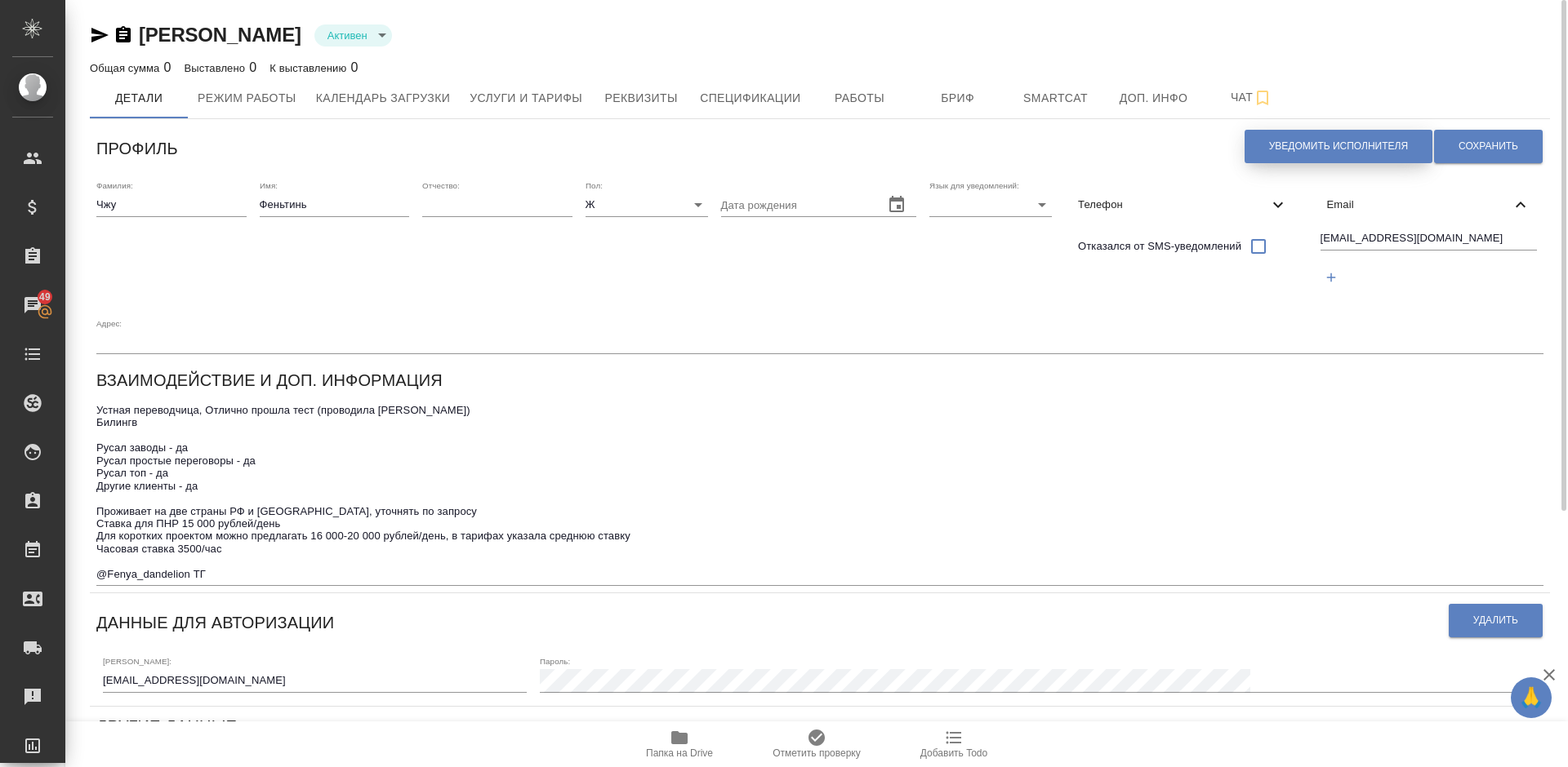
type textarea "Добрый день, Феньтинь! Ознакомиться с подробной информацией по выполненным рабо…"
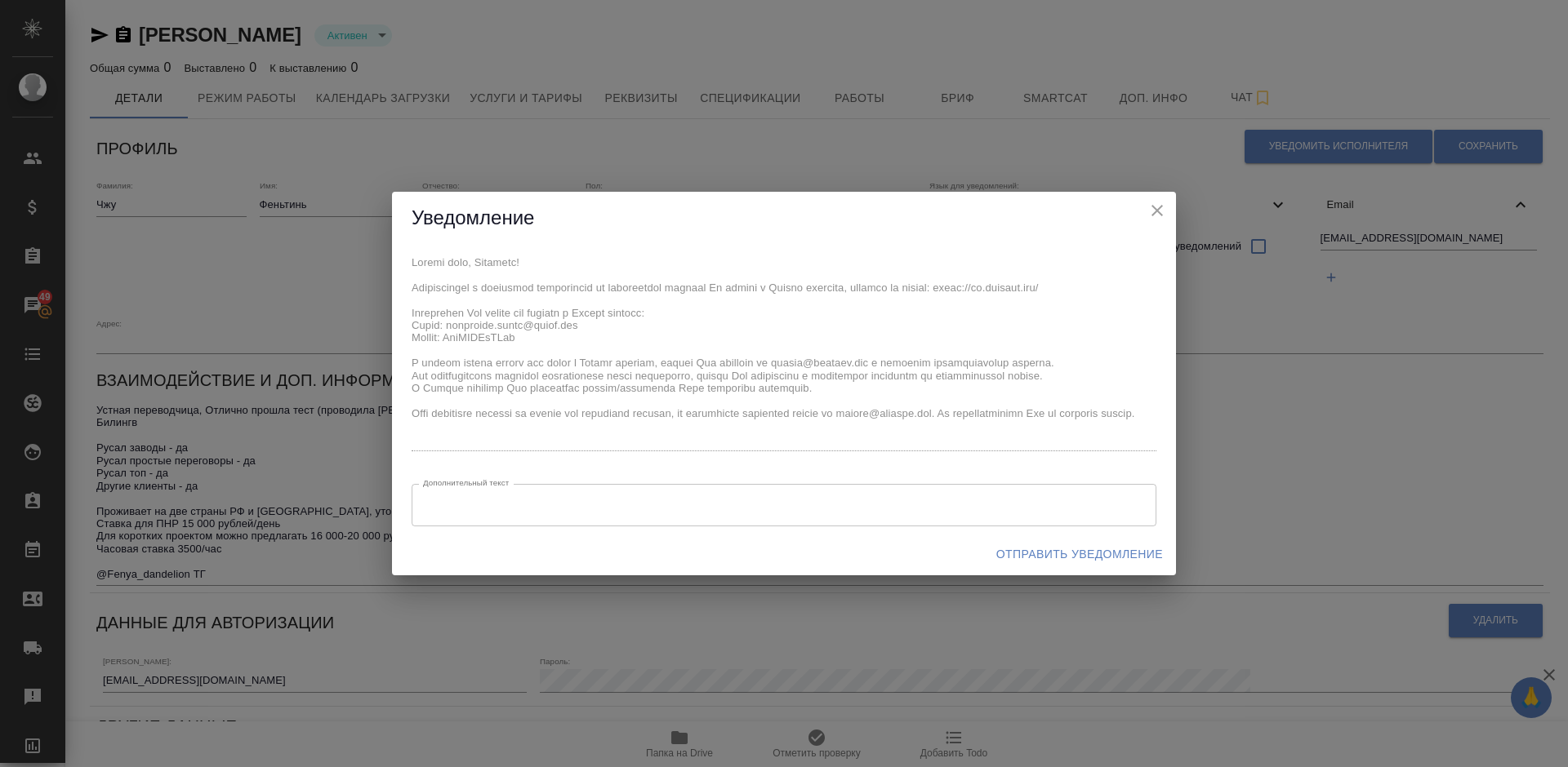
click at [1039, 545] on span "Отправить уведомление" at bounding box center [1079, 554] width 167 height 20
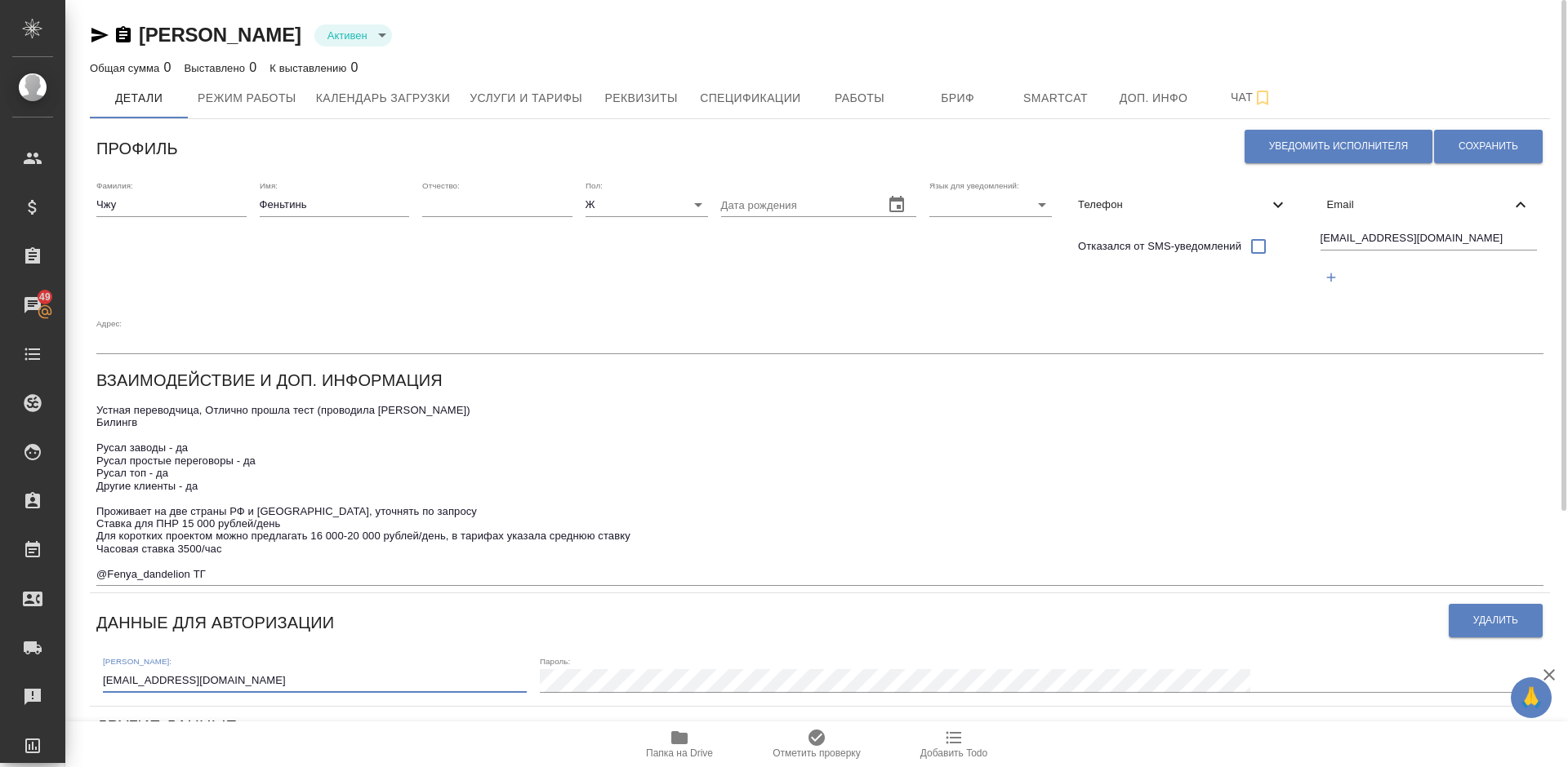
drag, startPoint x: 246, startPoint y: 680, endPoint x: 102, endPoint y: 680, distance: 144.0
click at [102, 680] on div "Логин: dandelion.fenya@gmail.com Пароль:" at bounding box center [819, 673] width 1447 height 50
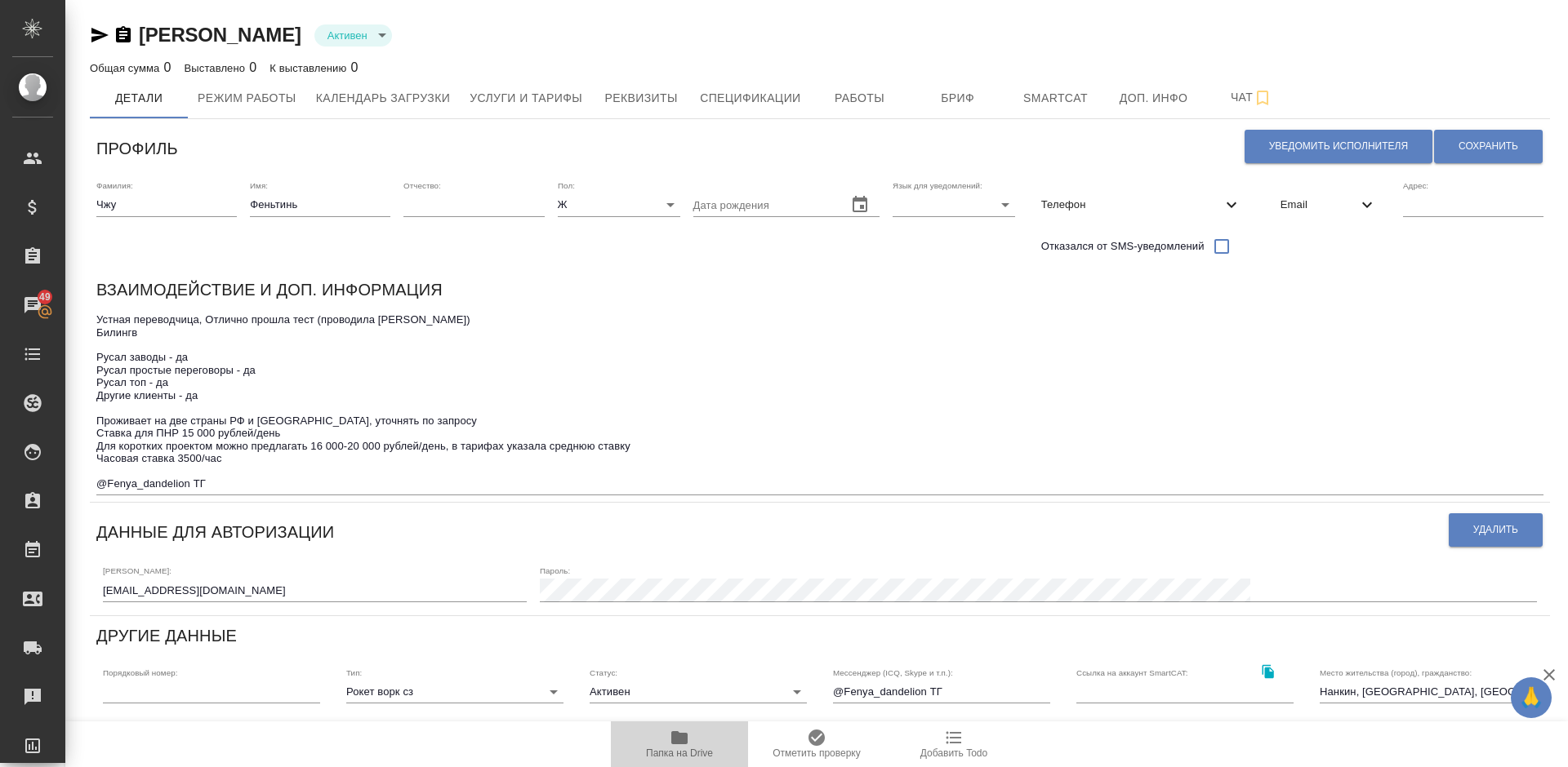
click at [679, 740] on icon "button" at bounding box center [679, 738] width 16 height 13
click at [93, 38] on icon "button" at bounding box center [100, 34] width 17 height 15
click at [101, 34] on icon "button" at bounding box center [100, 34] width 17 height 15
click at [1300, 207] on span "Email" at bounding box center [1318, 205] width 77 height 16
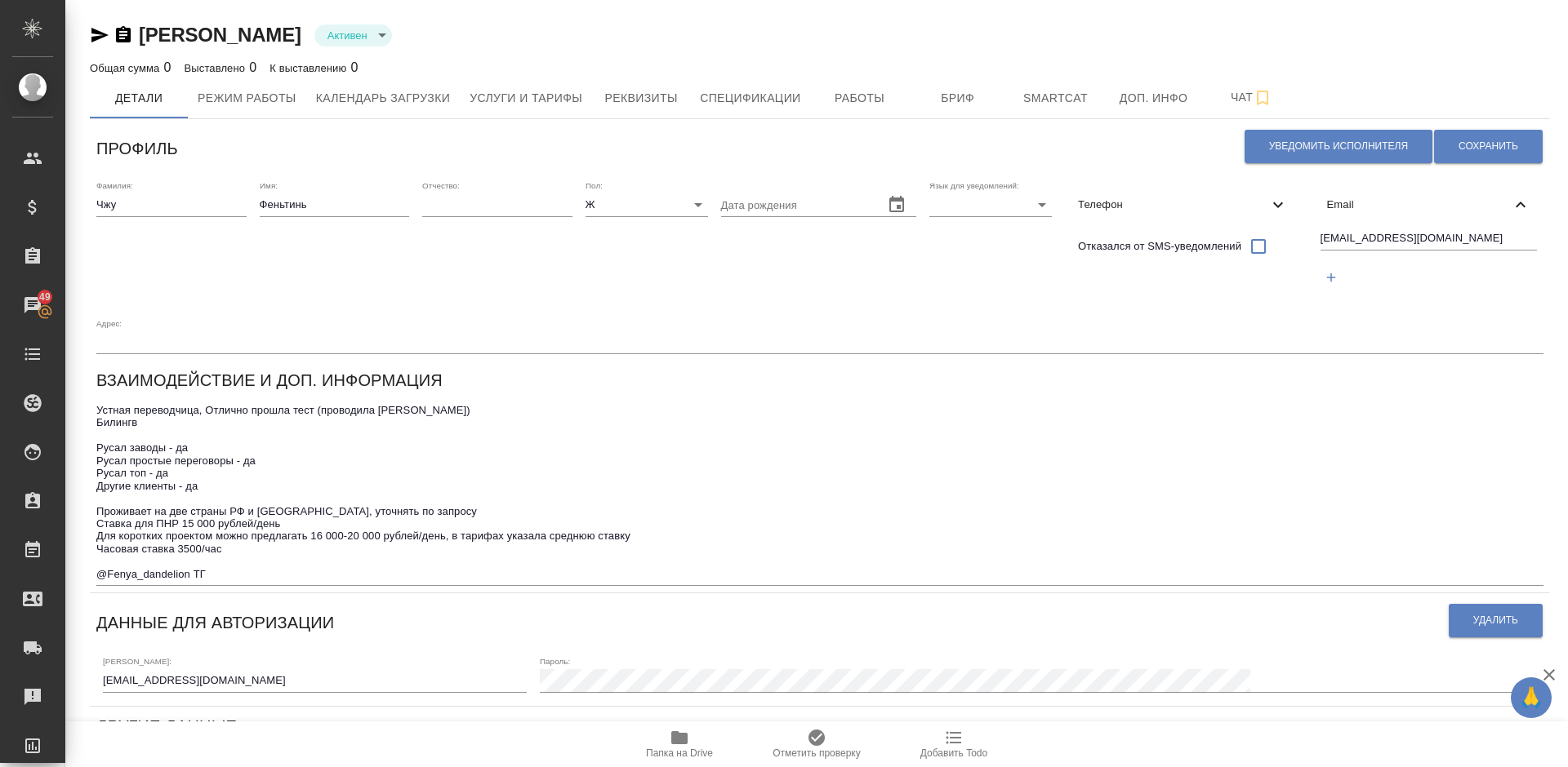
click at [1367, 205] on span "Email" at bounding box center [1419, 205] width 185 height 16
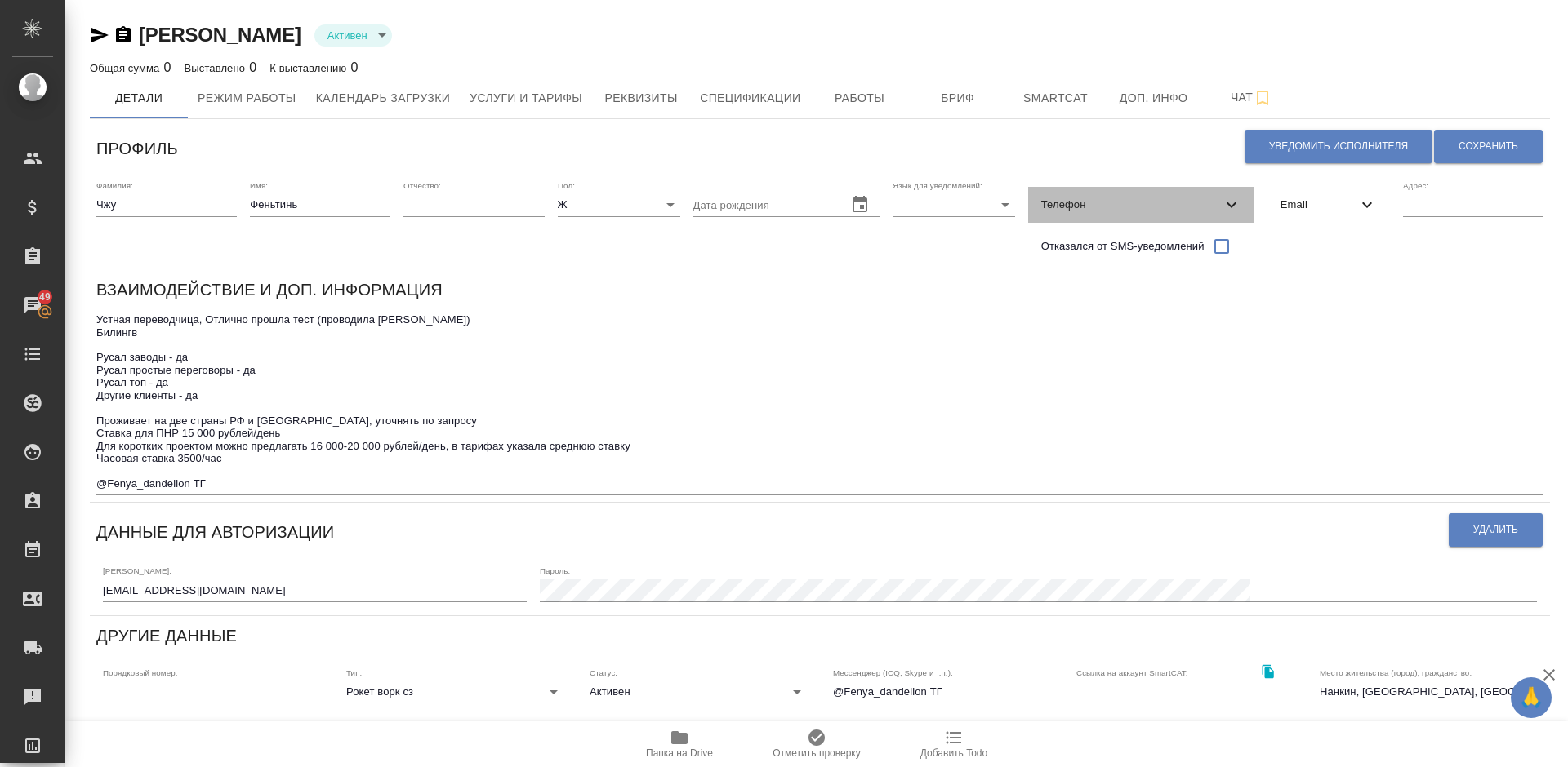
click at [1162, 199] on span "Телефон" at bounding box center [1131, 205] width 180 height 16
select select "RU"
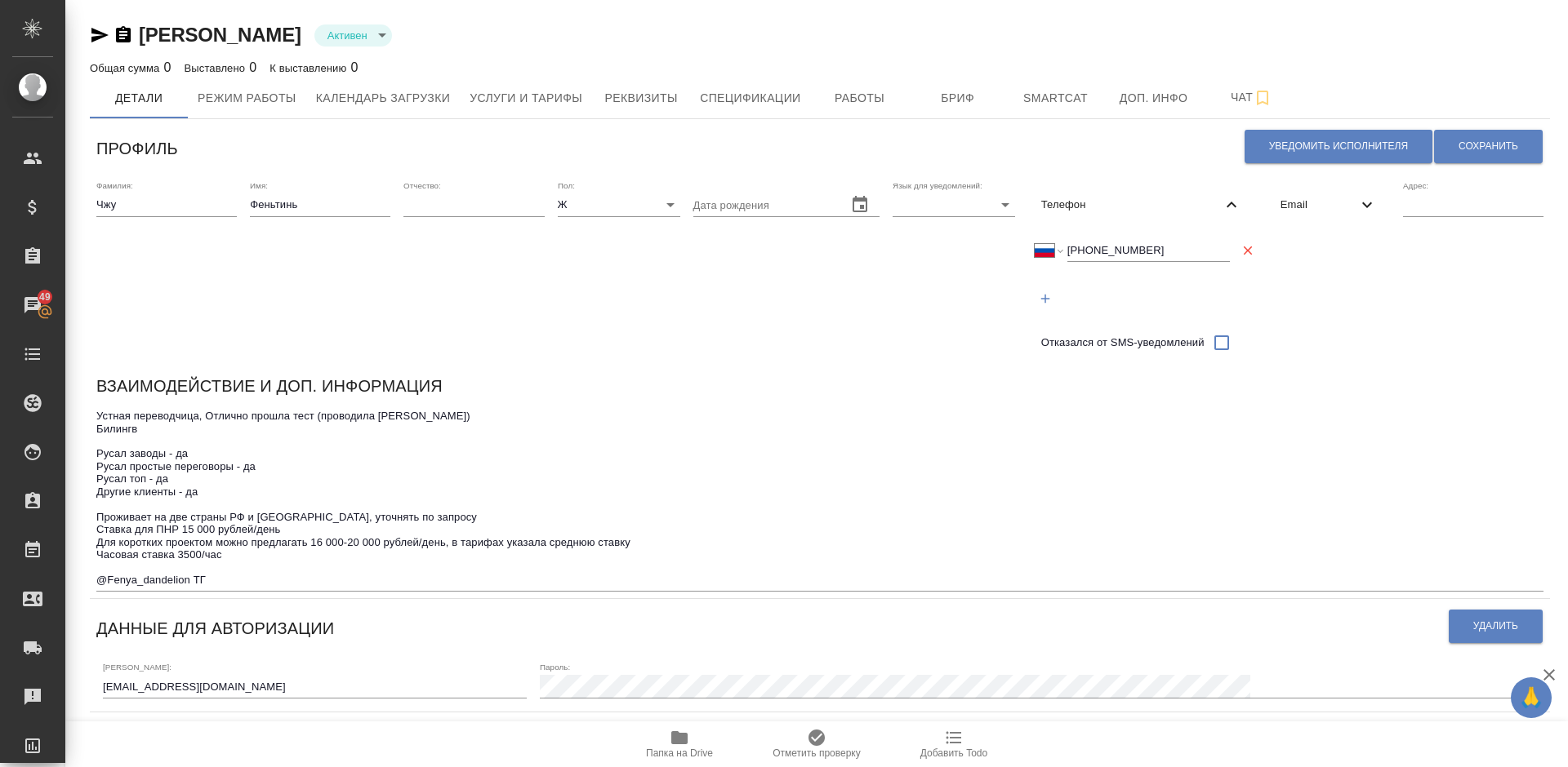
click at [1161, 199] on span "Телефон" at bounding box center [1131, 205] width 180 height 16
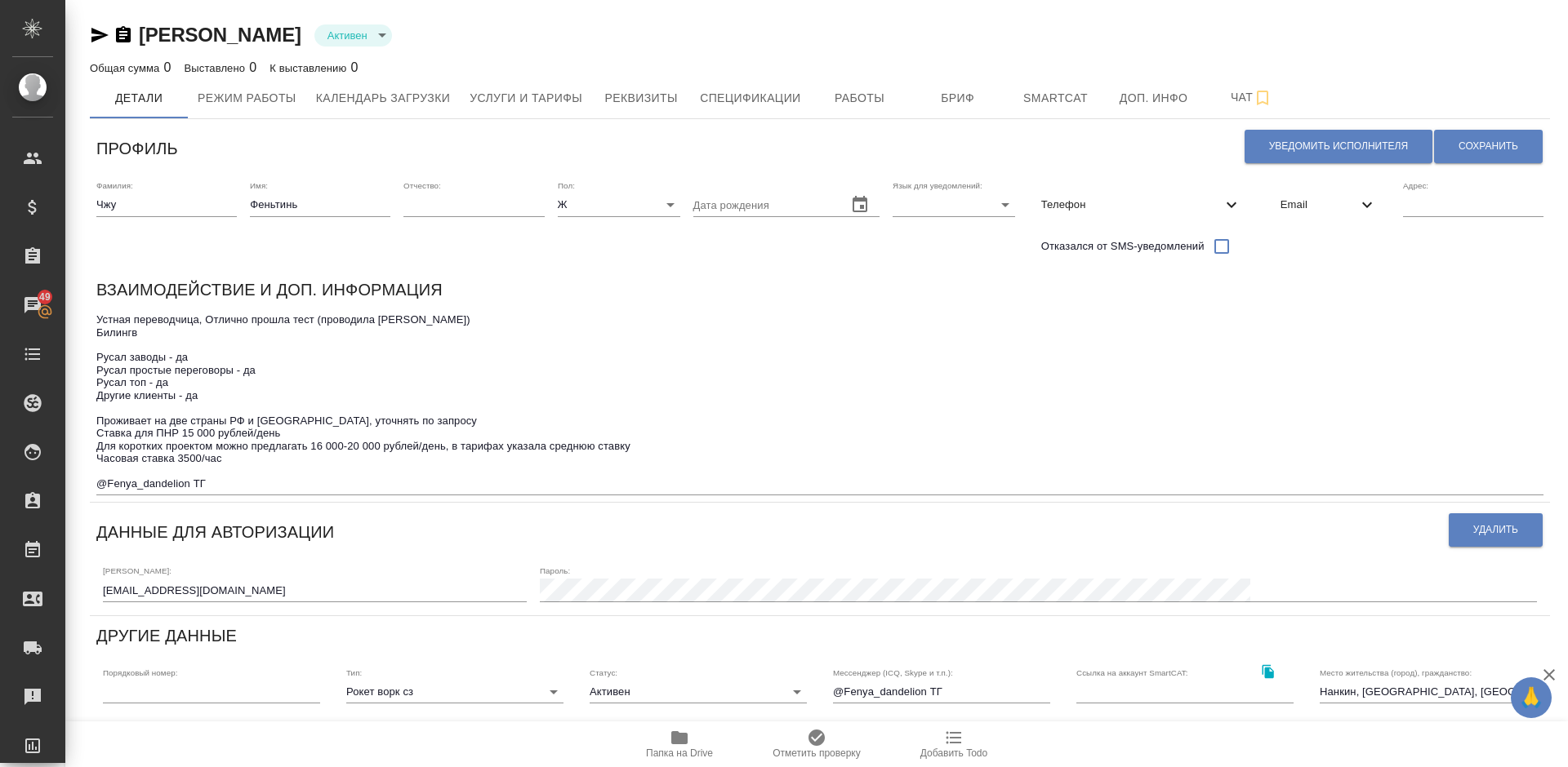
click at [212, 446] on textarea "Устная переводчица, Отлично прошла тест (проводила Янченко) Билингв Русал завод…" at bounding box center [819, 402] width 1447 height 177
type textarea "Устная переводчица, Отлично прошла тест (проводила Янченко) Билингв Русал завод…"
click at [1496, 150] on span "Сохранить" at bounding box center [1489, 147] width 60 height 14
click at [1435, 301] on div "Взаимодействие и доп. информация" at bounding box center [819, 294] width 1447 height 32
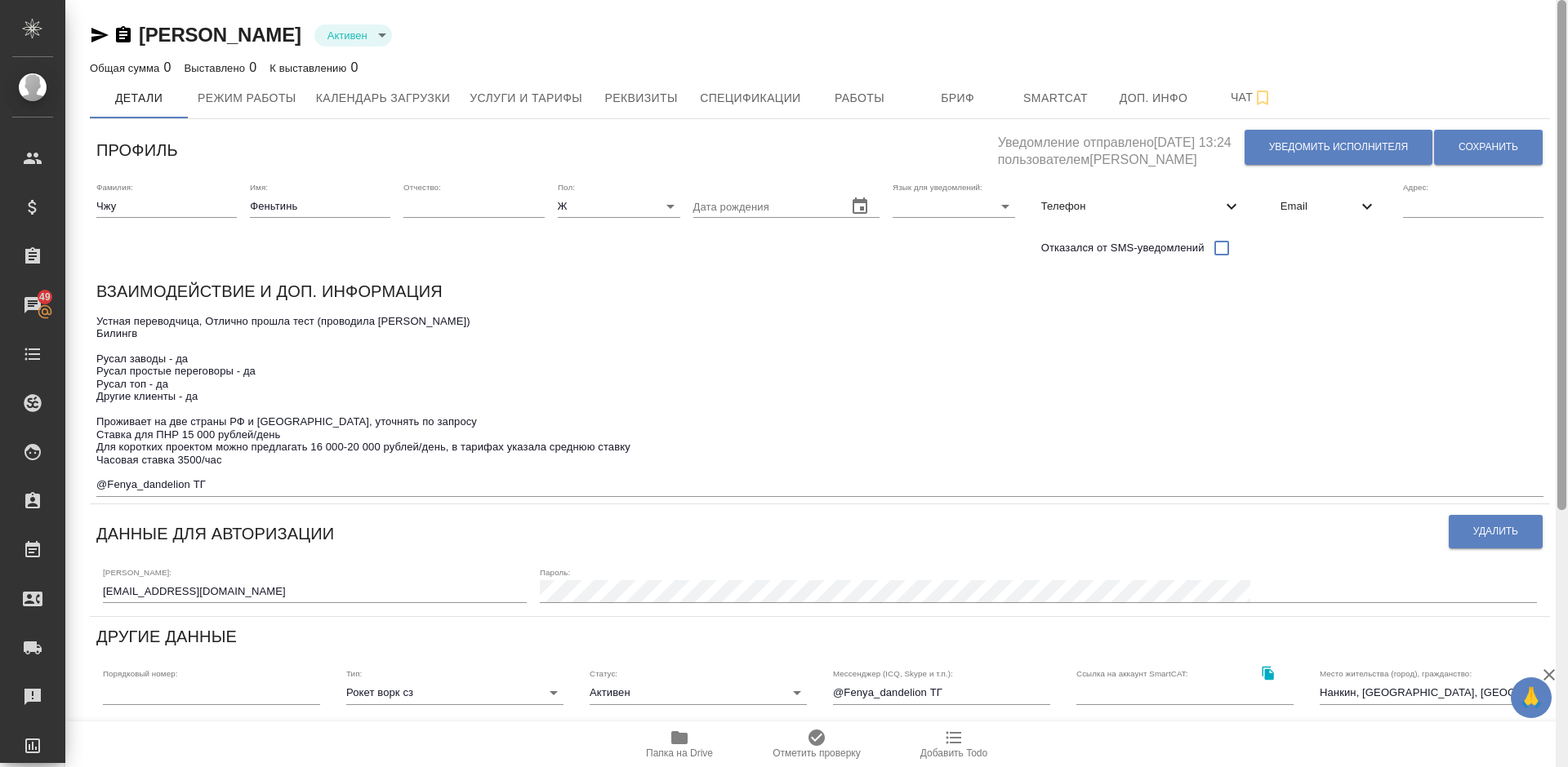
drag, startPoint x: 1564, startPoint y: 261, endPoint x: 1567, endPoint y: 110, distance: 151.0
click at [1567, 110] on div at bounding box center [1562, 383] width 12 height 767
